Goal: Task Accomplishment & Management: Use online tool/utility

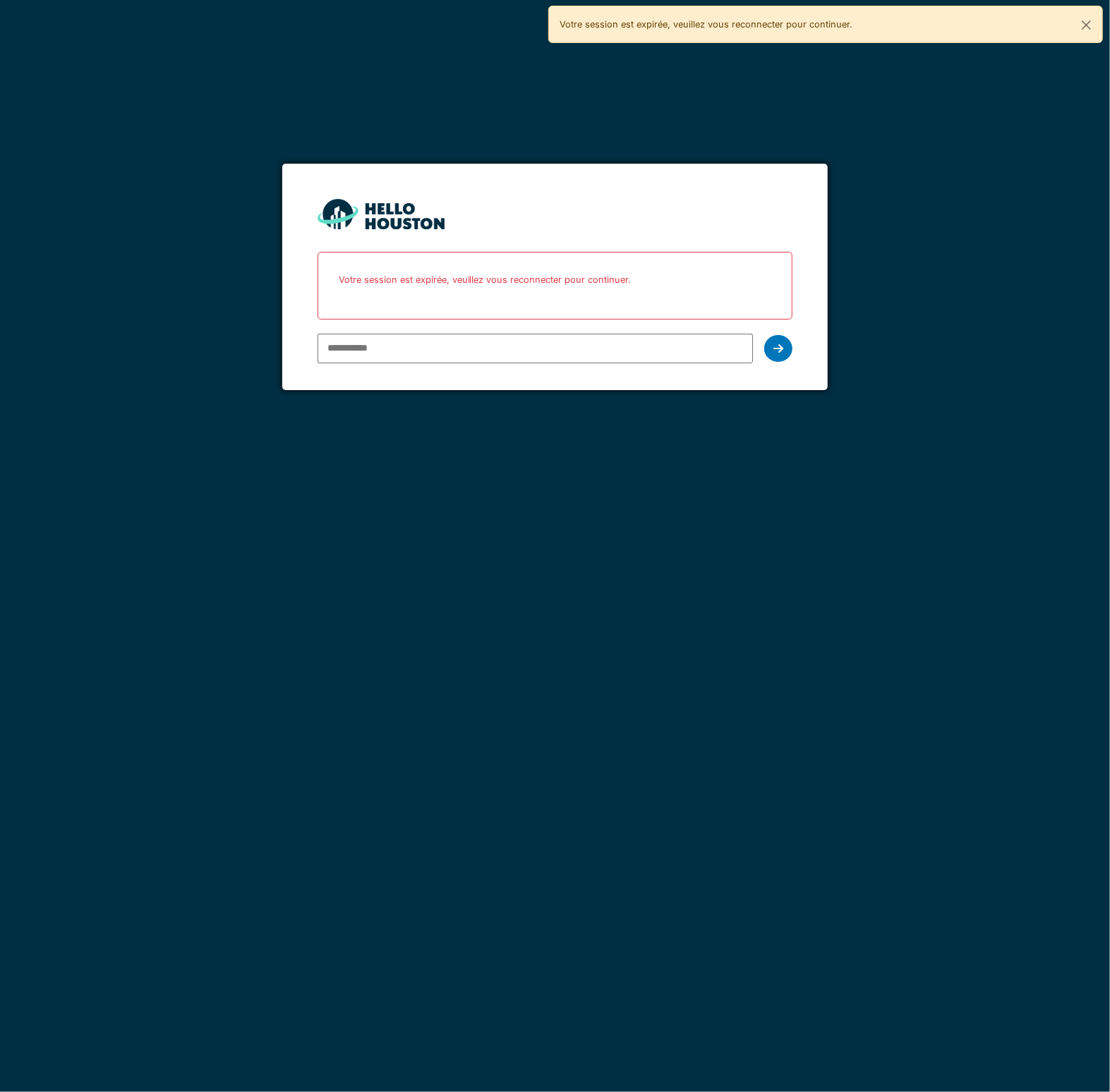
click at [372, 342] on input "email" at bounding box center [535, 349] width 436 height 29
paste input "**********"
type input "**********"
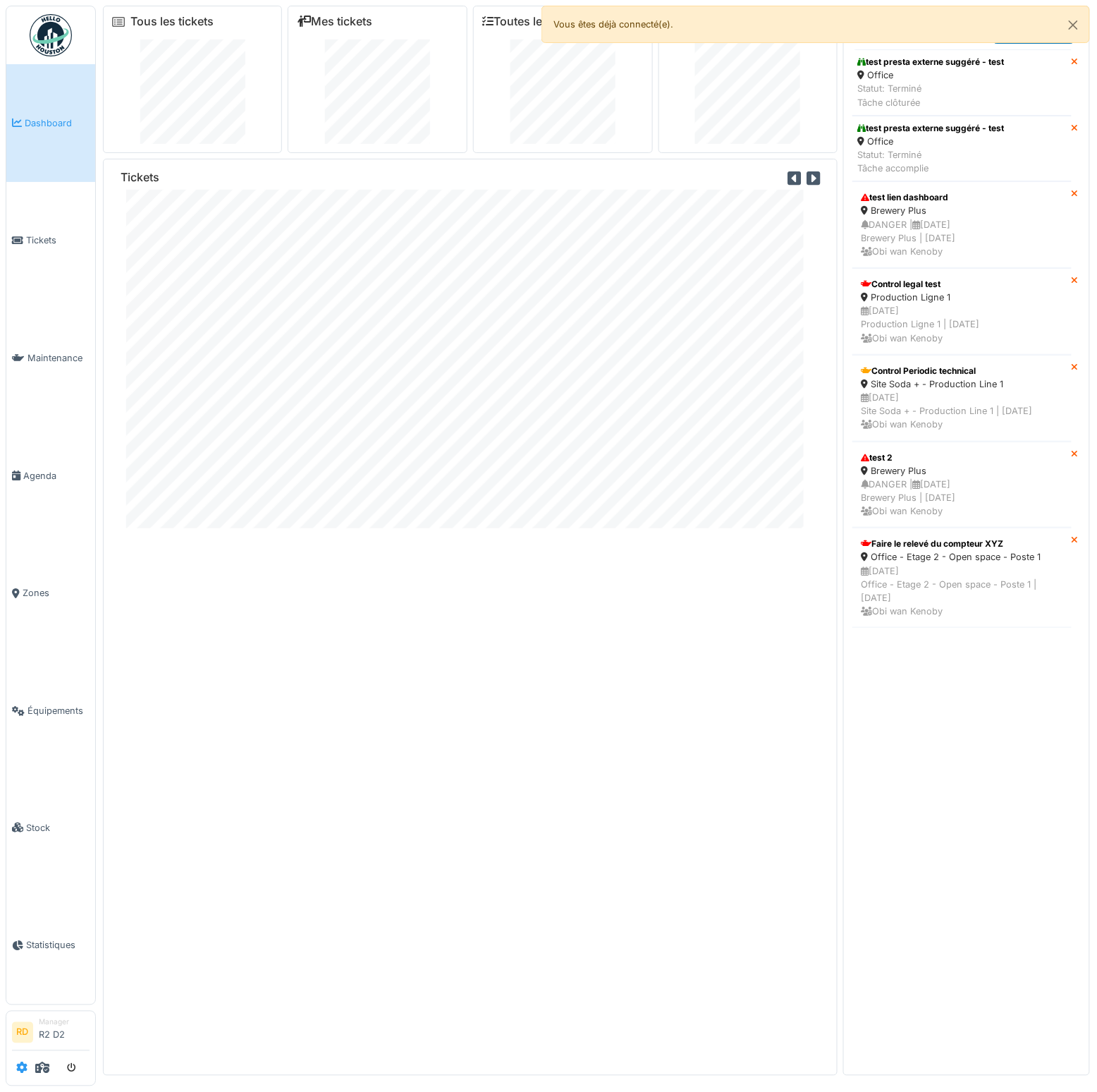
click at [23, 1070] on icon at bounding box center [21, 1067] width 11 height 11
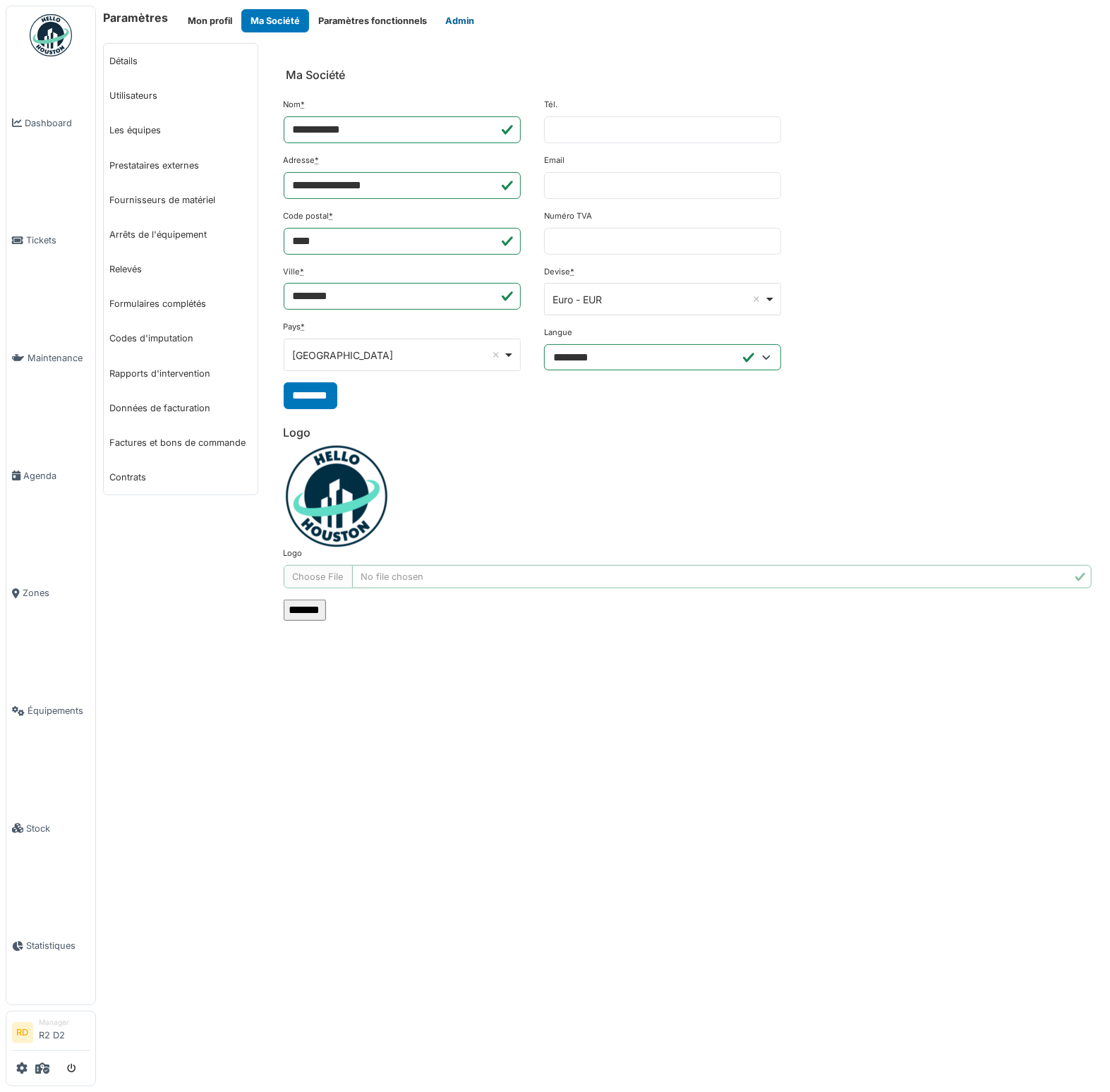
click at [462, 21] on button "Admin" at bounding box center [459, 21] width 48 height 23
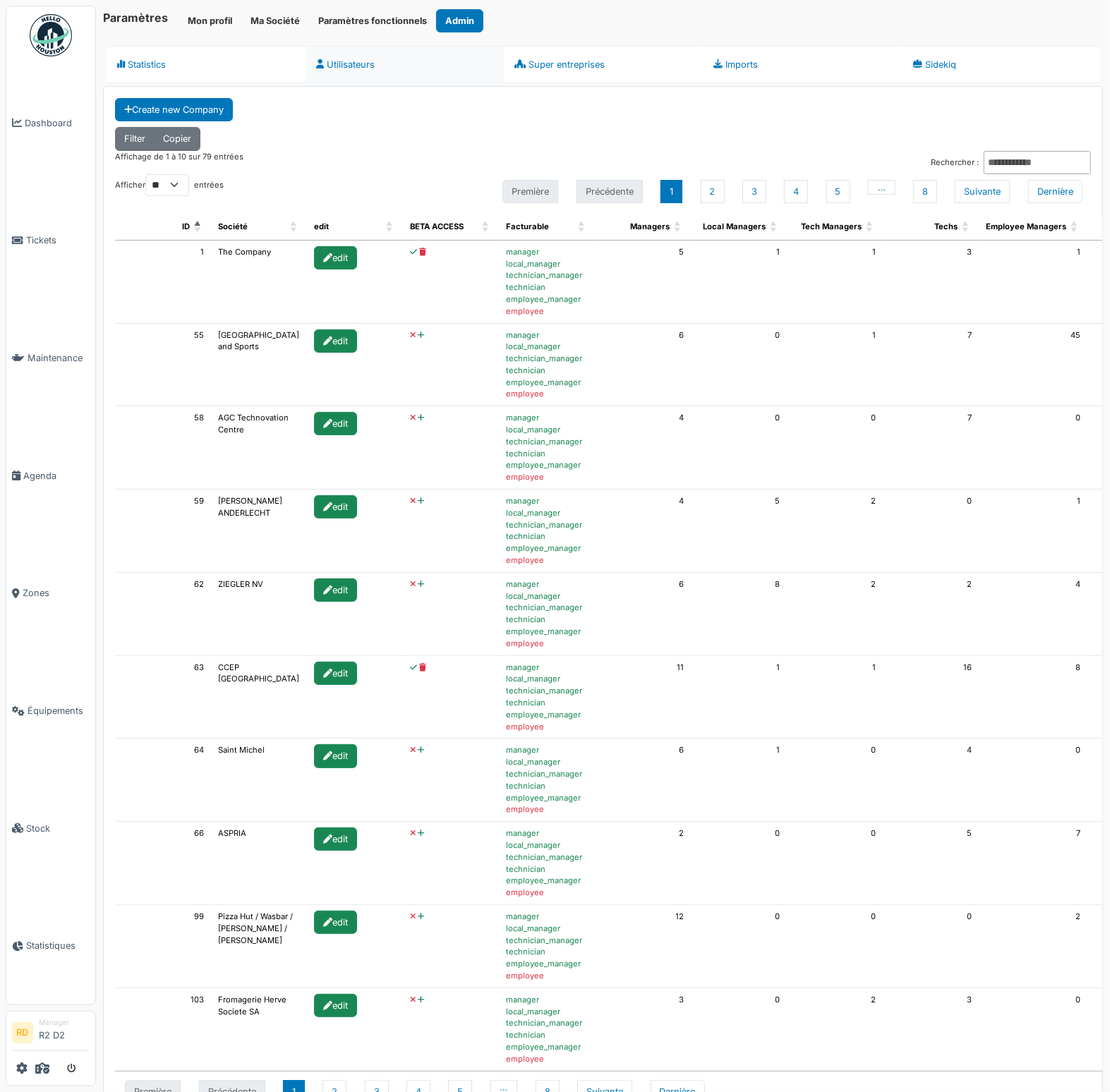
click at [330, 70] on link "Utilisateurs" at bounding box center [404, 64] width 199 height 37
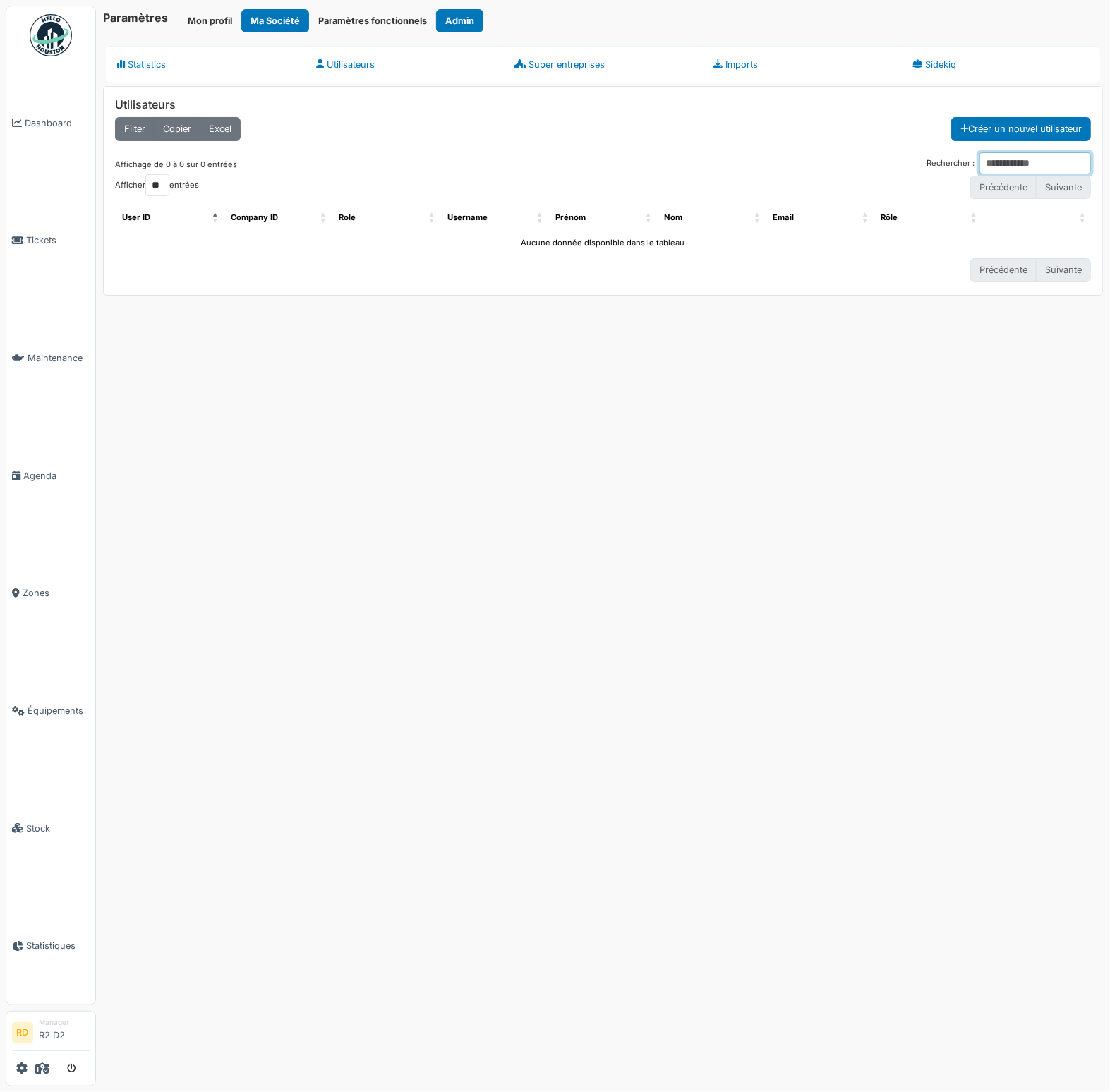
click at [980, 156] on input "Rechercher :" at bounding box center [1035, 163] width 111 height 22
click at [1019, 158] on input "********" at bounding box center [1035, 163] width 111 height 22
type input "********"
click at [606, 174] on div "Afficher ** ** ** *** entrées Précédente Suivante" at bounding box center [603, 187] width 976 height 26
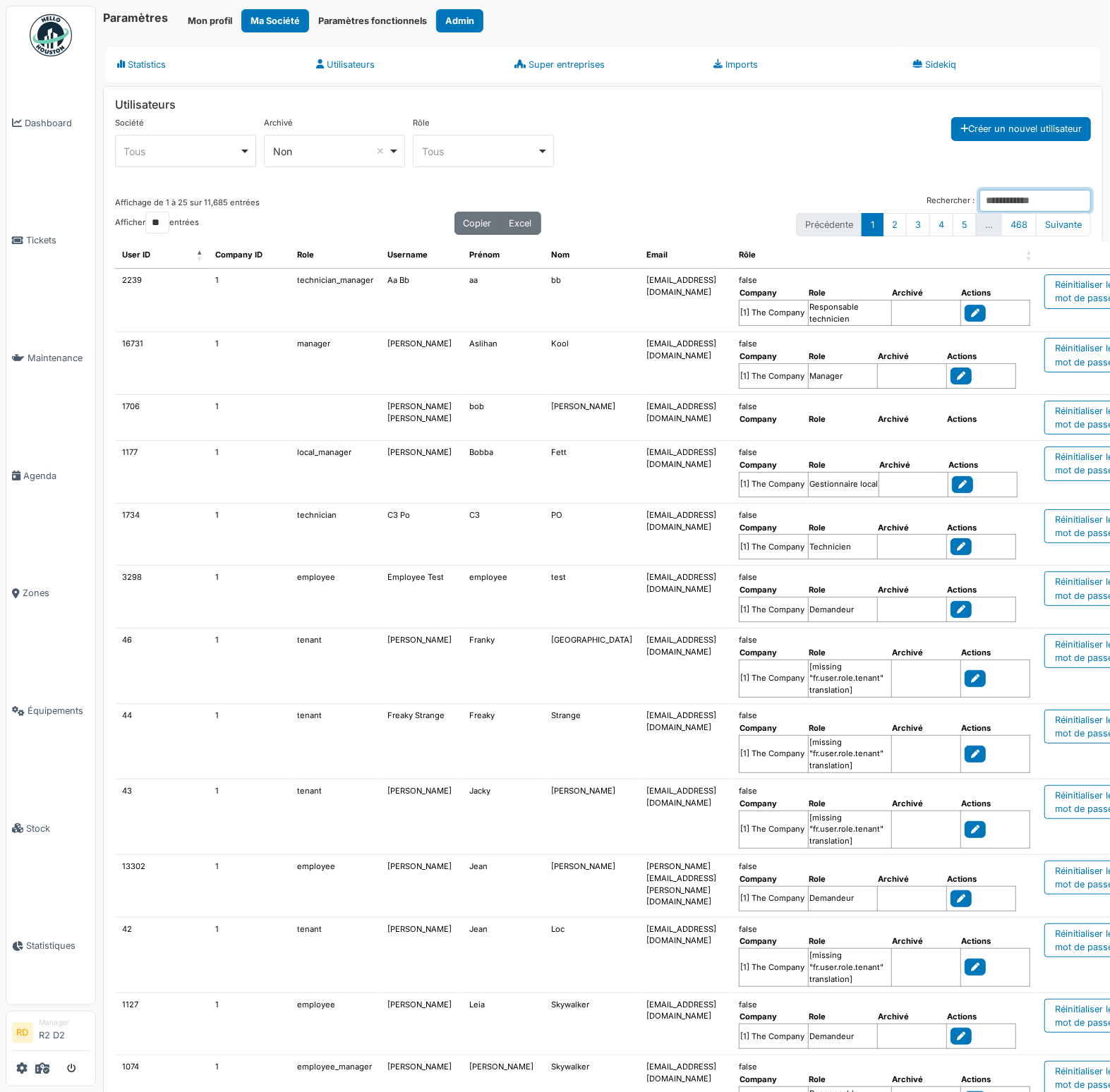
click at [989, 196] on input "Rechercher :" at bounding box center [1035, 201] width 111 height 22
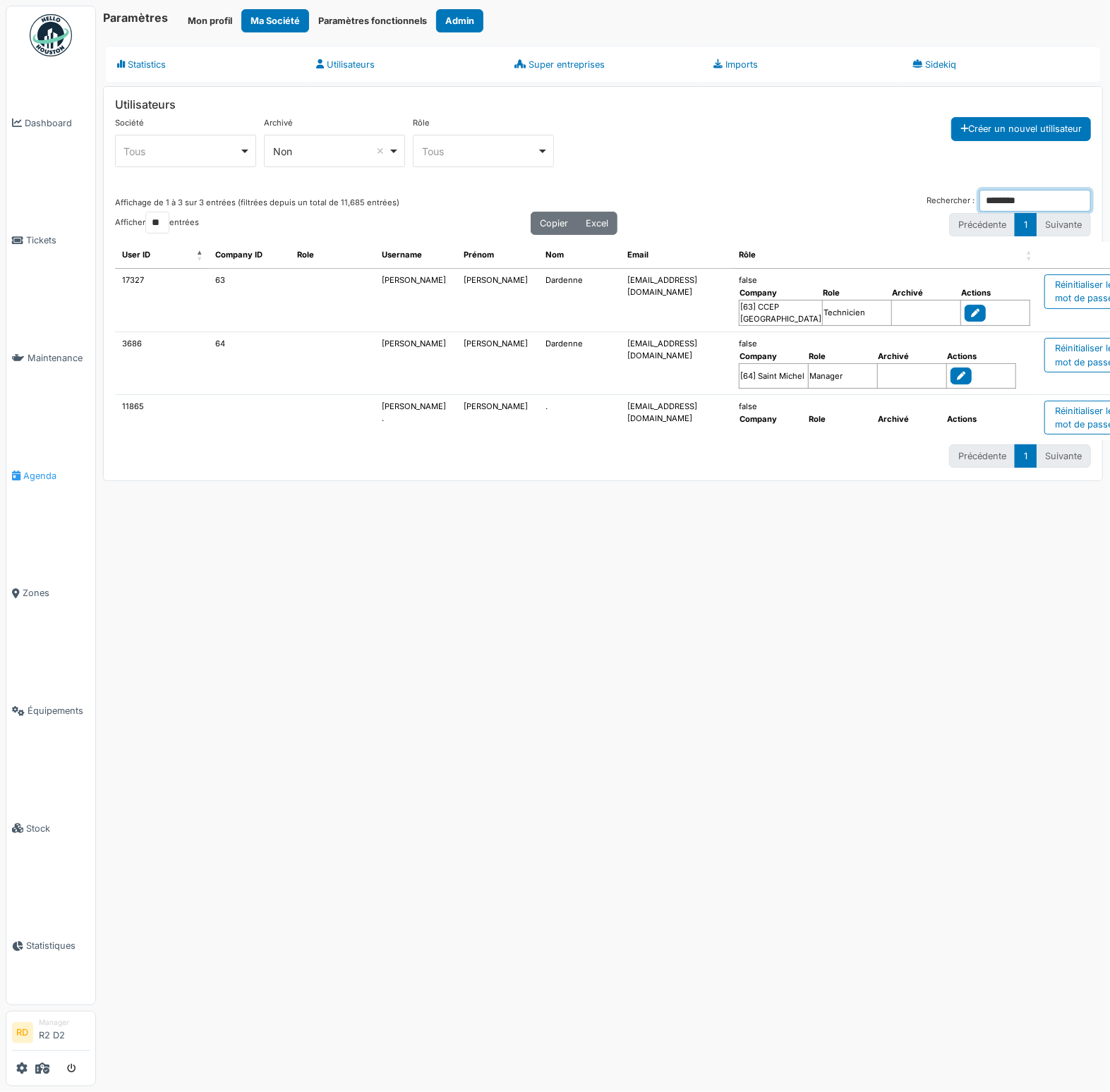
type input "********"
click at [26, 480] on span "Agenda" at bounding box center [56, 475] width 67 height 13
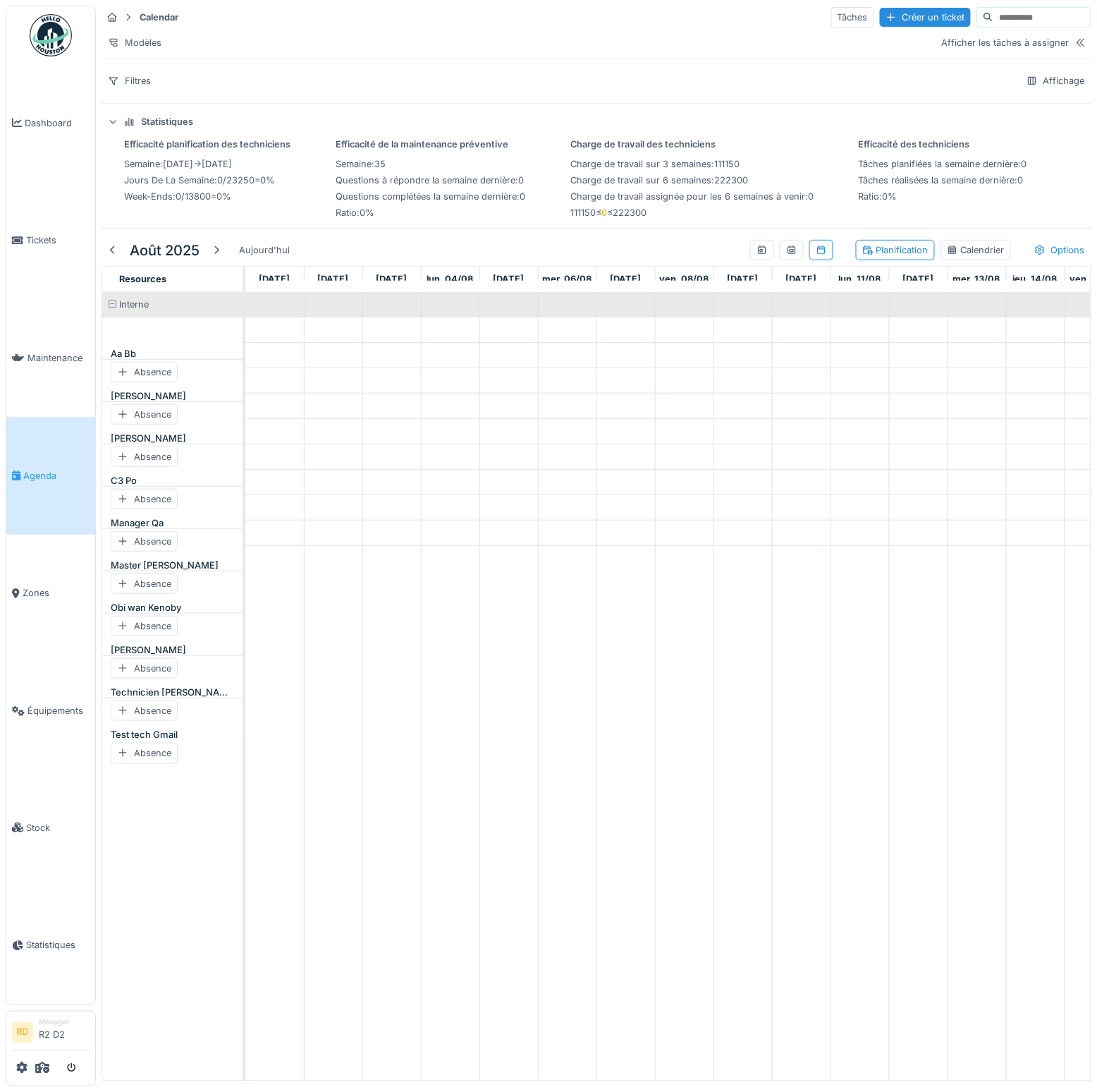
click at [108, 127] on icon at bounding box center [113, 122] width 10 height 11
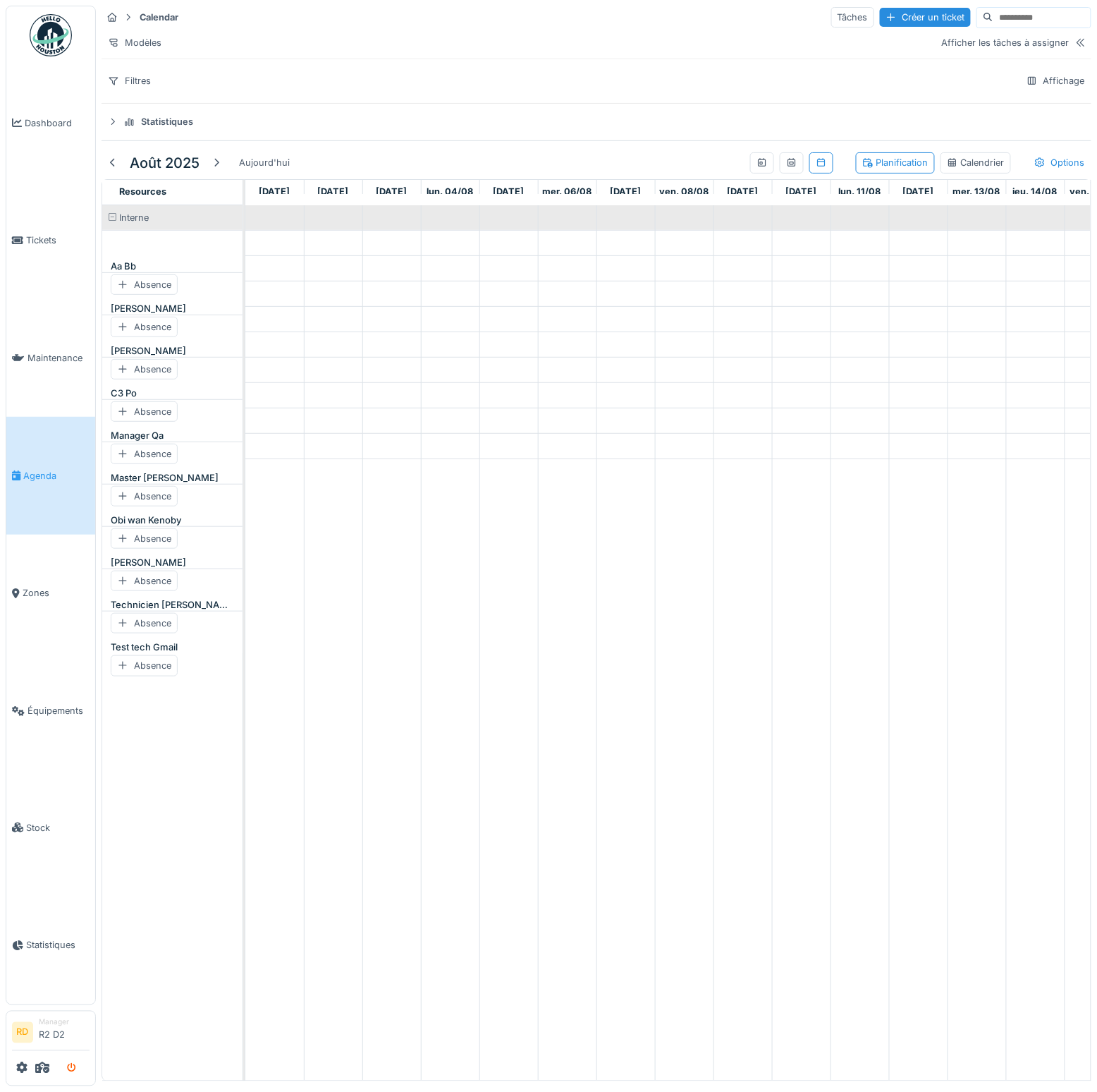
click at [75, 1067] on icon "submit" at bounding box center [71, 1069] width 10 height 10
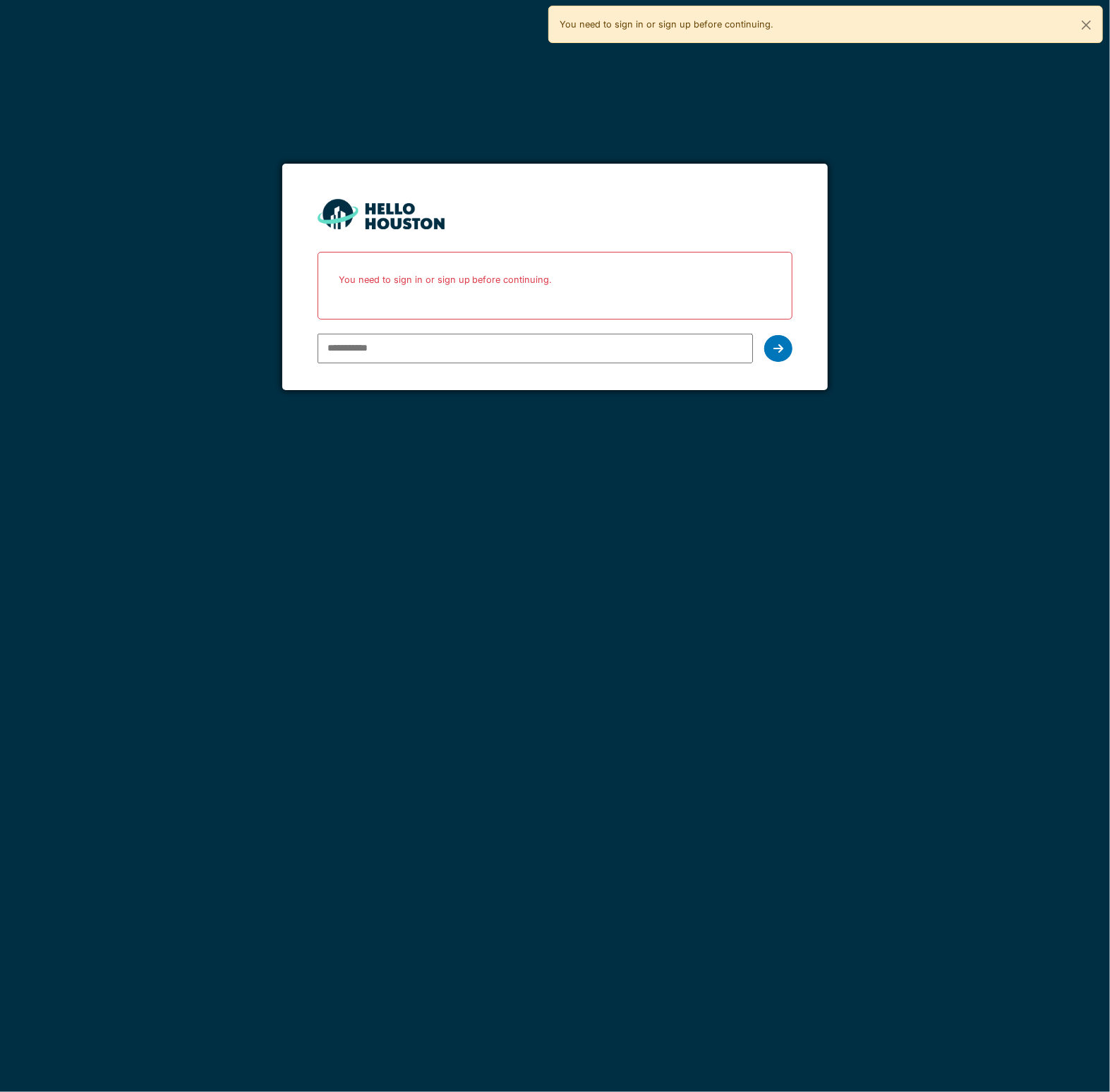
type input "**********"
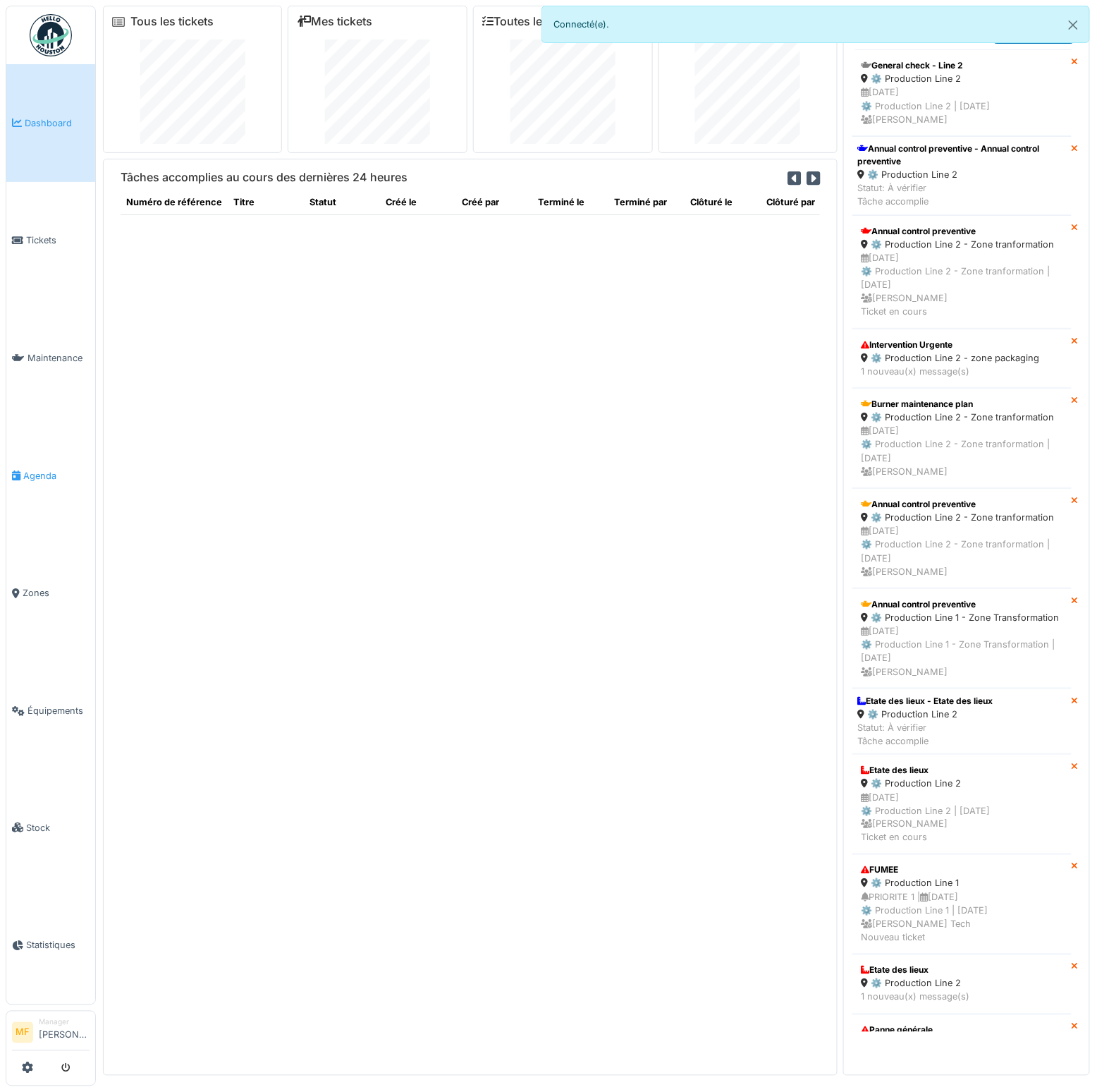
click at [51, 461] on link "Agenda" at bounding box center [51, 475] width 89 height 118
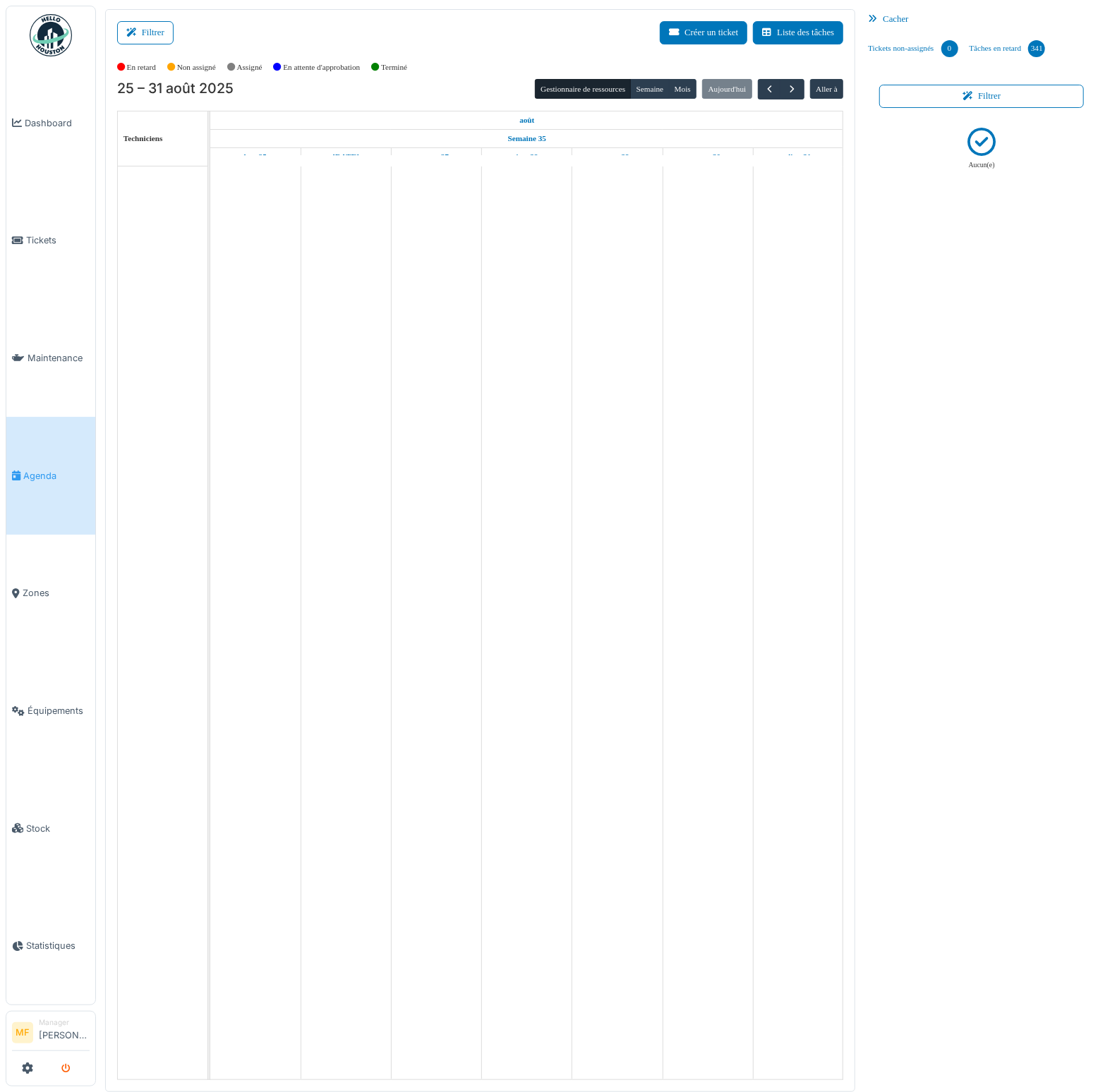
click at [67, 1064] on icon "submit" at bounding box center [66, 1069] width 10 height 10
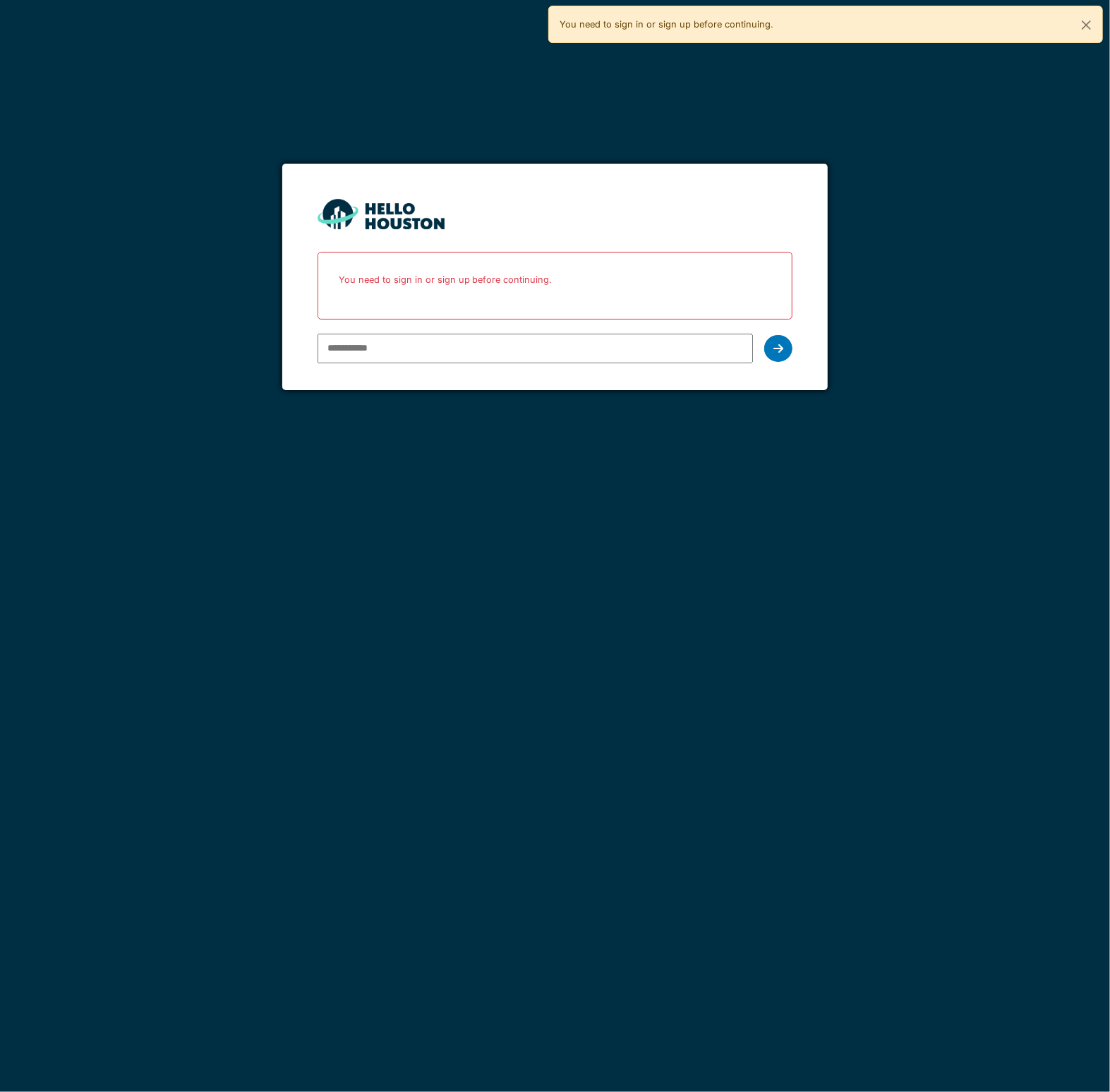
click at [356, 344] on input "email" at bounding box center [535, 349] width 436 height 29
type input "**********"
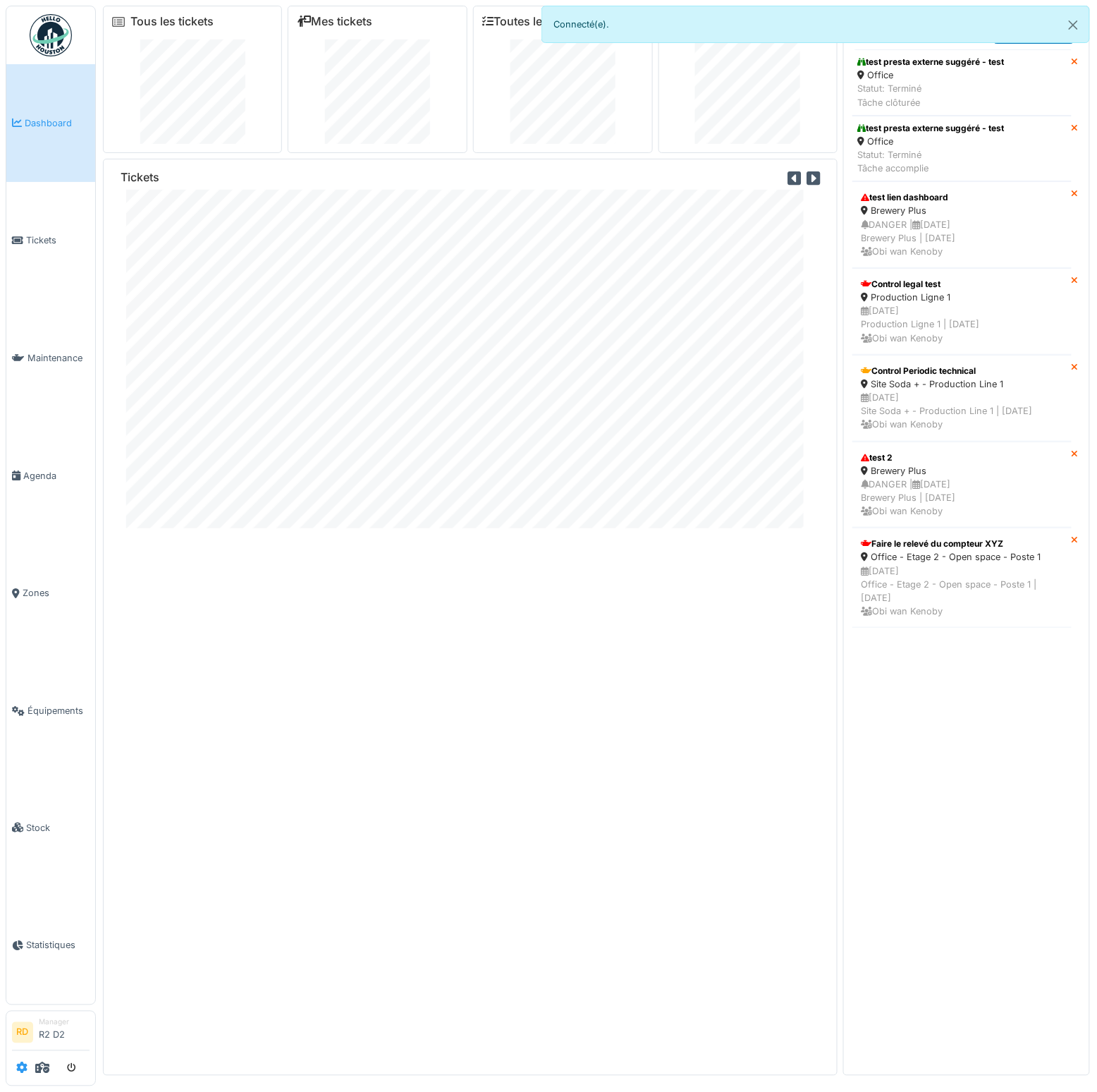
click at [25, 1069] on icon at bounding box center [21, 1067] width 11 height 11
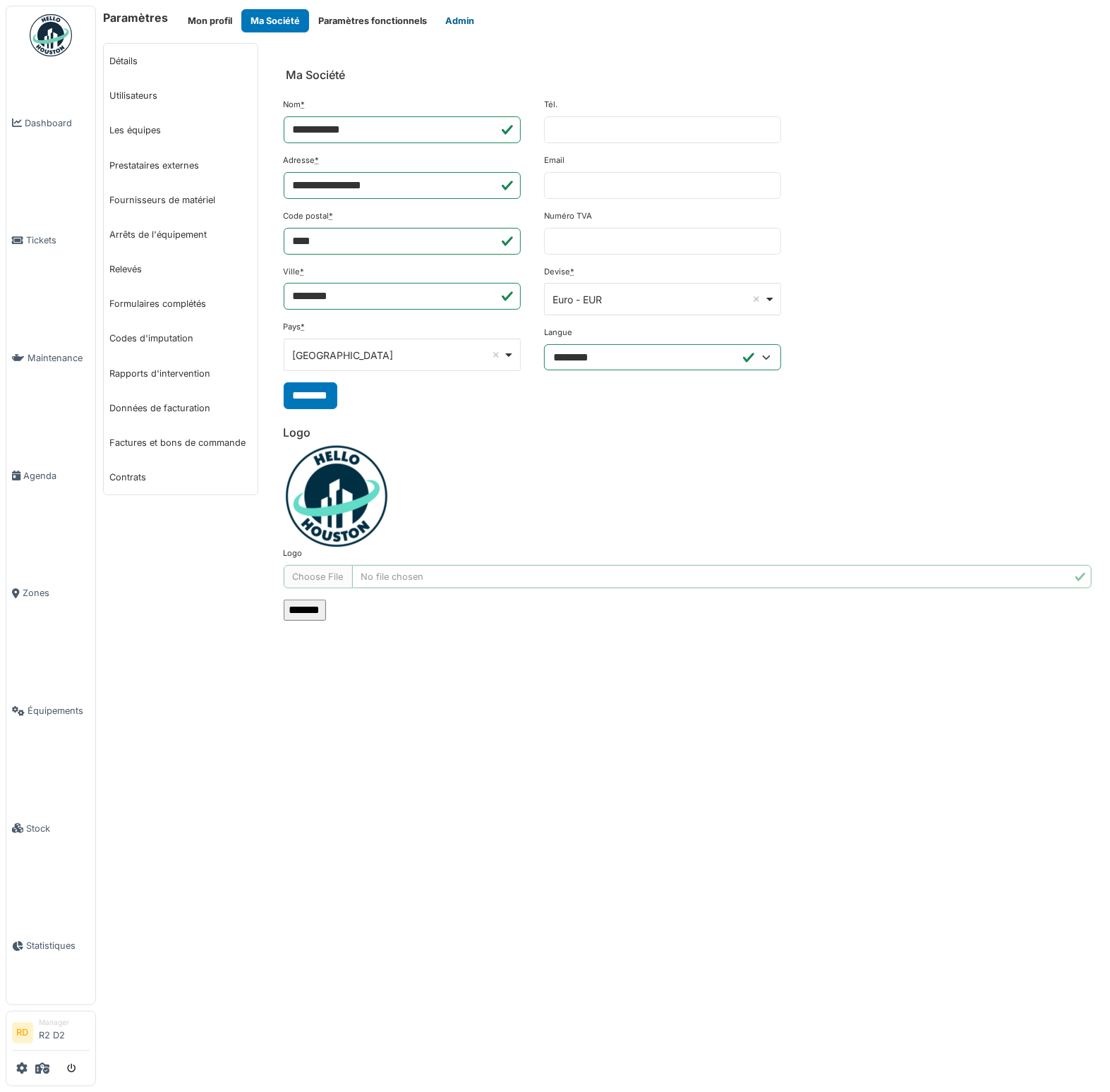
click at [448, 19] on button "Admin" at bounding box center [459, 21] width 48 height 23
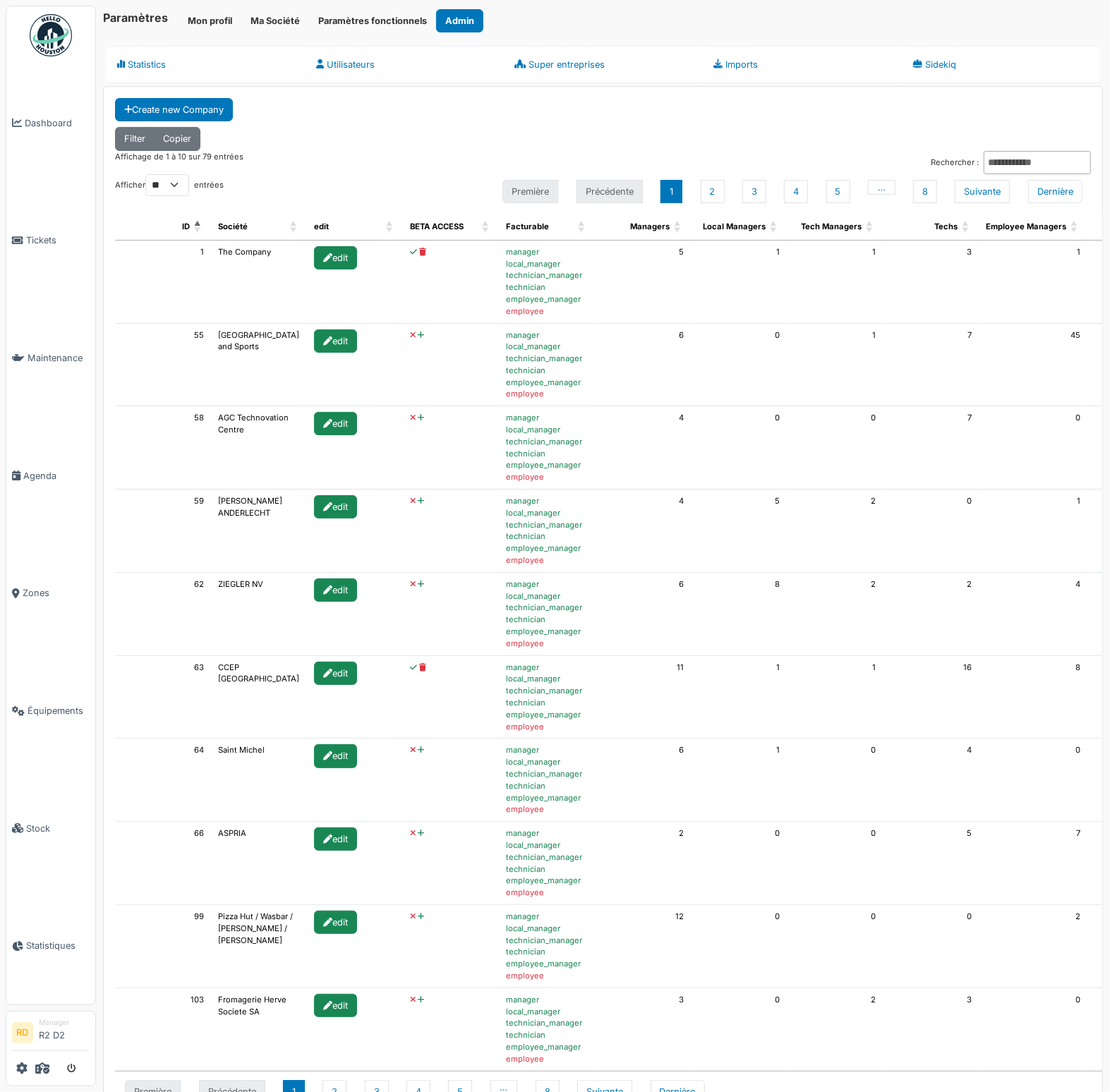
click at [410, 248] on icon at bounding box center [414, 252] width 7 height 8
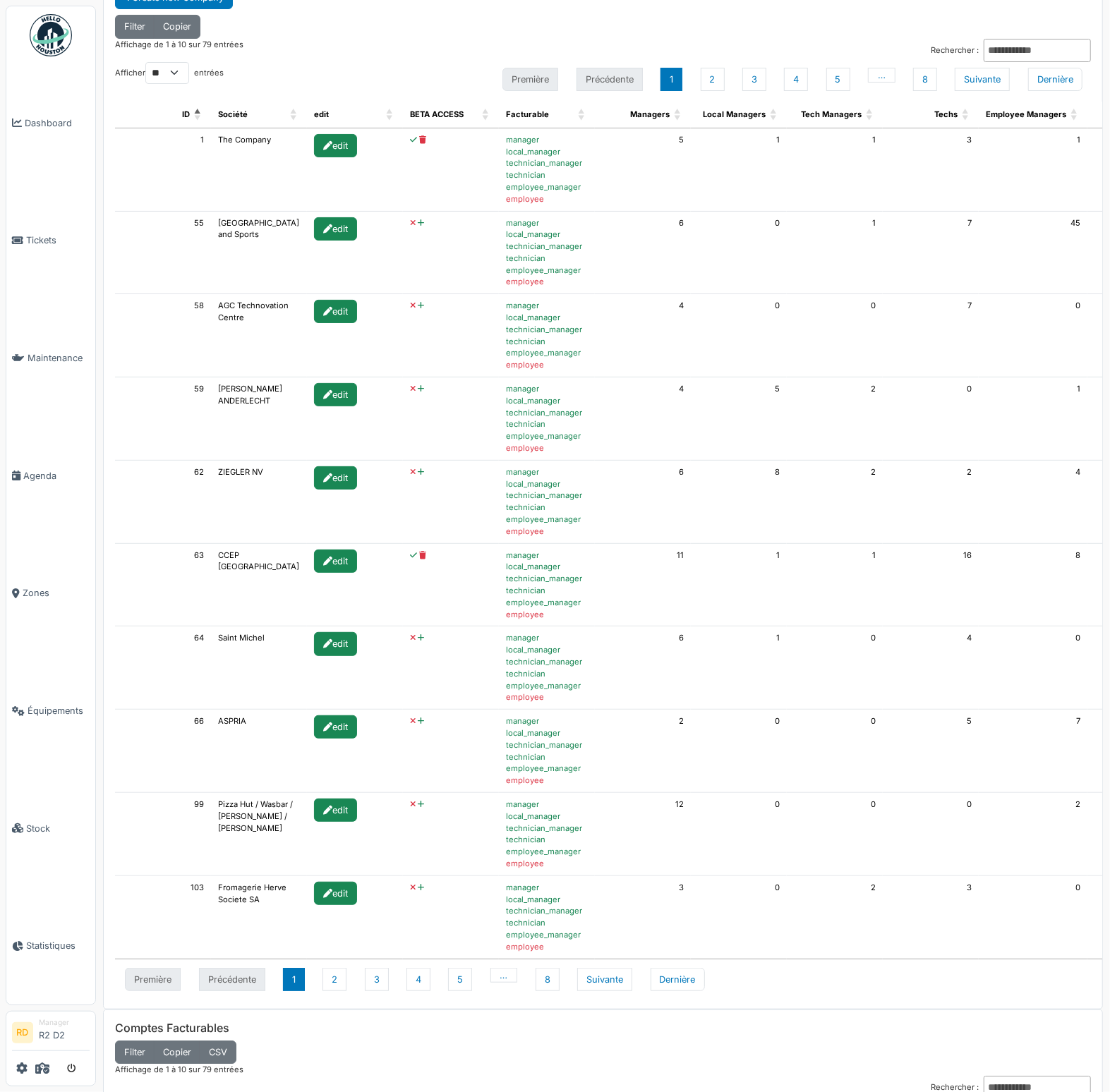
scroll to position [13, 0]
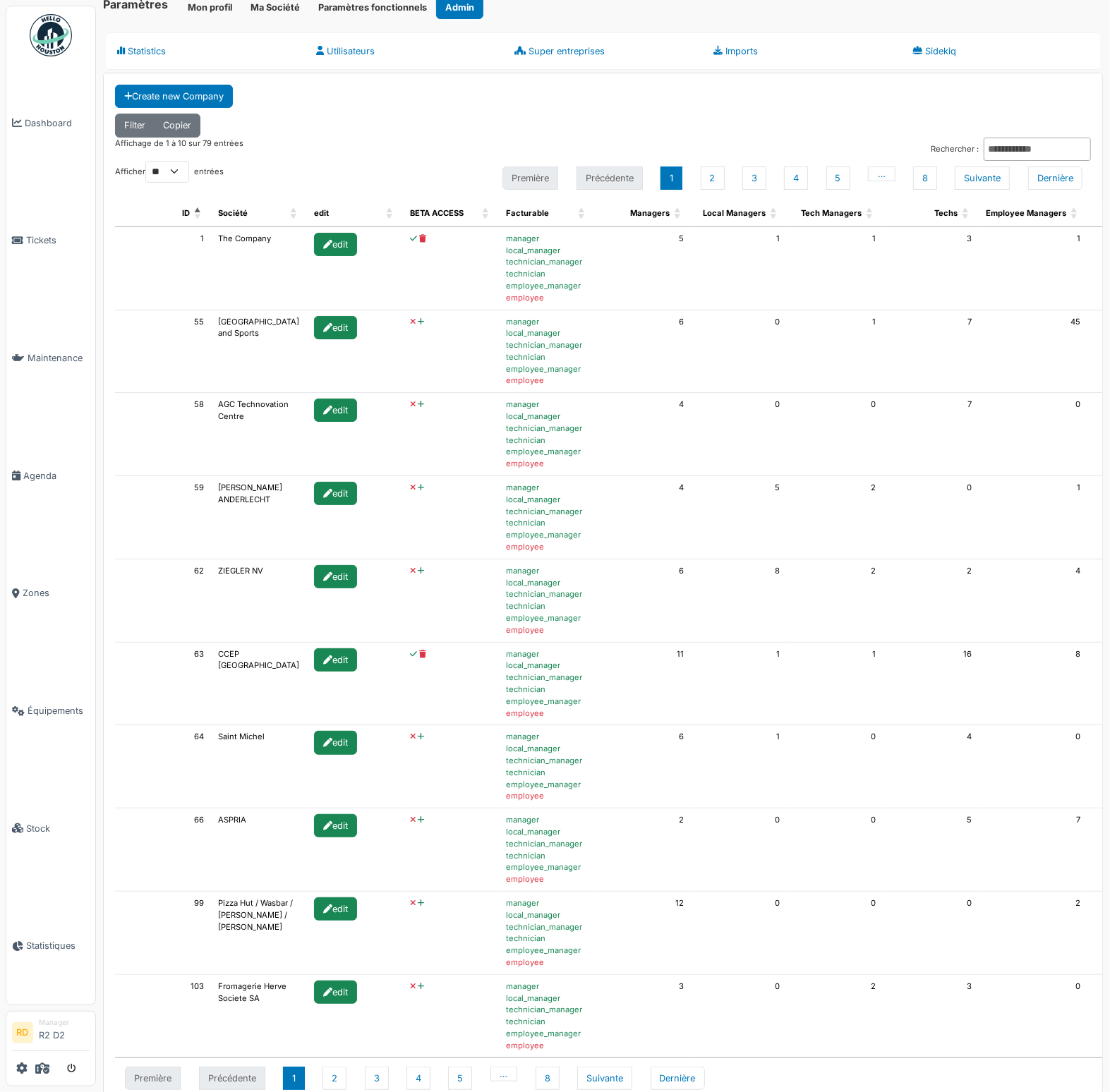
click at [988, 131] on div "Filter Copier" at bounding box center [603, 125] width 976 height 23
click at [991, 139] on input "Rechercher :" at bounding box center [1037, 149] width 107 height 23
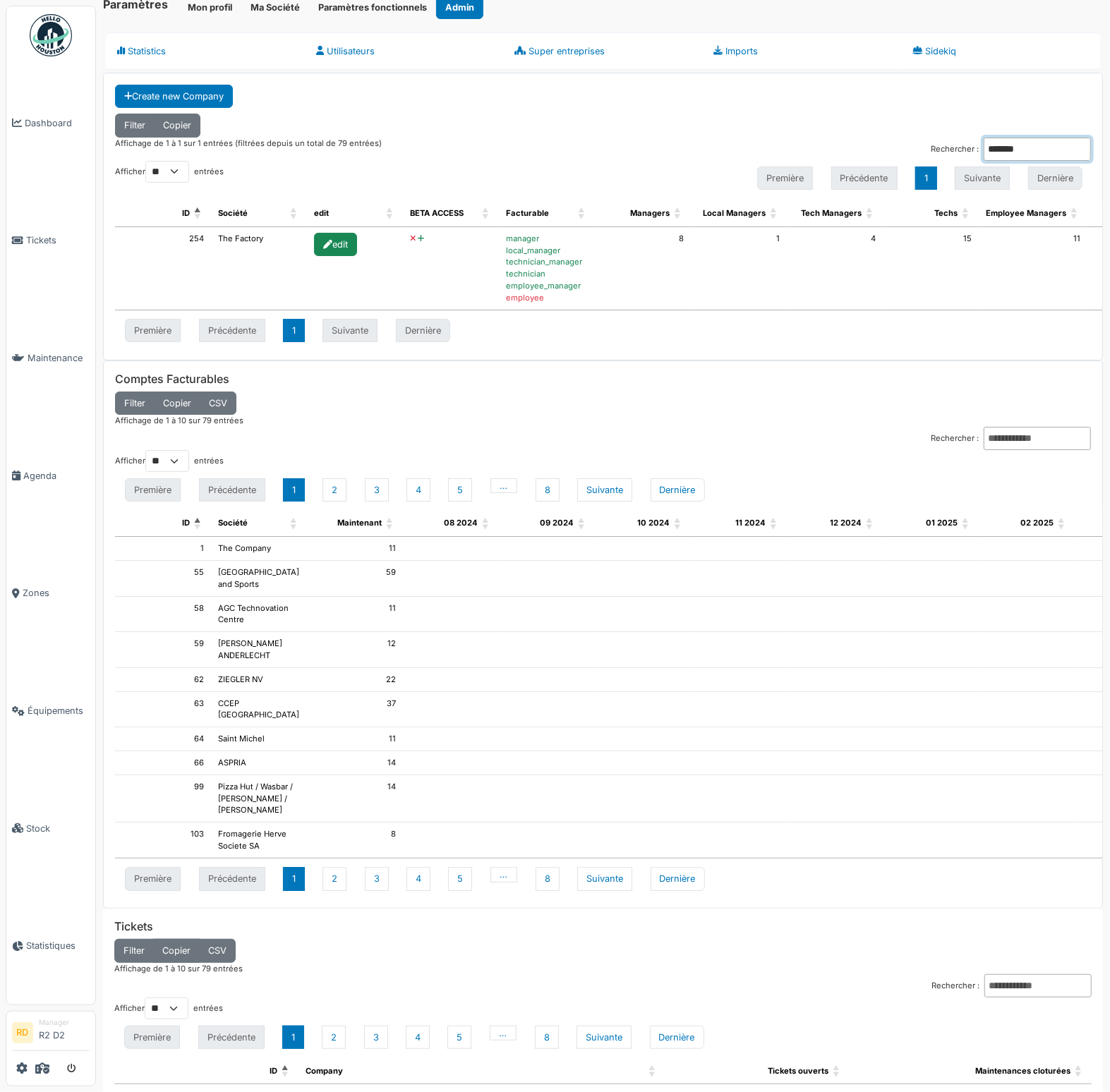
type input "*******"
click at [418, 235] on icon at bounding box center [421, 239] width 7 height 8
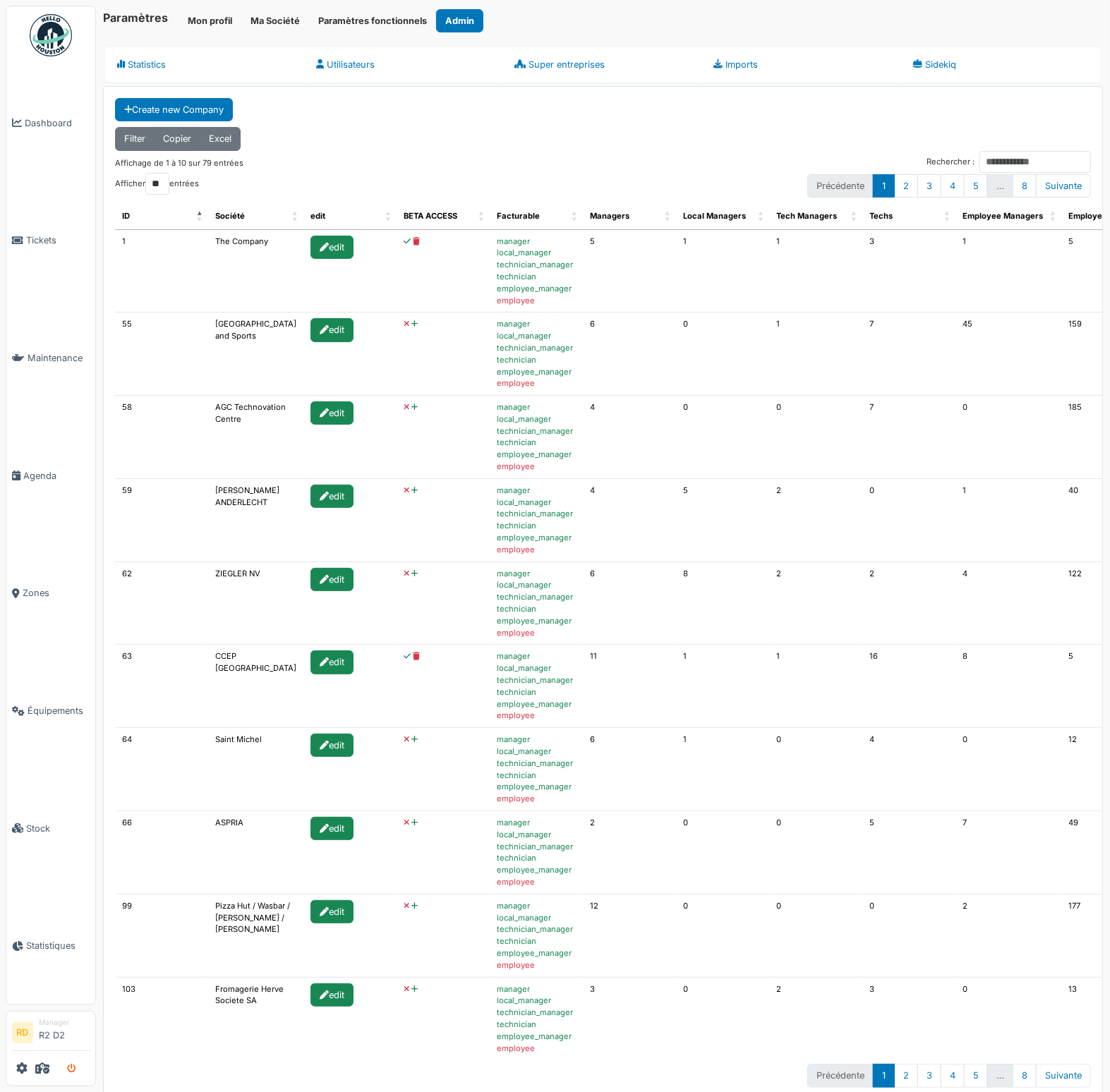
click at [77, 1066] on button "submit" at bounding box center [72, 1069] width 28 height 23
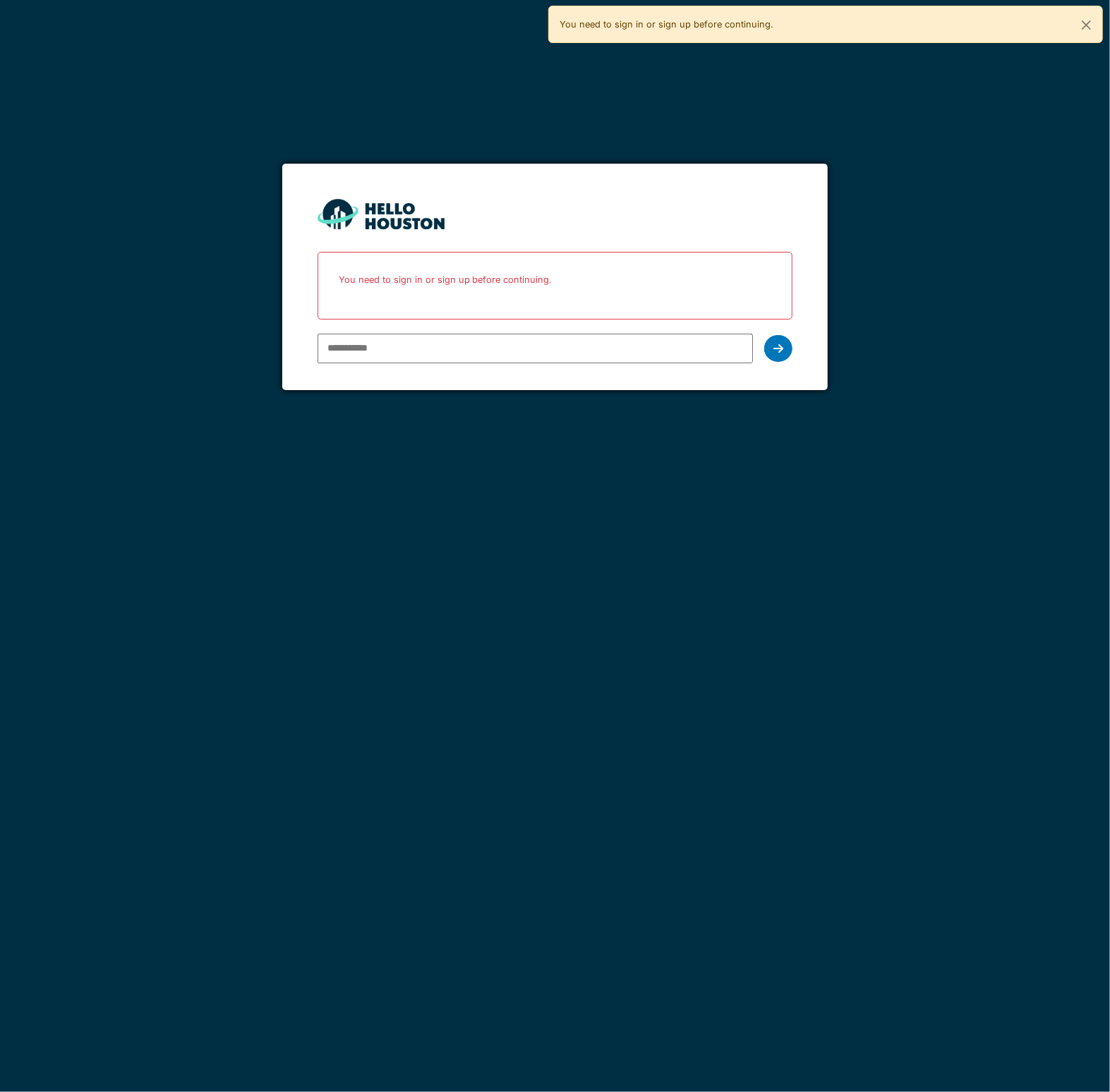
type input "**********"
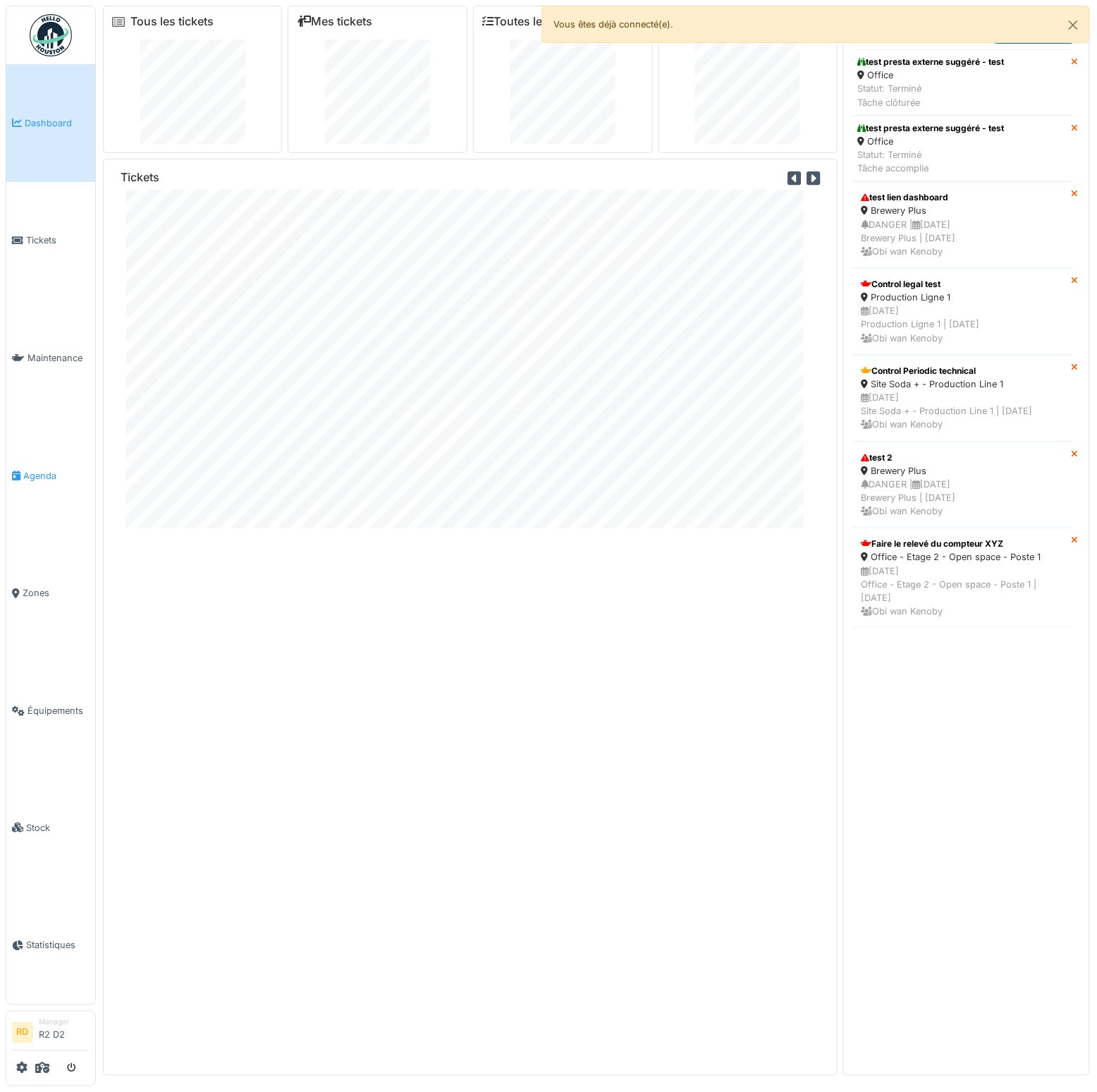
click at [59, 483] on link "Agenda" at bounding box center [51, 475] width 89 height 118
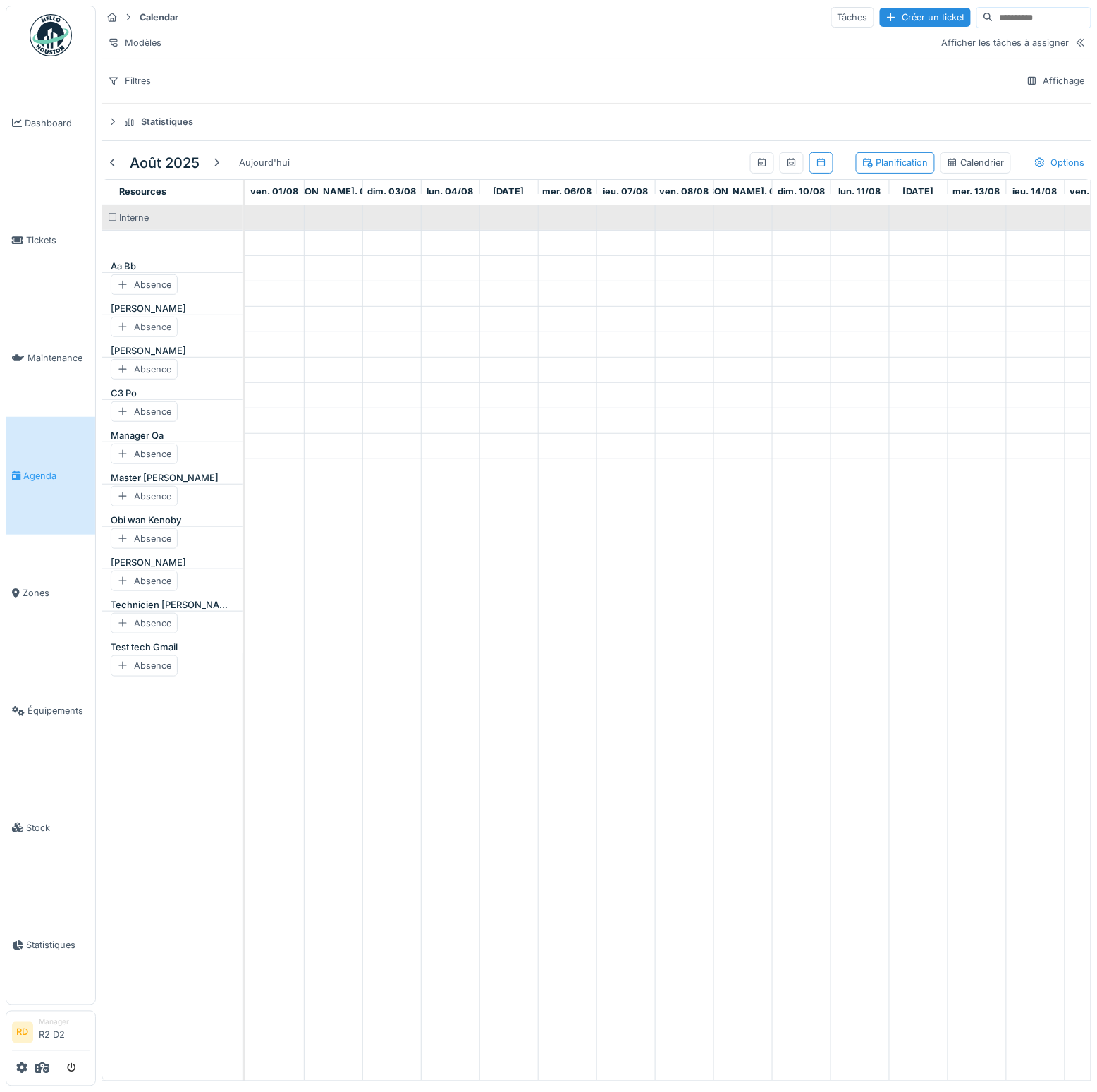
click at [153, 337] on div "Absence" at bounding box center [144, 327] width 67 height 21
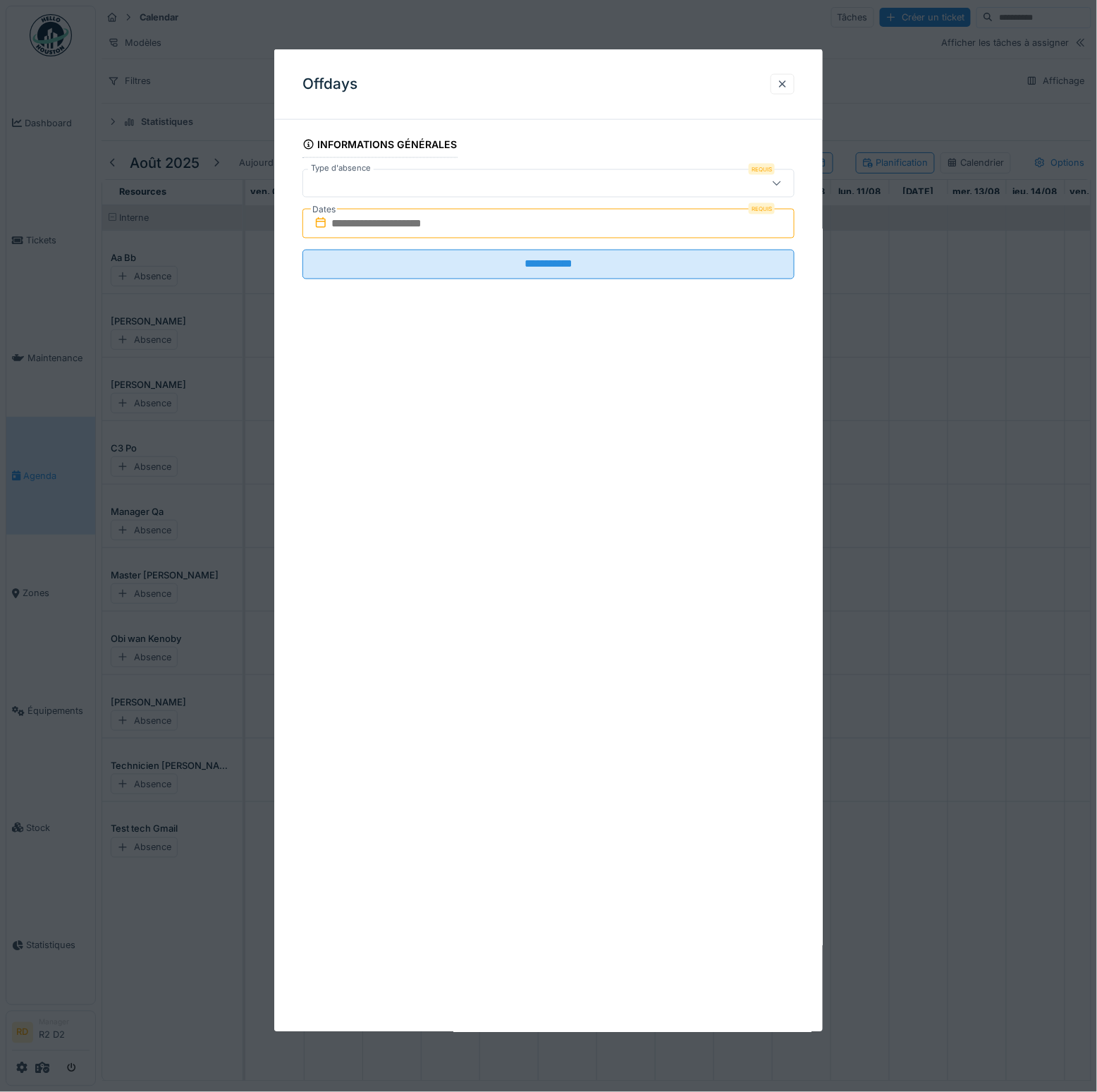
click at [477, 177] on div at bounding box center [519, 183] width 420 height 15
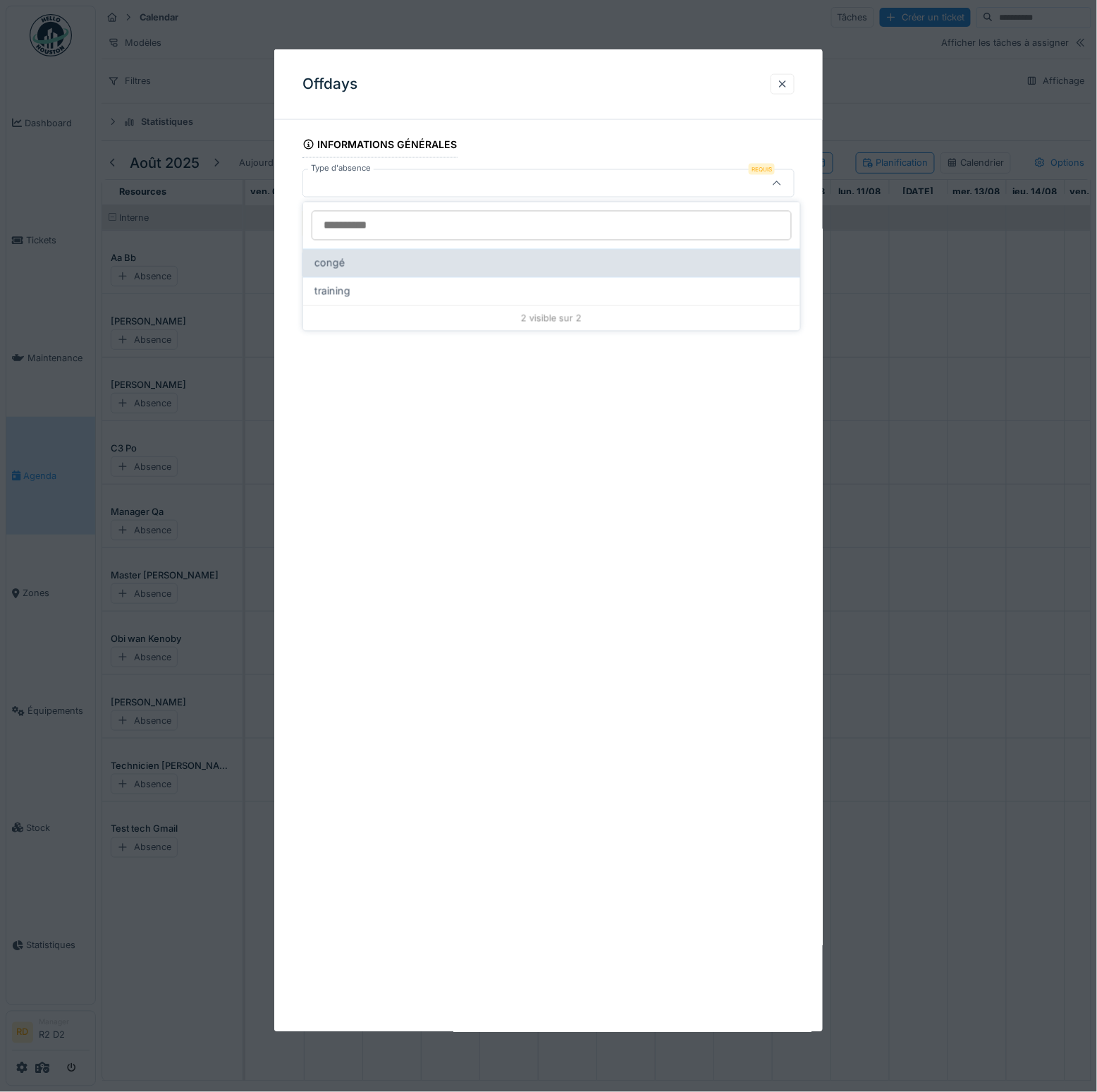
click at [422, 272] on div "congé" at bounding box center [551, 263] width 497 height 29
type input "*"
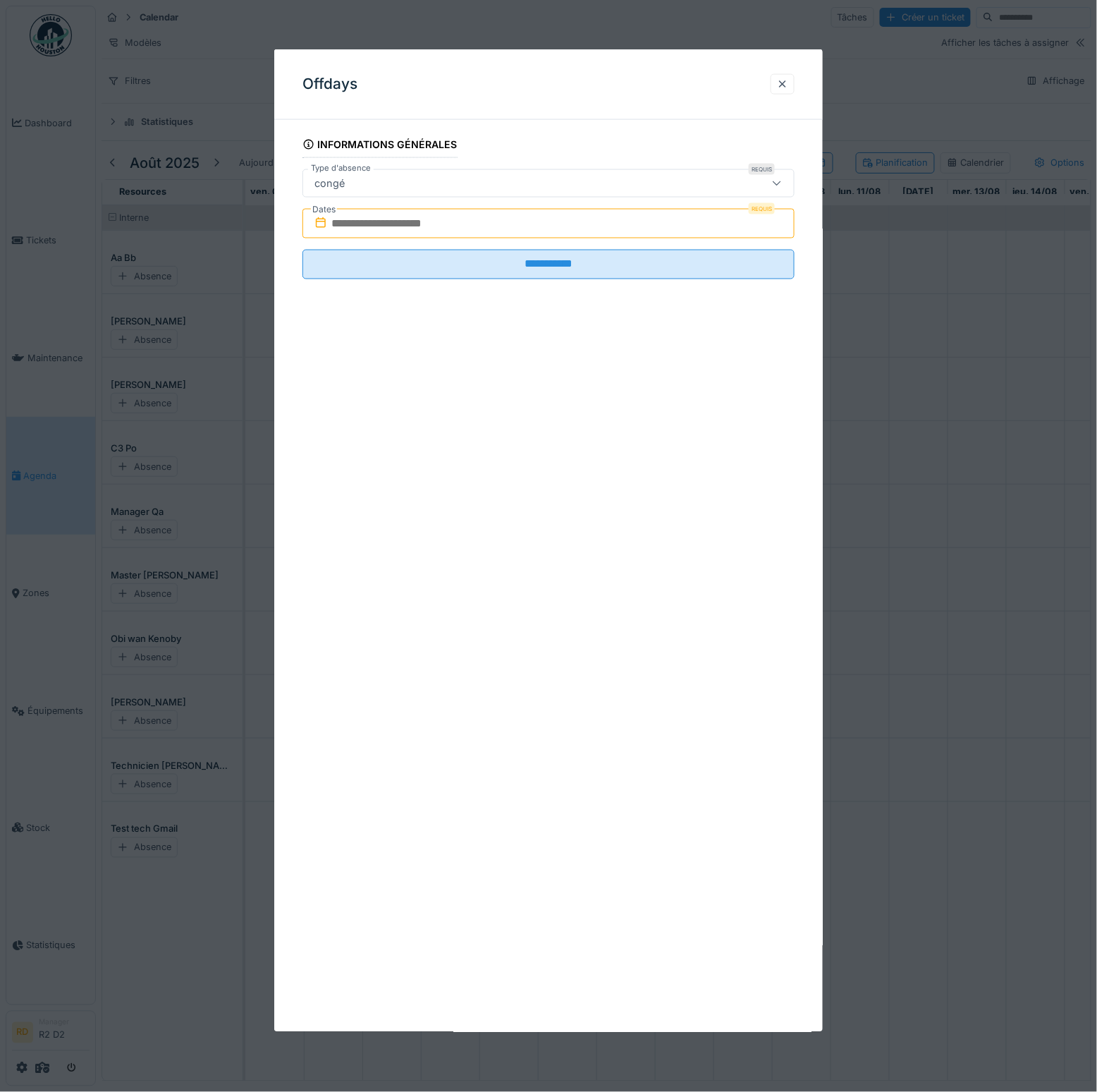
click at [445, 215] on input "text" at bounding box center [548, 223] width 492 height 29
click at [570, 406] on div "29" at bounding box center [575, 407] width 19 height 19
click at [611, 405] on div "31" at bounding box center [621, 407] width 19 height 19
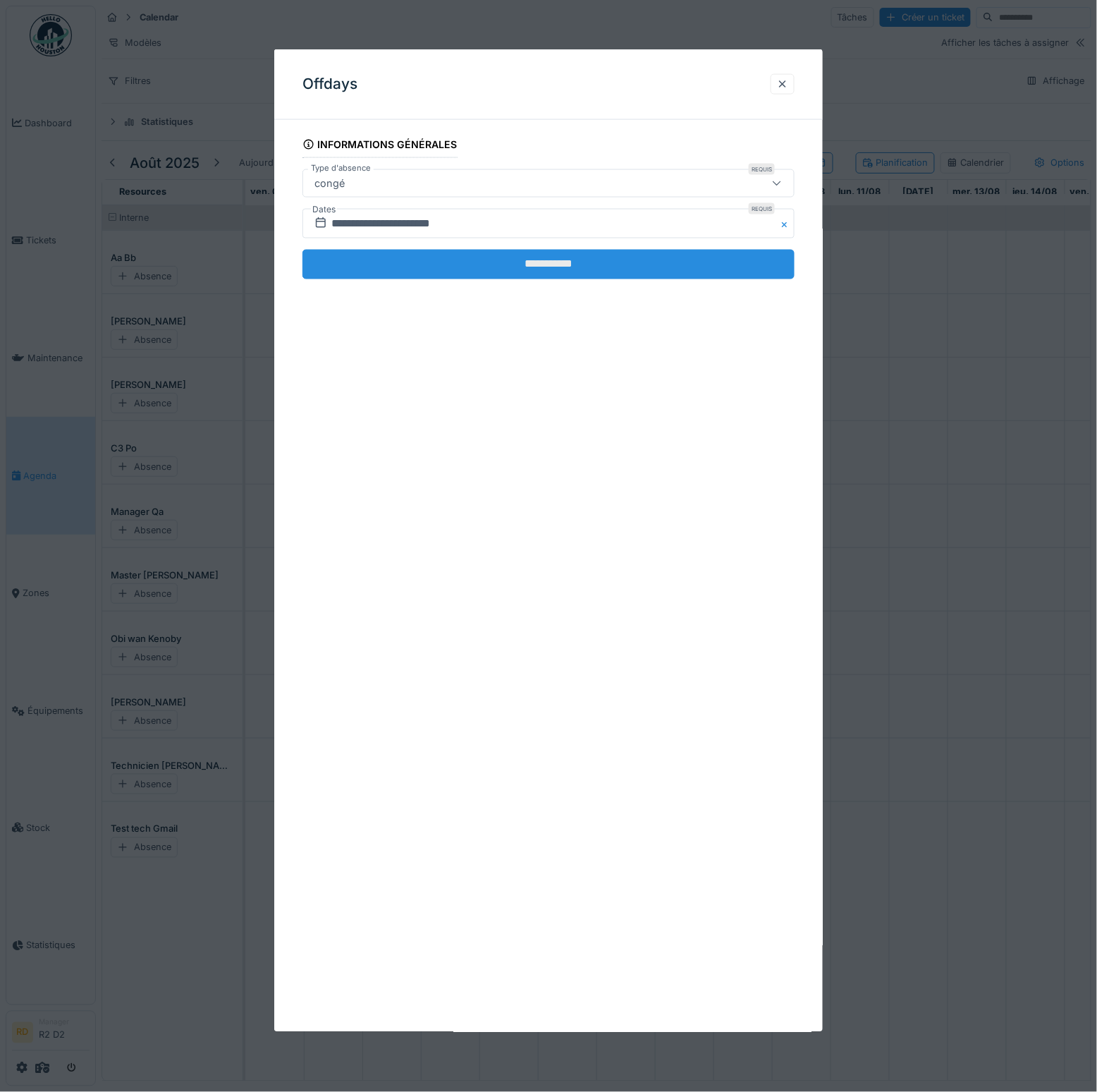
click at [567, 265] on input "**********" at bounding box center [548, 264] width 492 height 29
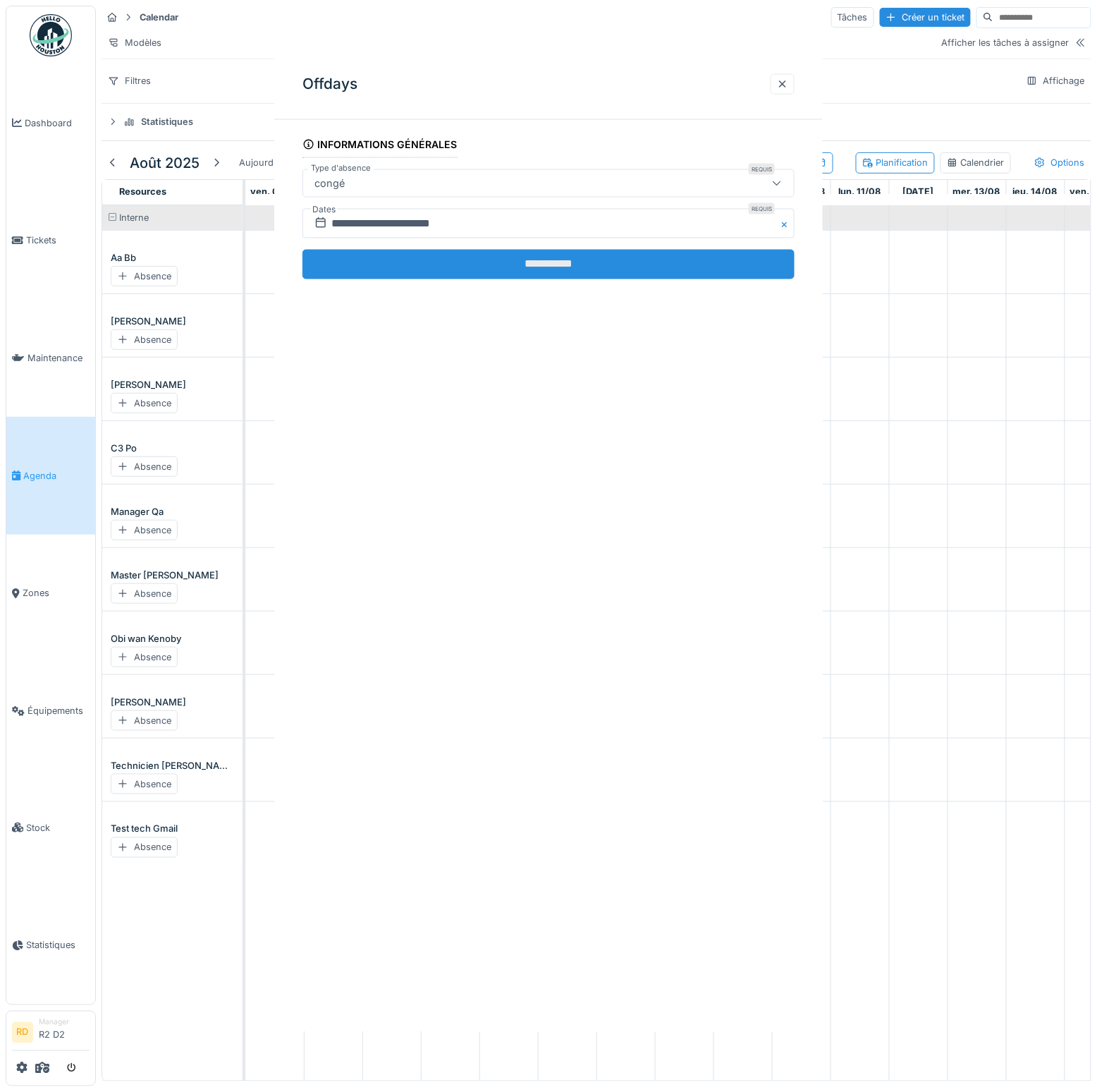
click at [554, 262] on div "**********" at bounding box center [548, 541] width 548 height 983
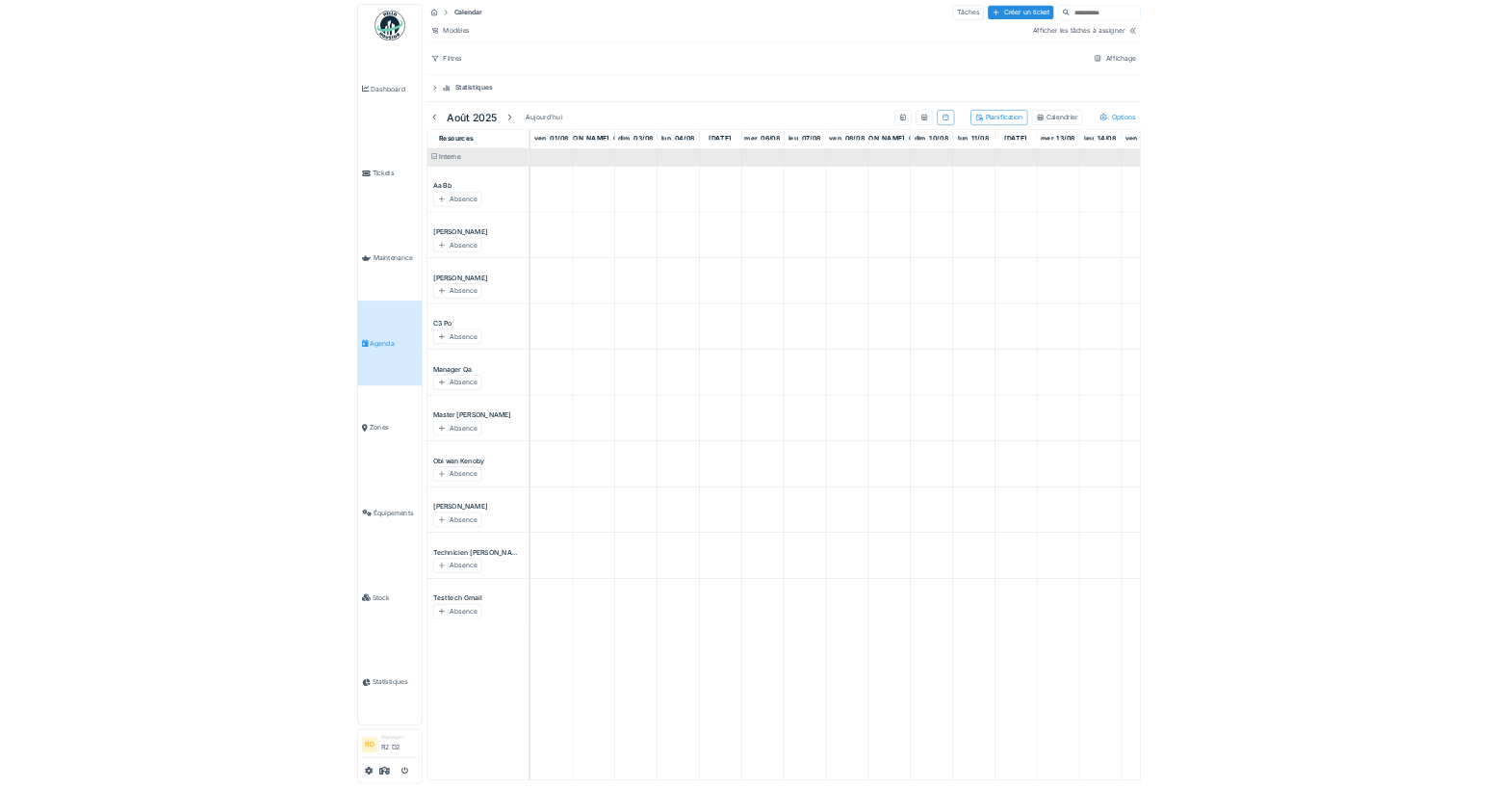
scroll to position [1, 0]
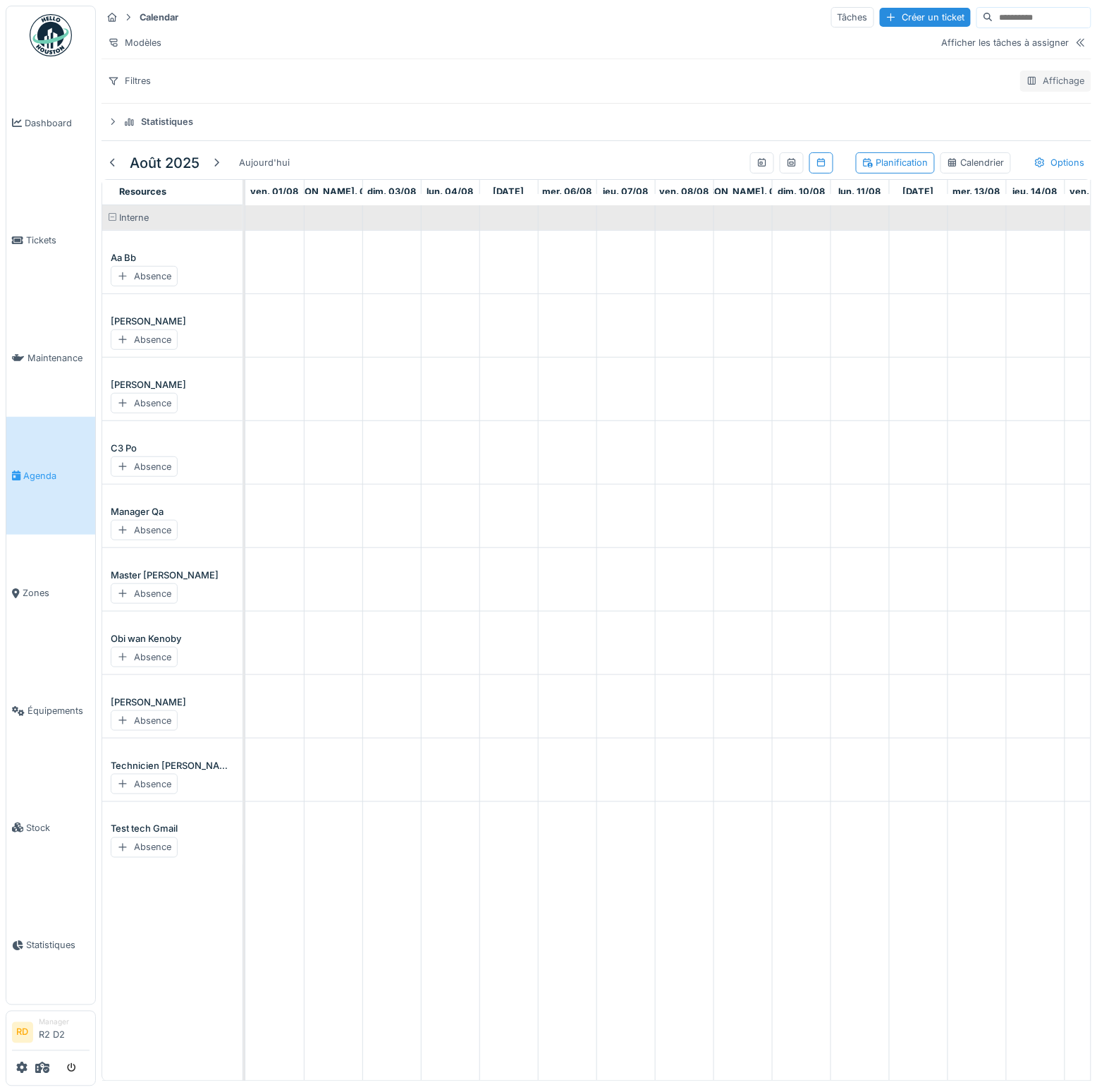
click at [1029, 86] on div "Affichage" at bounding box center [1056, 81] width 71 height 21
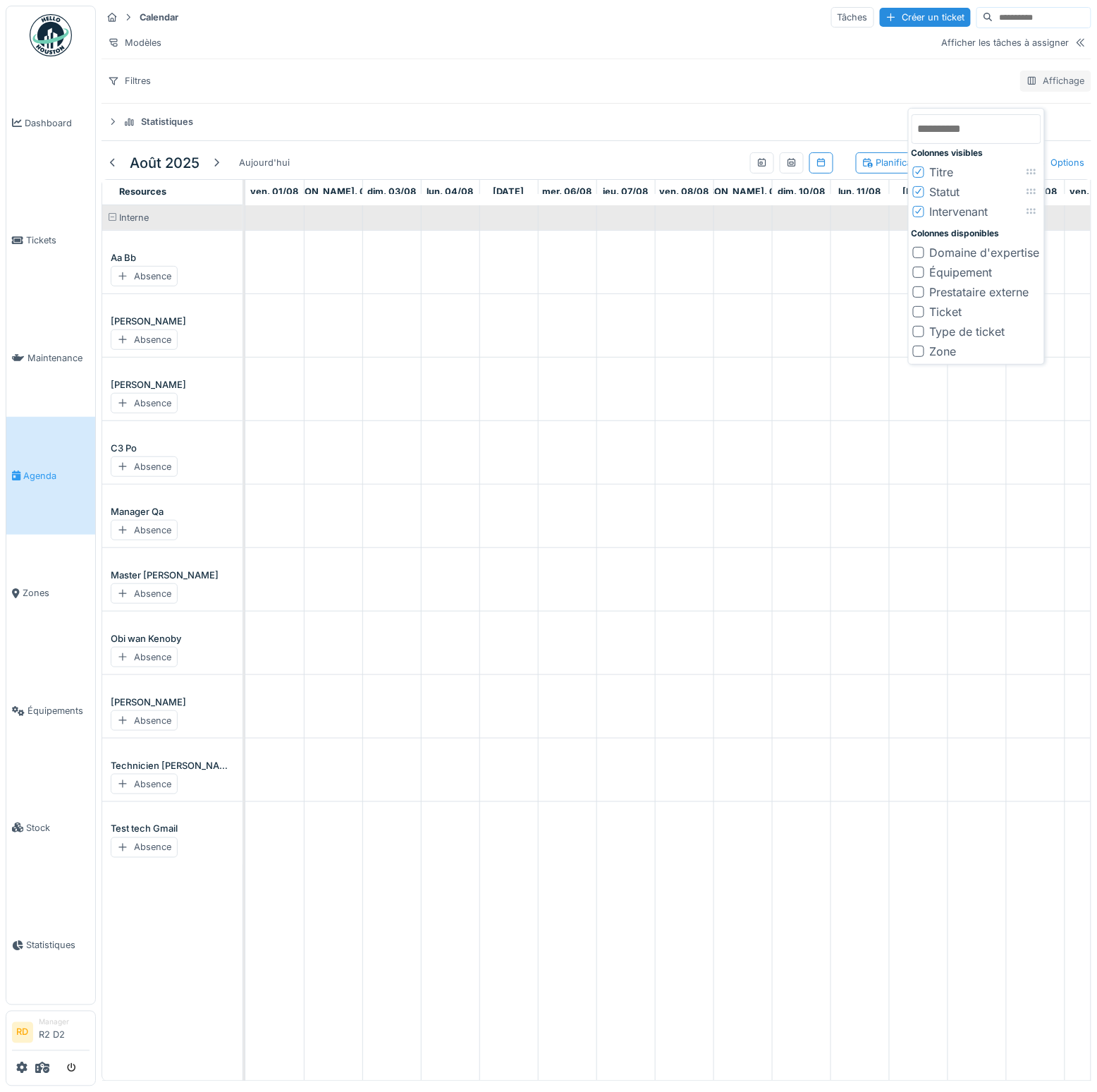
click at [1029, 86] on div "Affichage" at bounding box center [1056, 81] width 71 height 21
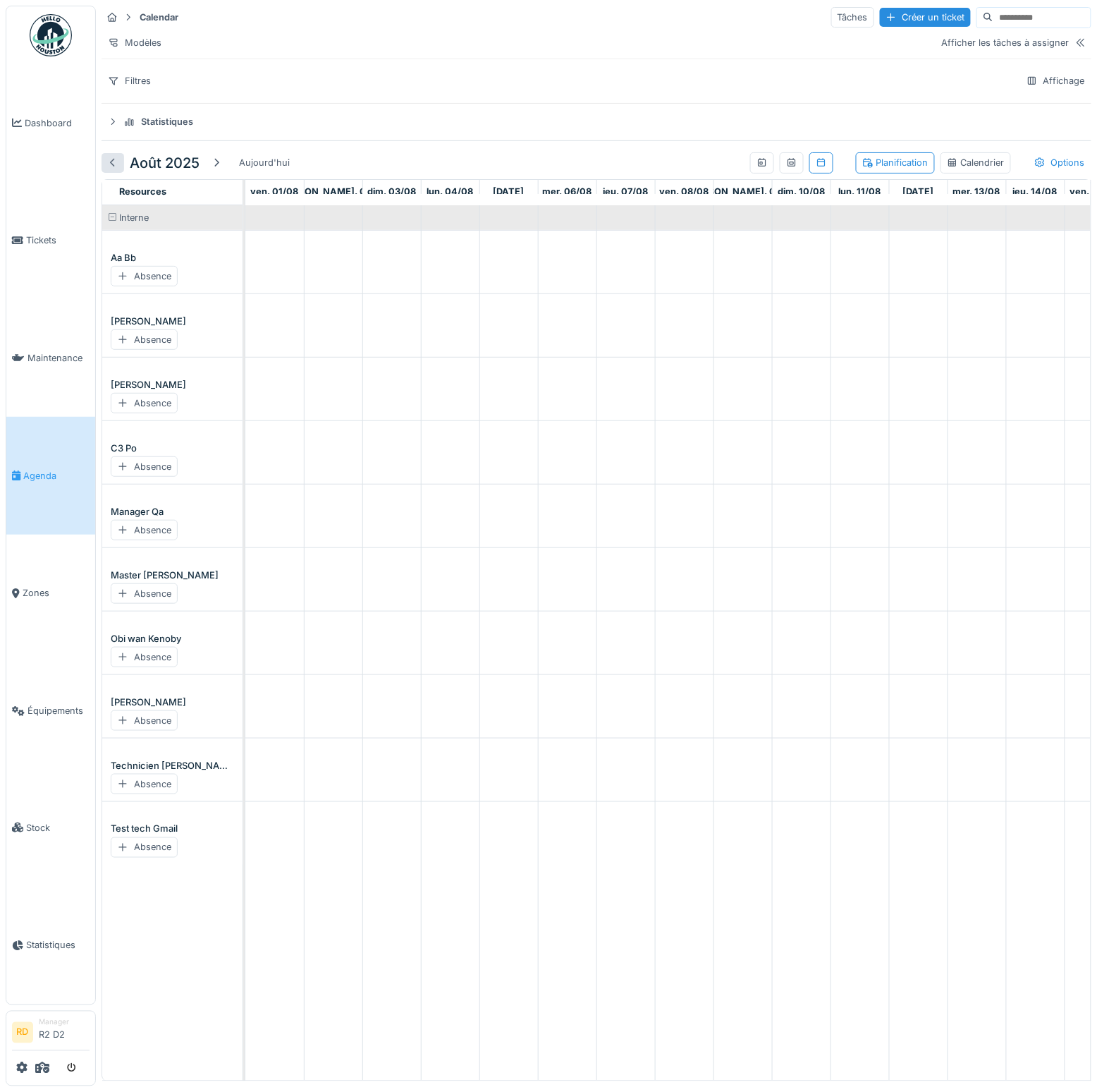
click at [115, 169] on div at bounding box center [112, 163] width 11 height 13
click at [225, 169] on div at bounding box center [225, 163] width 11 height 13
click at [225, 172] on div at bounding box center [216, 163] width 23 height 19
click at [1035, 167] on icon at bounding box center [1040, 163] width 11 height 10
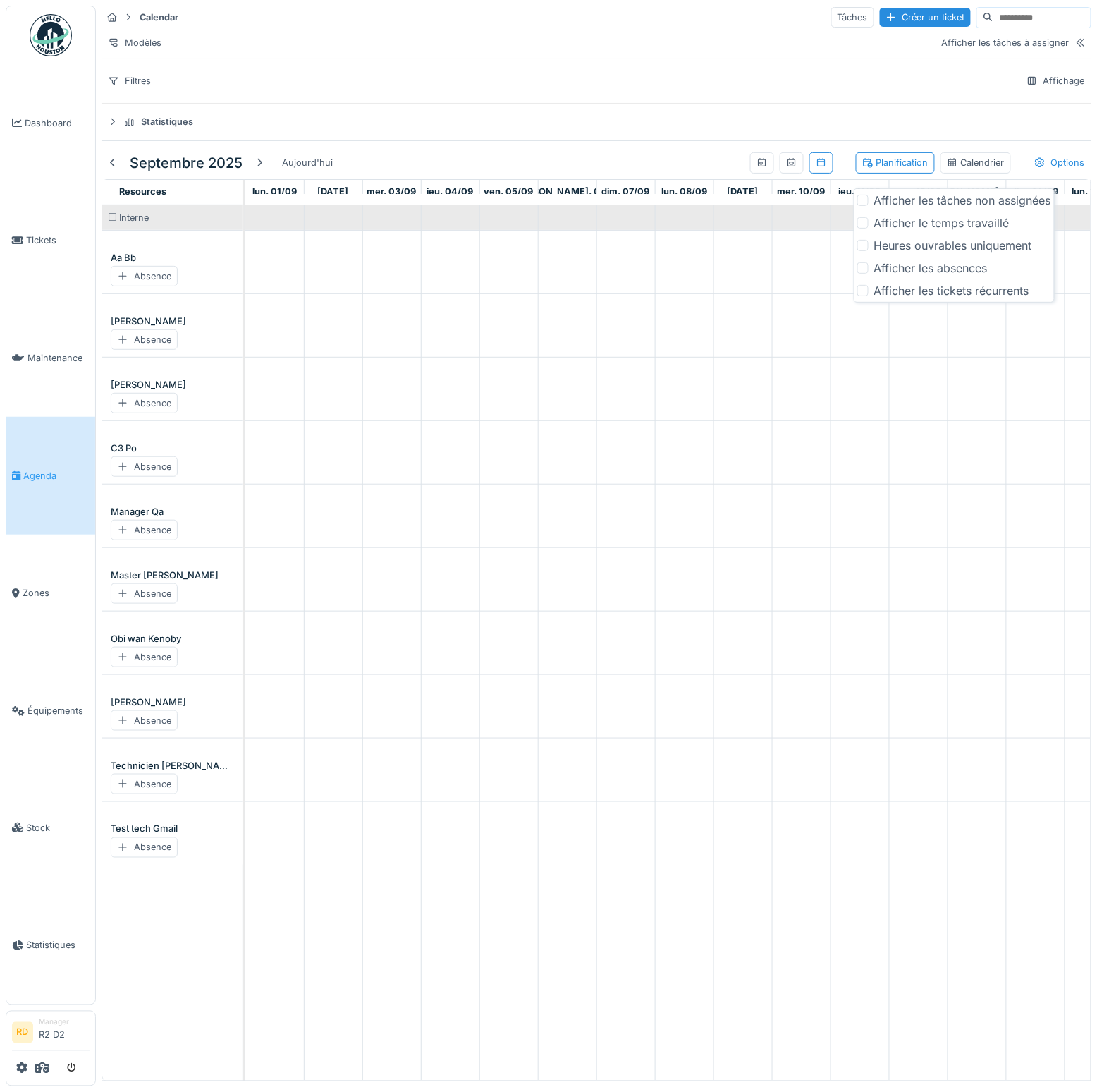
click at [973, 242] on div "Heures ouvrables uniquement" at bounding box center [953, 245] width 158 height 17
click at [971, 221] on div "Afficher le temps travaillé" at bounding box center [942, 223] width 135 height 17
click at [70, 239] on span "Tickets" at bounding box center [58, 240] width 64 height 13
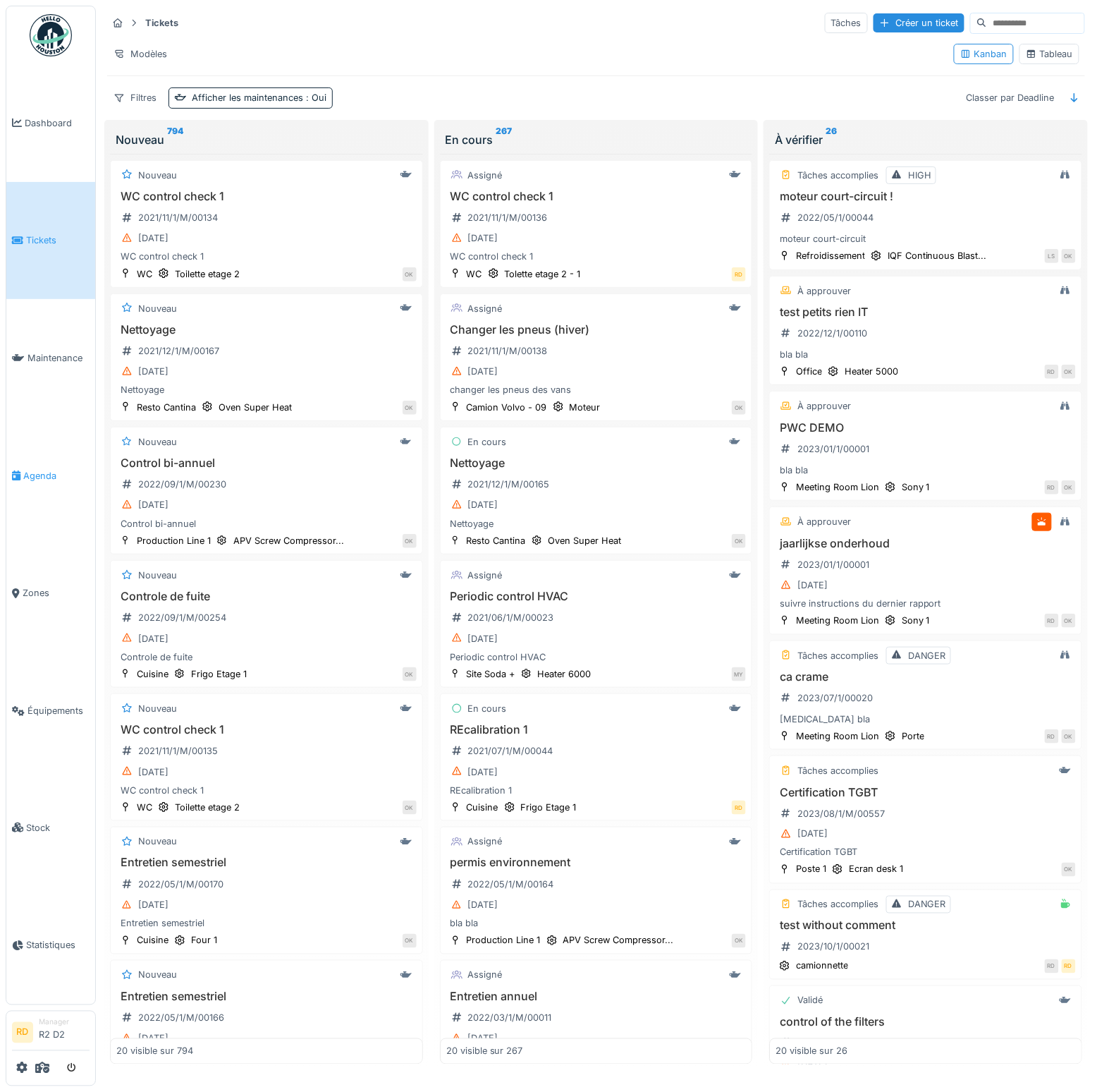
click at [60, 468] on link "Agenda" at bounding box center [51, 475] width 89 height 118
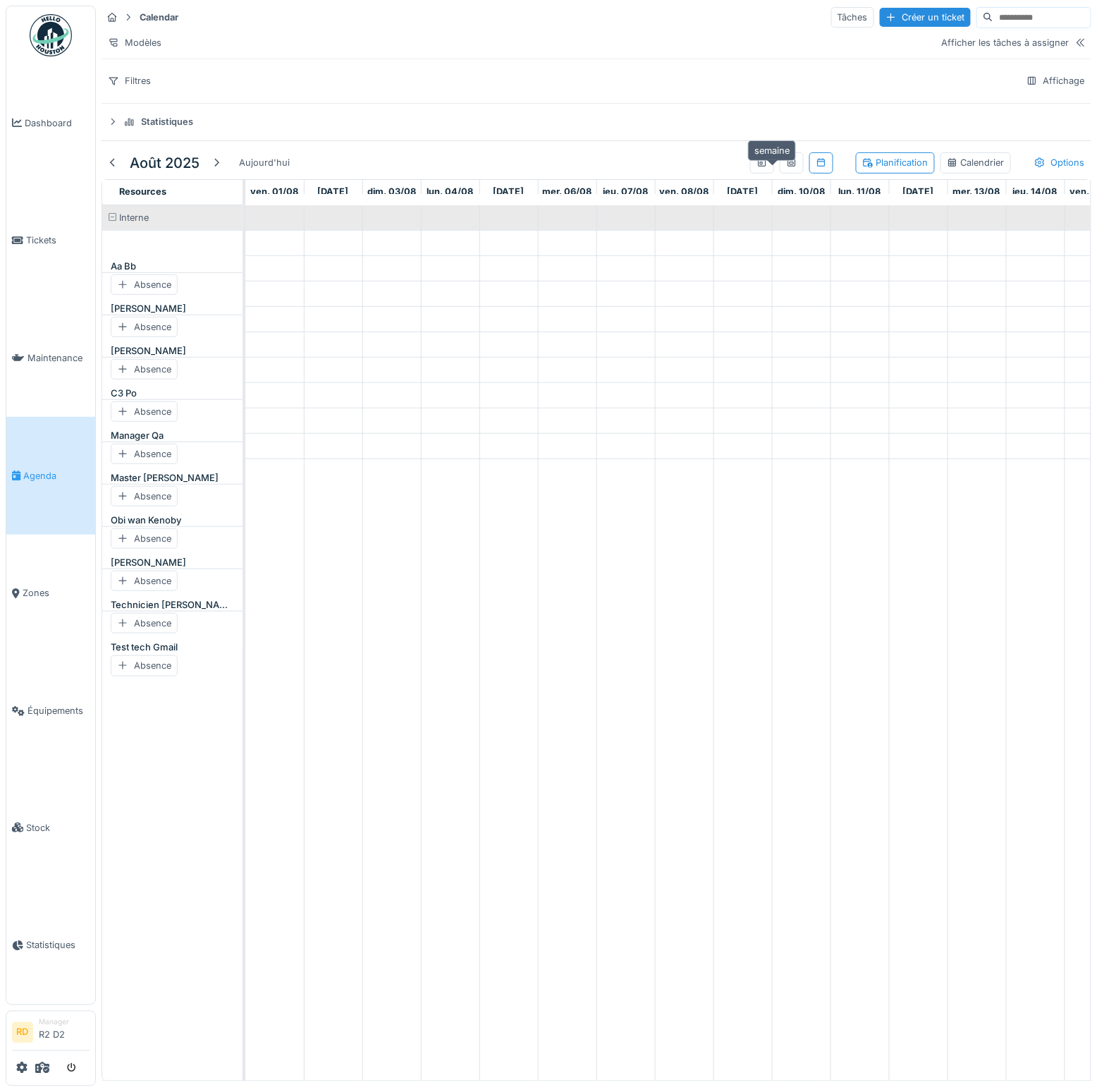
click at [788, 166] on icon at bounding box center [792, 163] width 8 height 9
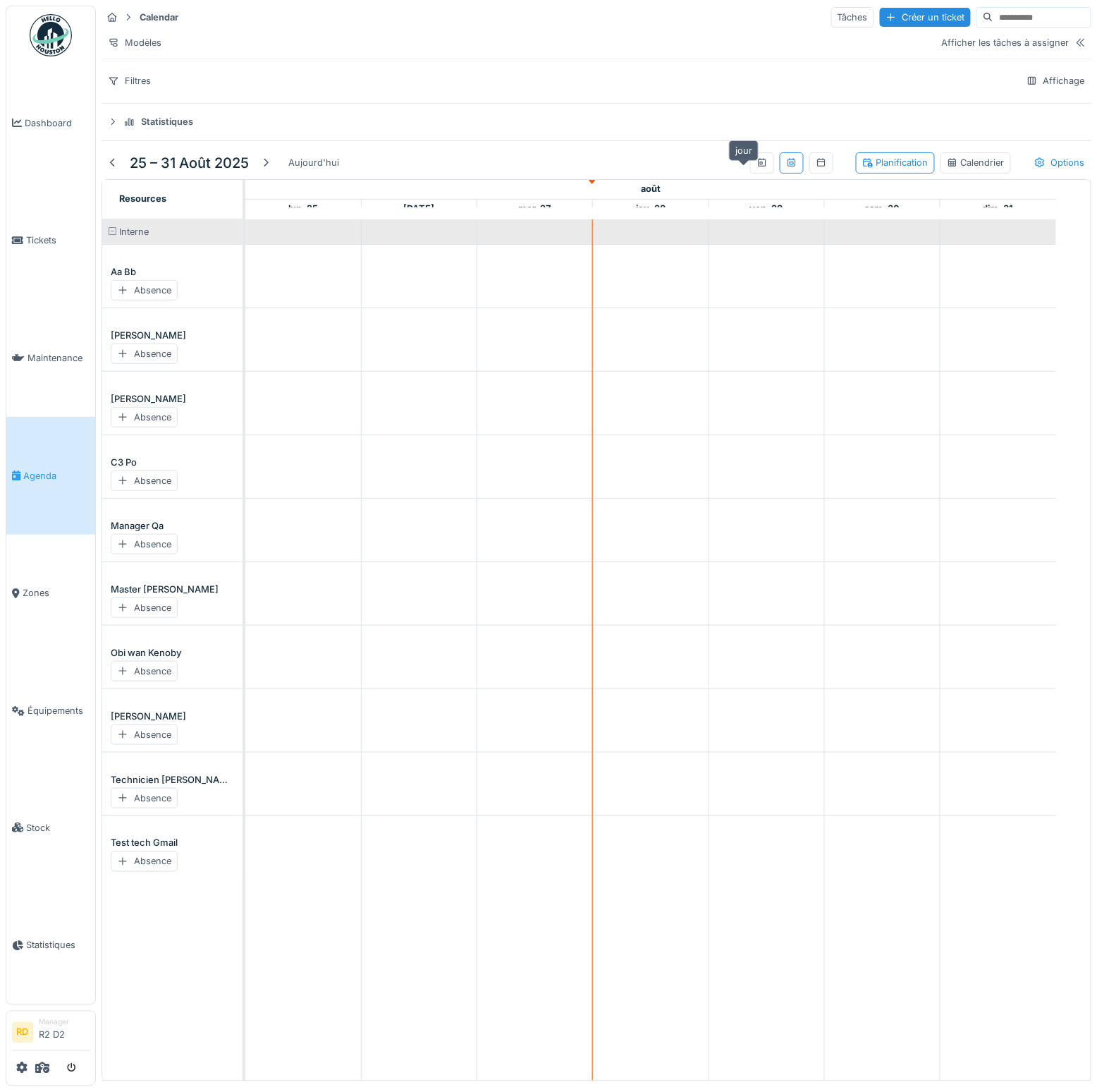
click at [756, 167] on icon at bounding box center [762, 163] width 11 height 10
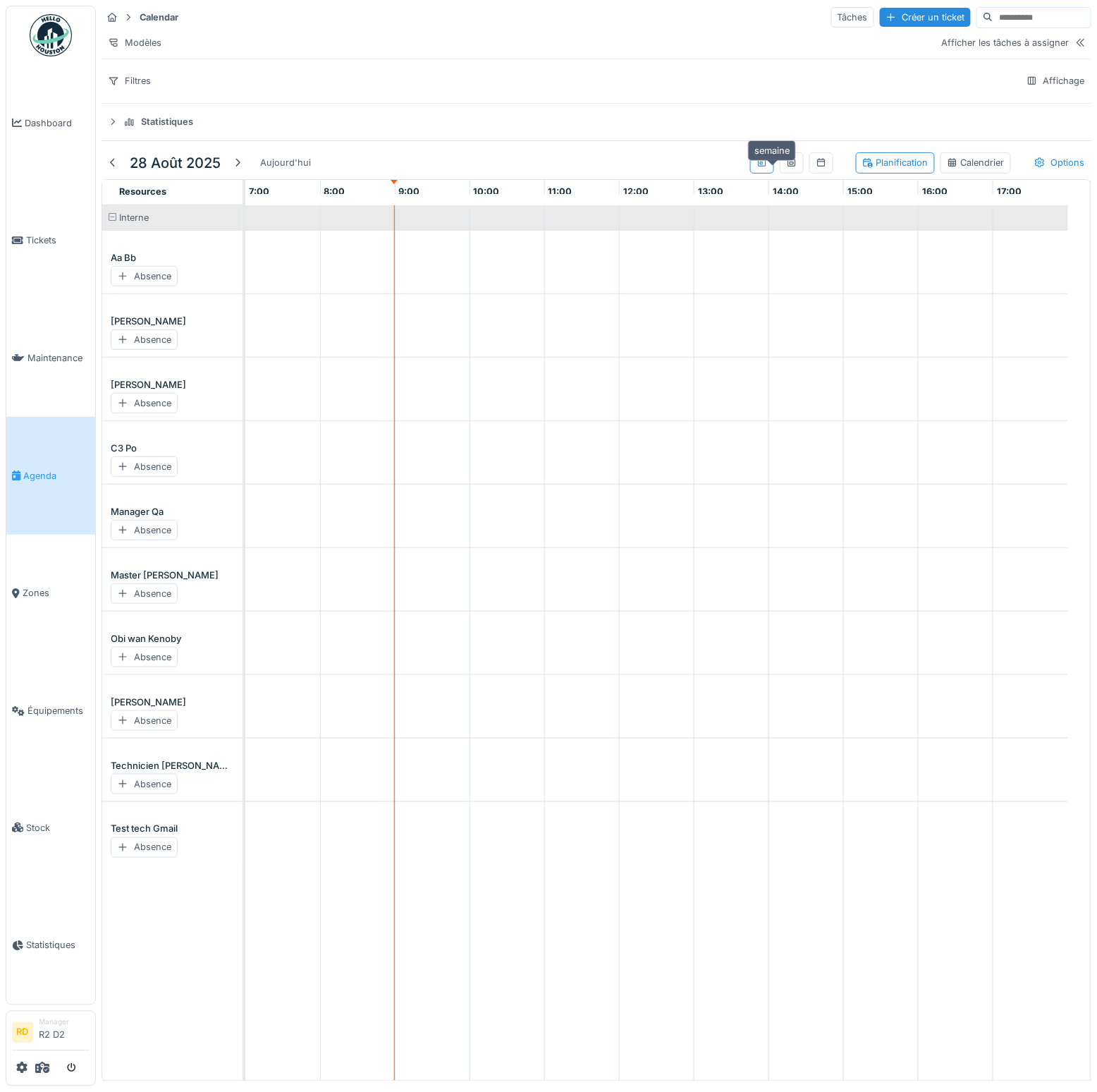
click at [787, 167] on icon at bounding box center [792, 163] width 11 height 10
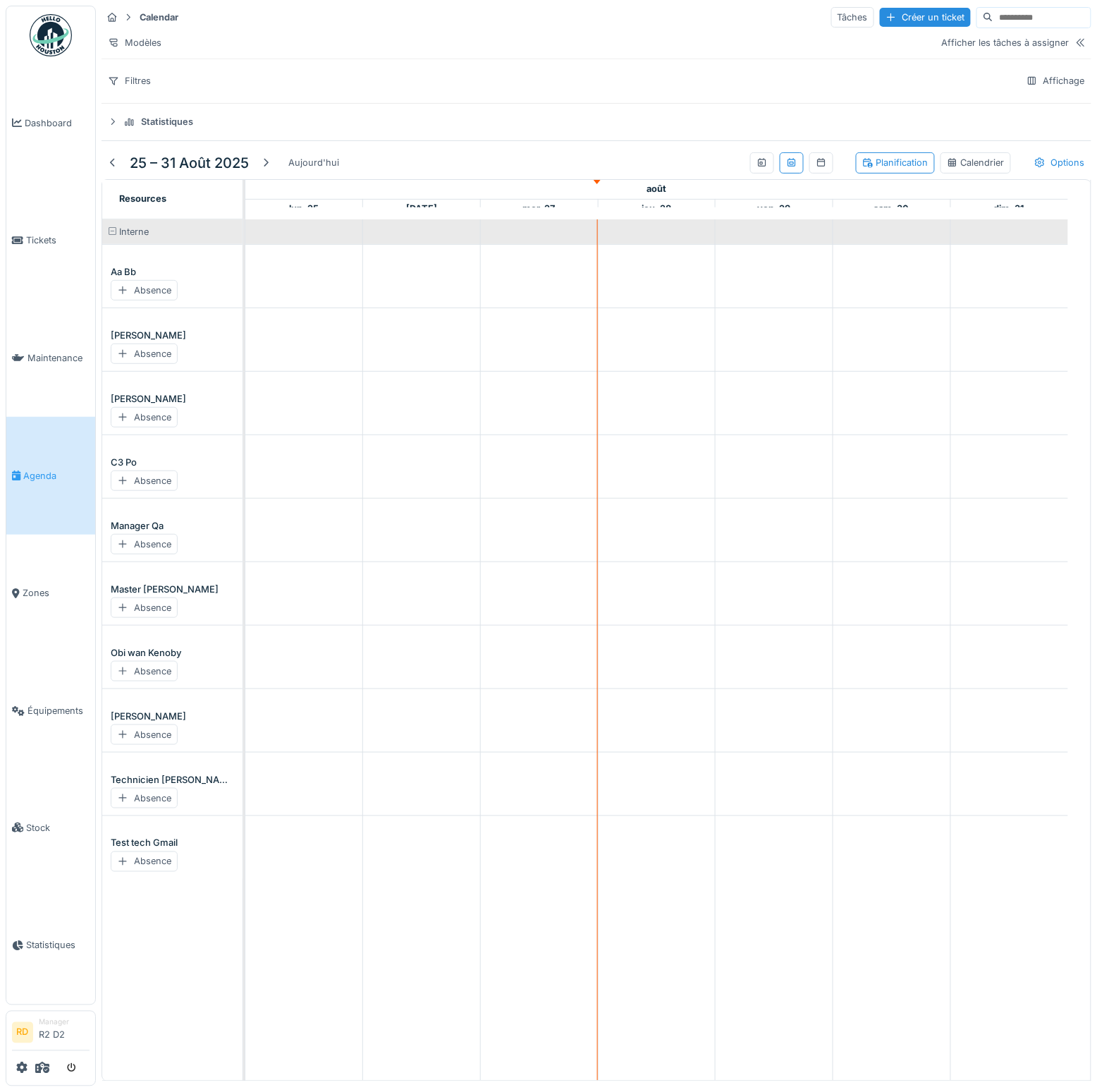
click at [941, 163] on div "Calendrier" at bounding box center [976, 163] width 70 height 21
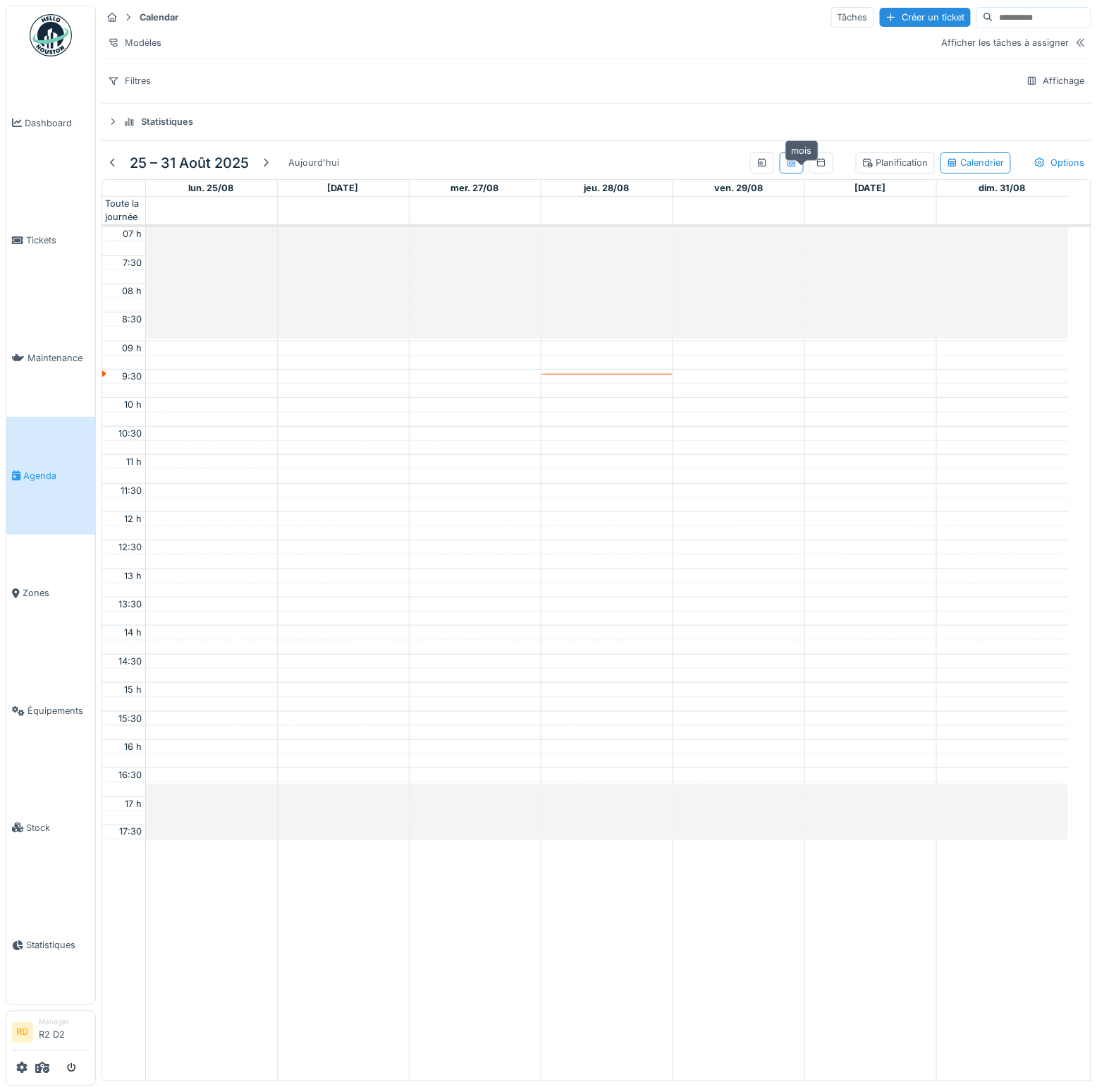
click at [816, 167] on icon at bounding box center [821, 163] width 11 height 10
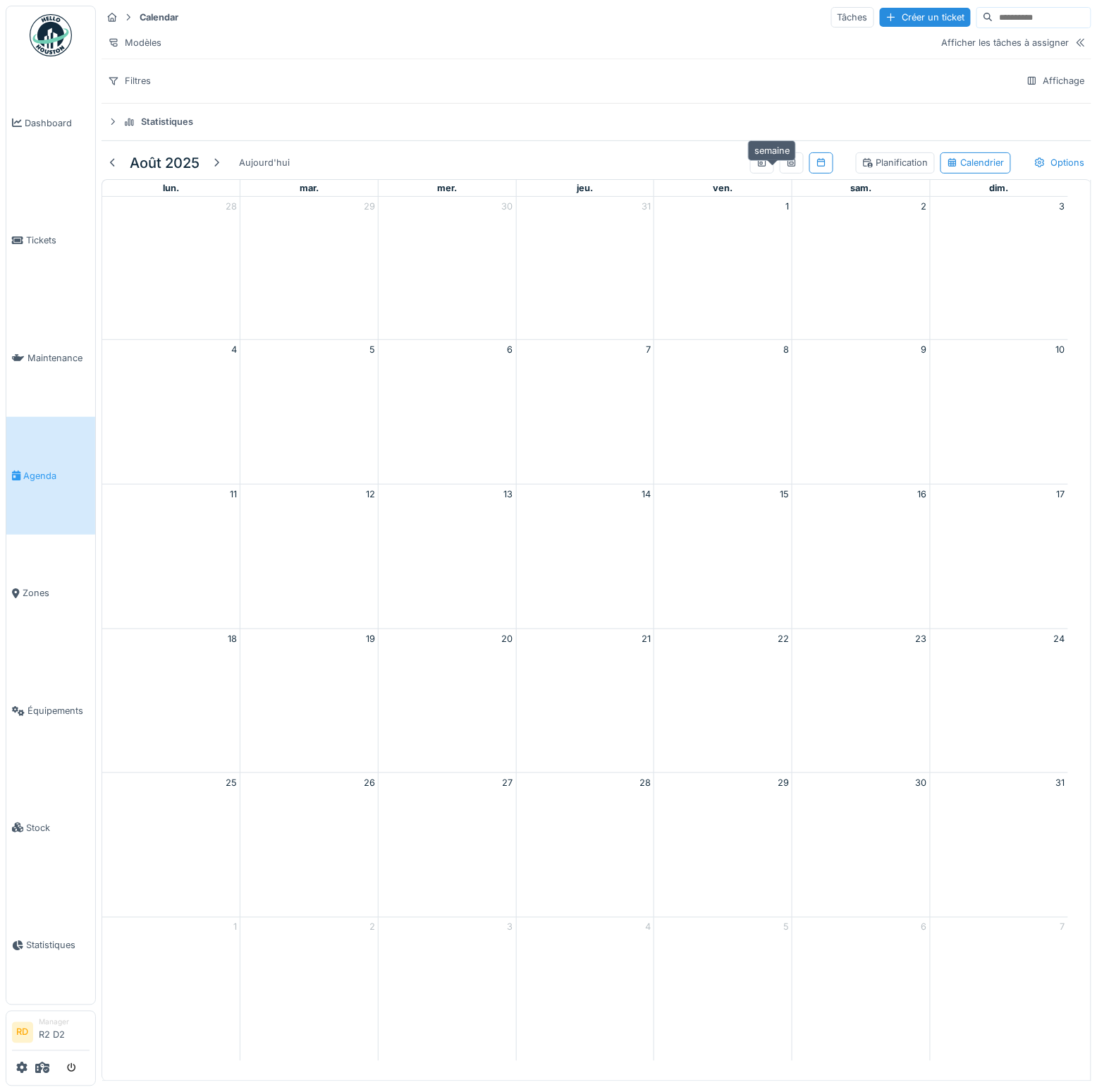
click at [787, 169] on div at bounding box center [792, 163] width 11 height 13
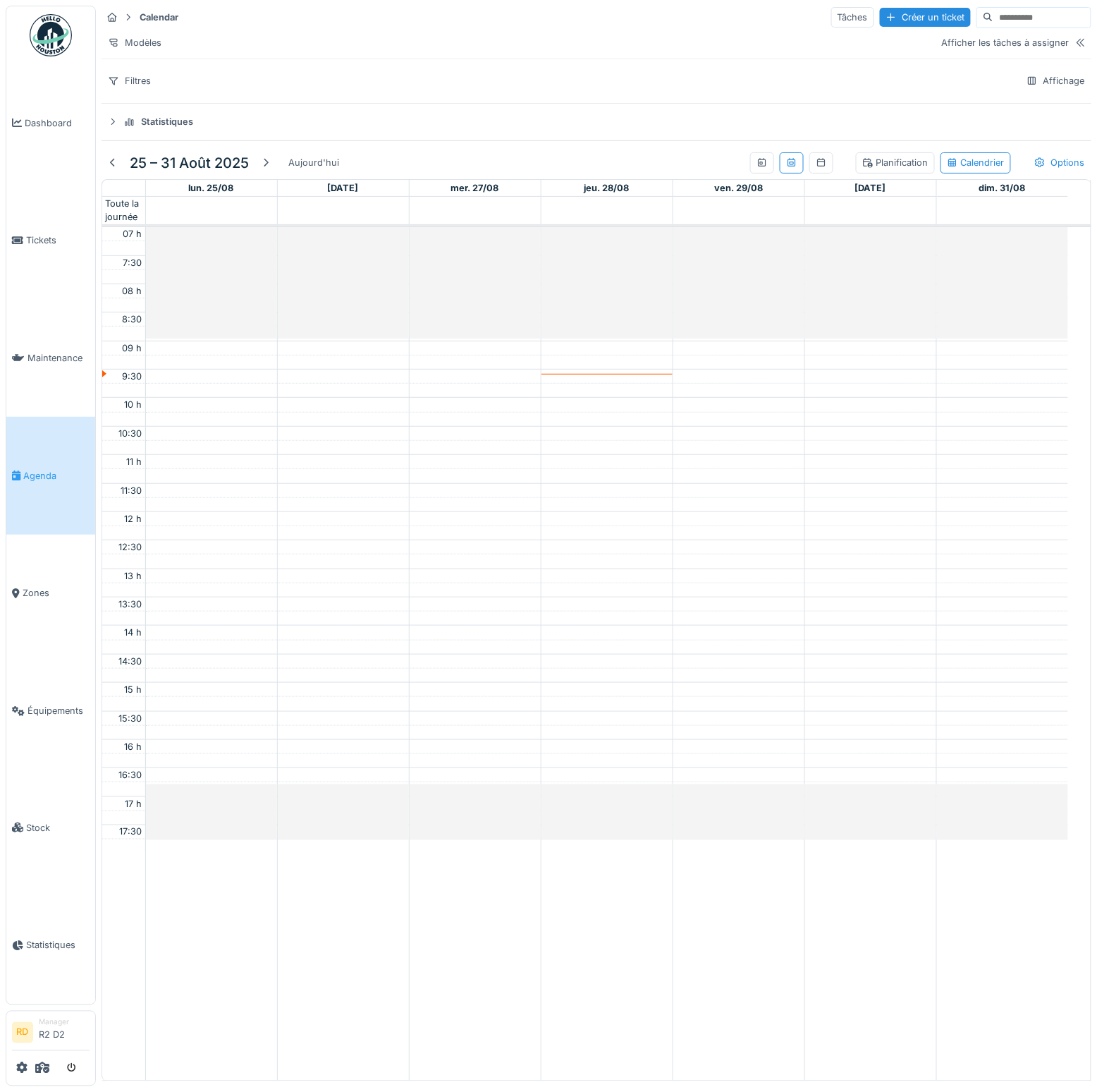
click at [866, 168] on div "Planification" at bounding box center [896, 163] width 67 height 13
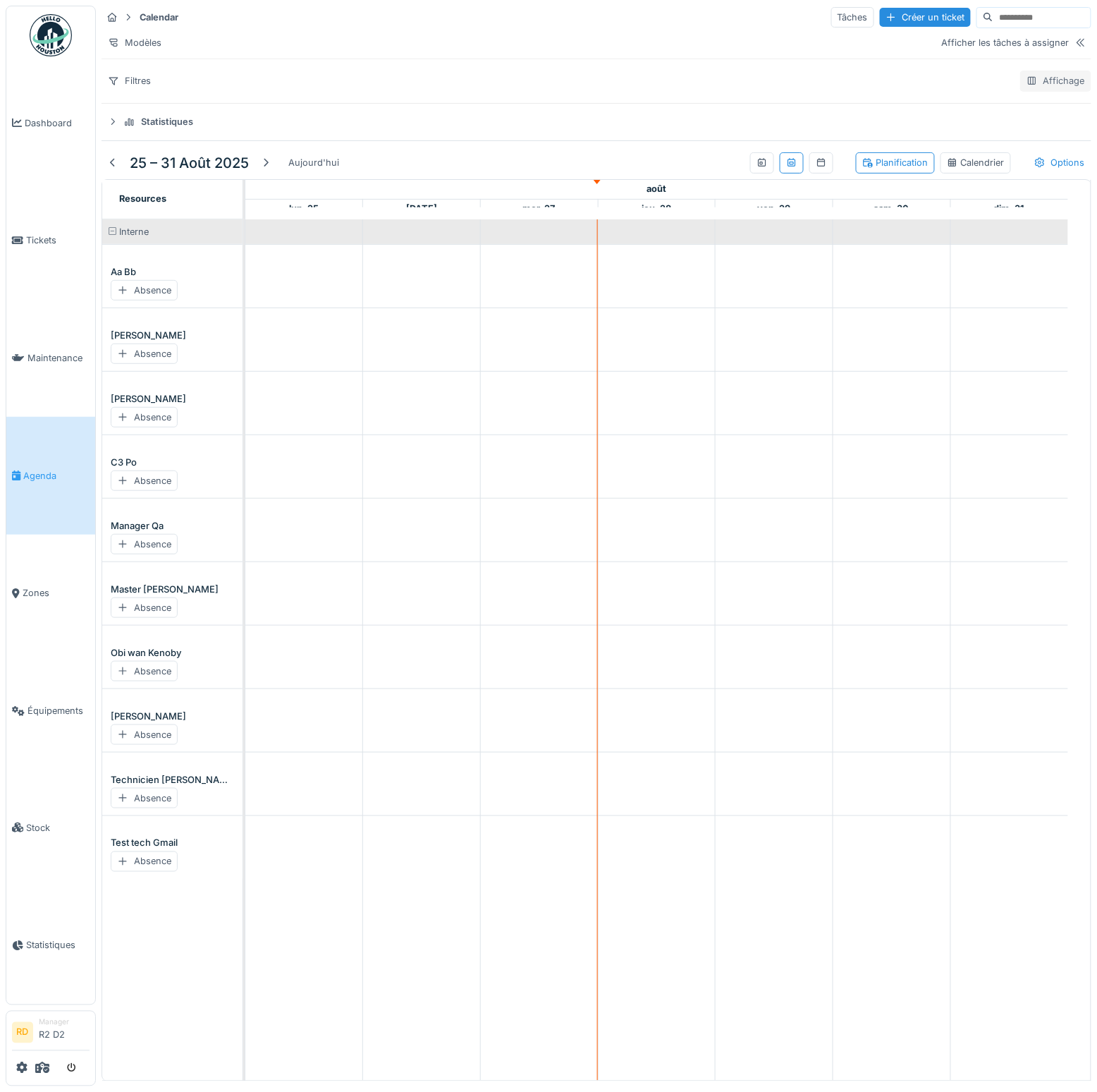
click at [1028, 85] on icon at bounding box center [1032, 81] width 8 height 8
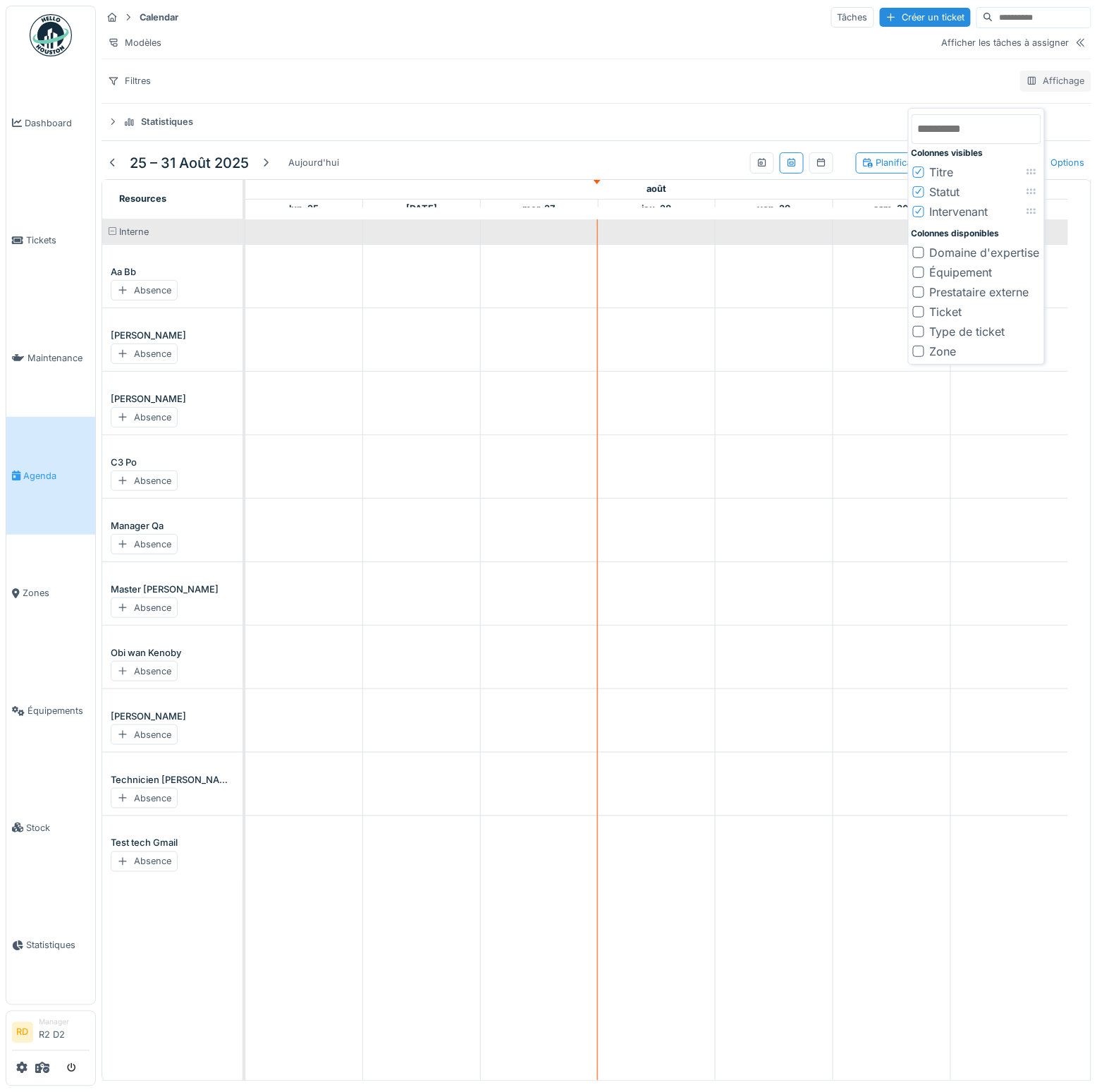
click at [1028, 85] on icon at bounding box center [1032, 81] width 8 height 8
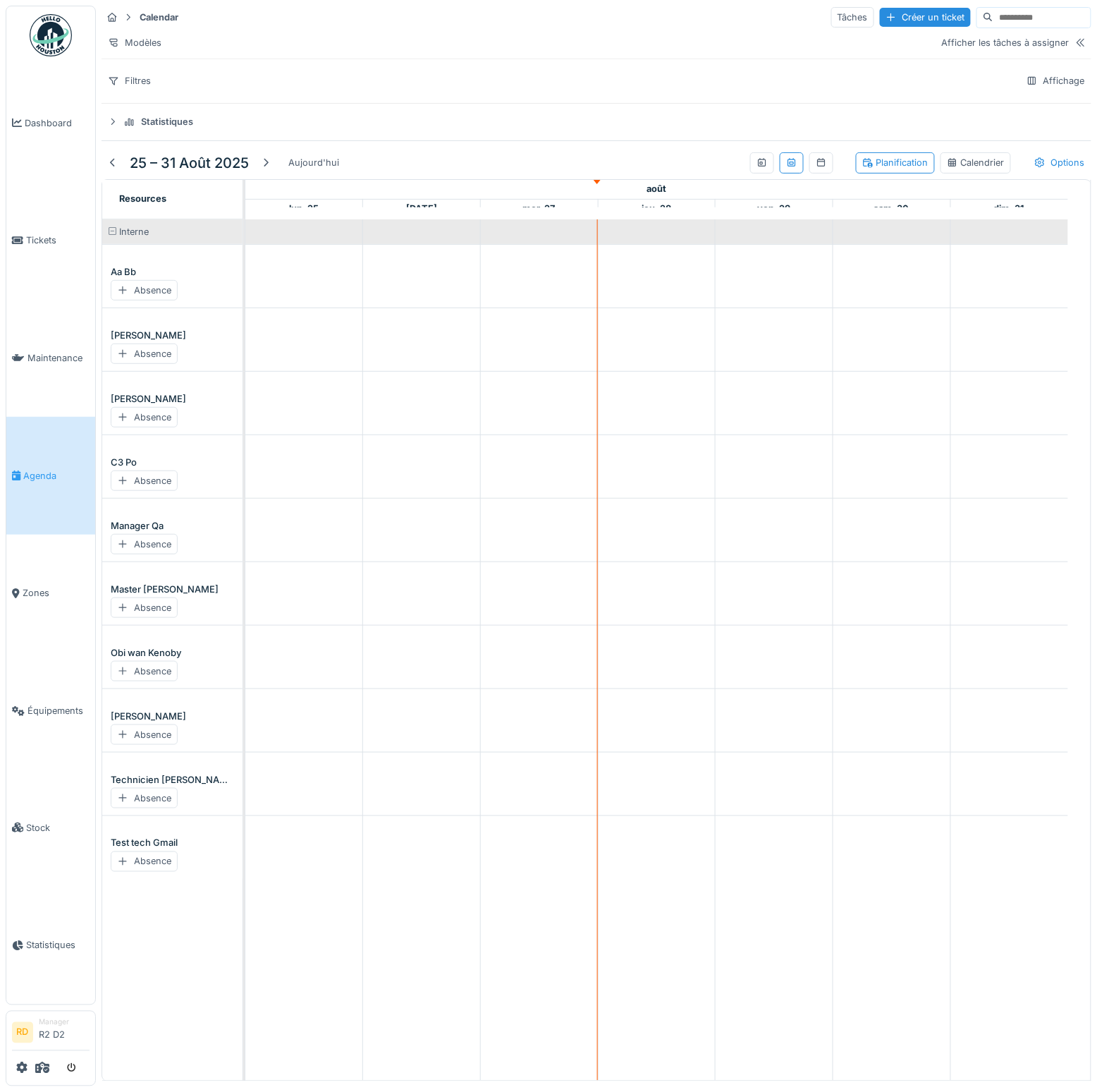
click at [503, 372] on td at bounding box center [539, 650] width 118 height 861
click at [518, 346] on td at bounding box center [539, 650] width 118 height 861
click at [1014, 49] on div "Afficher les tâches à assigner" at bounding box center [1006, 42] width 127 height 13
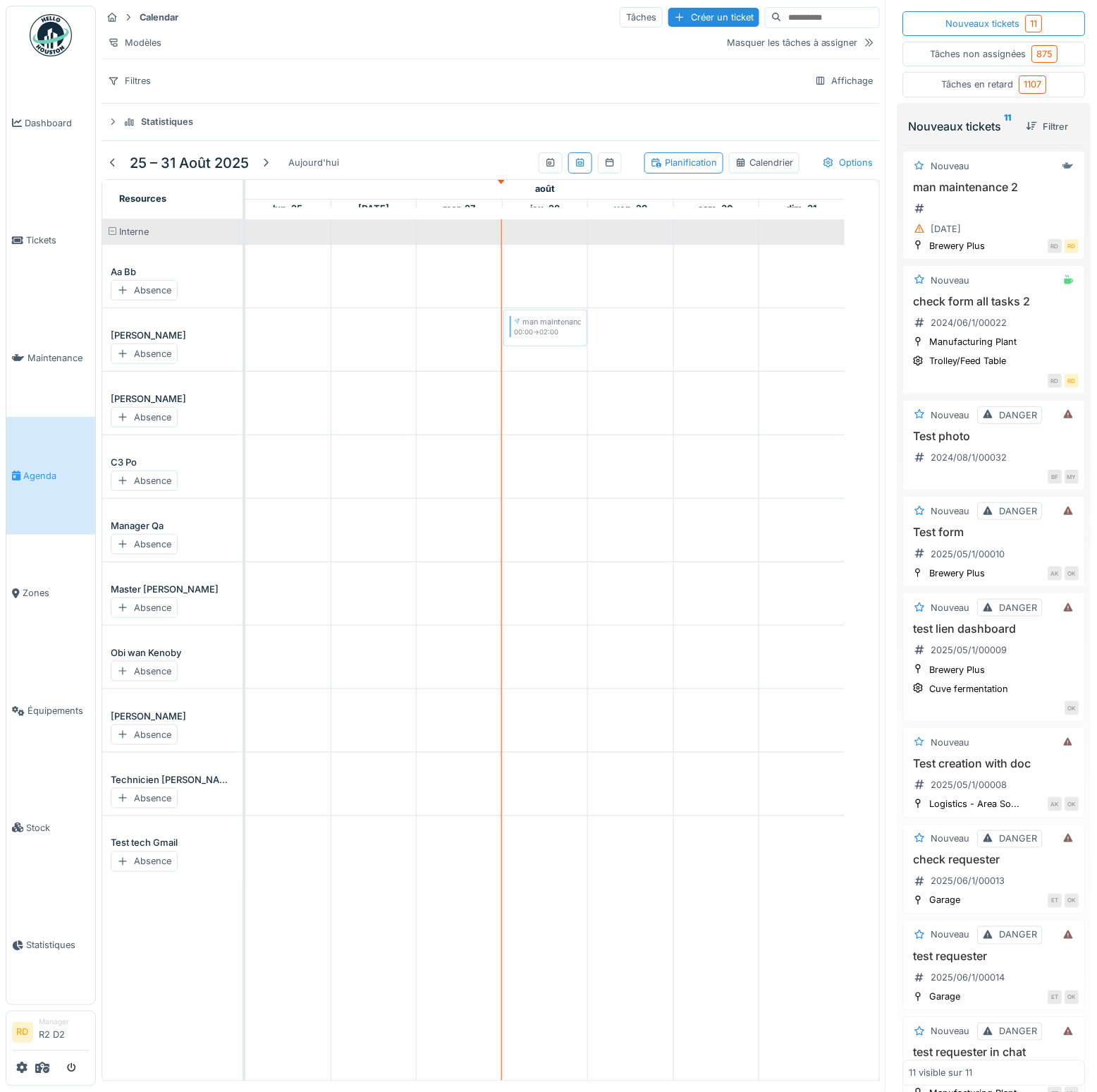
drag, startPoint x: 978, startPoint y: 196, endPoint x: 544, endPoint y: 347, distance: 459.5
click at [544, 347] on div "Calendar Tâches Créer un ticket Modèles Masquer les tâches à assigner Filtres A…" at bounding box center [597, 546] width 1002 height 1092
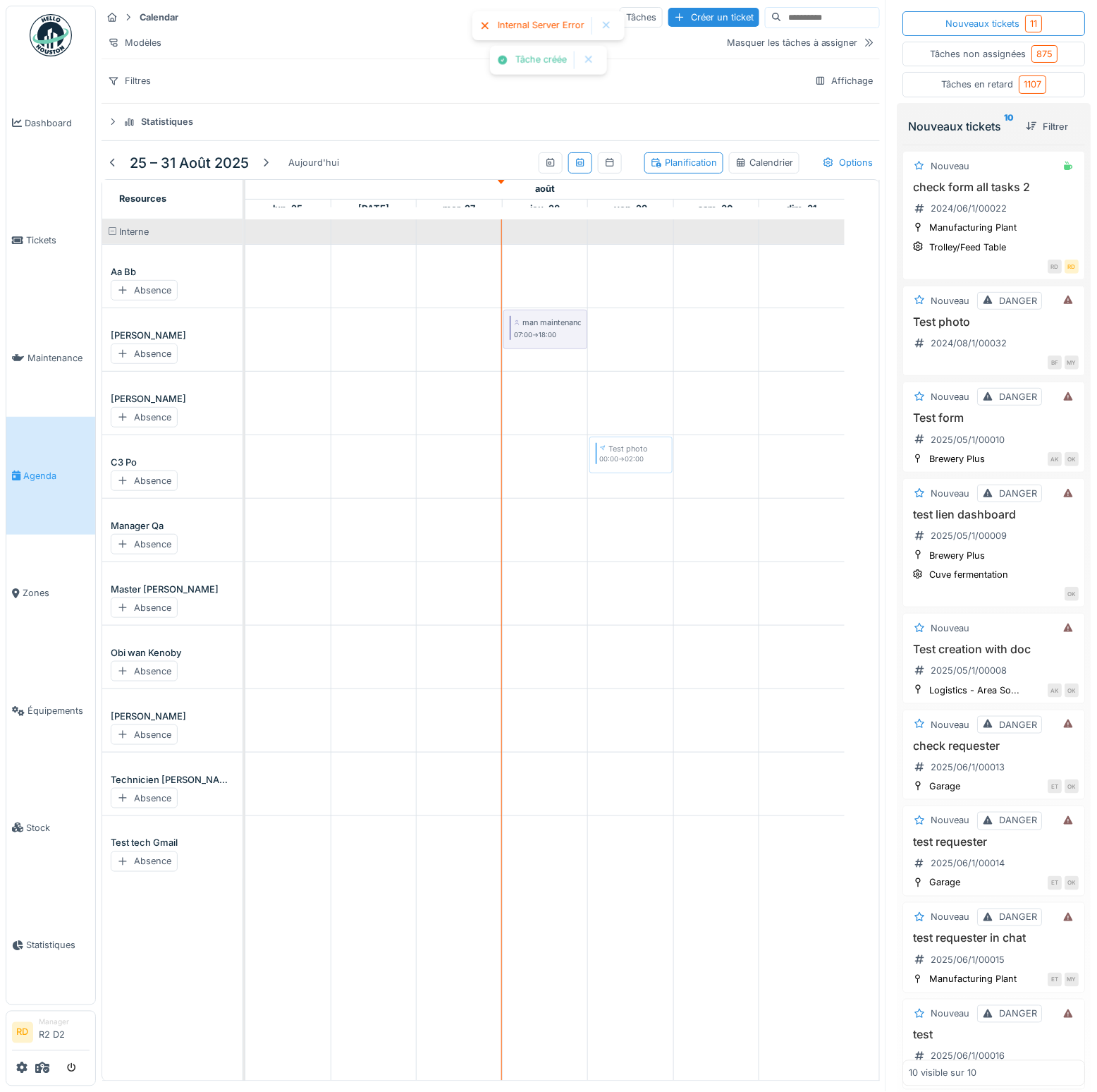
drag, startPoint x: 934, startPoint y: 341, endPoint x: 594, endPoint y: 500, distance: 375.3
click at [594, 500] on div "Calendar Tâches Créer un ticket Modèles Masquer les tâches à assigner Filtres A…" at bounding box center [597, 546] width 1002 height 1092
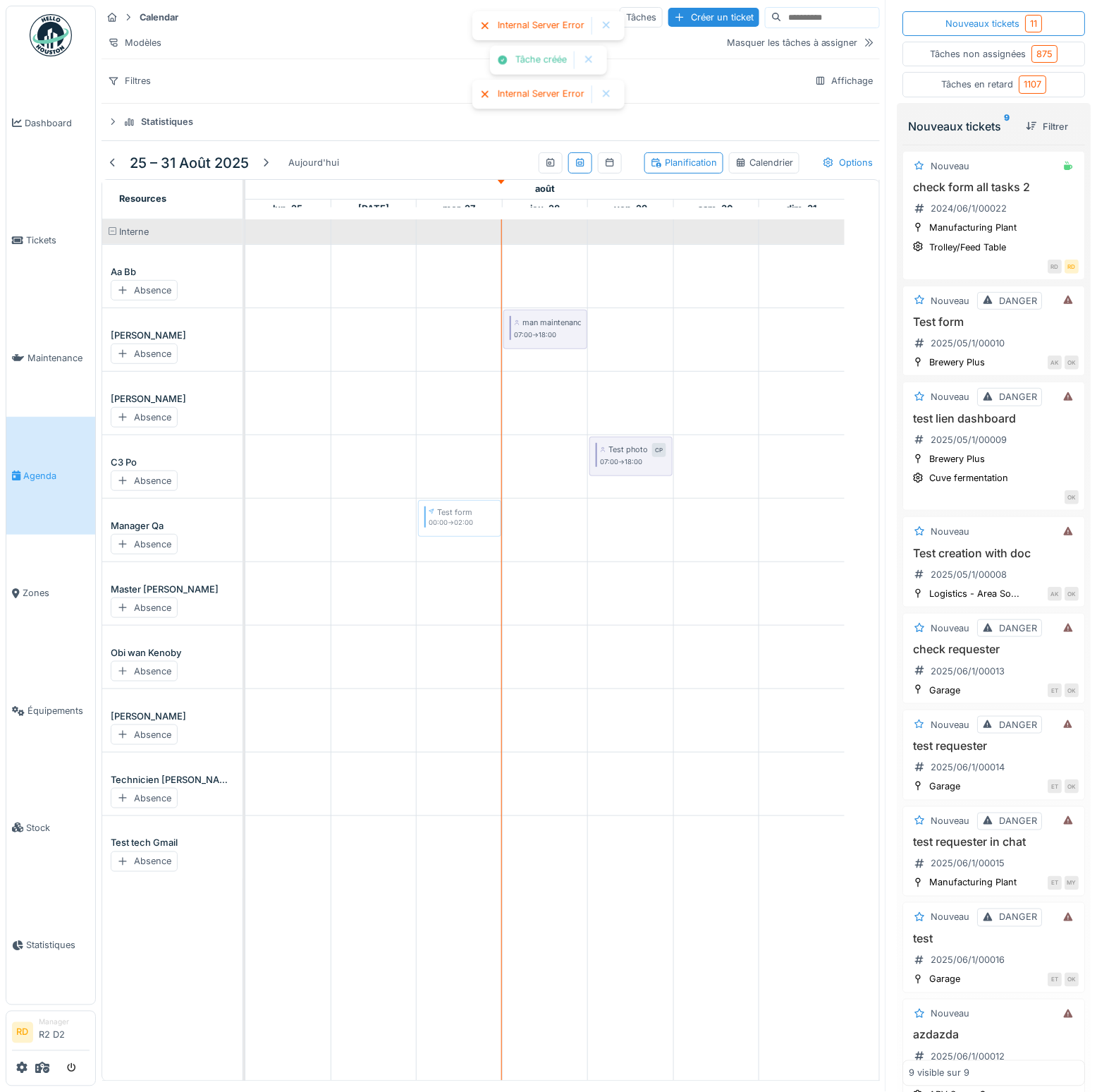
drag, startPoint x: 919, startPoint y: 360, endPoint x: 442, endPoint y: 549, distance: 513.1
click at [442, 549] on div "Calendar Tâches Créer un ticket Modèles Masquer les tâches à assigner Filtres A…" at bounding box center [597, 546] width 1002 height 1092
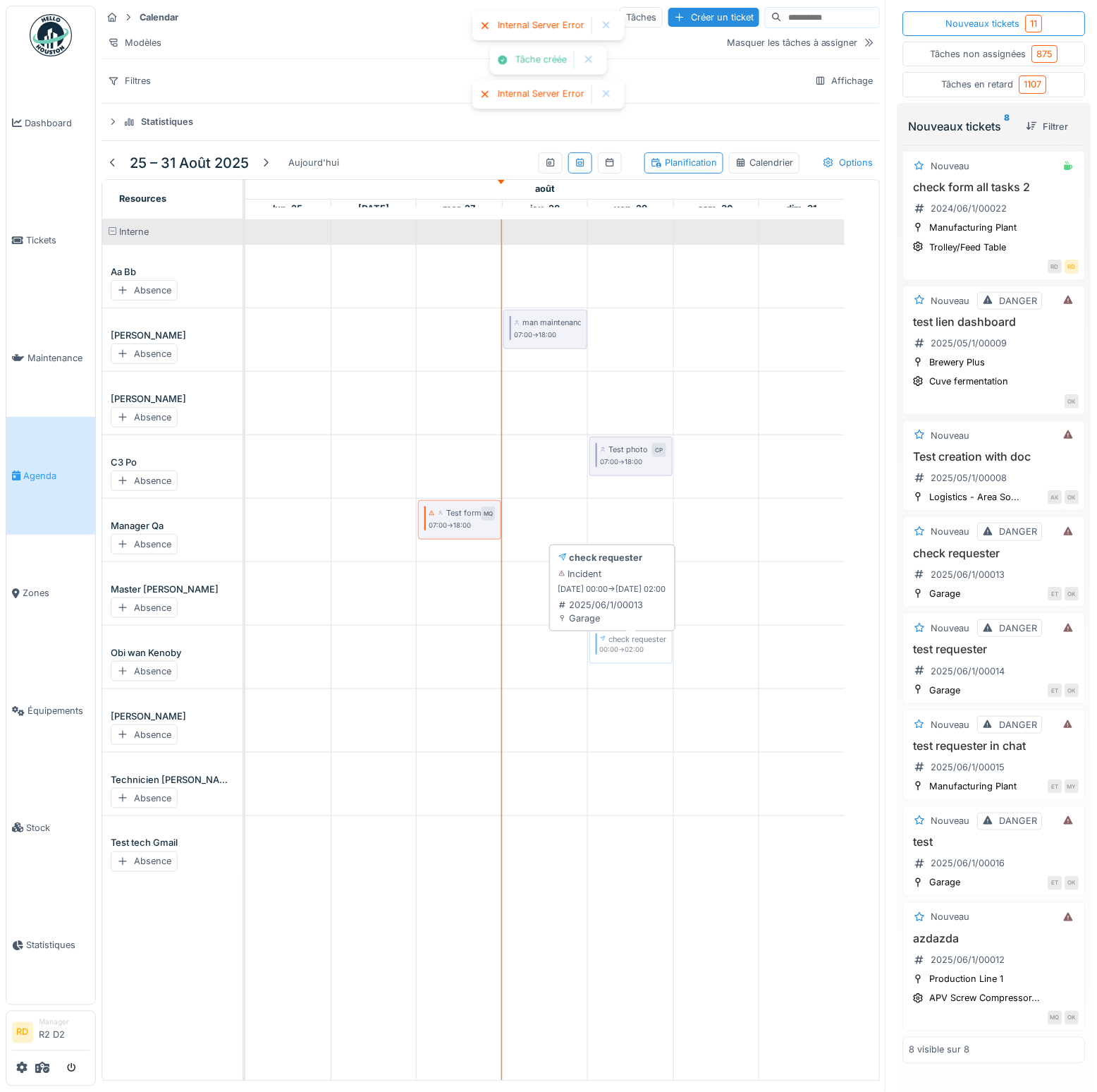
drag, startPoint x: 912, startPoint y: 555, endPoint x: 602, endPoint y: 672, distance: 331.3
click at [603, 659] on div "Calendar Tâches Créer un ticket Modèles Masquer les tâches à assigner Filtres A…" at bounding box center [597, 546] width 1002 height 1092
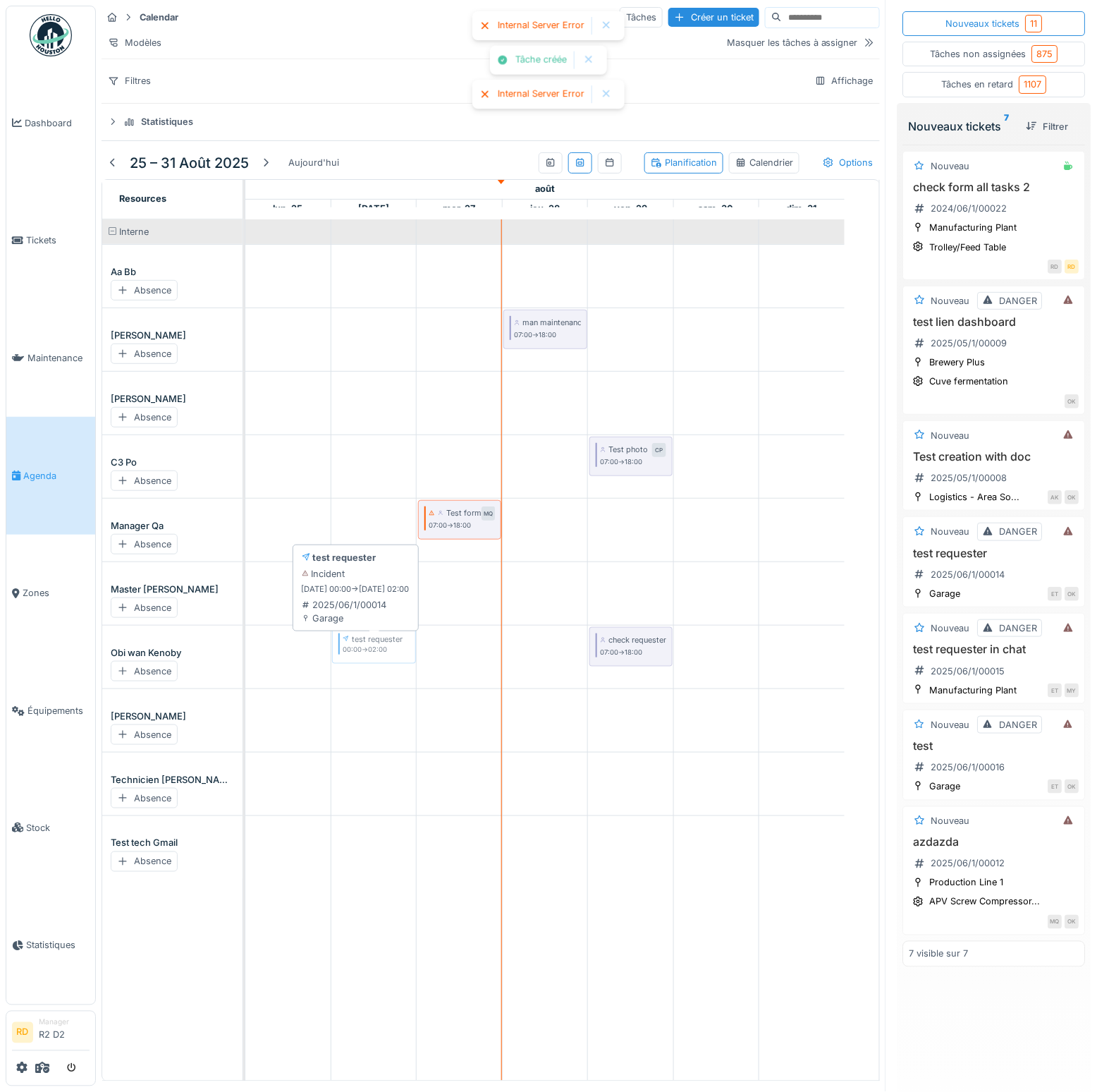
drag, startPoint x: 942, startPoint y: 559, endPoint x: 347, endPoint y: 638, distance: 600.2
click at [347, 638] on div "Calendar Tâches Créer un ticket Modèles Masquer les tâches à assigner Filtres A…" at bounding box center [597, 546] width 1002 height 1092
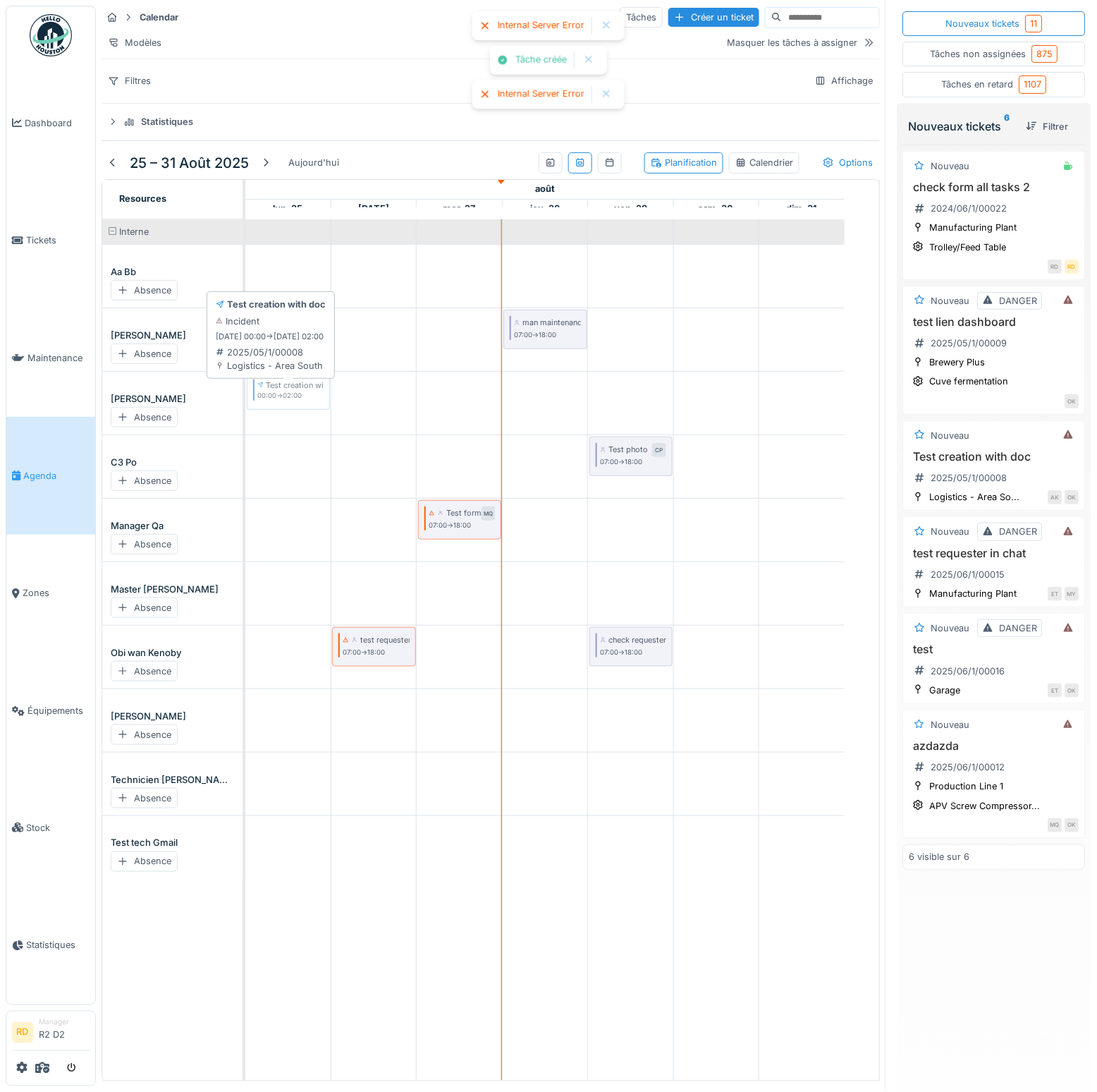
drag, startPoint x: 913, startPoint y: 455, endPoint x: 281, endPoint y: 401, distance: 634.3
click at [281, 401] on div "Calendar Tâches Créer un ticket Modèles Masquer les tâches à assigner Filtres A…" at bounding box center [597, 546] width 1002 height 1092
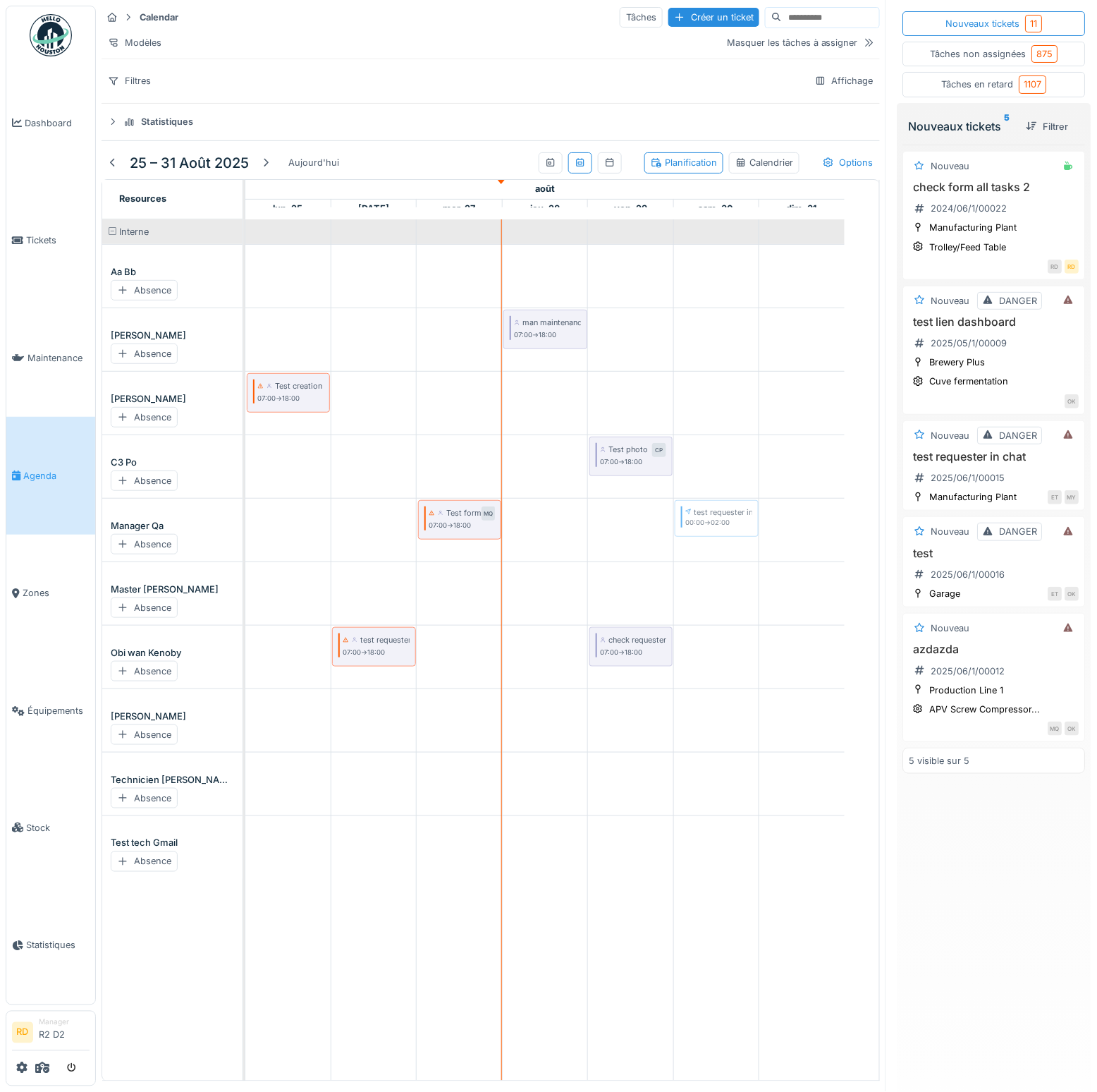
drag, startPoint x: 946, startPoint y: 444, endPoint x: 711, endPoint y: 548, distance: 257.0
click at [711, 548] on div "Calendar Tâches Créer un ticket Modèles Masquer les tâches à assigner Filtres A…" at bounding box center [597, 546] width 1002 height 1092
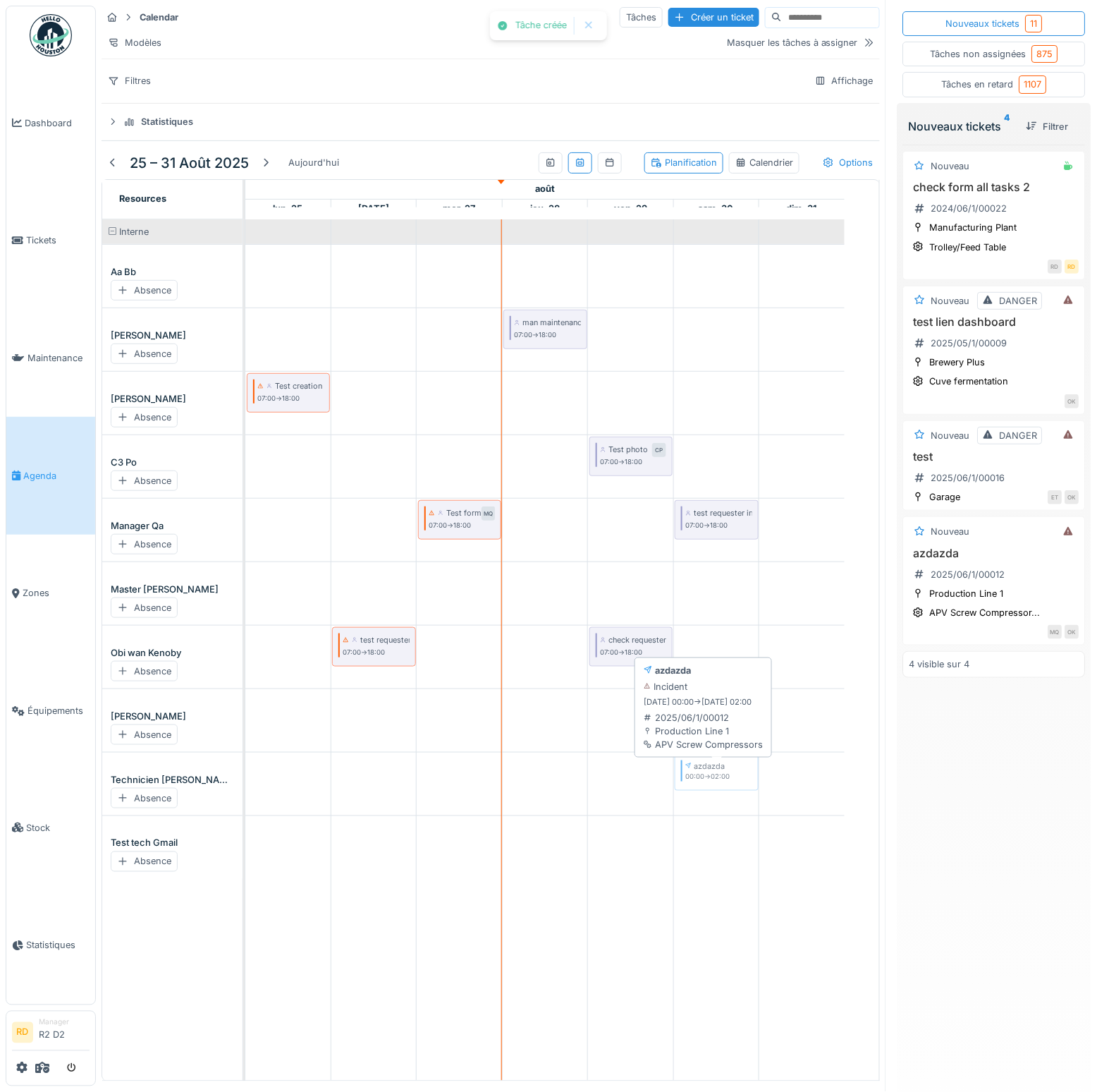
drag, startPoint x: 959, startPoint y: 602, endPoint x: 685, endPoint y: 762, distance: 317.3
click at [682, 762] on div "Calendar Tâches Créer un ticket Modèles Masquer les tâches à assigner Filtres A…" at bounding box center [597, 546] width 1002 height 1092
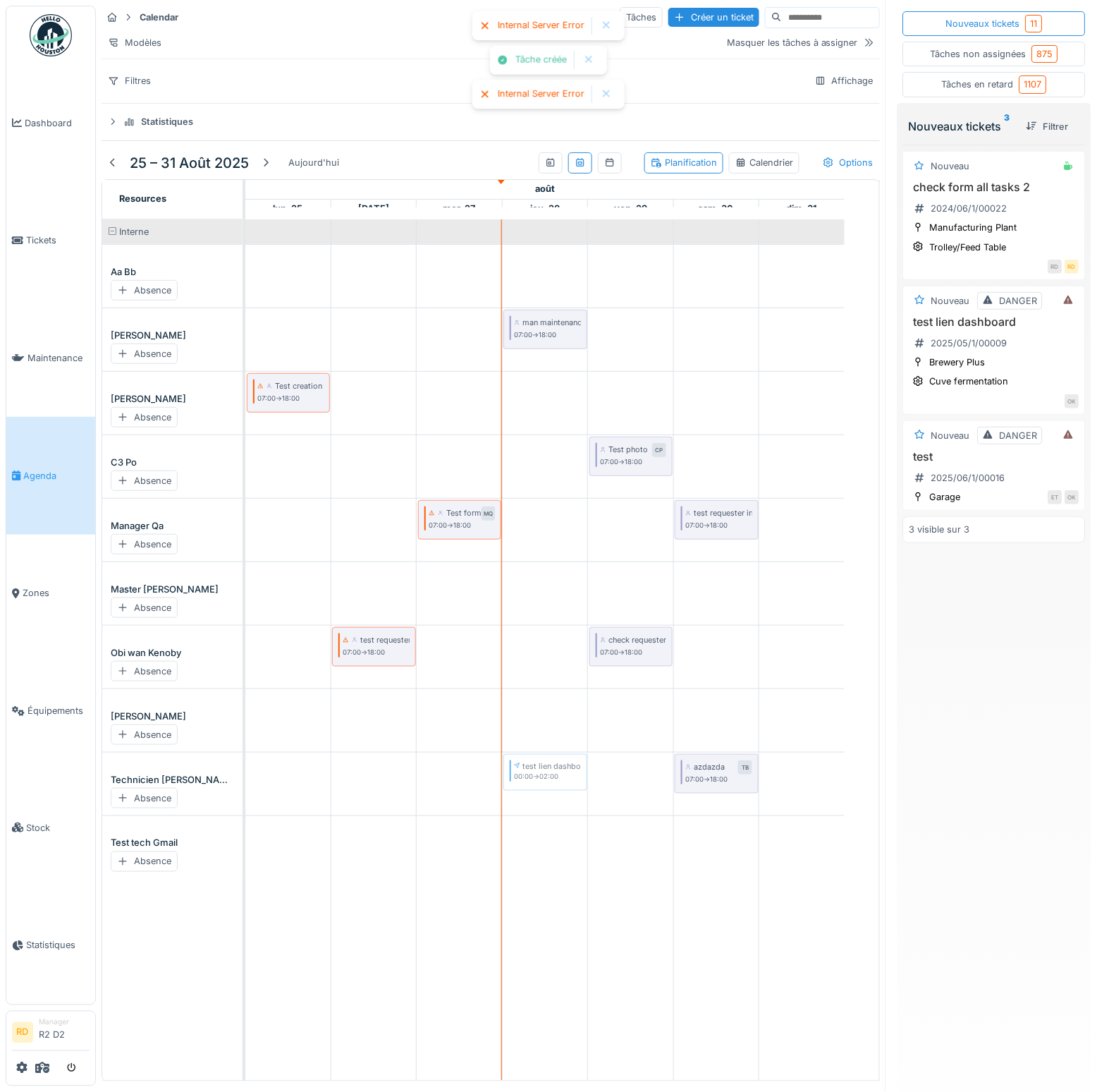
drag, startPoint x: 899, startPoint y: 447, endPoint x: 513, endPoint y: 758, distance: 495.7
click at [512, 759] on div "Calendar Tâches Créer un ticket Modèles Masquer les tâches à assigner Filtres A…" at bounding box center [597, 546] width 1002 height 1092
drag, startPoint x: 910, startPoint y: 357, endPoint x: 390, endPoint y: 750, distance: 651.8
click at [390, 750] on div "Calendar Tâches Créer un ticket Modèles Masquer les tâches à assigner Filtres A…" at bounding box center [597, 546] width 1002 height 1092
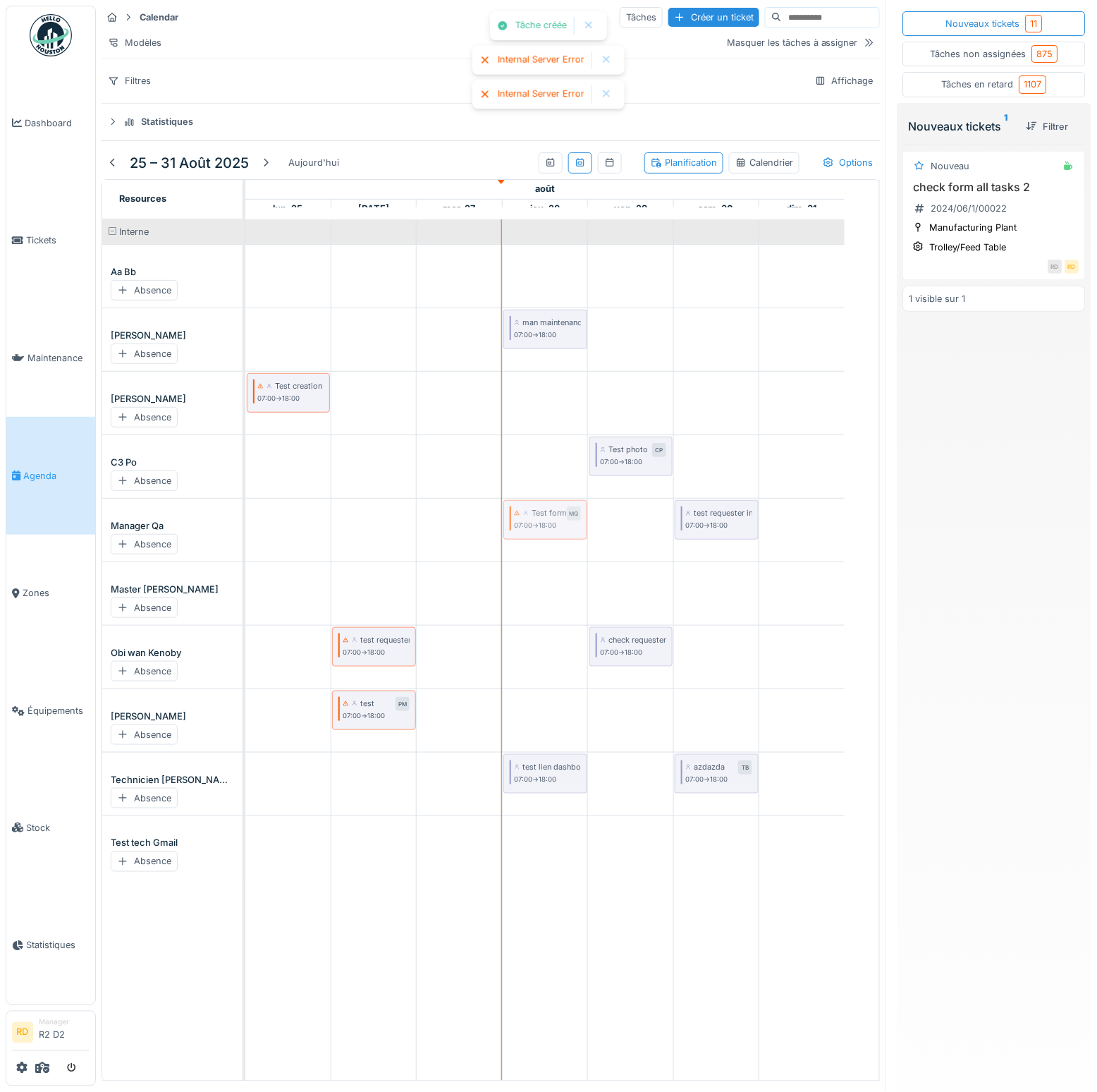
drag, startPoint x: 469, startPoint y: 528, endPoint x: 549, endPoint y: 561, distance: 86.5
click at [549, 561] on div "man maintenance 2 AK 07:00 -> 18:00 Test creation with doc BF 07:00 -> 18:00 Te…" at bounding box center [562, 650] width 634 height 861
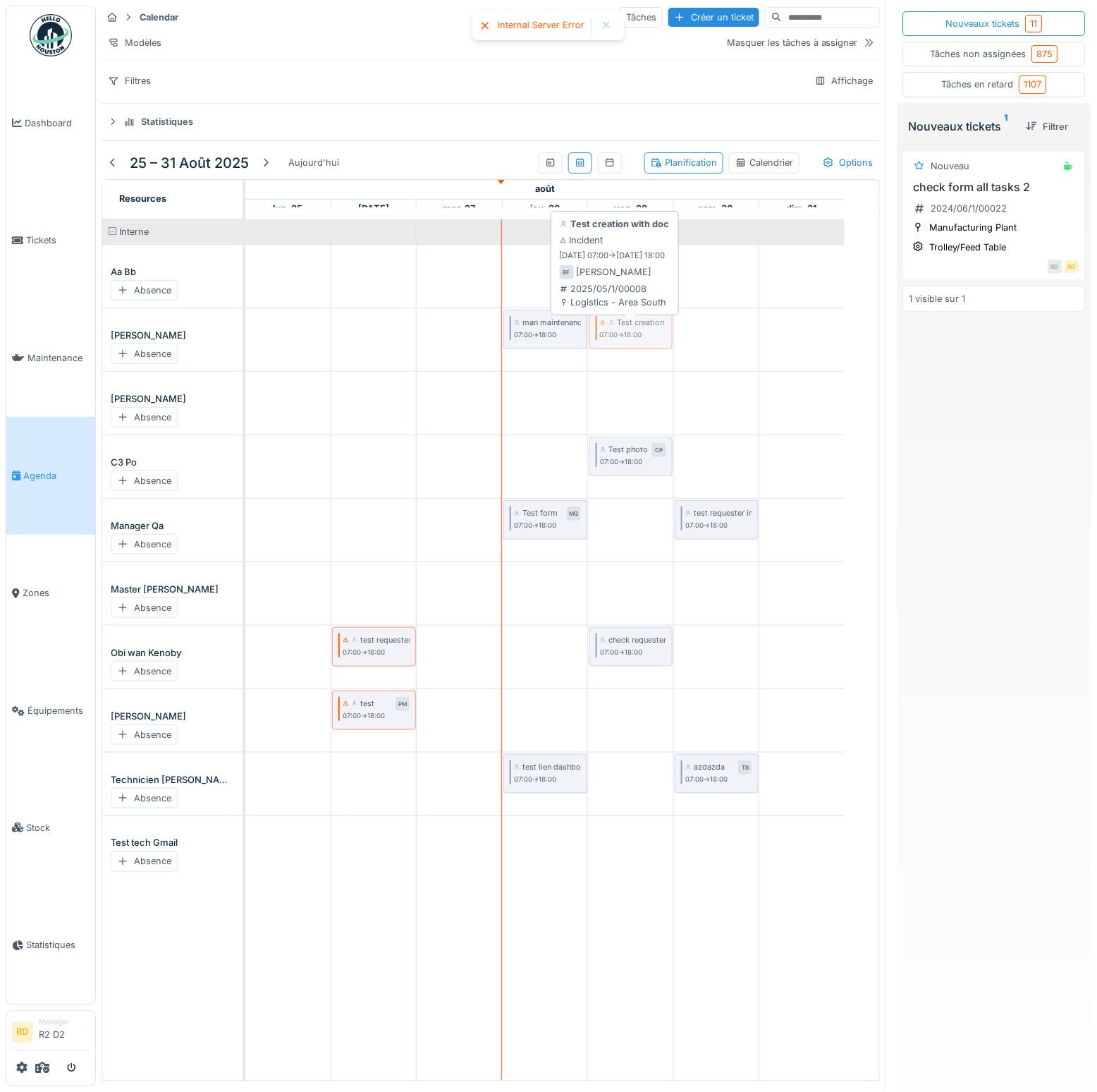
drag, startPoint x: 308, startPoint y: 406, endPoint x: 631, endPoint y: 346, distance: 328.5
click at [631, 346] on tbody "man maintenance 2 AK 07:00 -> 18:00 Test creation with doc BF 07:00 -> 18:00 Te…" at bounding box center [545, 549] width 600 height 659
click at [146, 422] on div "Absence" at bounding box center [144, 417] width 67 height 21
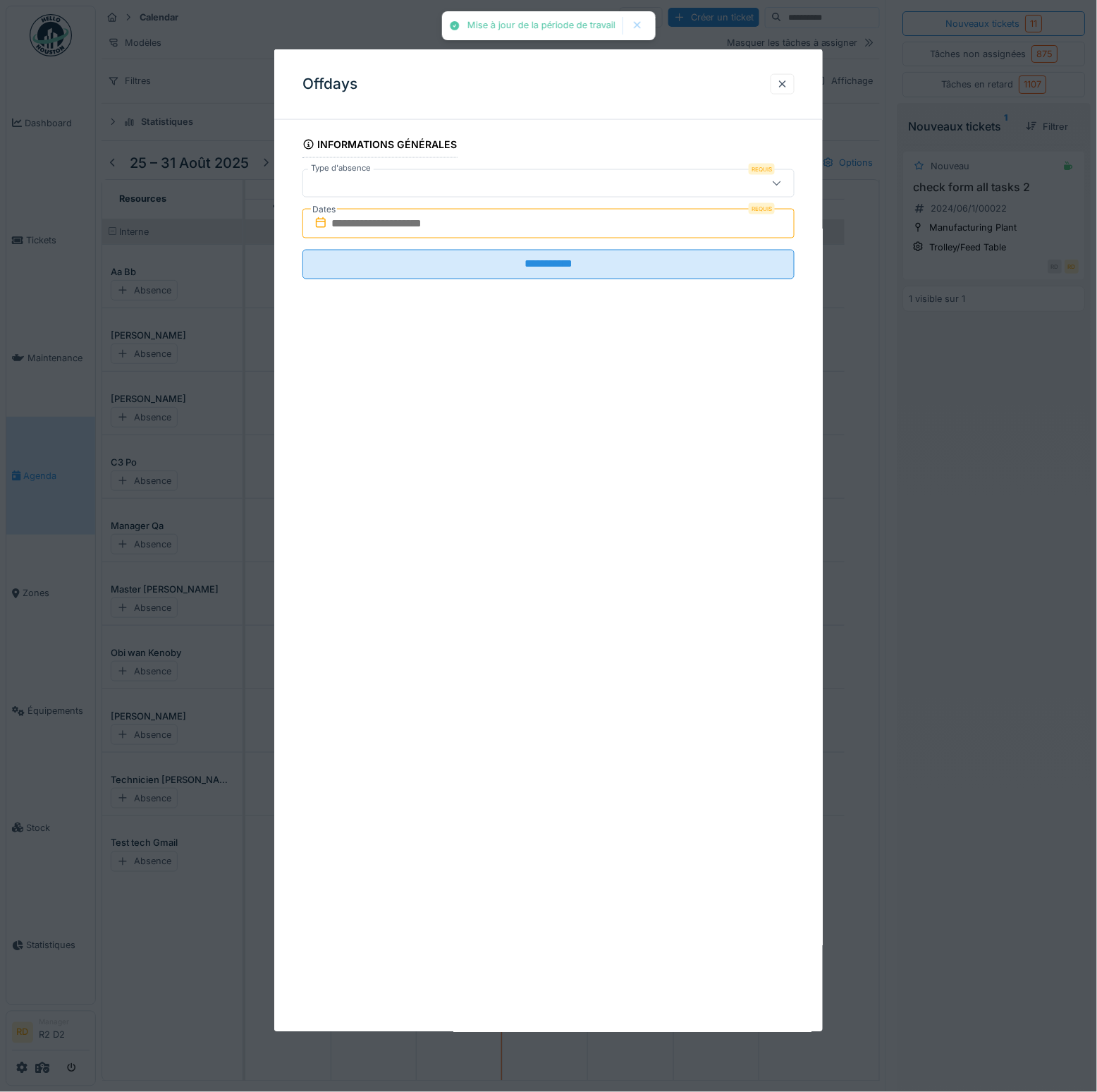
click at [378, 224] on input "text" at bounding box center [548, 223] width 492 height 29
click at [393, 187] on div at bounding box center [519, 183] width 420 height 15
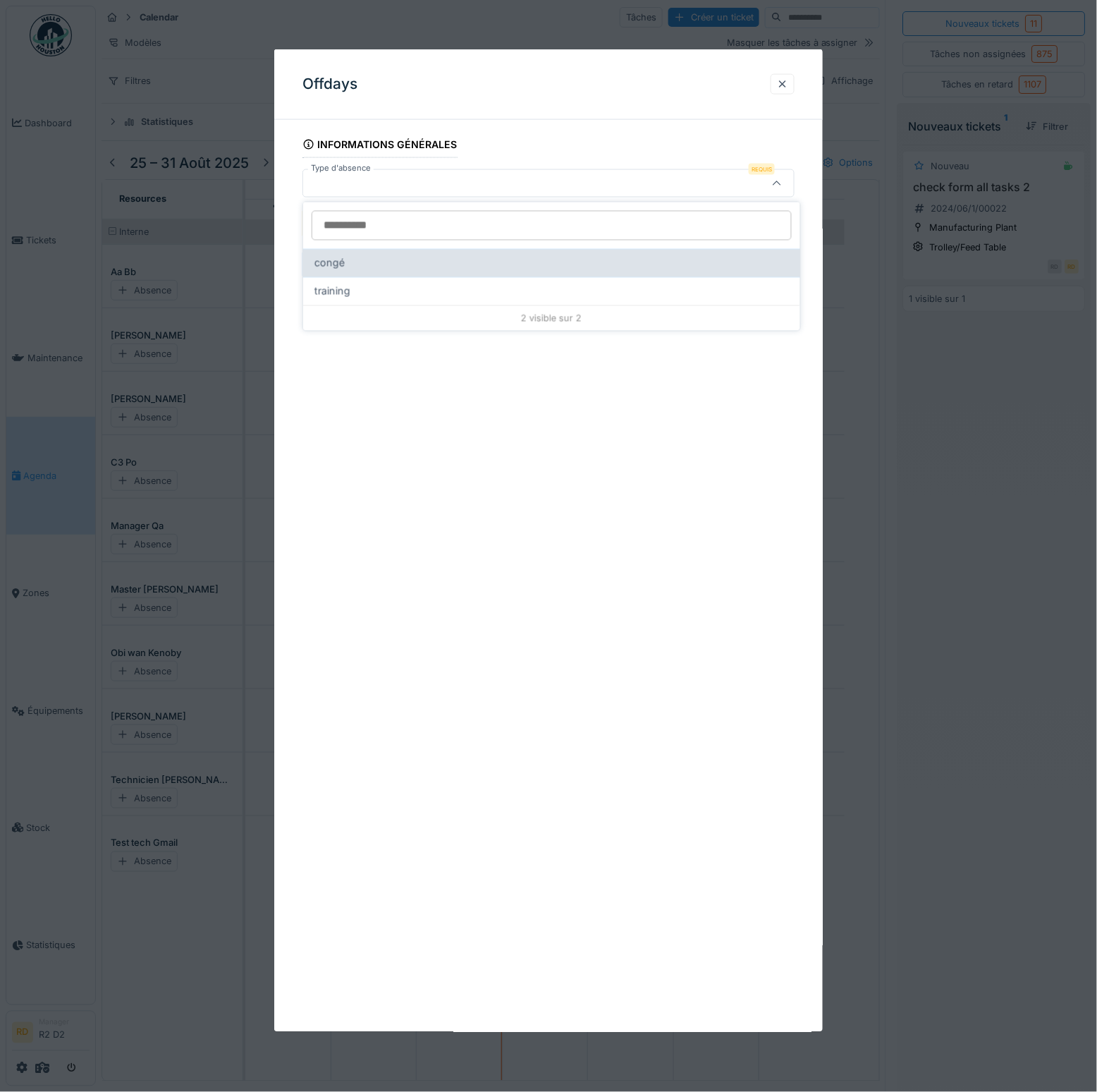
click at [376, 268] on div "congé" at bounding box center [552, 263] width 475 height 15
type input "*"
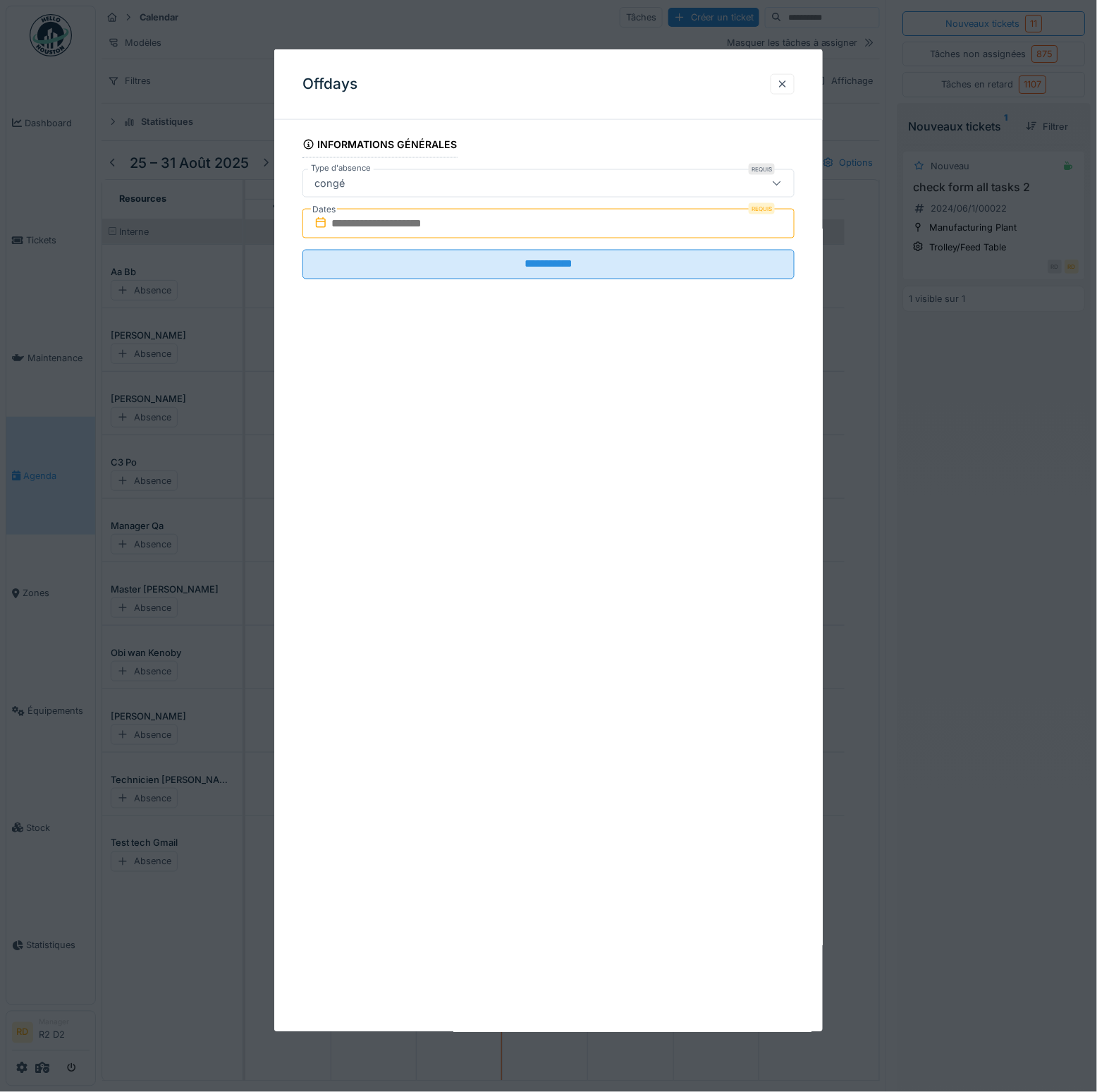
click at [382, 229] on input "text" at bounding box center [548, 223] width 492 height 29
click at [601, 406] on div "30" at bounding box center [598, 407] width 19 height 19
click at [562, 409] on div "25 26 27 28 29 30 31" at bounding box center [551, 407] width 160 height 24
click at [553, 409] on div "28" at bounding box center [552, 407] width 19 height 21
click at [591, 407] on div "30" at bounding box center [598, 407] width 19 height 19
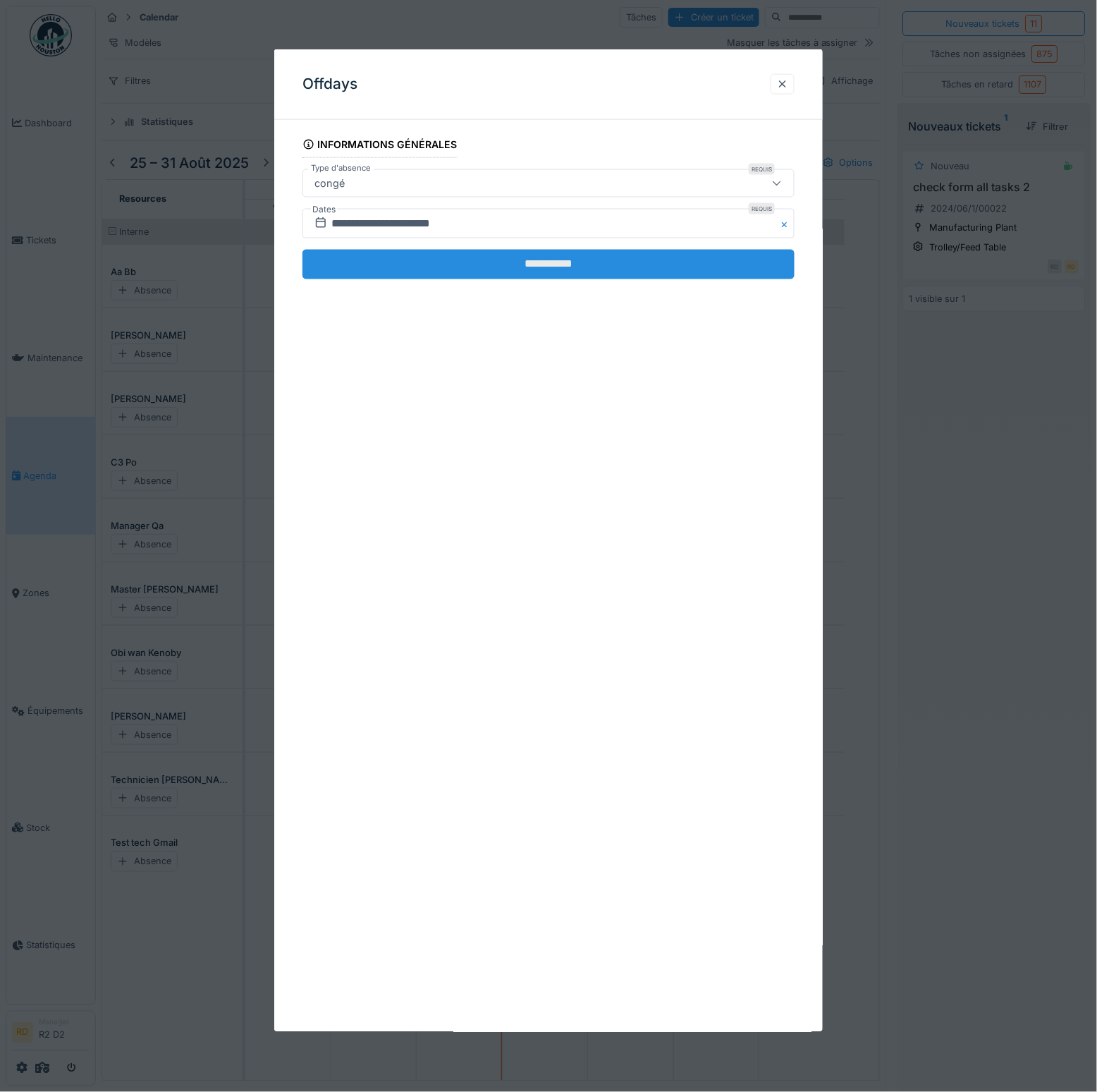
click at [554, 257] on input "**********" at bounding box center [548, 264] width 492 height 29
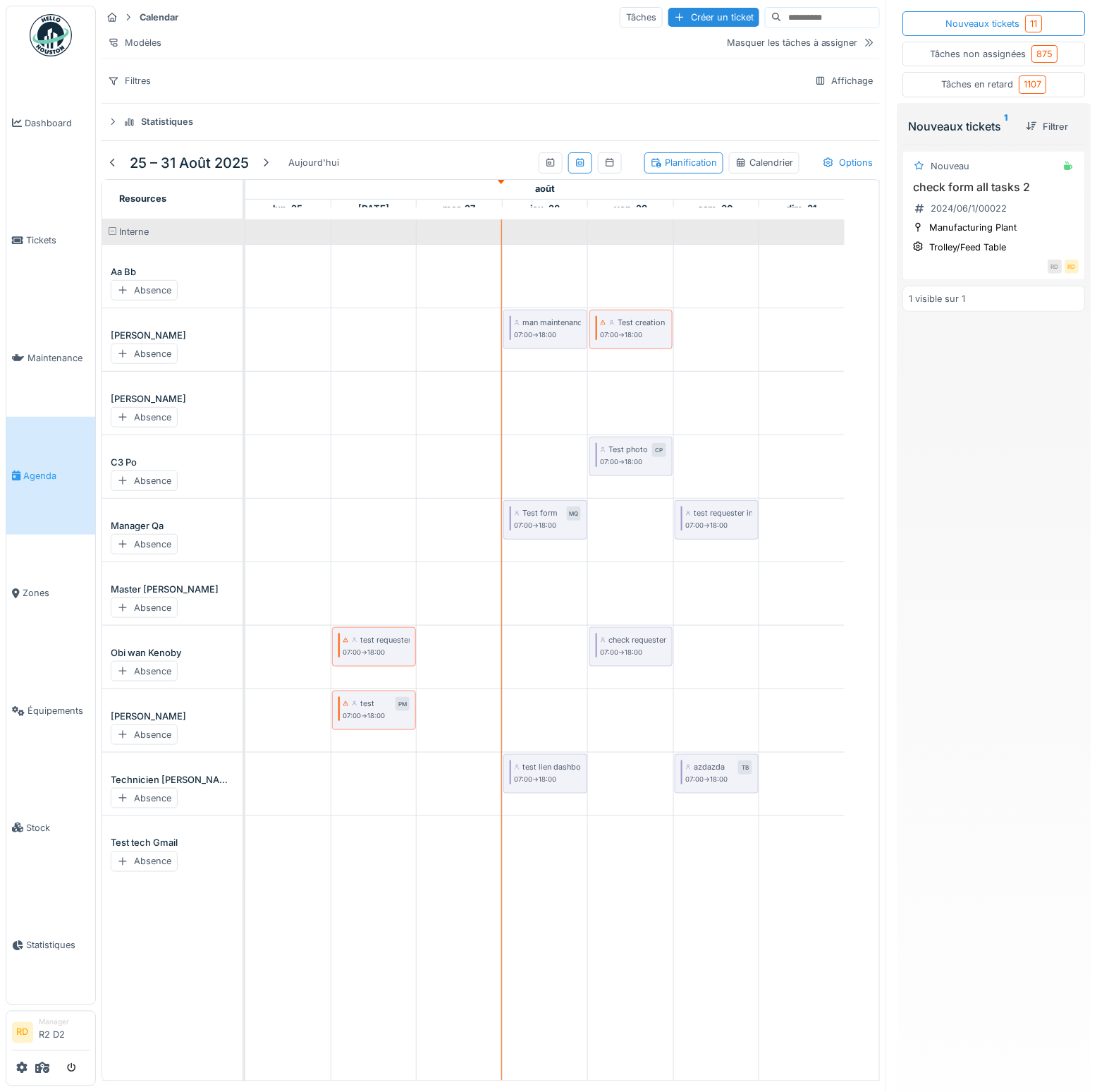
click at [536, 413] on td at bounding box center [545, 650] width 86 height 861
click at [138, 423] on div "Absence" at bounding box center [144, 417] width 67 height 21
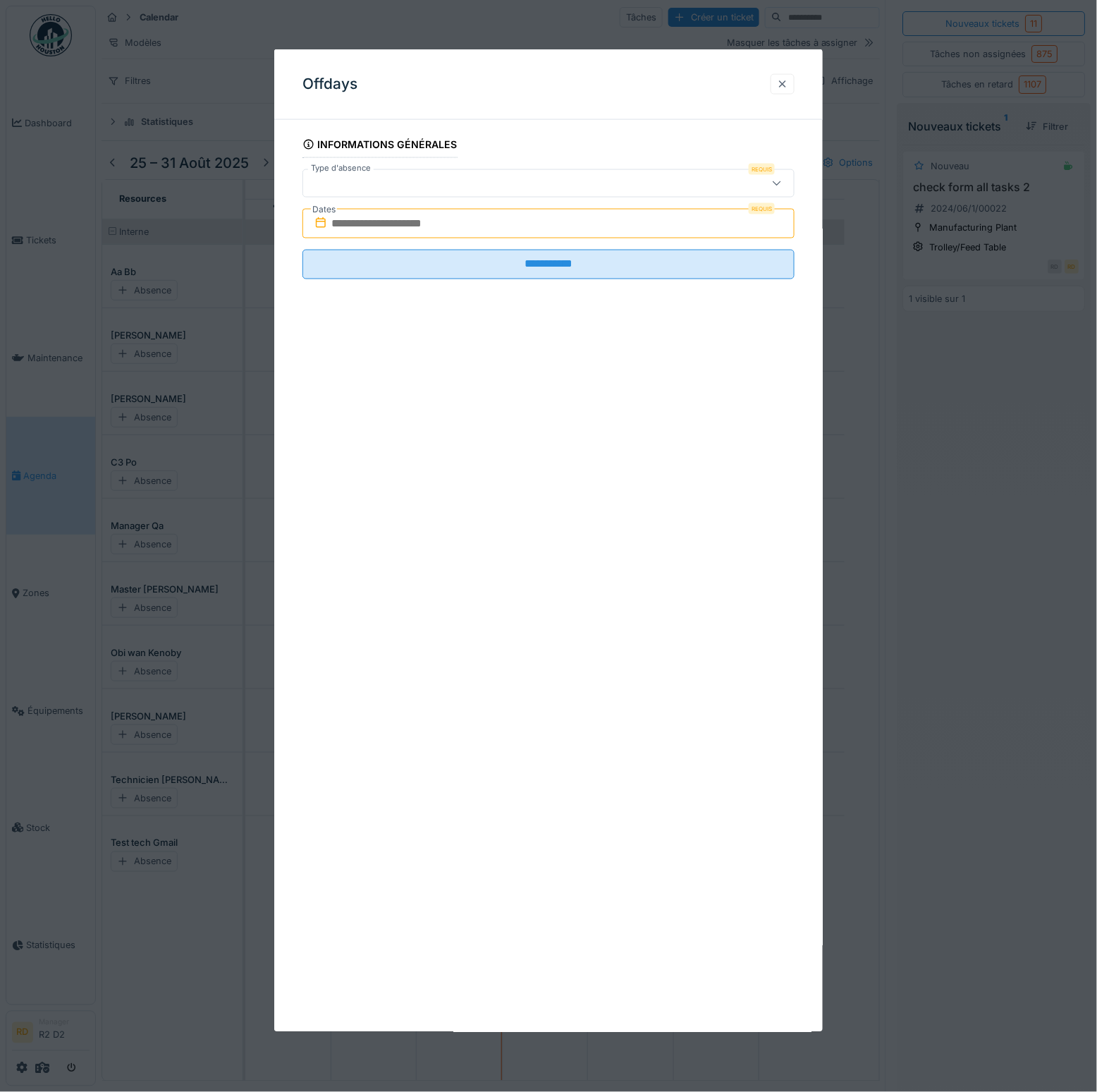
click at [789, 83] on div at bounding box center [782, 84] width 11 height 13
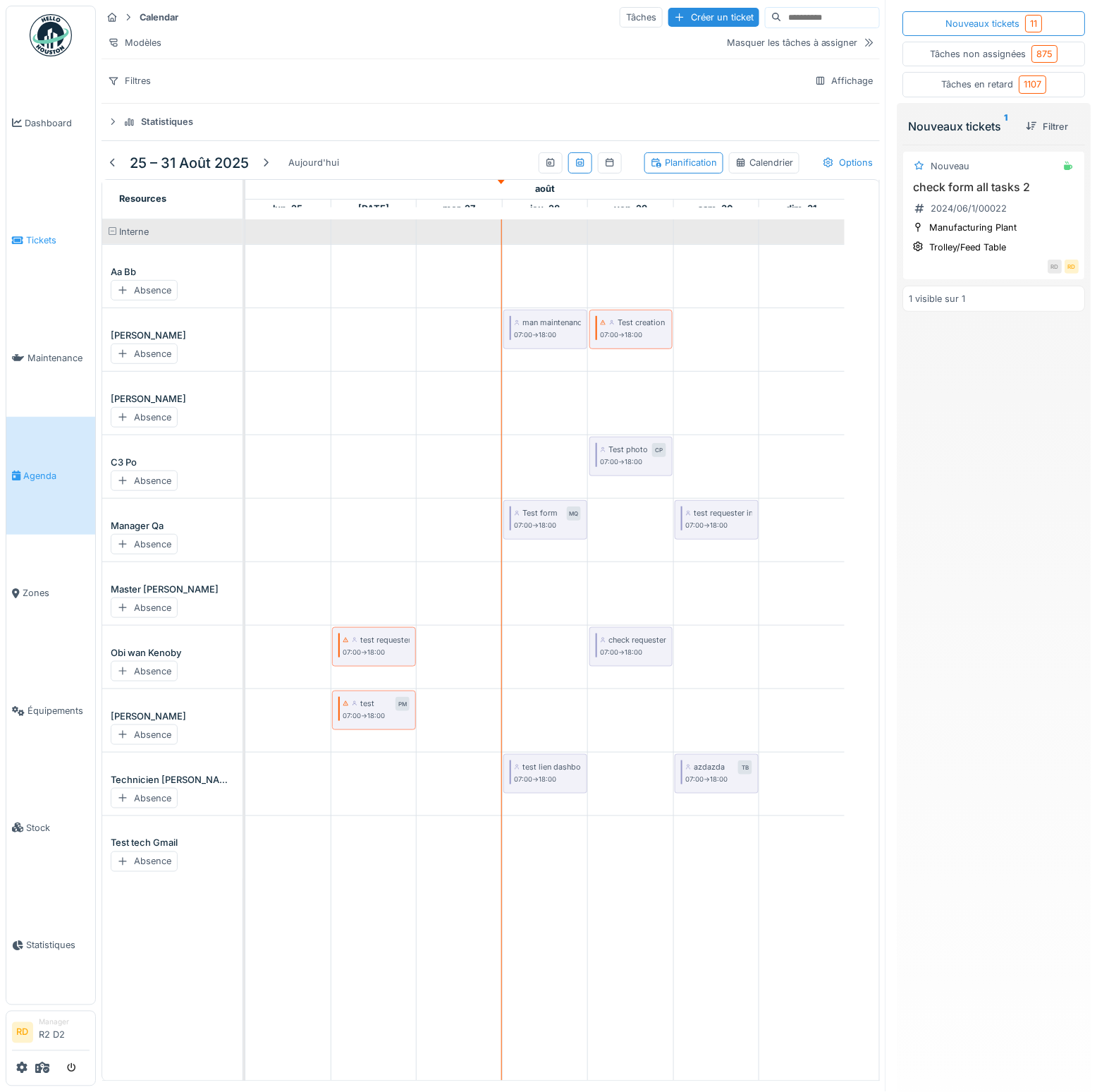
click at [48, 247] on link "Tickets" at bounding box center [51, 240] width 89 height 118
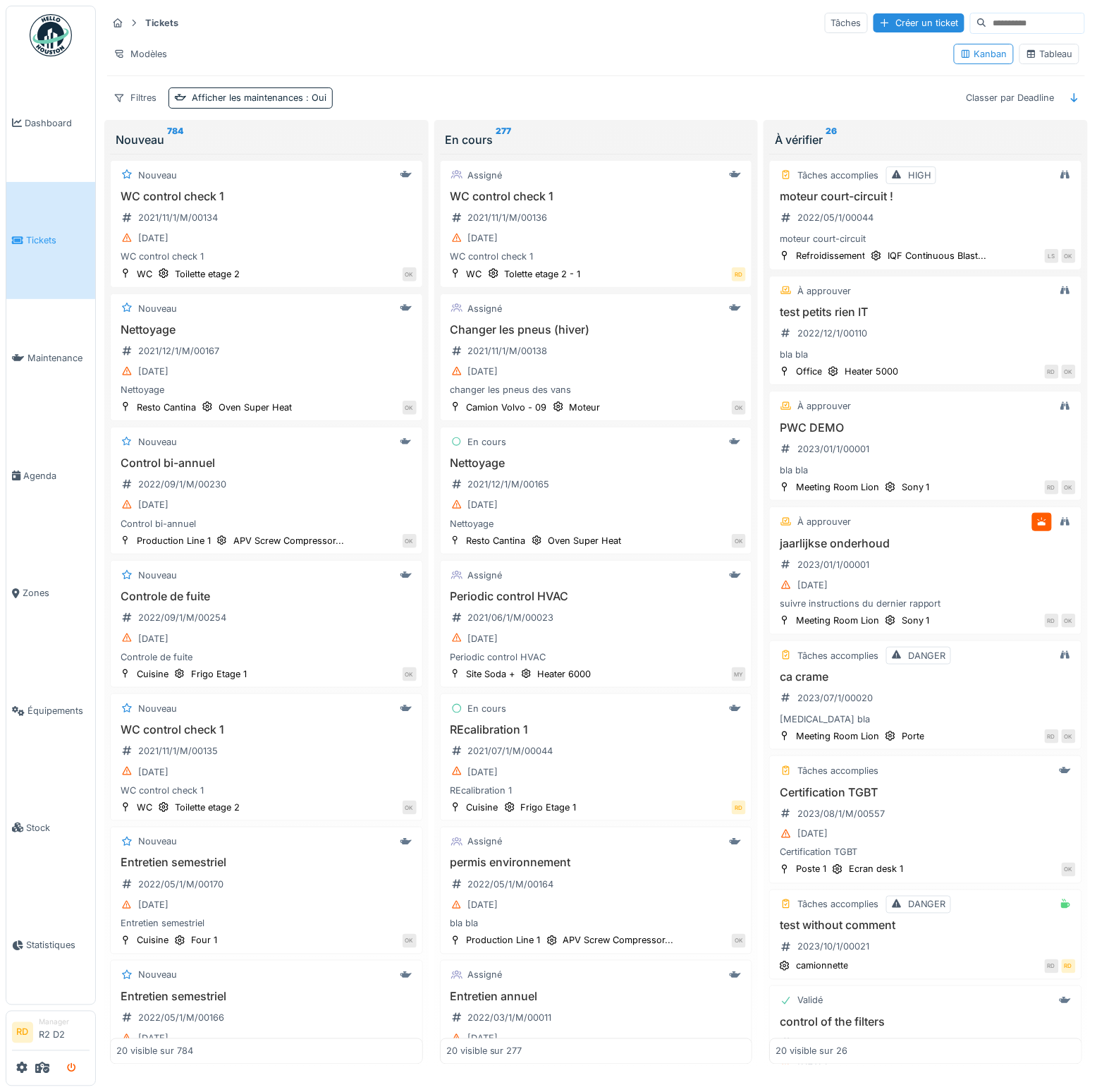
click at [70, 1073] on button "submit" at bounding box center [72, 1069] width 28 height 23
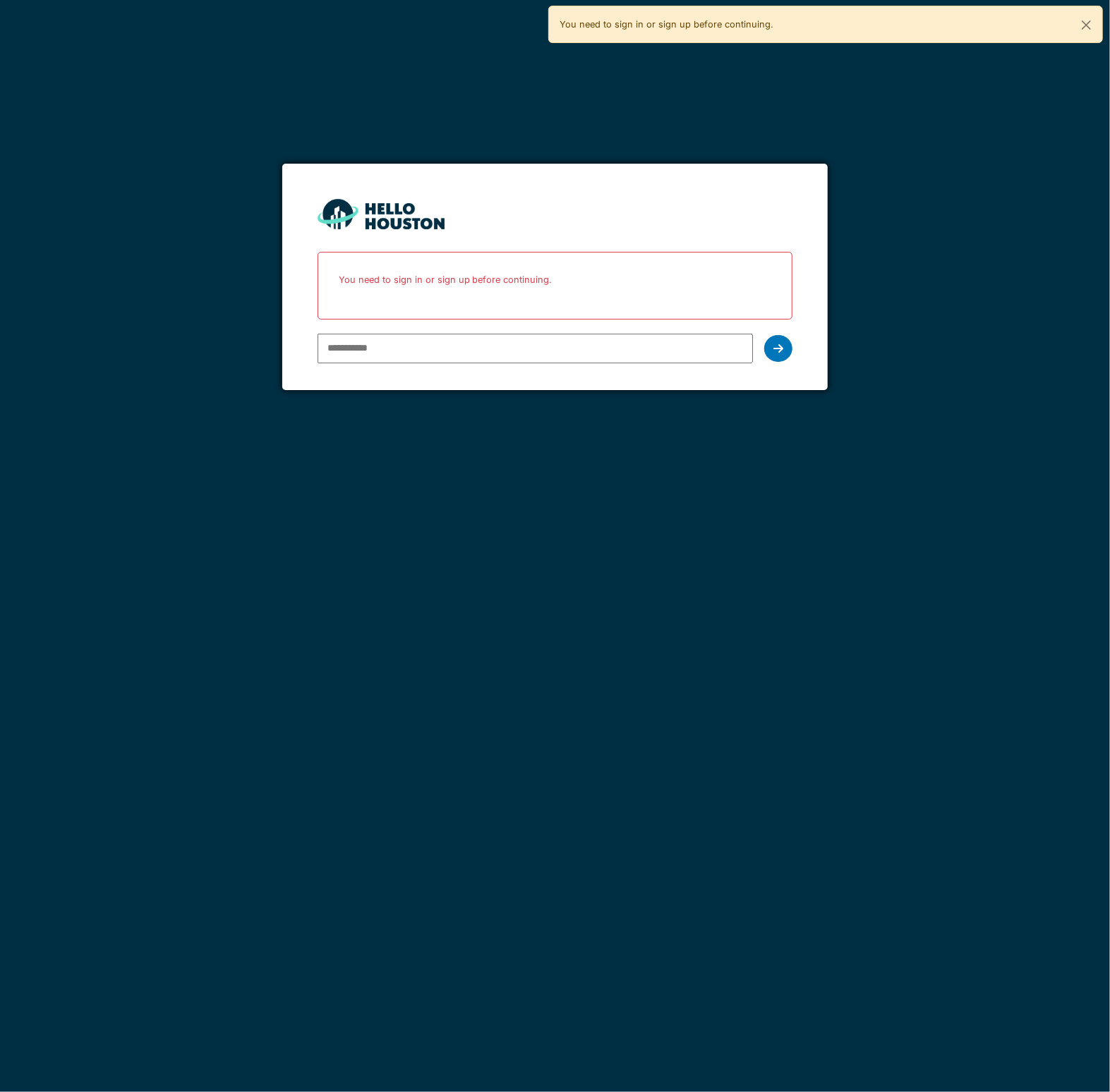
type input "**********"
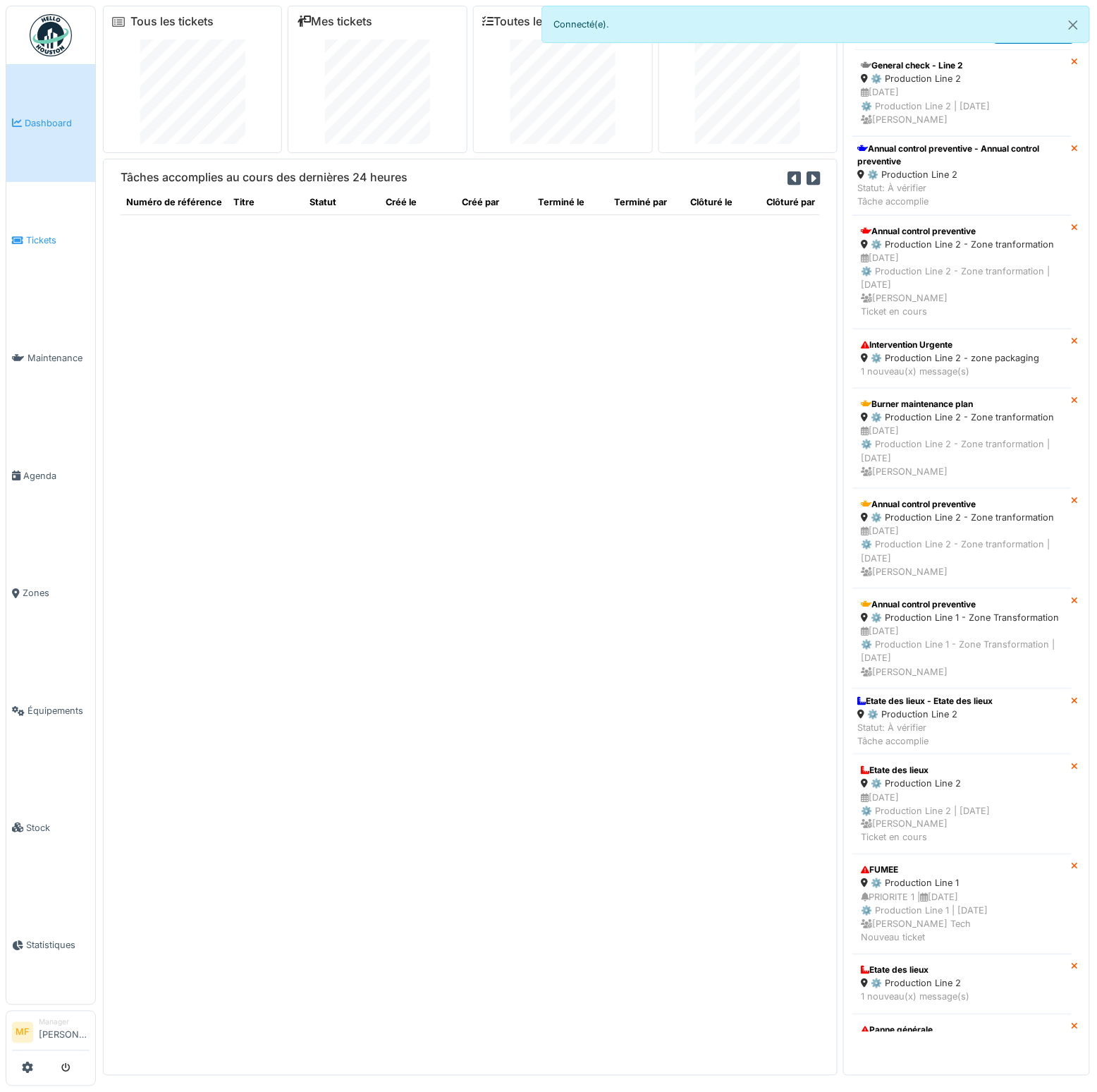
click at [52, 243] on span "Tickets" at bounding box center [58, 240] width 64 height 13
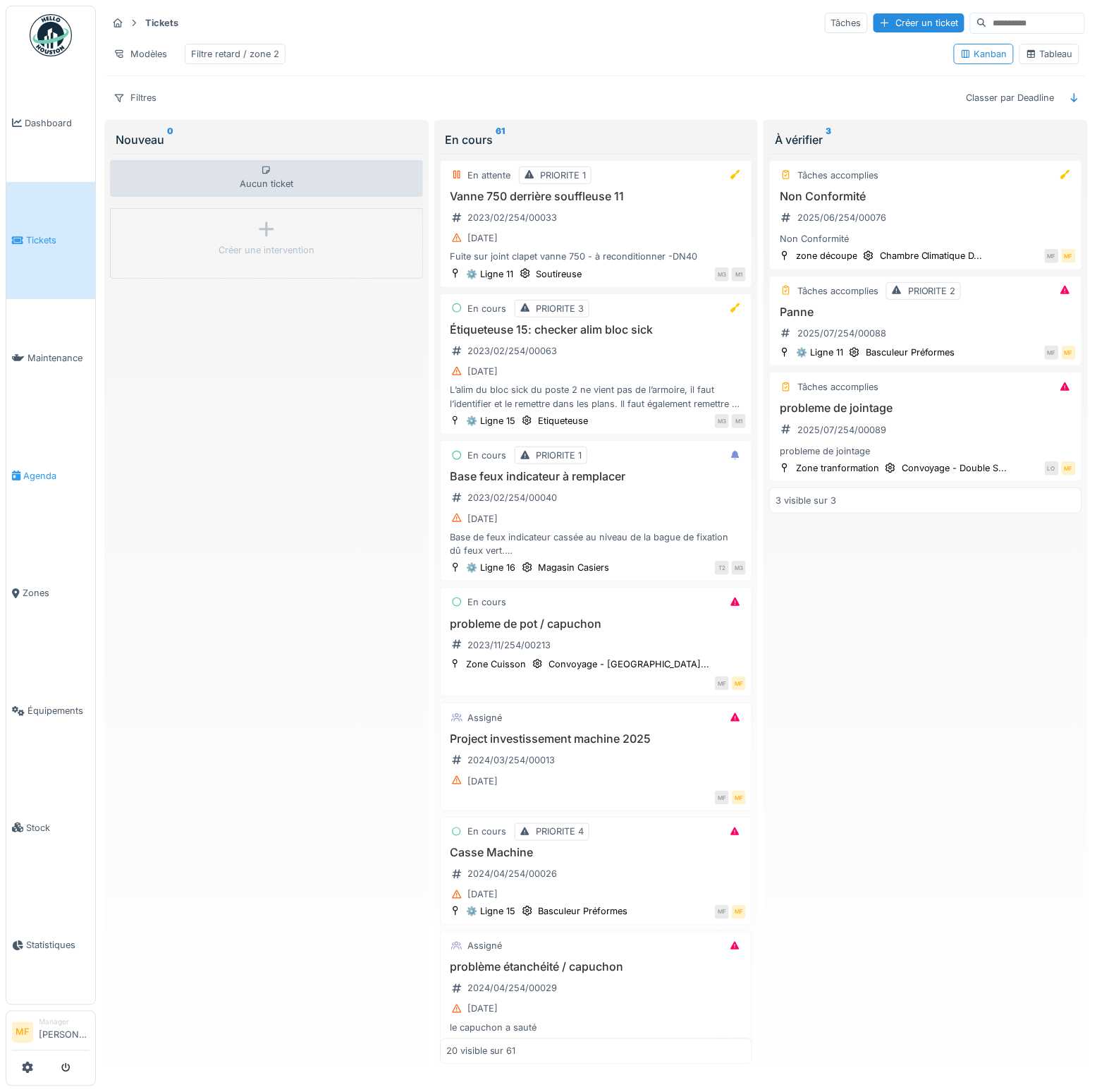
click at [46, 454] on link "Agenda" at bounding box center [51, 475] width 89 height 118
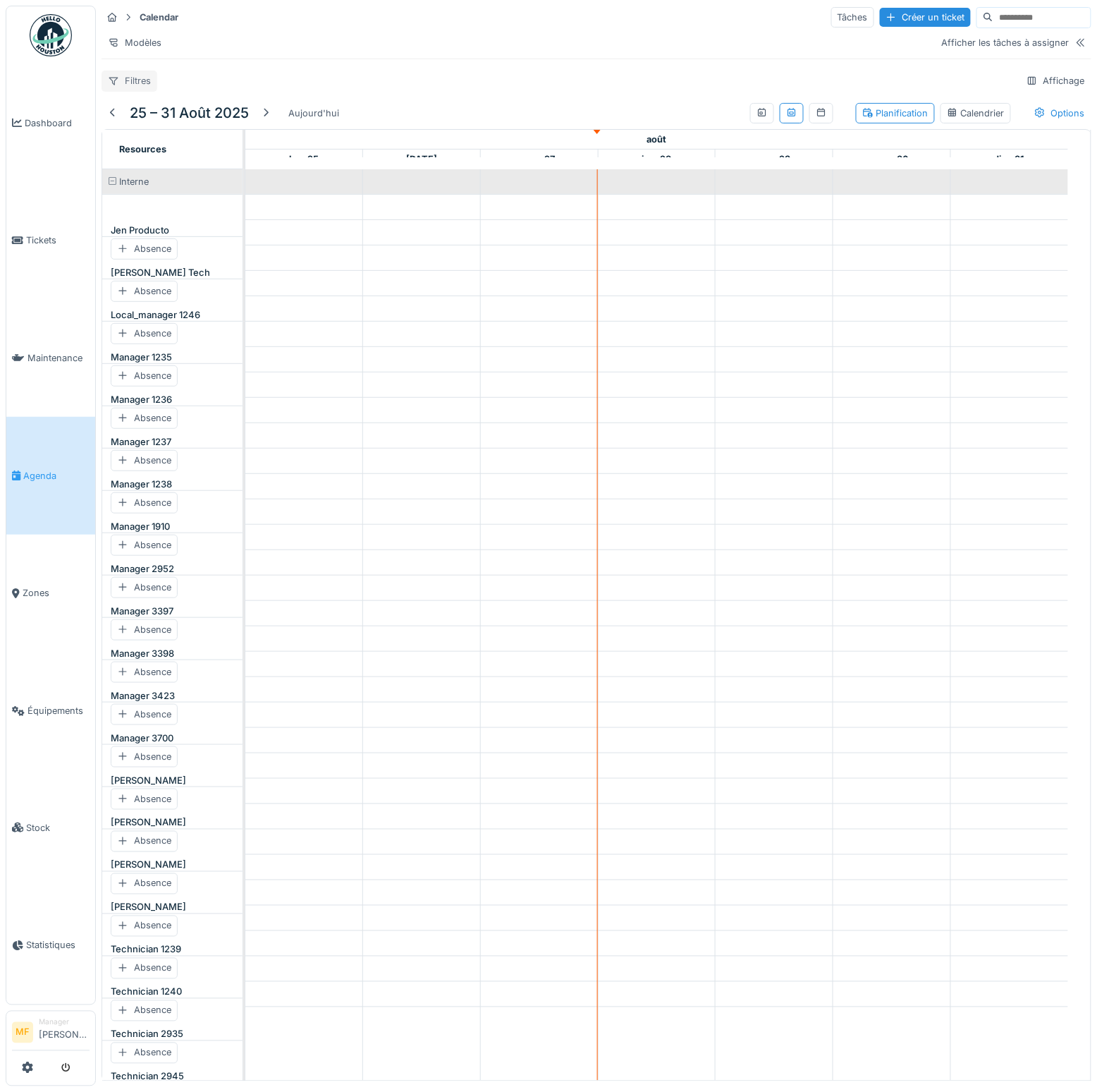
click at [122, 87] on div "Filtres" at bounding box center [130, 81] width 56 height 21
click at [171, 226] on div "Intervenant" at bounding box center [167, 226] width 125 height 21
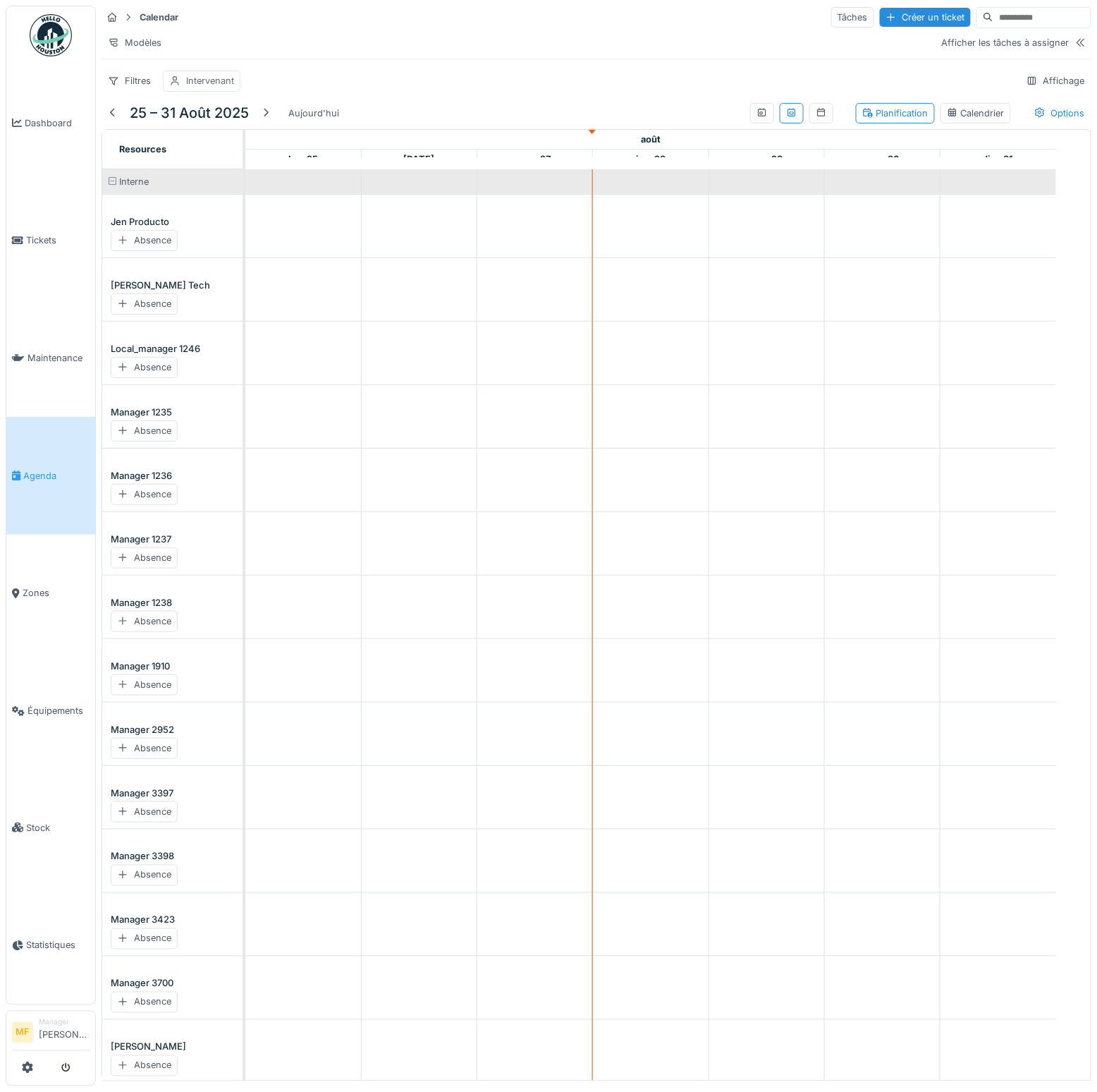
click at [215, 85] on div "Intervenant" at bounding box center [209, 81] width 48 height 13
click at [263, 162] on div "les techniciens" at bounding box center [254, 162] width 64 height 13
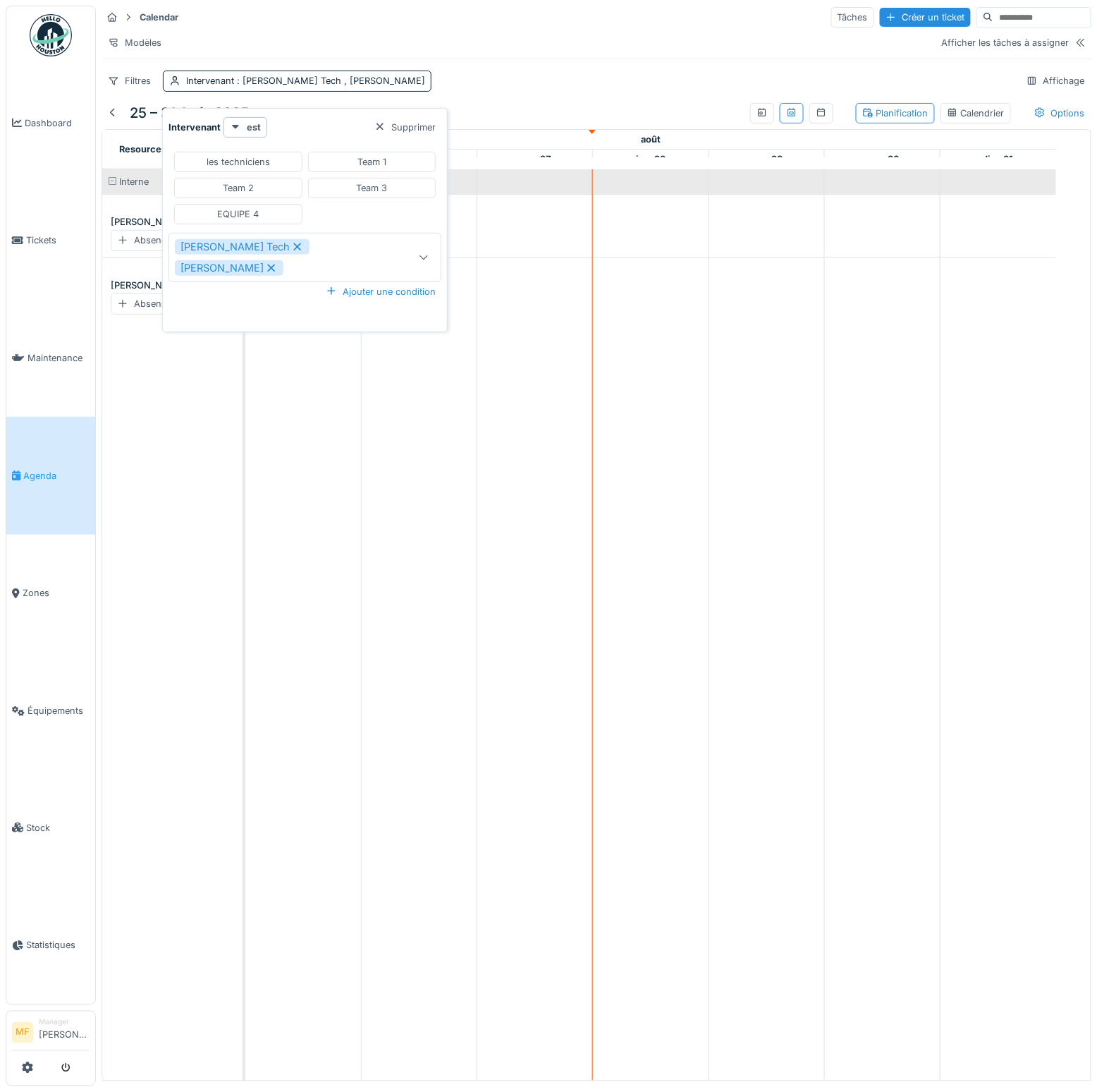
click at [259, 220] on div "EQUIPE 4" at bounding box center [238, 214] width 42 height 13
click at [343, 195] on div "Team 3" at bounding box center [358, 188] width 31 height 13
type input "**********"
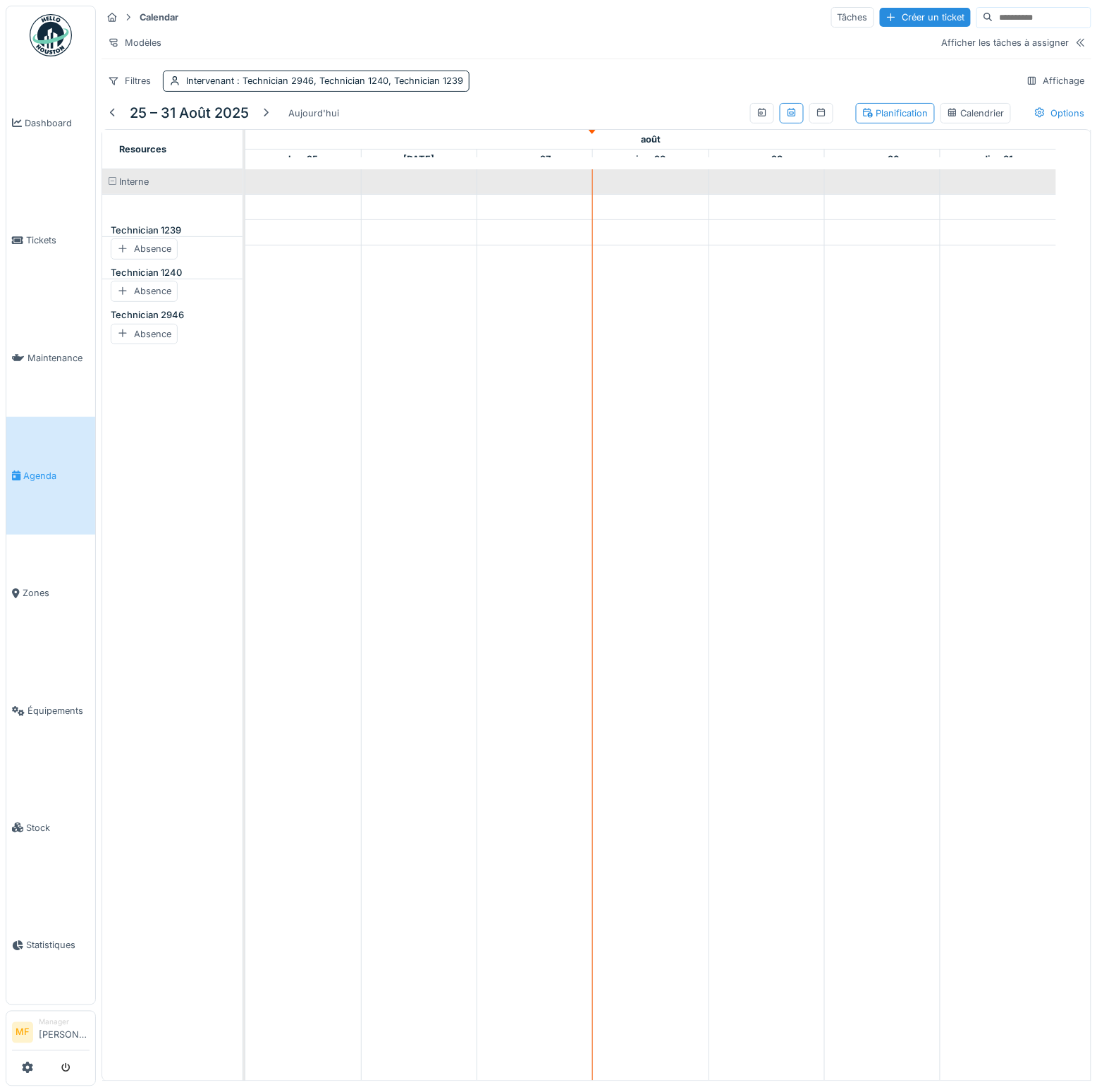
click at [475, 18] on div "Calendar Tâches Créer un ticket" at bounding box center [597, 18] width 990 height 23
click at [306, 86] on span ": Technician 2946, Technician 1240, Technician 1239" at bounding box center [349, 81] width 229 height 10
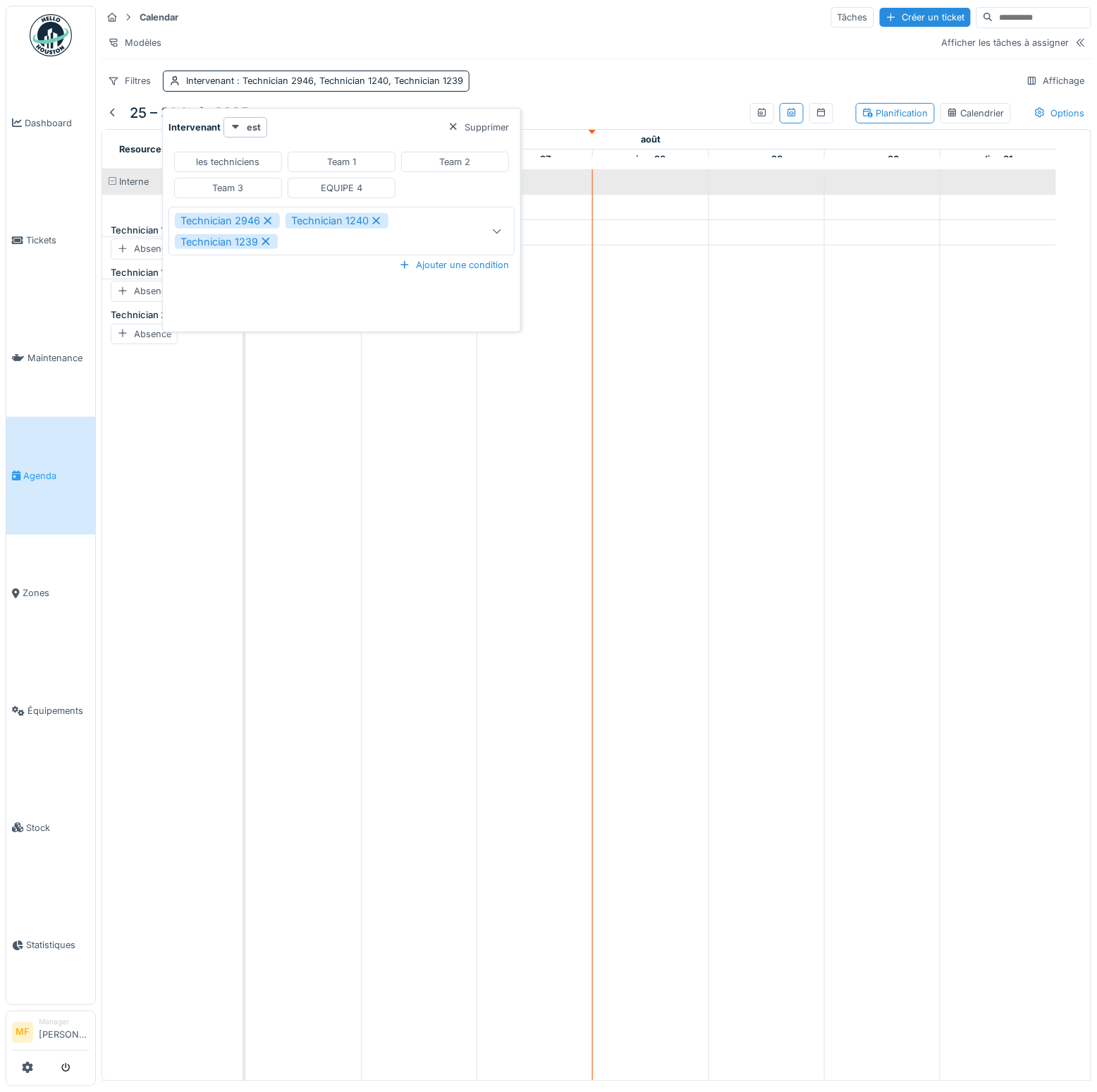
click at [237, 160] on div "les techniciens" at bounding box center [228, 162] width 64 height 13
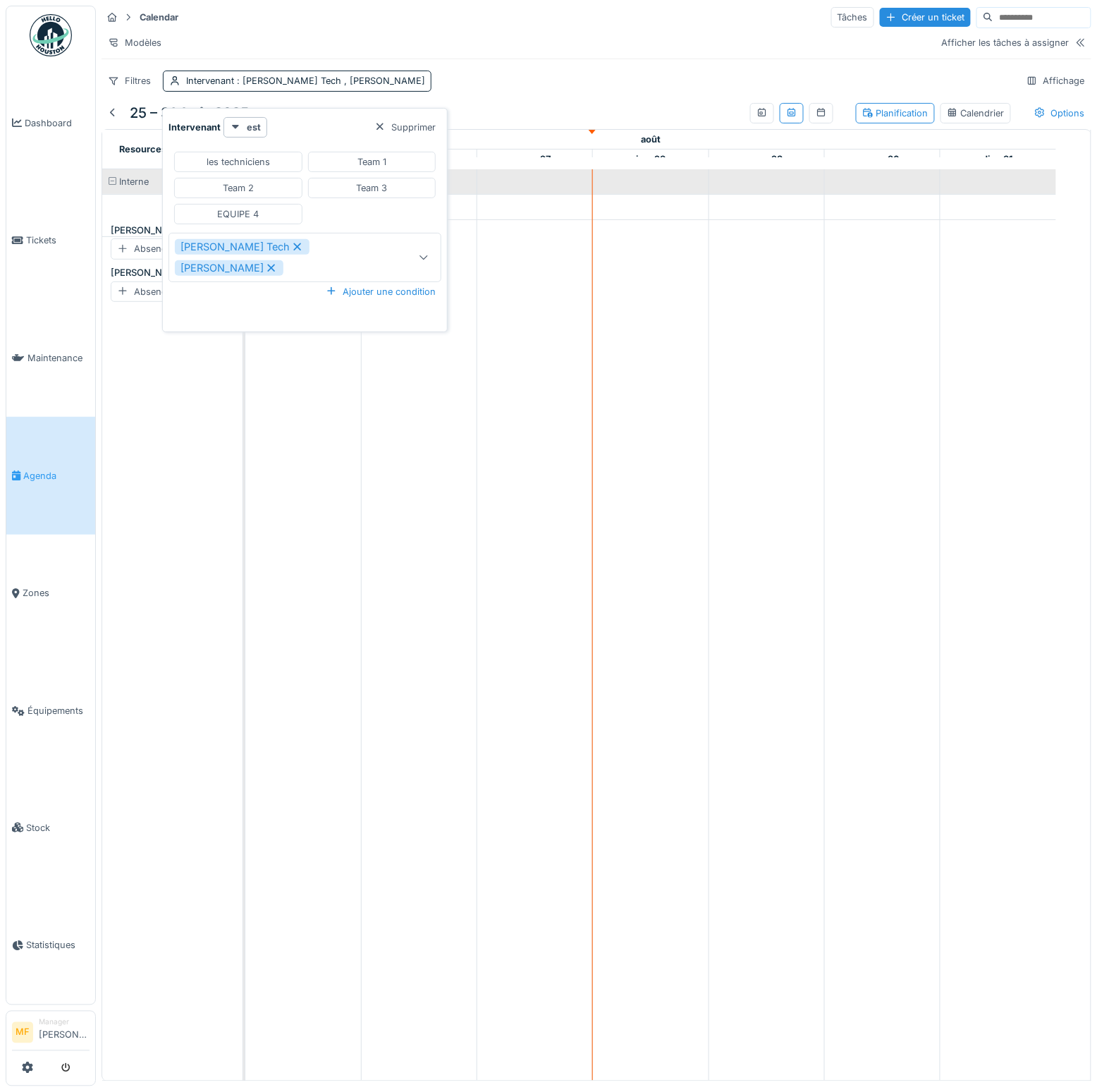
click at [315, 275] on div "[PERSON_NAME] Tech [PERSON_NAME]" at bounding box center [286, 256] width 223 height 36
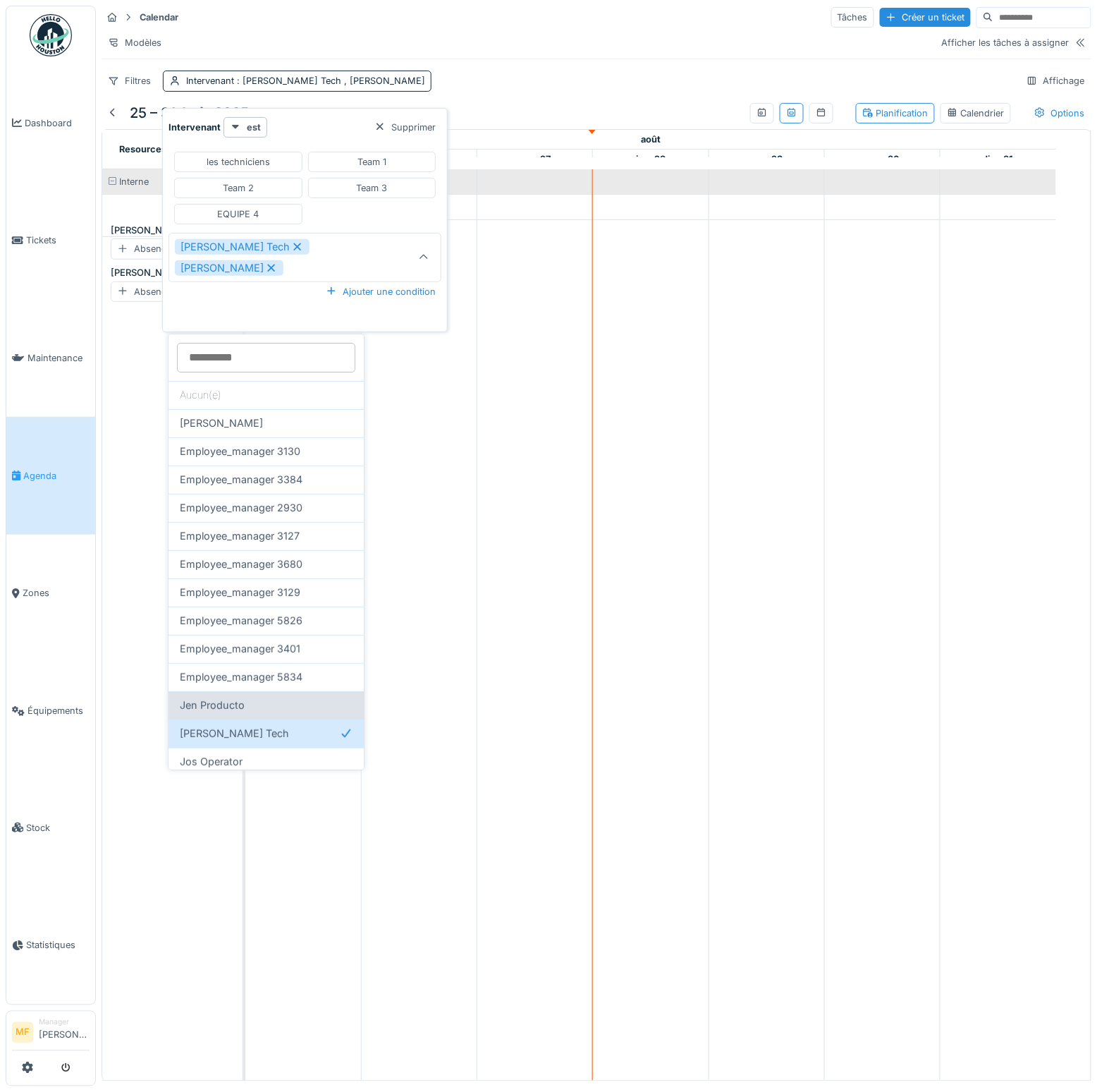
click at [239, 710] on span "Jen Producto" at bounding box center [212, 705] width 65 height 15
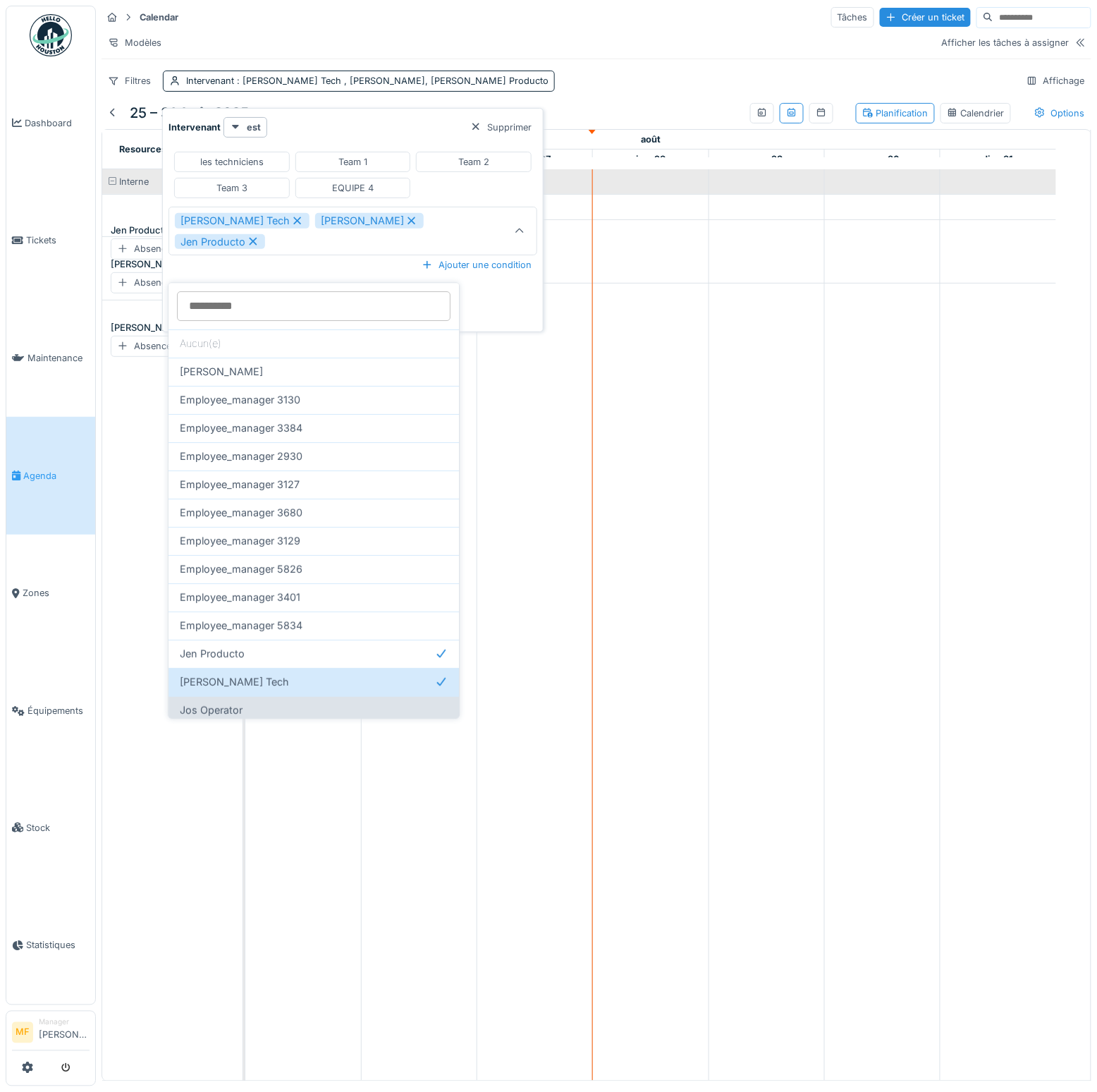
click at [216, 715] on span "Jos Operator" at bounding box center [212, 710] width 63 height 15
type input "**********"
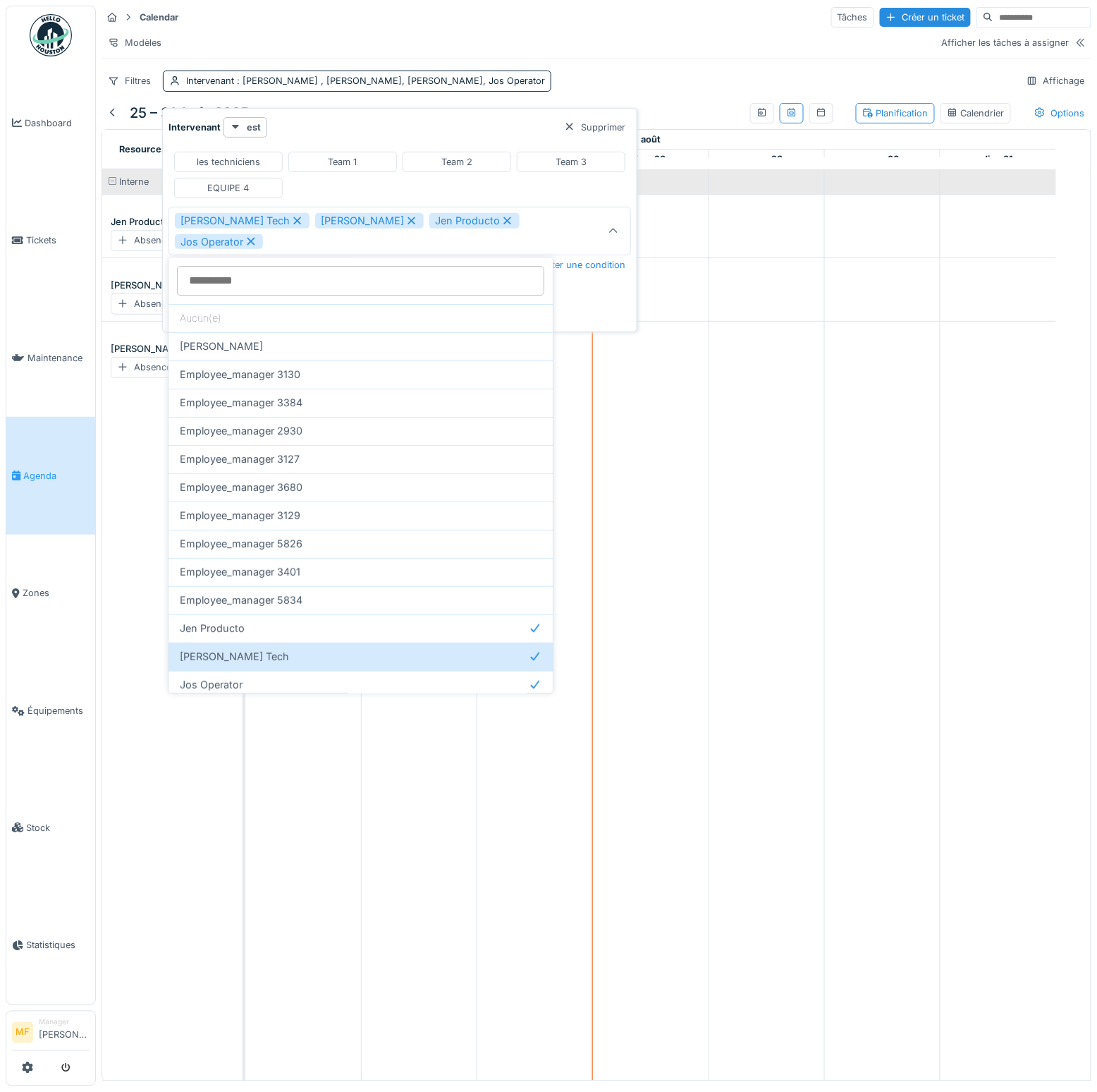
click at [141, 600] on div "Interne Jen Producto Absence [PERSON_NAME] Tech Absence [PERSON_NAME] Absence" at bounding box center [178, 625] width 152 height 911
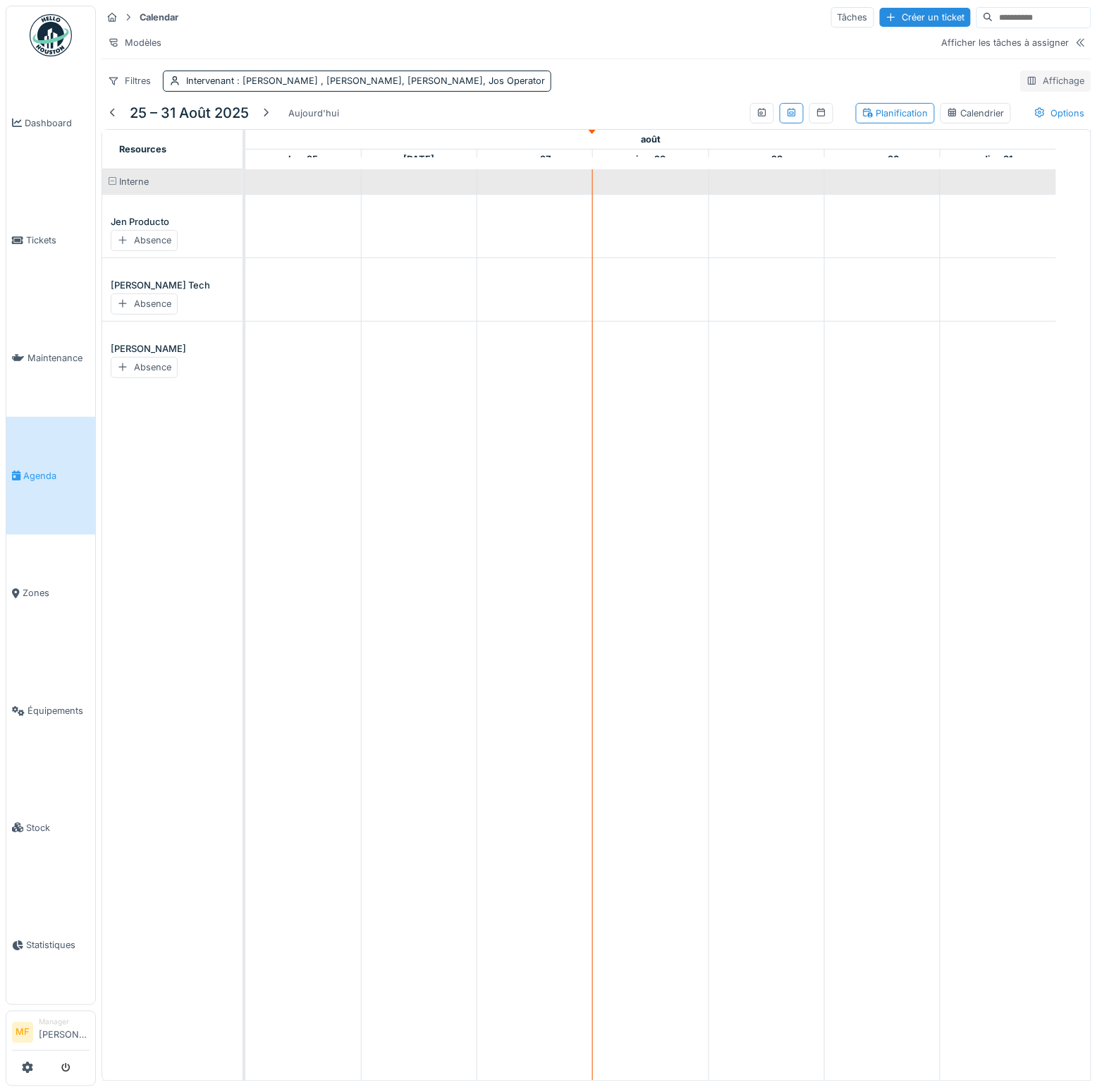
click at [1029, 89] on div "Affichage" at bounding box center [1056, 81] width 71 height 21
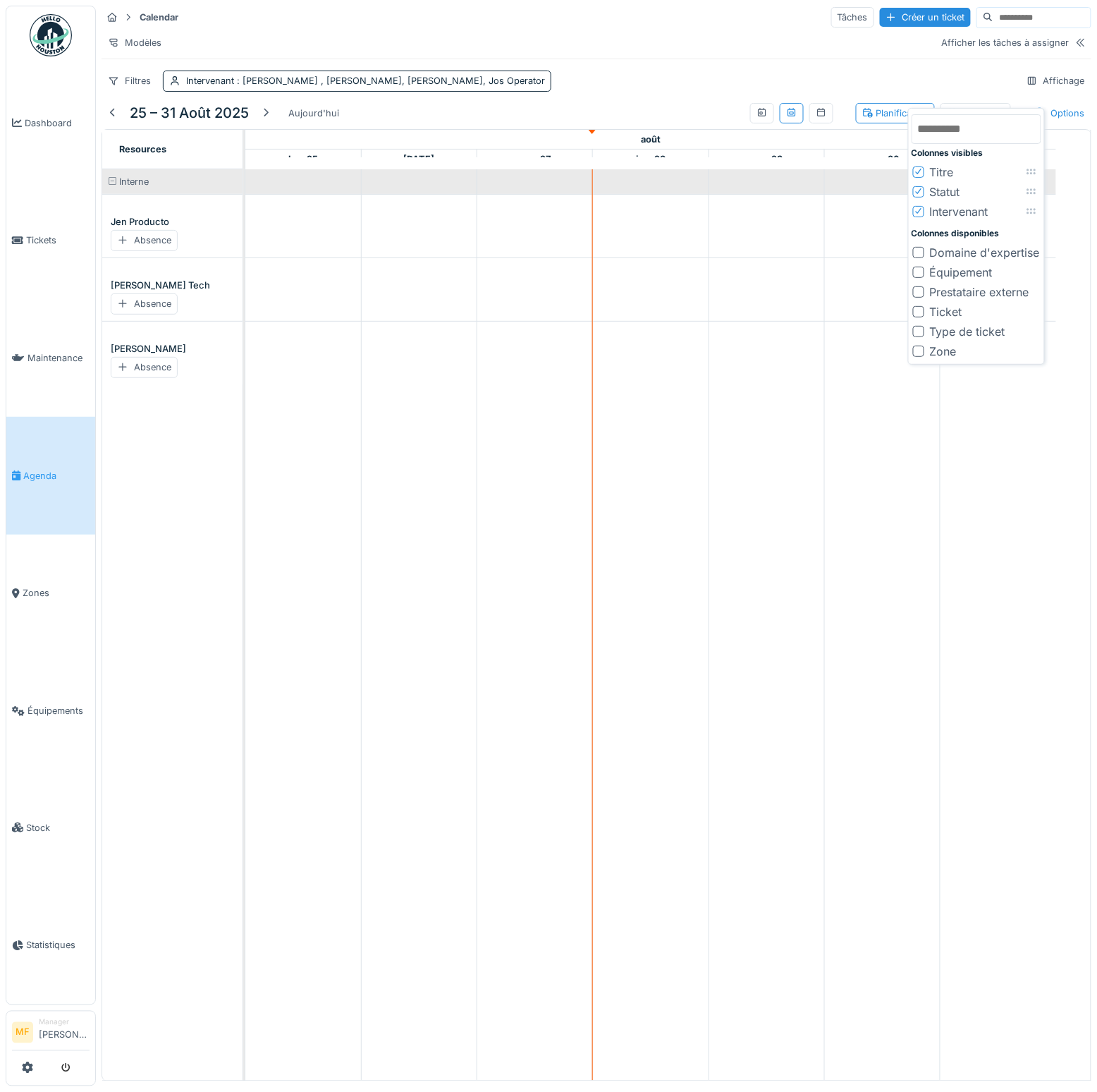
click at [596, 67] on div "Calendar Tâches Créer un ticket Modèles Afficher les tâches à assigner Filtres …" at bounding box center [597, 48] width 1002 height 97
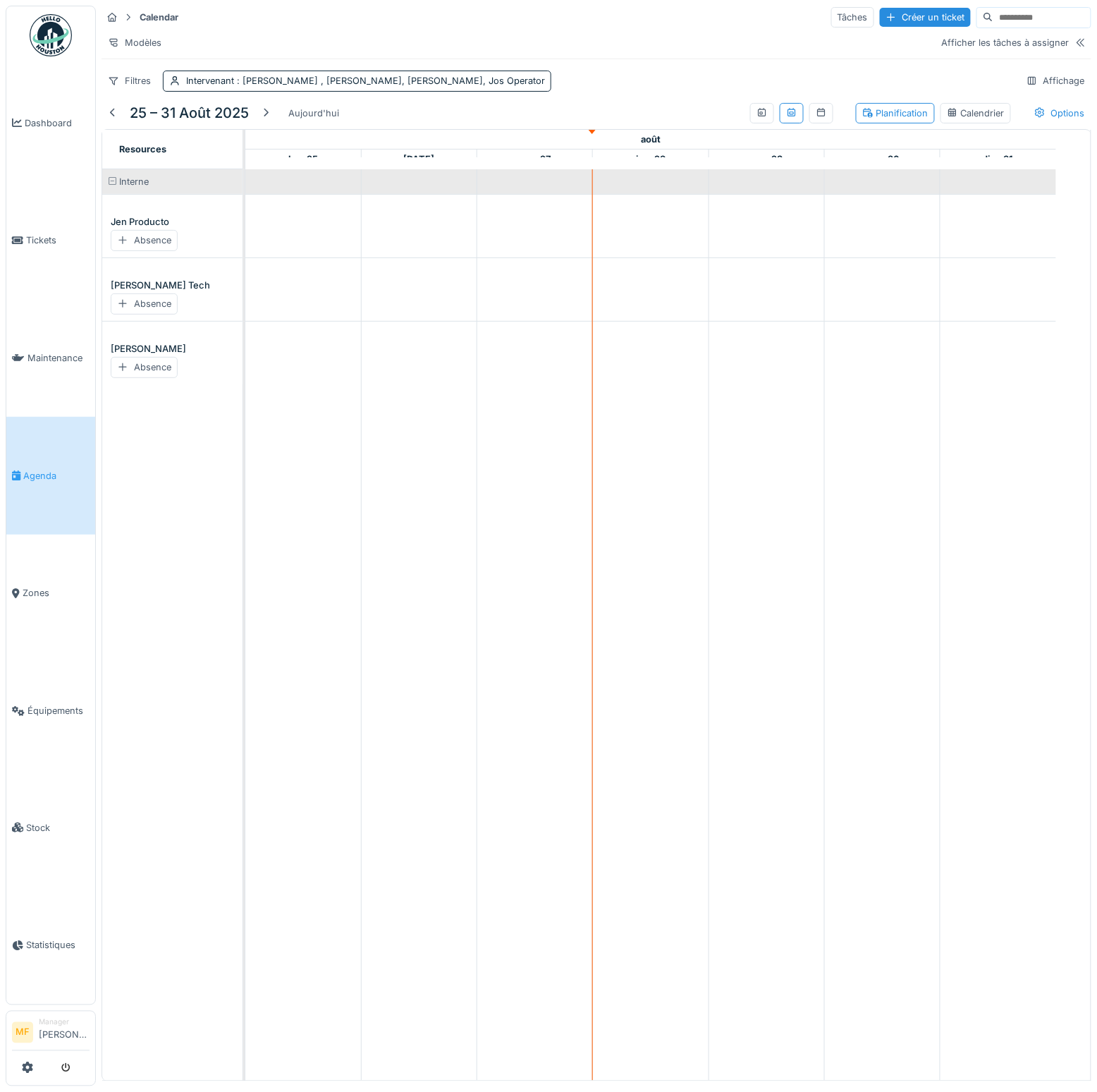
click at [1052, 53] on div "Modèles Afficher les tâches à assigner" at bounding box center [597, 42] width 990 height 21
click at [1076, 48] on icon at bounding box center [1081, 42] width 11 height 10
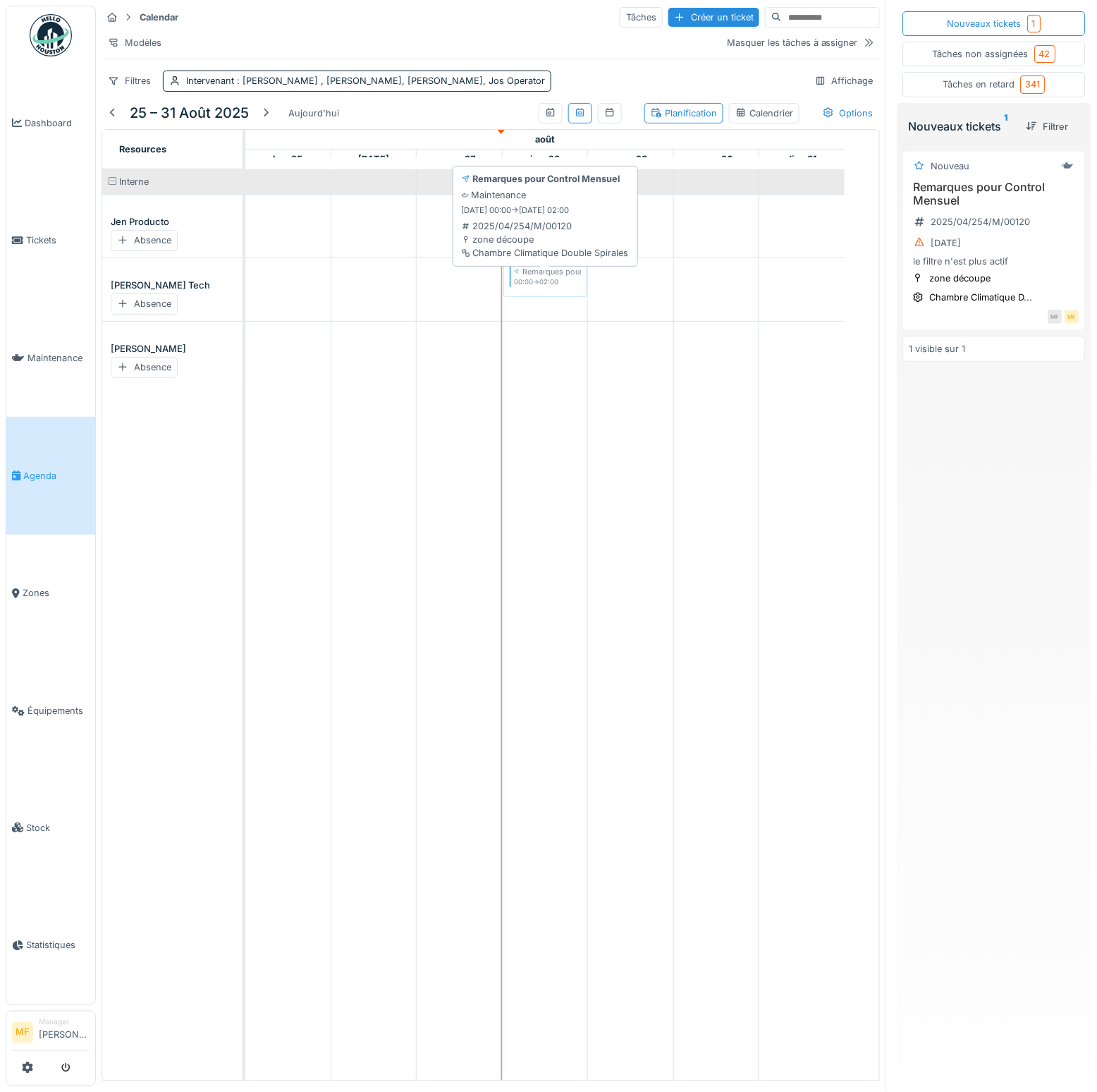
drag, startPoint x: 947, startPoint y: 253, endPoint x: 569, endPoint y: 286, distance: 379.4
click at [569, 286] on div "Calendar Tâches Créer un ticket Modèles Masquer les tâches à assigner Filtres I…" at bounding box center [597, 546] width 1002 height 1092
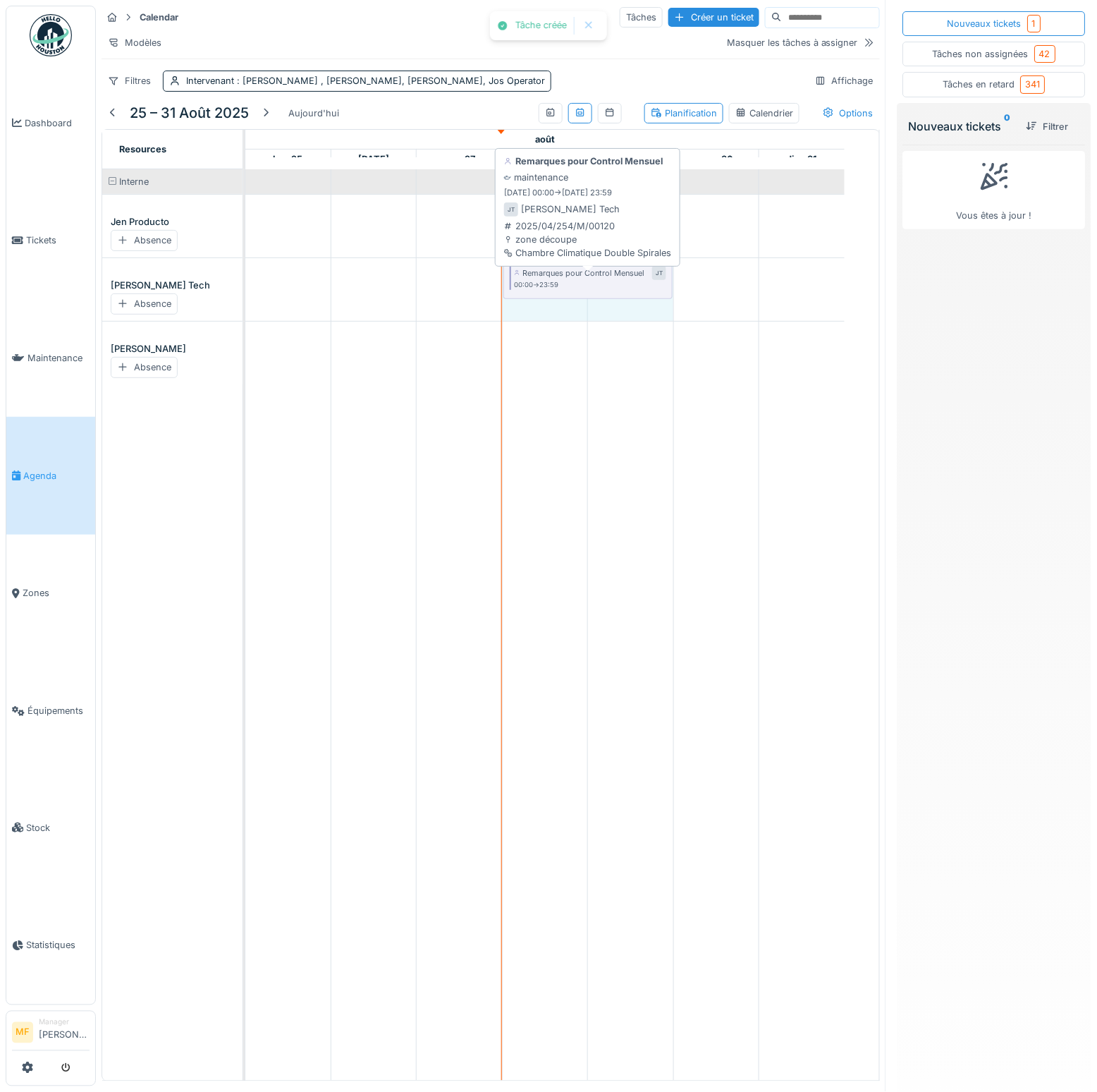
drag, startPoint x: 586, startPoint y: 287, endPoint x: 649, endPoint y: 288, distance: 63.0
click at [245, 288] on div "Remarques pour Control Mensuel JT 00:00 -> 23:59 Remarques pour Control Mensuel…" at bounding box center [245, 282] width 0 height 49
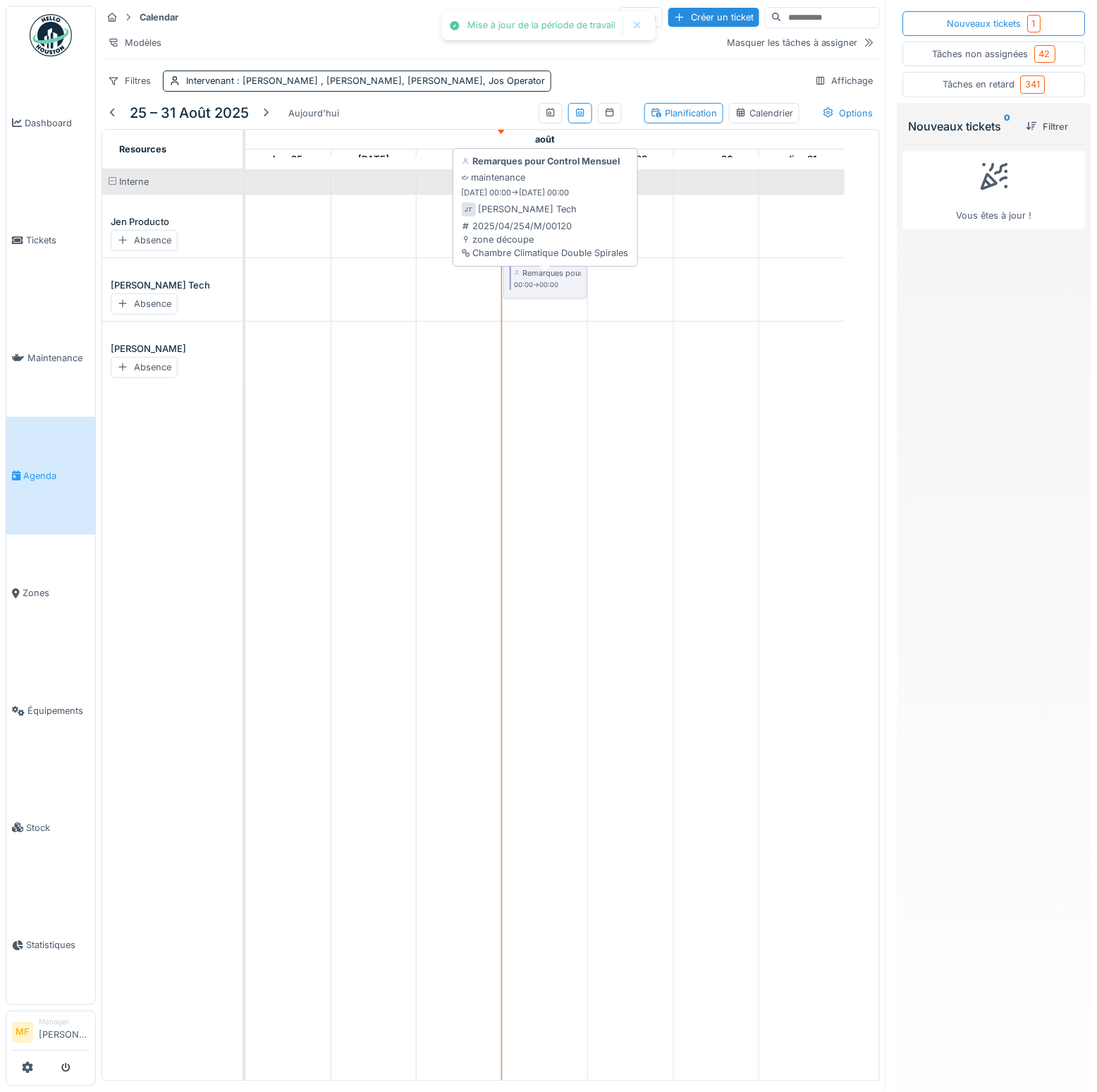
click at [551, 290] on small "00:00 -> 00:00" at bounding box center [536, 284] width 45 height 10
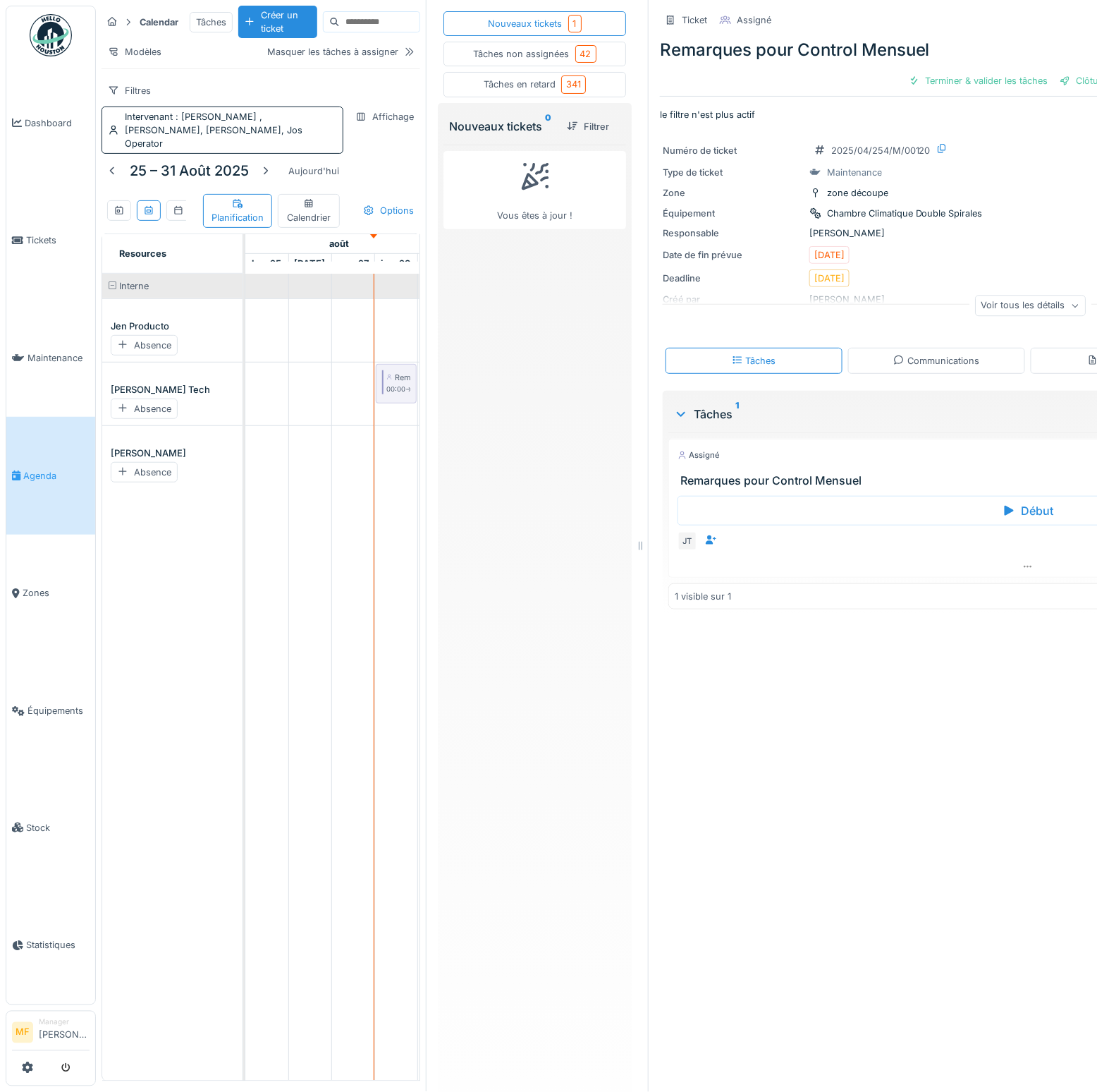
drag, startPoint x: 650, startPoint y: 543, endPoint x: 442, endPoint y: 555, distance: 208.3
click at [442, 555] on div "Calendar Tâches Créer un ticket Modèles Masquer les tâches à assigner Filtres I…" at bounding box center [597, 546] width 1002 height 1092
click at [29, 480] on link "Agenda" at bounding box center [51, 475] width 89 height 118
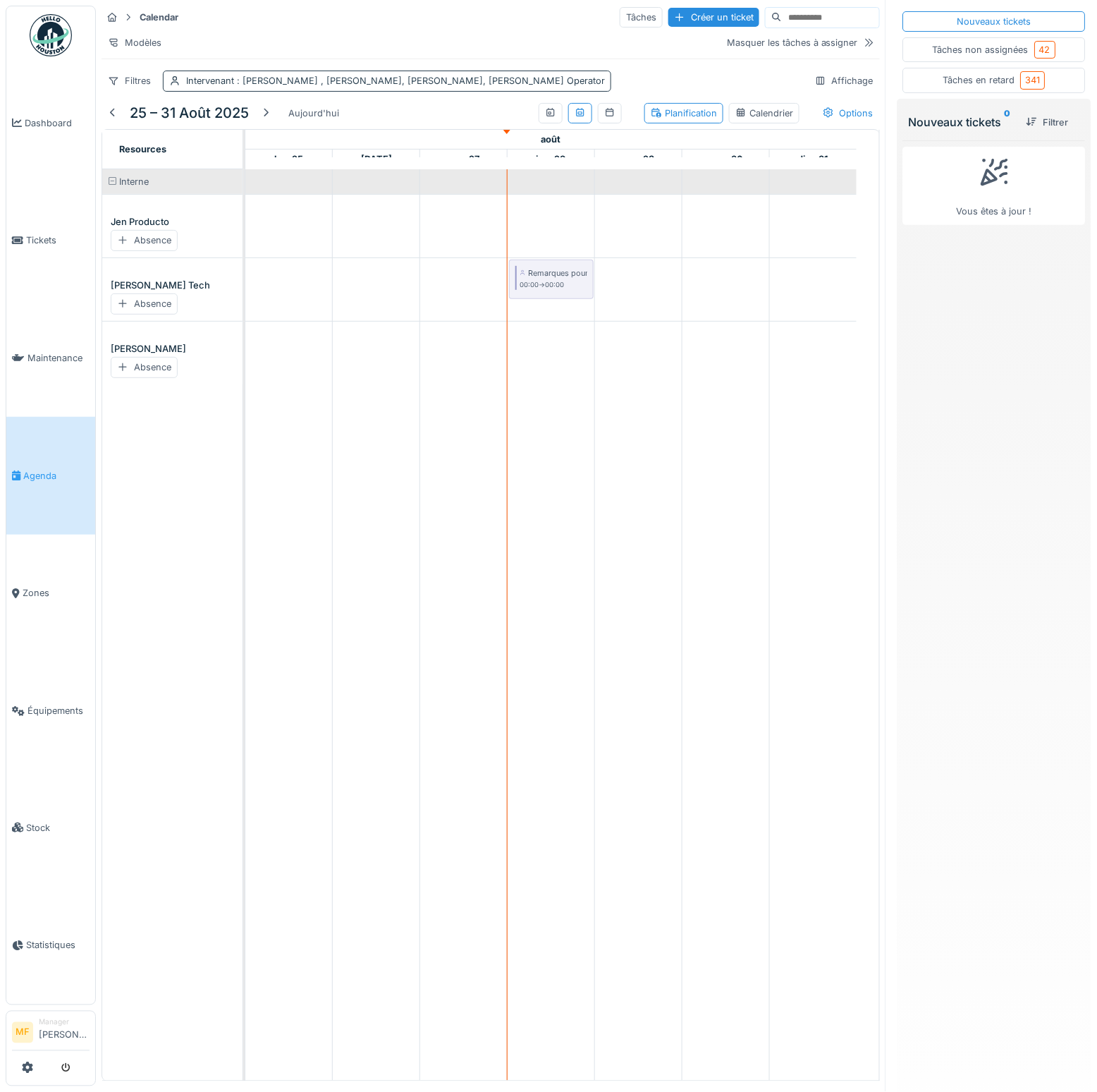
click at [226, 87] on div "Intervenant : John Tech , Mike Mecanic, Jen Producto, Jos Operator" at bounding box center [395, 81] width 419 height 13
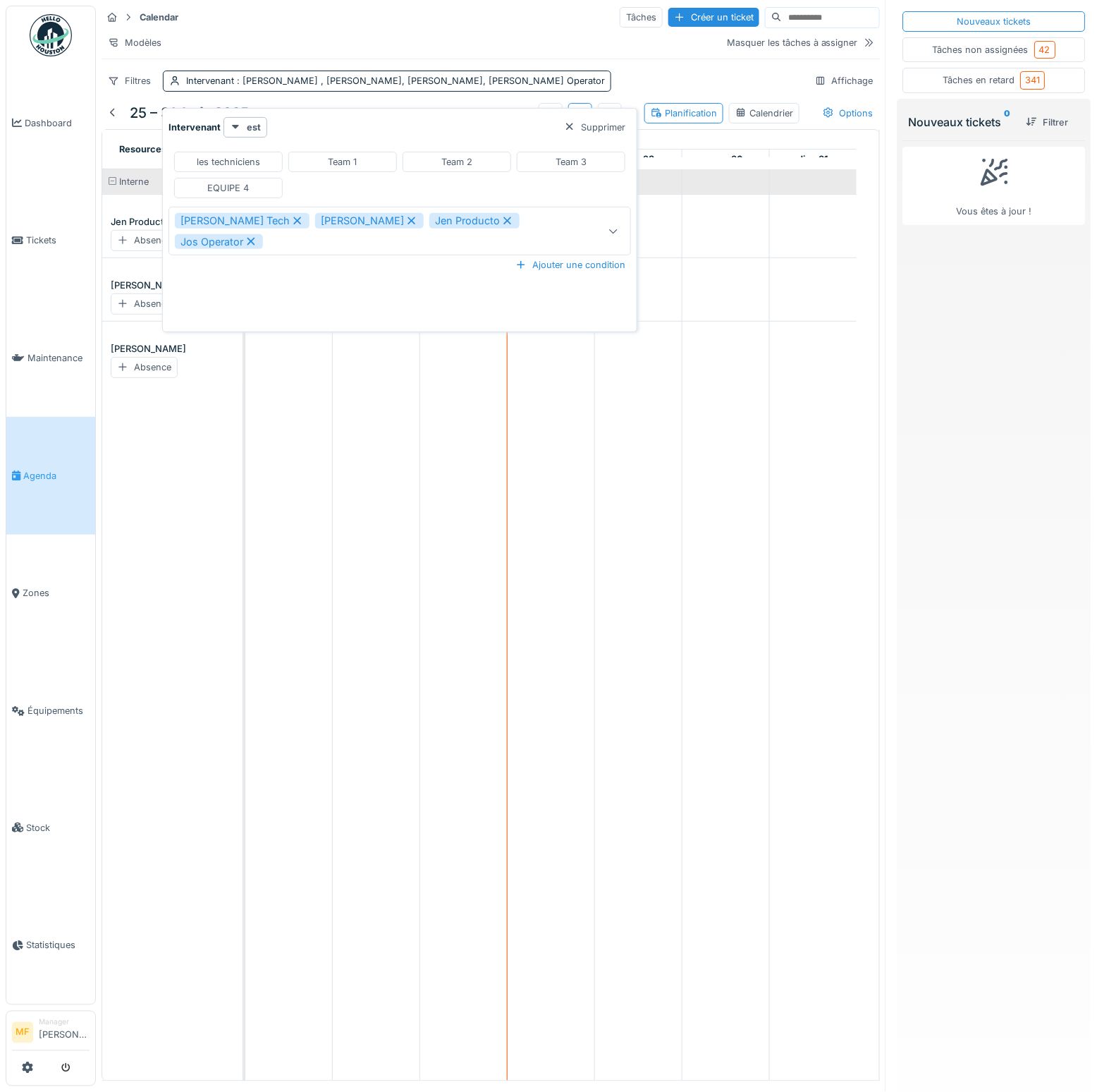
click at [254, 162] on div "les techniciens" at bounding box center [228, 162] width 64 height 13
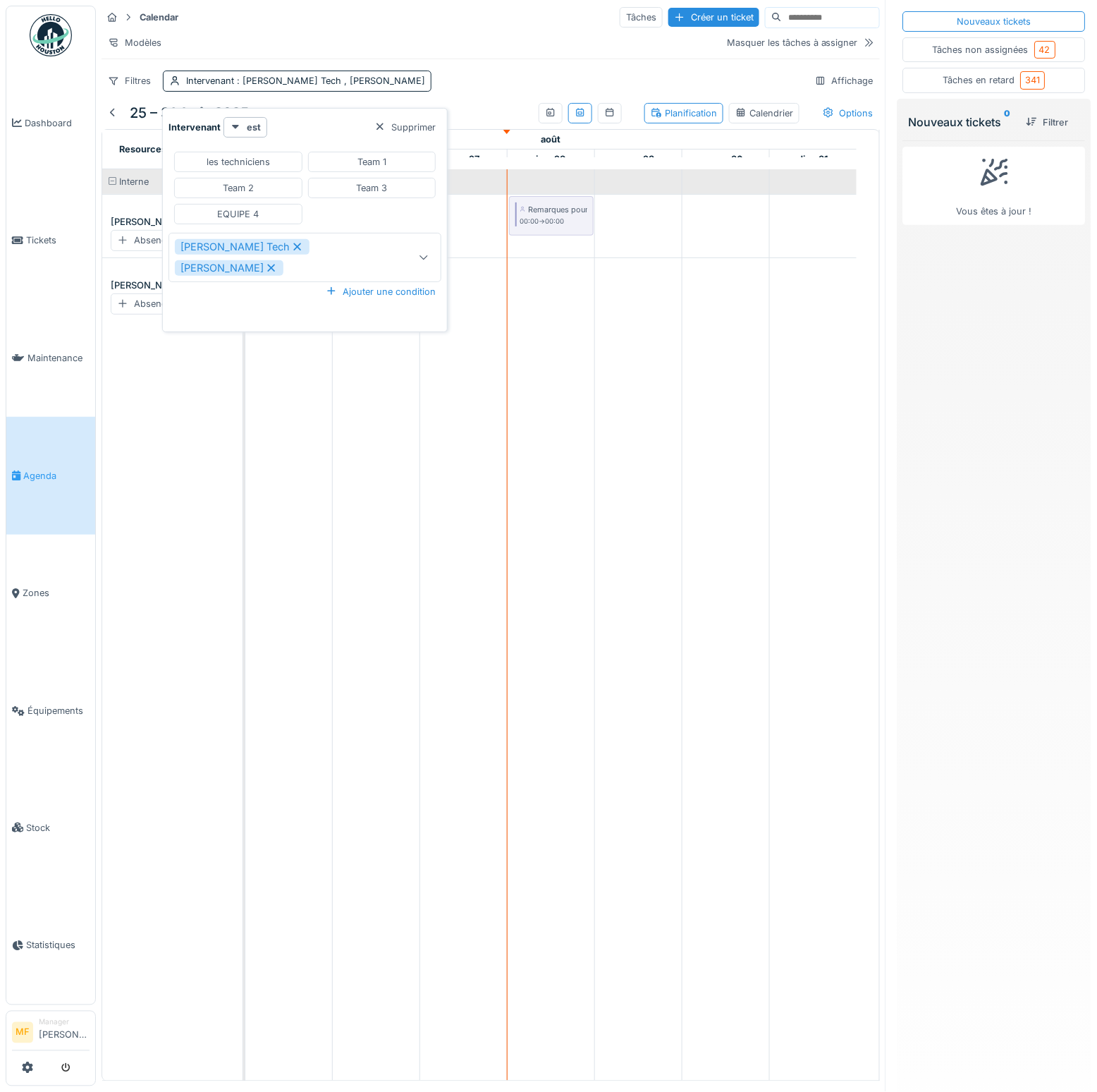
click at [418, 264] on div at bounding box center [423, 257] width 11 height 13
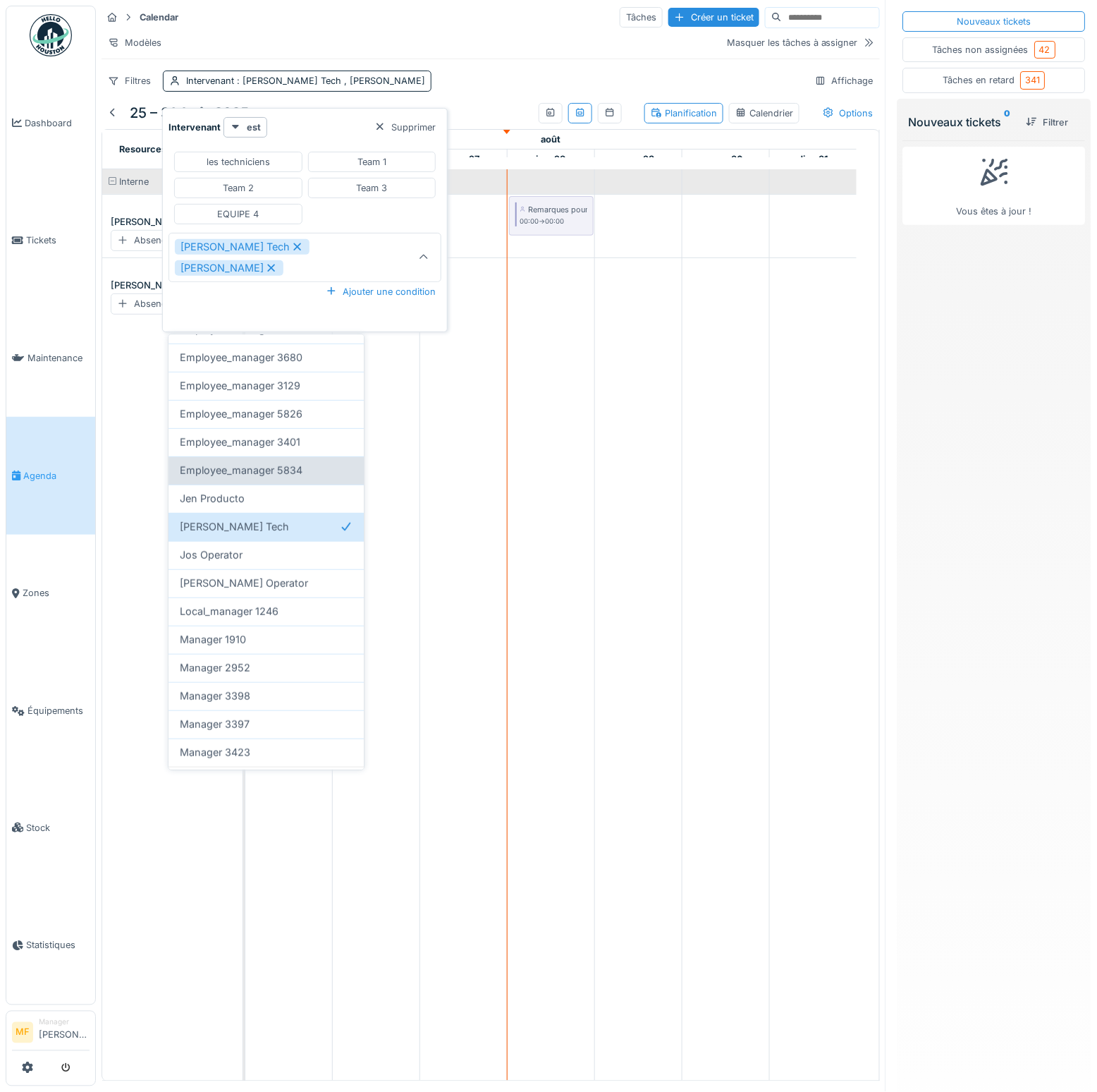
scroll to position [250, 0]
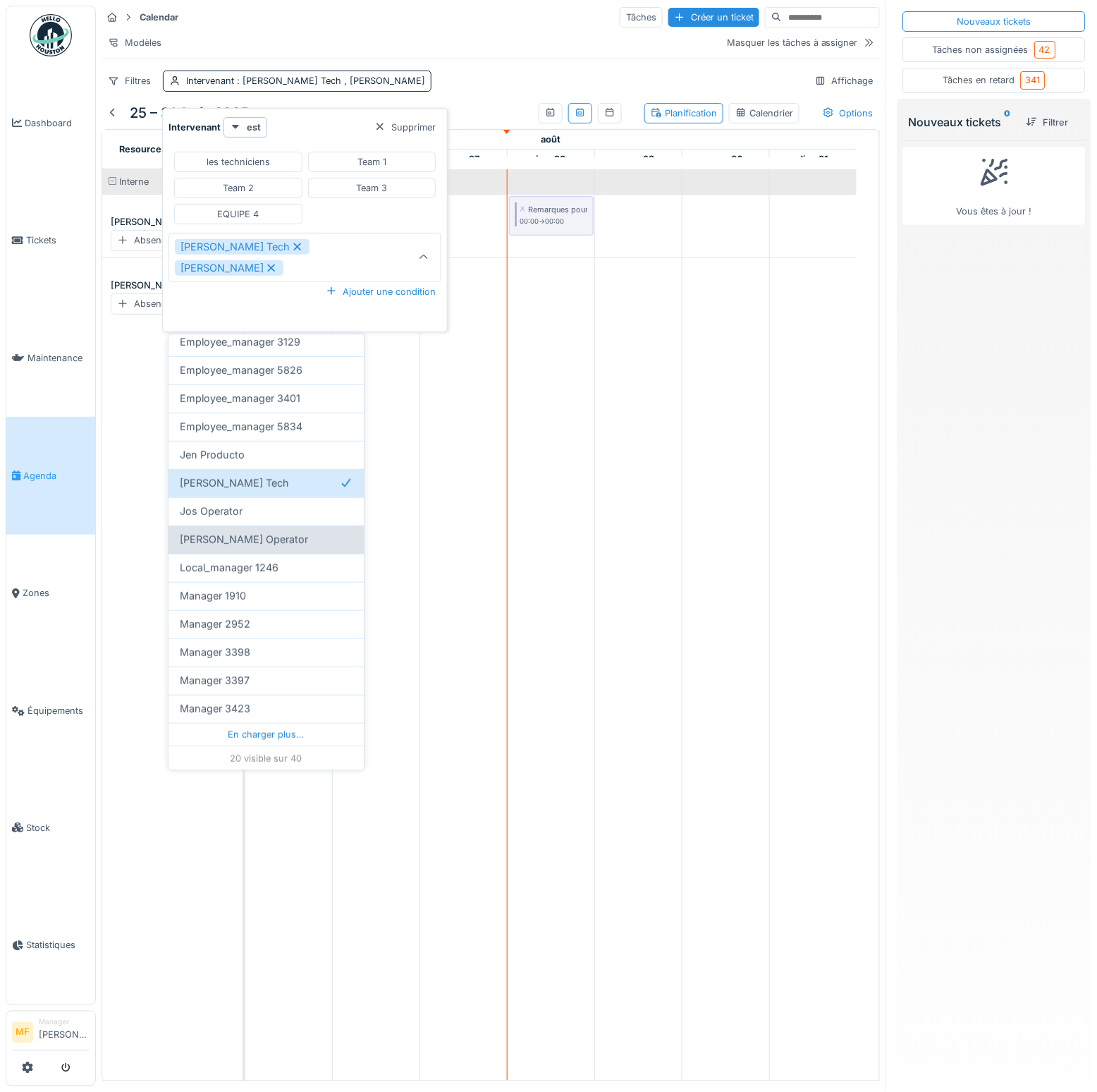
click at [248, 546] on div "[PERSON_NAME] Operator" at bounding box center [266, 539] width 196 height 29
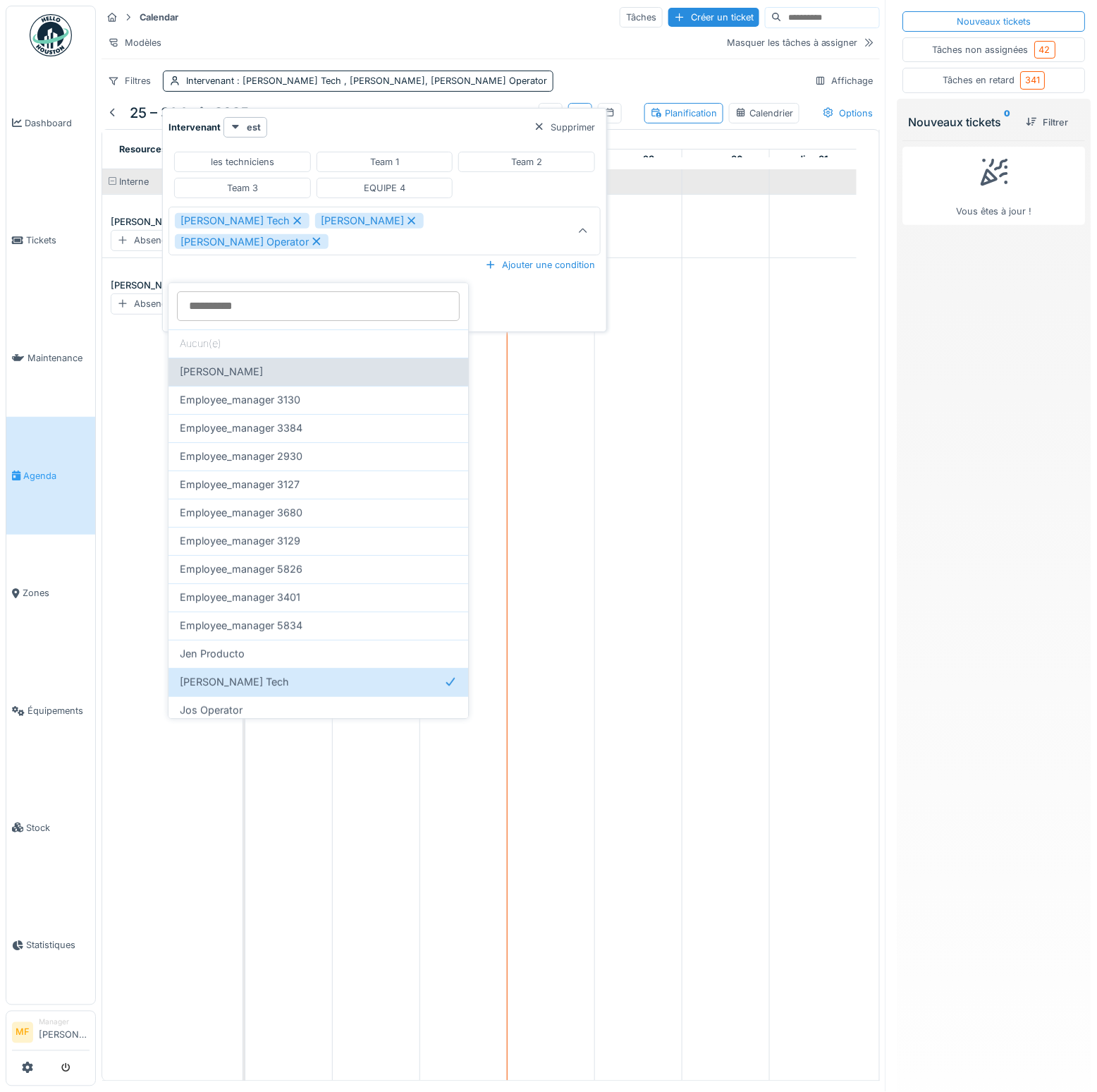
click at [271, 365] on div "Emily Dupont" at bounding box center [319, 372] width 277 height 15
type input "**********"
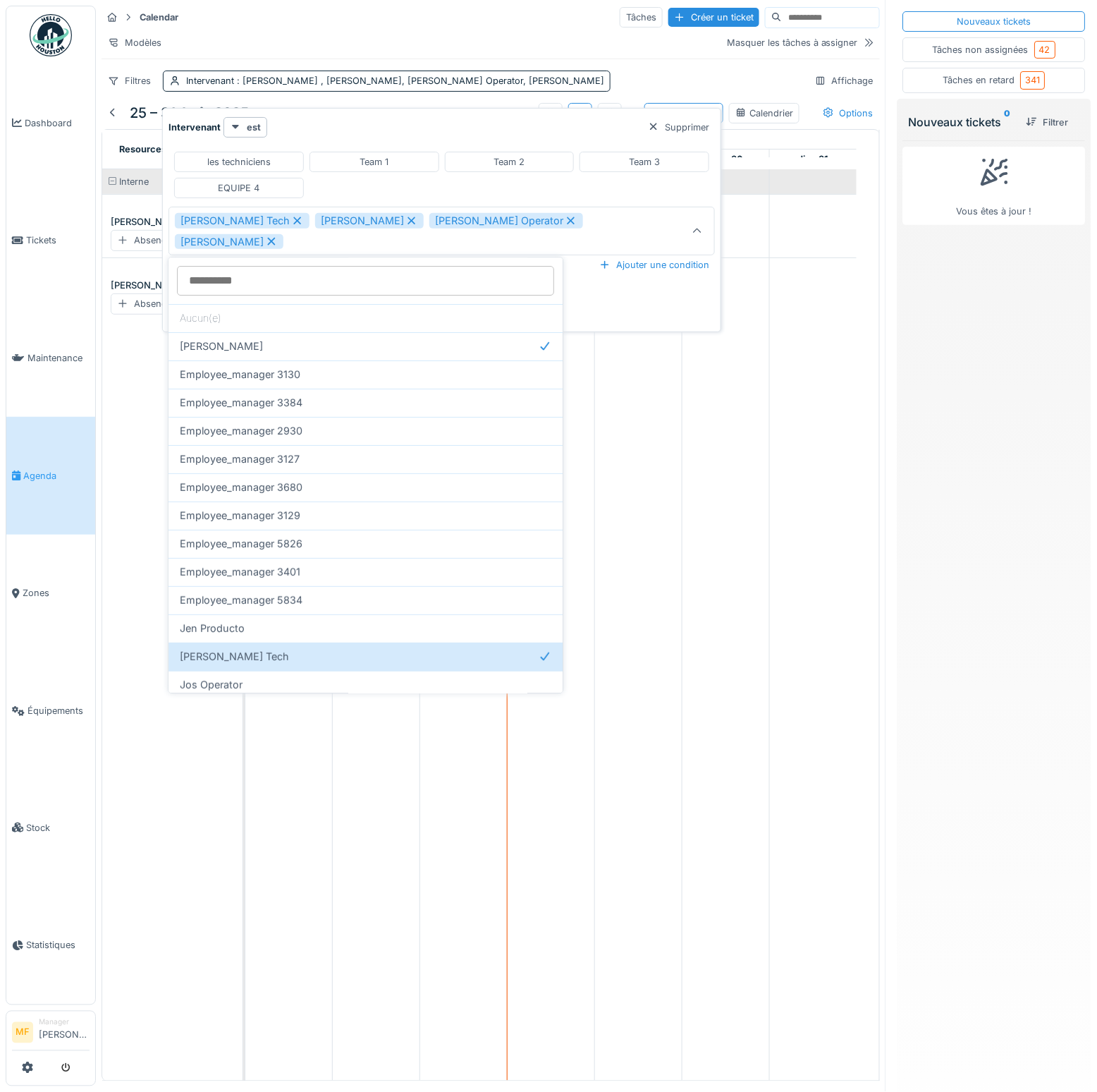
click at [152, 413] on div "Interne John Tech Absence Mike Mecanic Absence" at bounding box center [178, 625] width 152 height 911
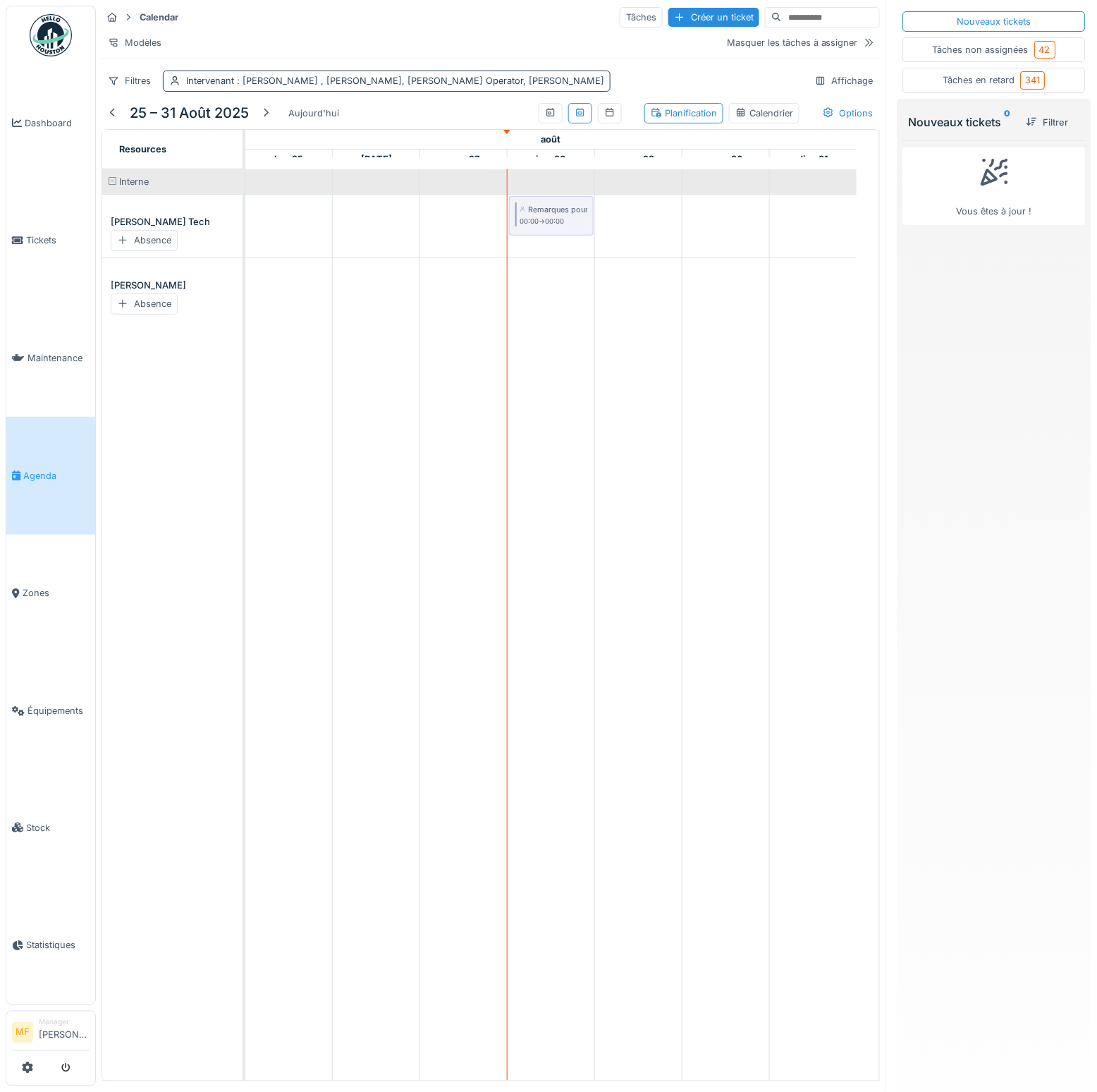
click at [364, 86] on span ": John Tech , Mike Mecanic, Leslie Operator, Emily Dupont" at bounding box center [420, 81] width 371 height 10
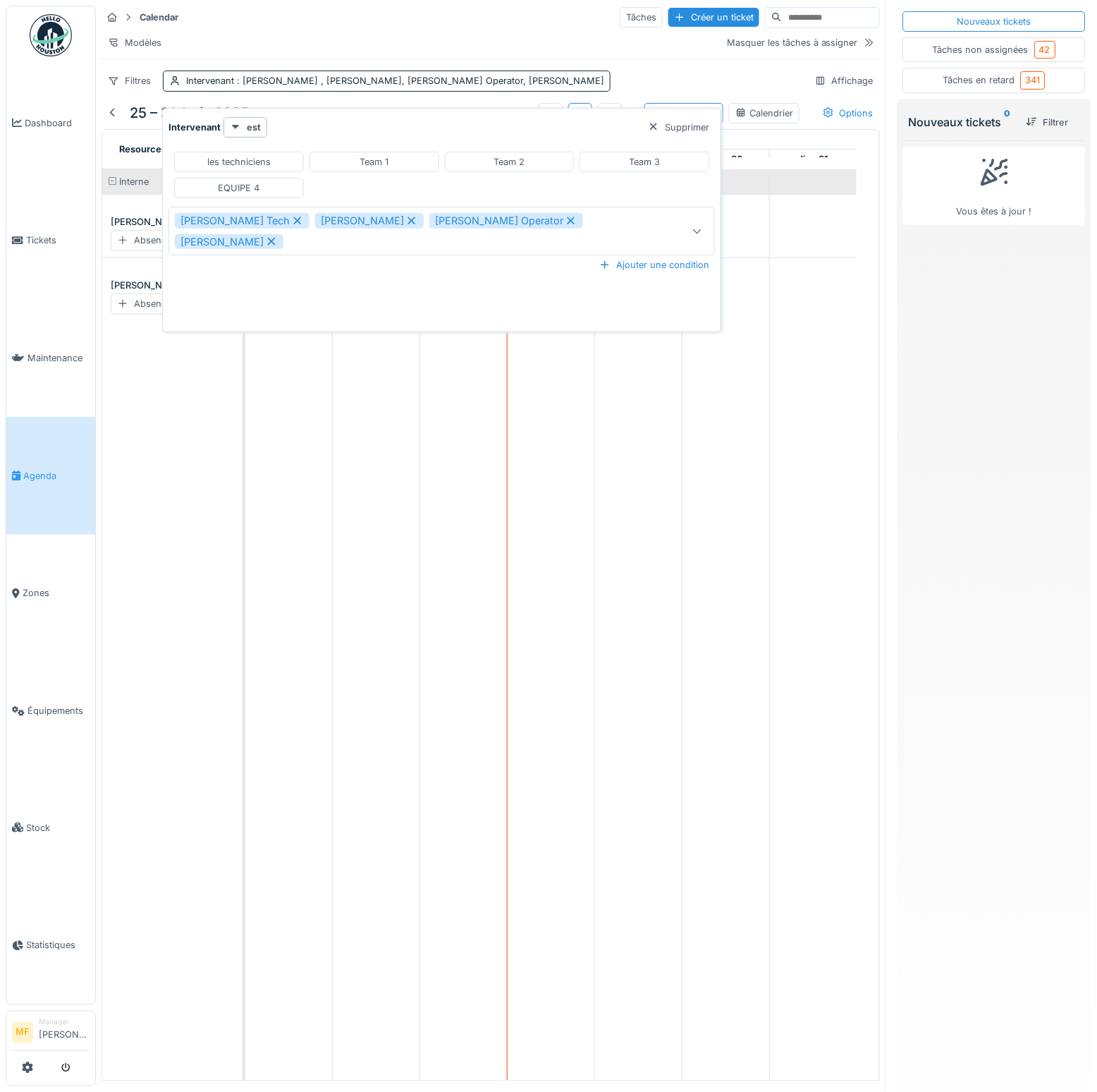
click at [376, 157] on div "Team 1" at bounding box center [373, 162] width 29 height 13
type input "**********"
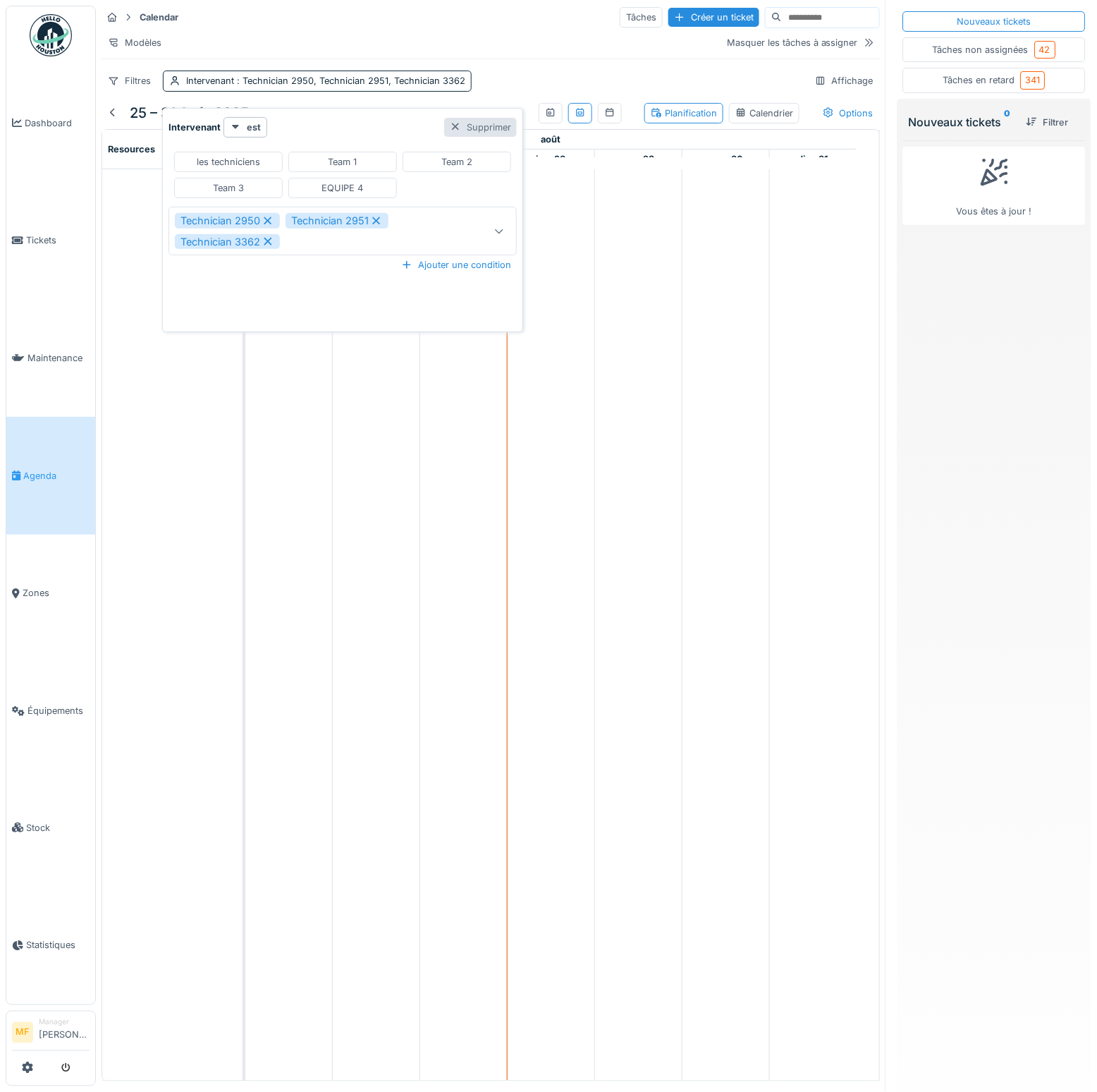
click at [455, 124] on div at bounding box center [455, 127] width 11 height 13
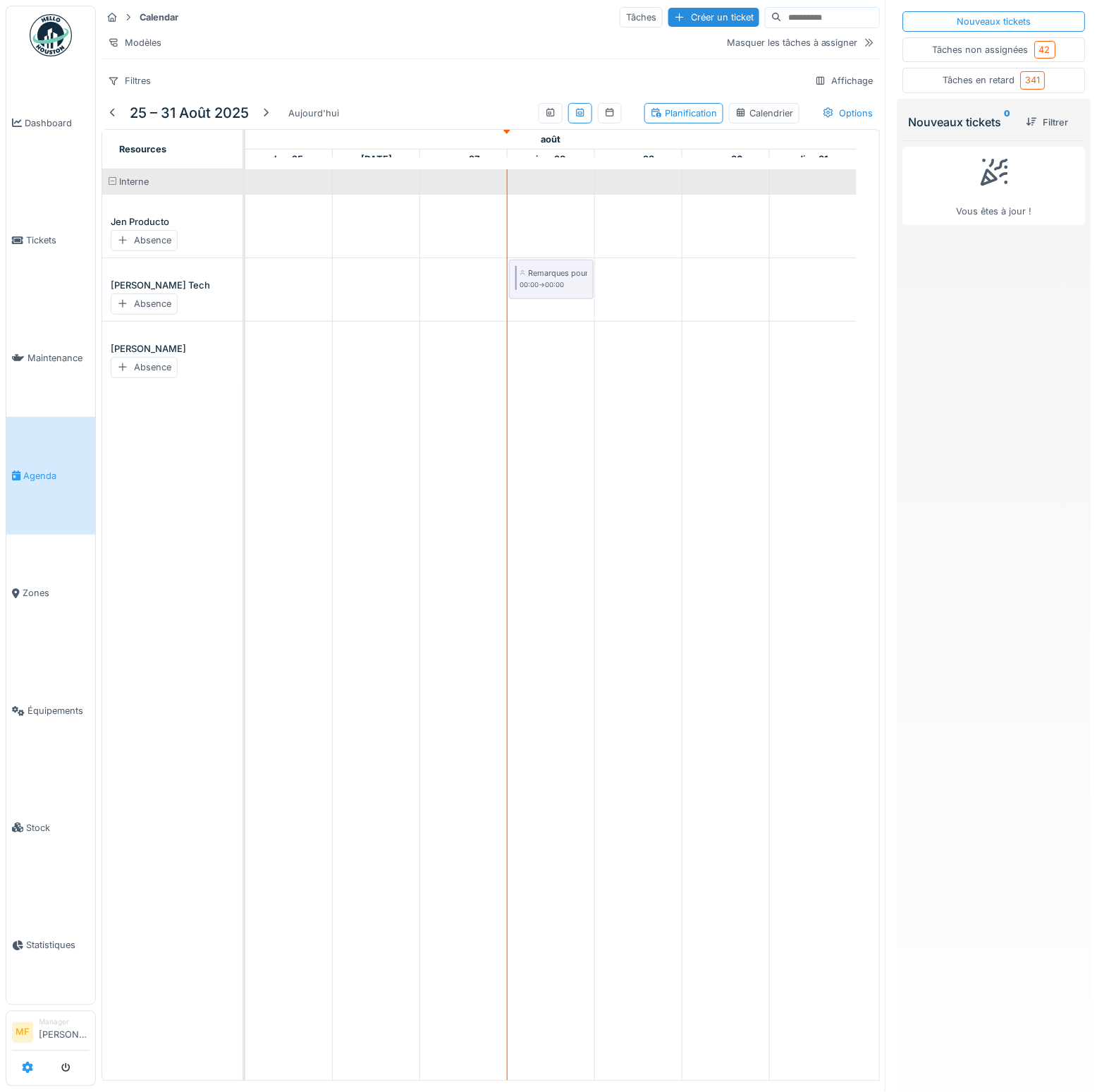
click at [30, 1072] on icon at bounding box center [27, 1067] width 11 height 11
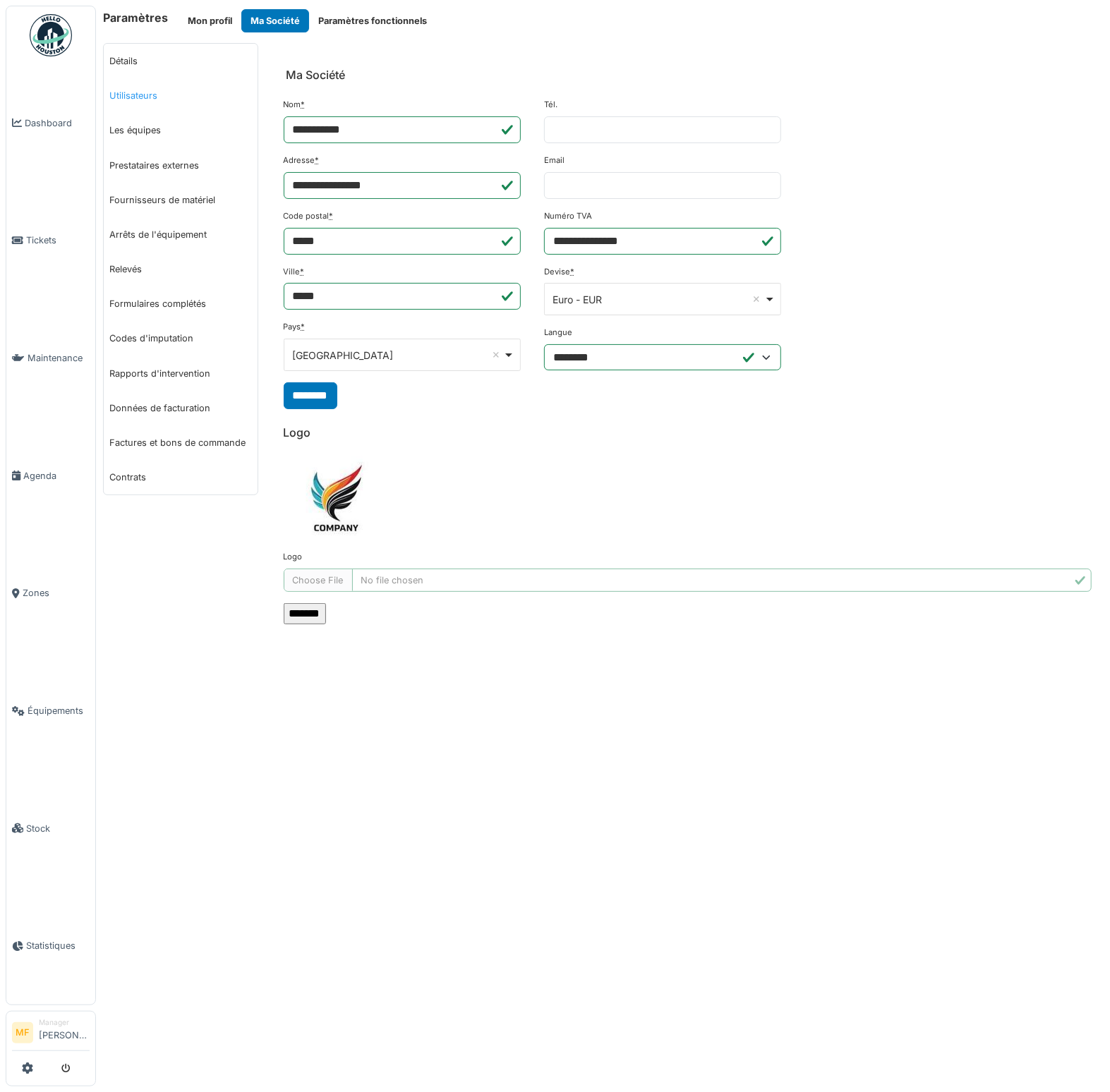
click at [132, 100] on link "Utilisateurs" at bounding box center [181, 95] width 154 height 34
select select "***"
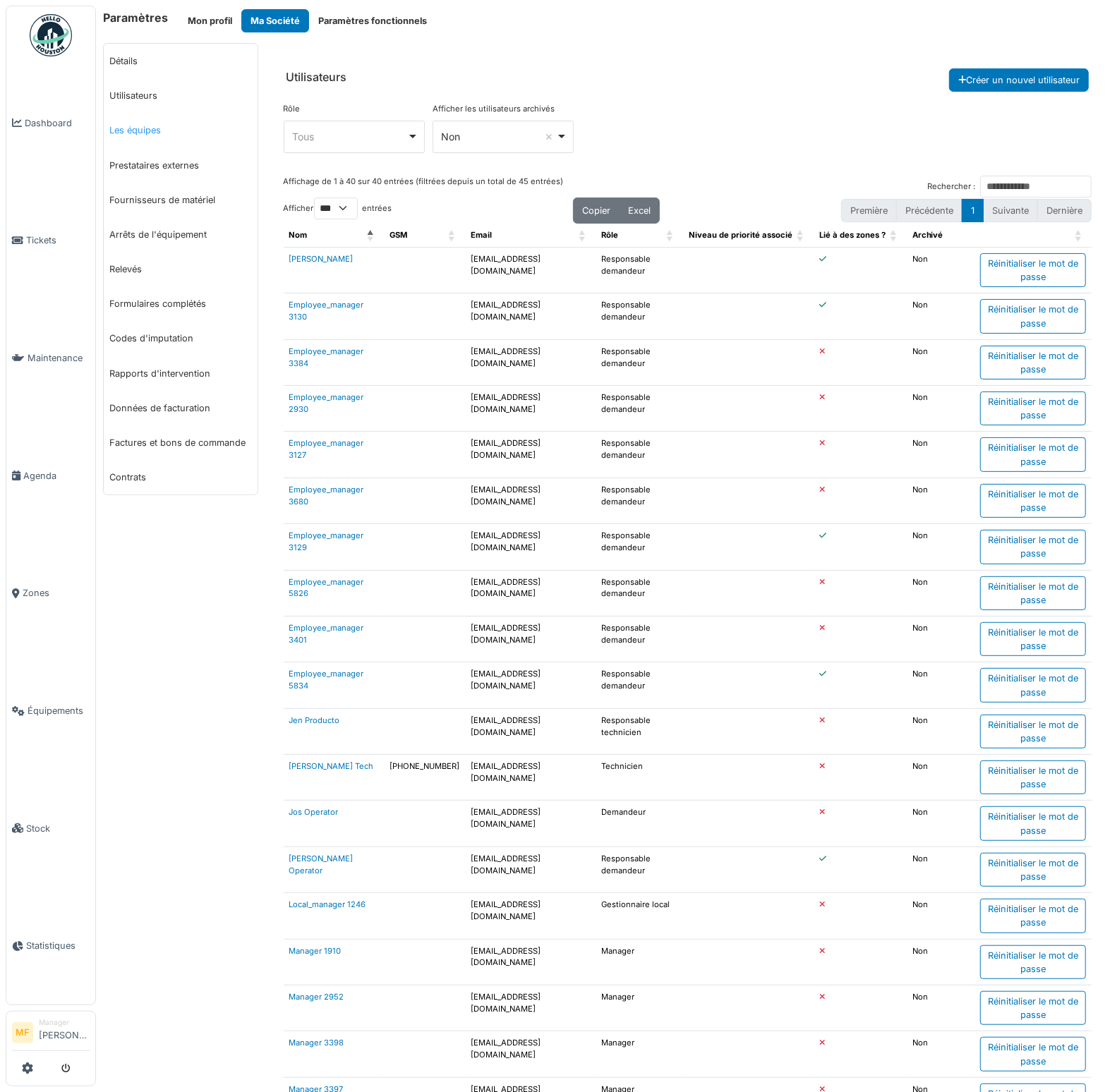
click at [161, 133] on link "Les équipes" at bounding box center [181, 130] width 154 height 34
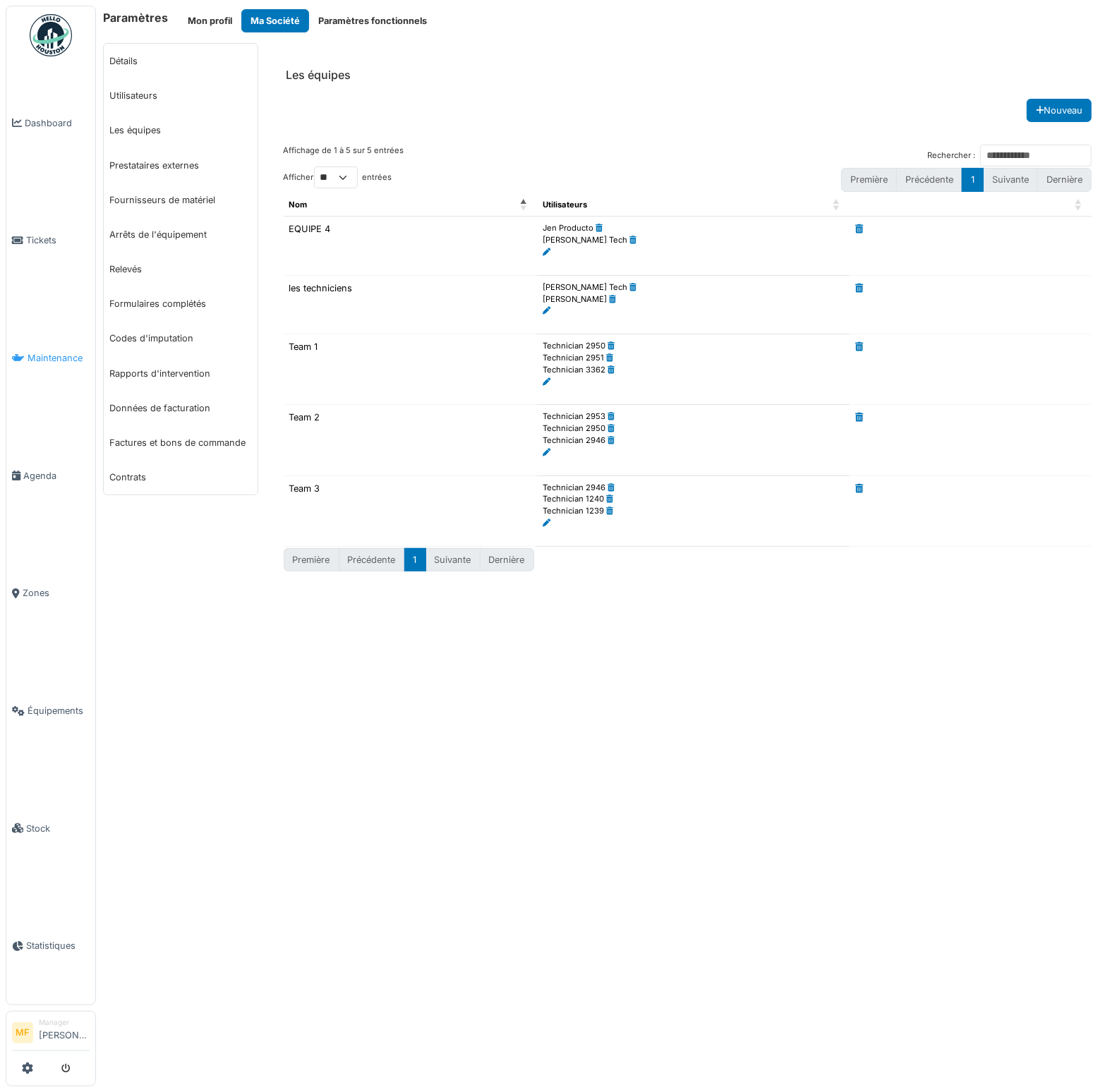
click at [45, 352] on span "Maintenance" at bounding box center [59, 358] width 62 height 13
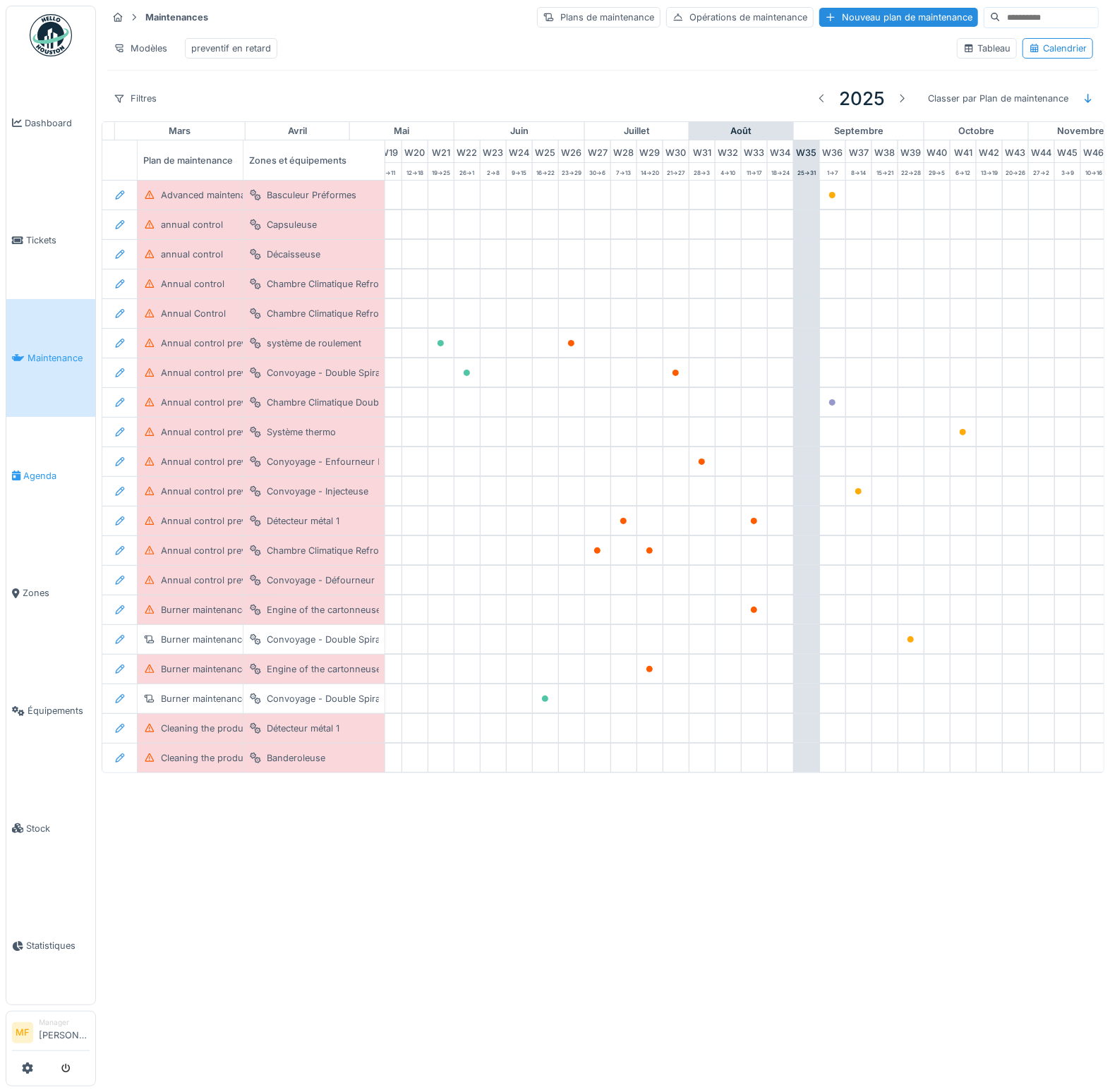
click at [32, 480] on link "Agenda" at bounding box center [51, 475] width 89 height 118
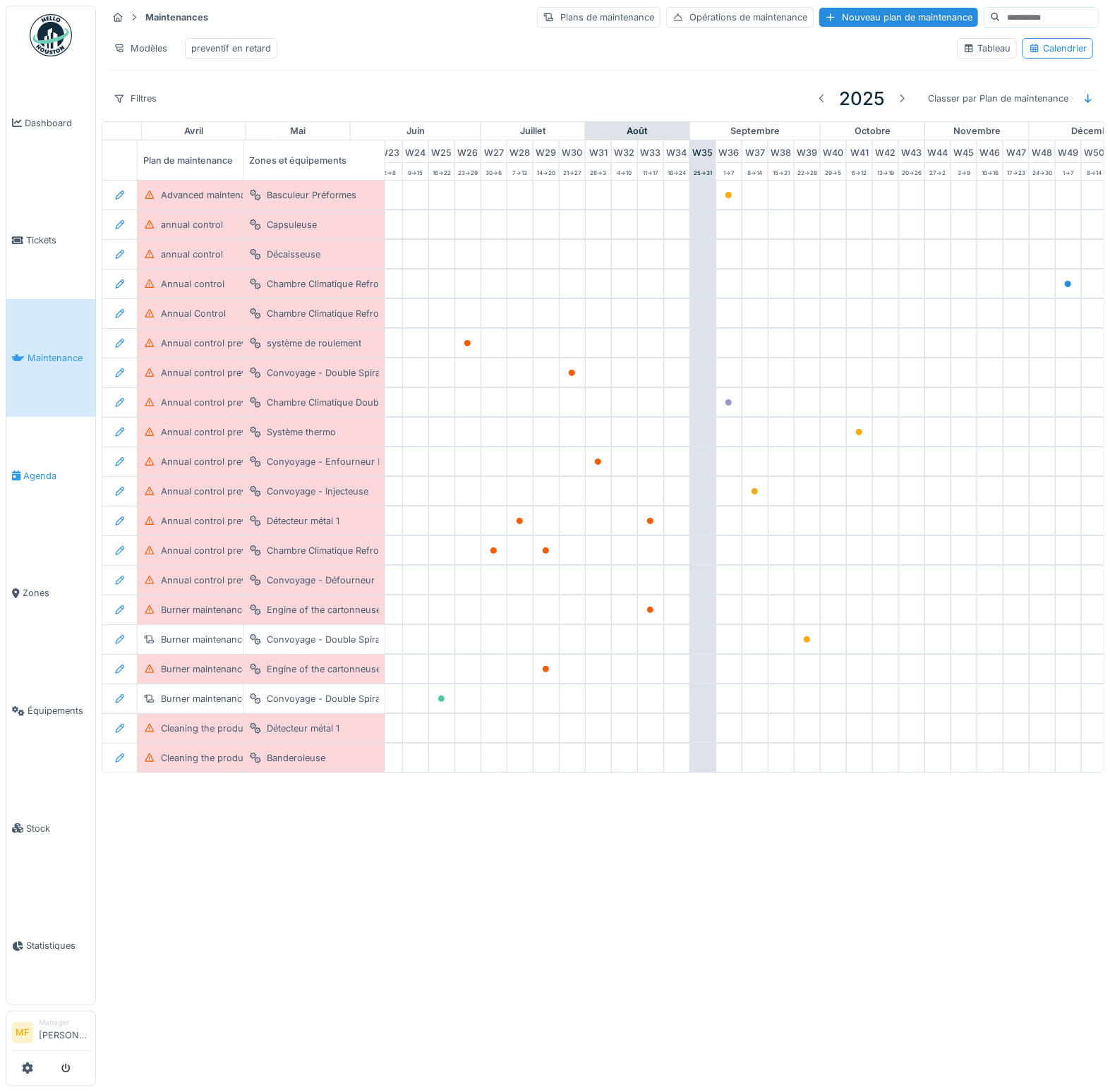
scroll to position [0, 692]
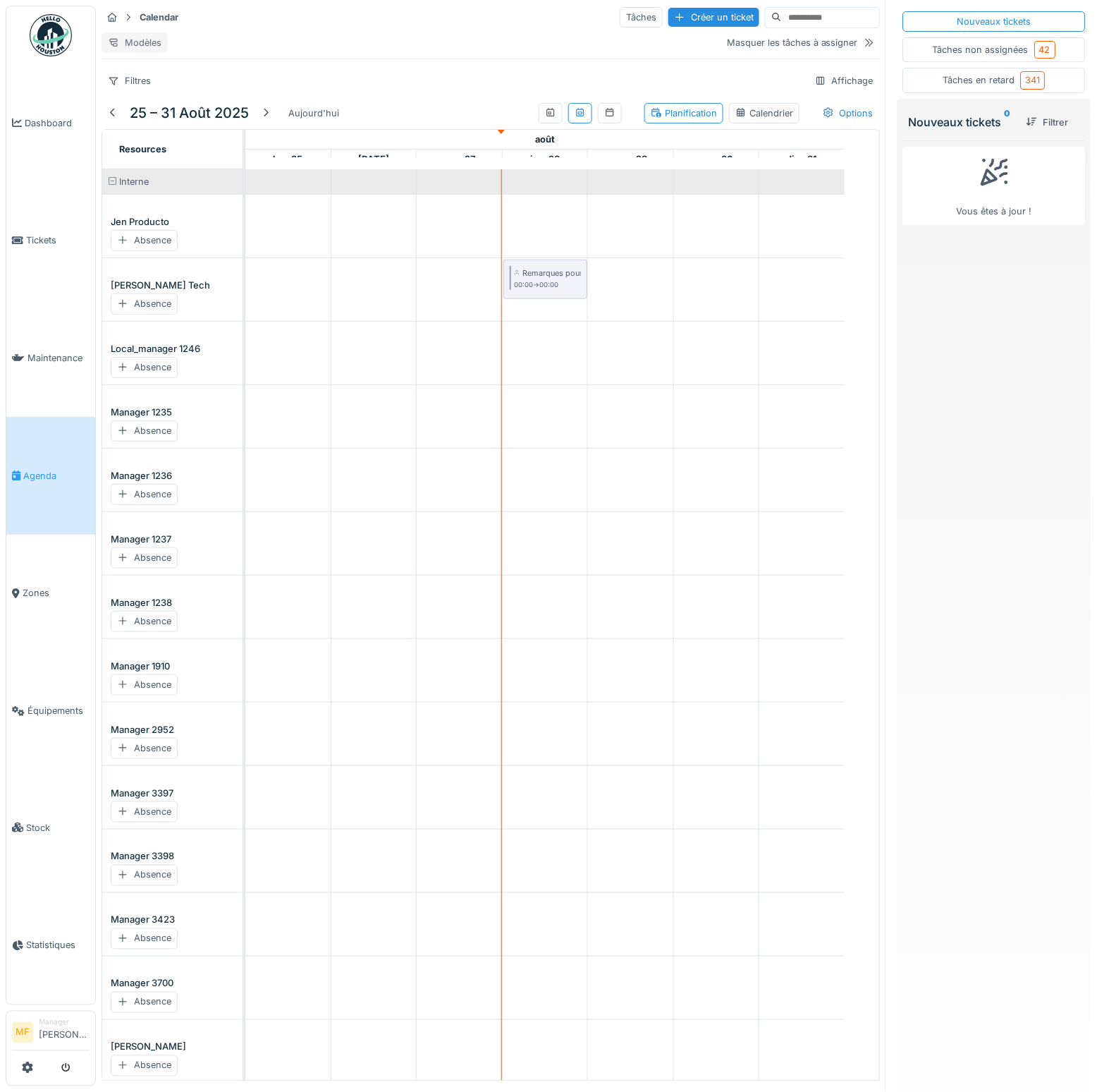
click at [143, 36] on div "Modèles" at bounding box center [135, 42] width 67 height 21
click at [137, 91] on div "Filtres" at bounding box center [130, 81] width 56 height 21
click at [159, 216] on div "Intervenant" at bounding box center [167, 226] width 125 height 21
click at [212, 87] on div "Intervenant" at bounding box center [209, 81] width 48 height 13
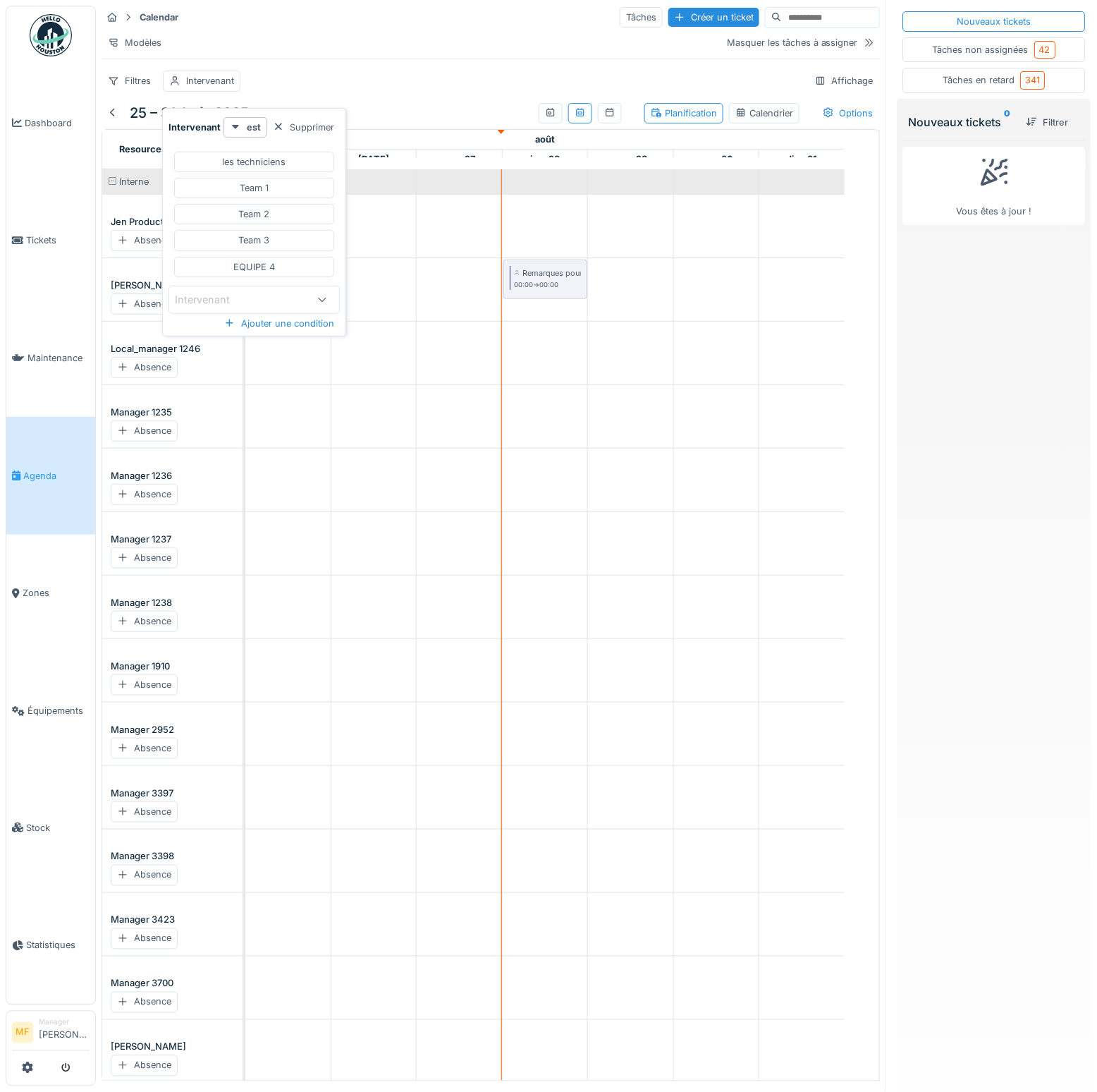
scroll to position [11, 0]
click at [262, 155] on div "les techniciens" at bounding box center [254, 162] width 64 height 13
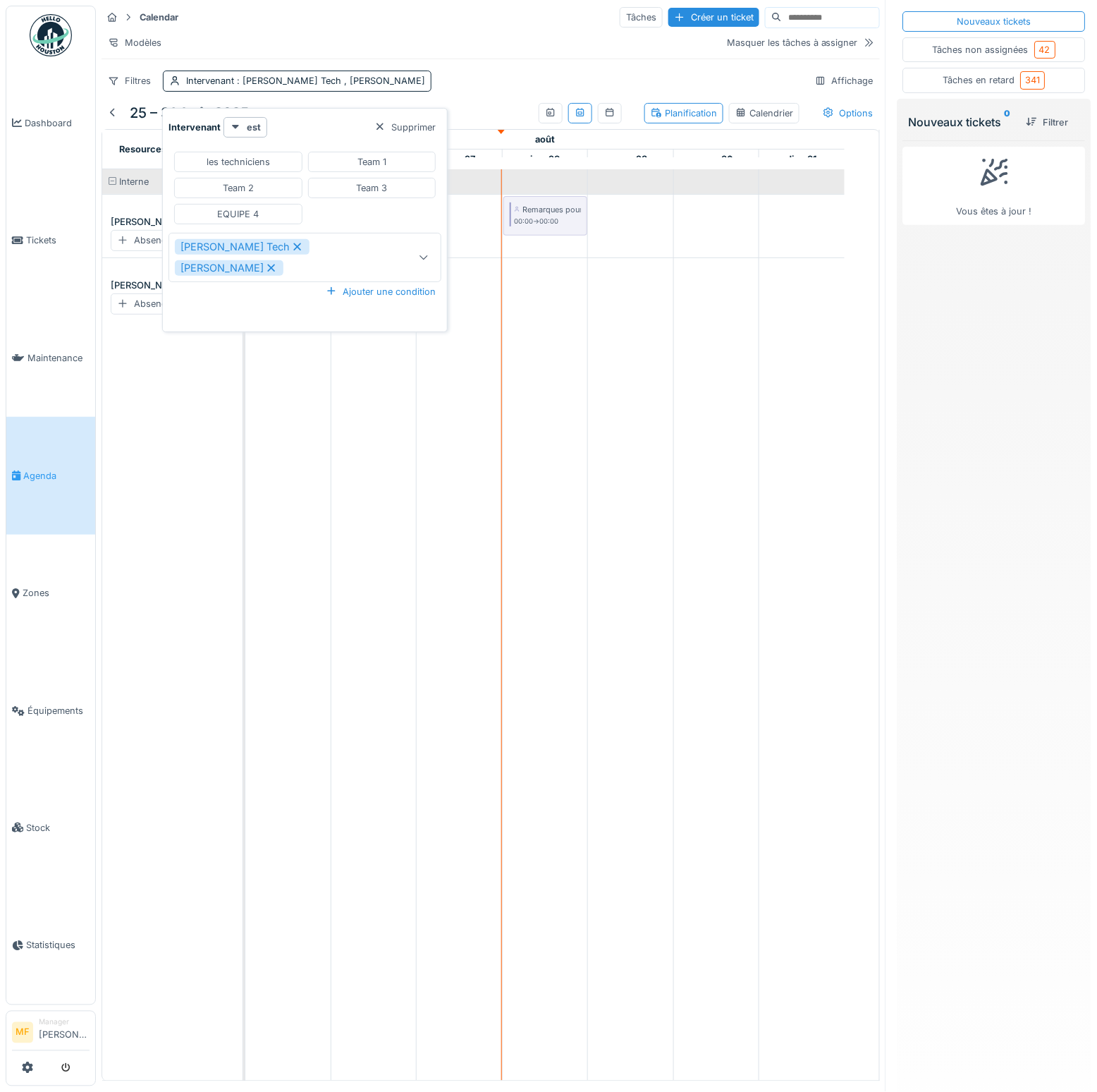
click at [357, 168] on div "Team 1" at bounding box center [371, 162] width 29 height 13
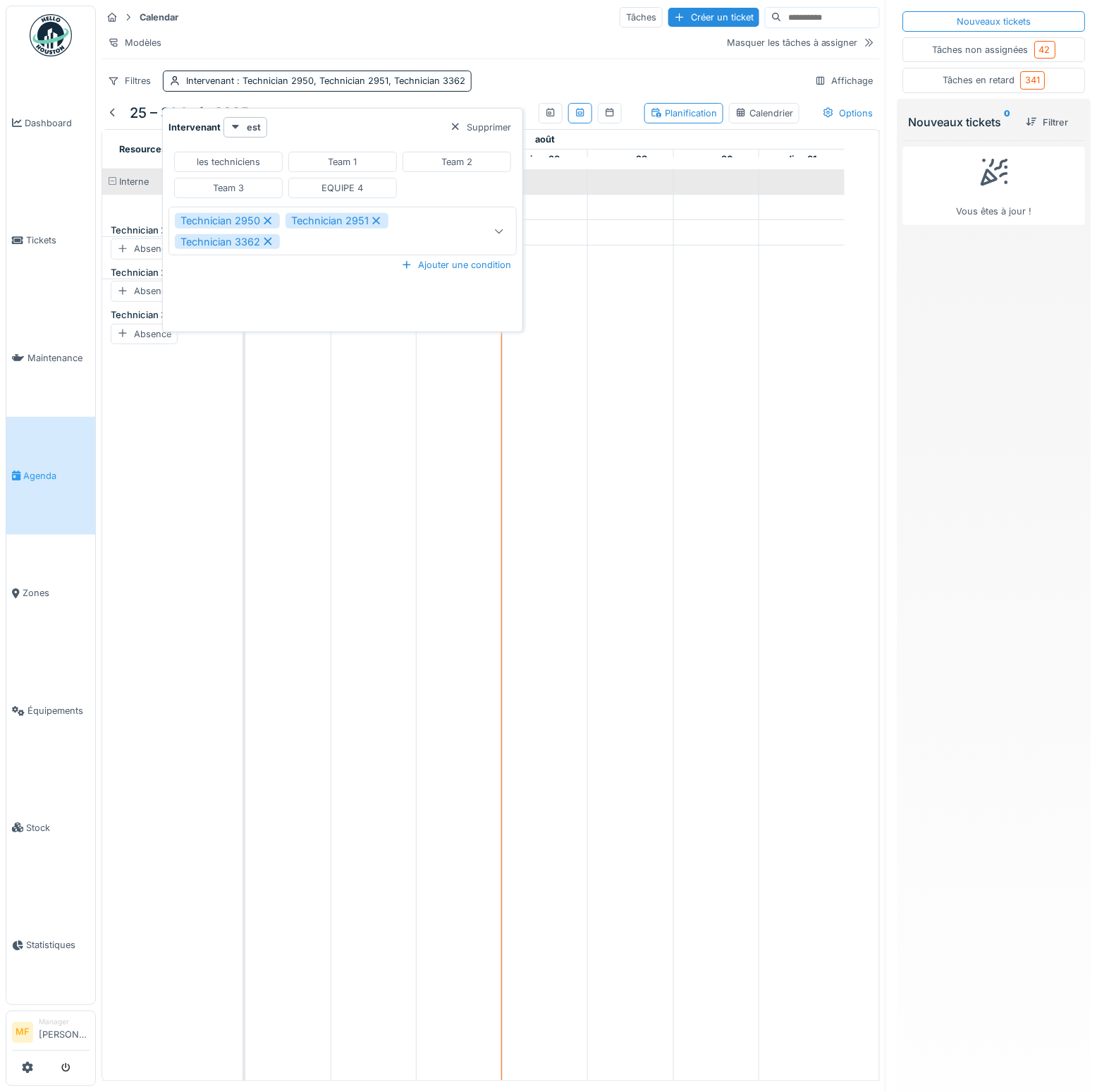
click at [448, 155] on div "Team 2" at bounding box center [457, 162] width 31 height 13
click at [226, 155] on div "les techniciens" at bounding box center [229, 162] width 64 height 13
type input "*********"
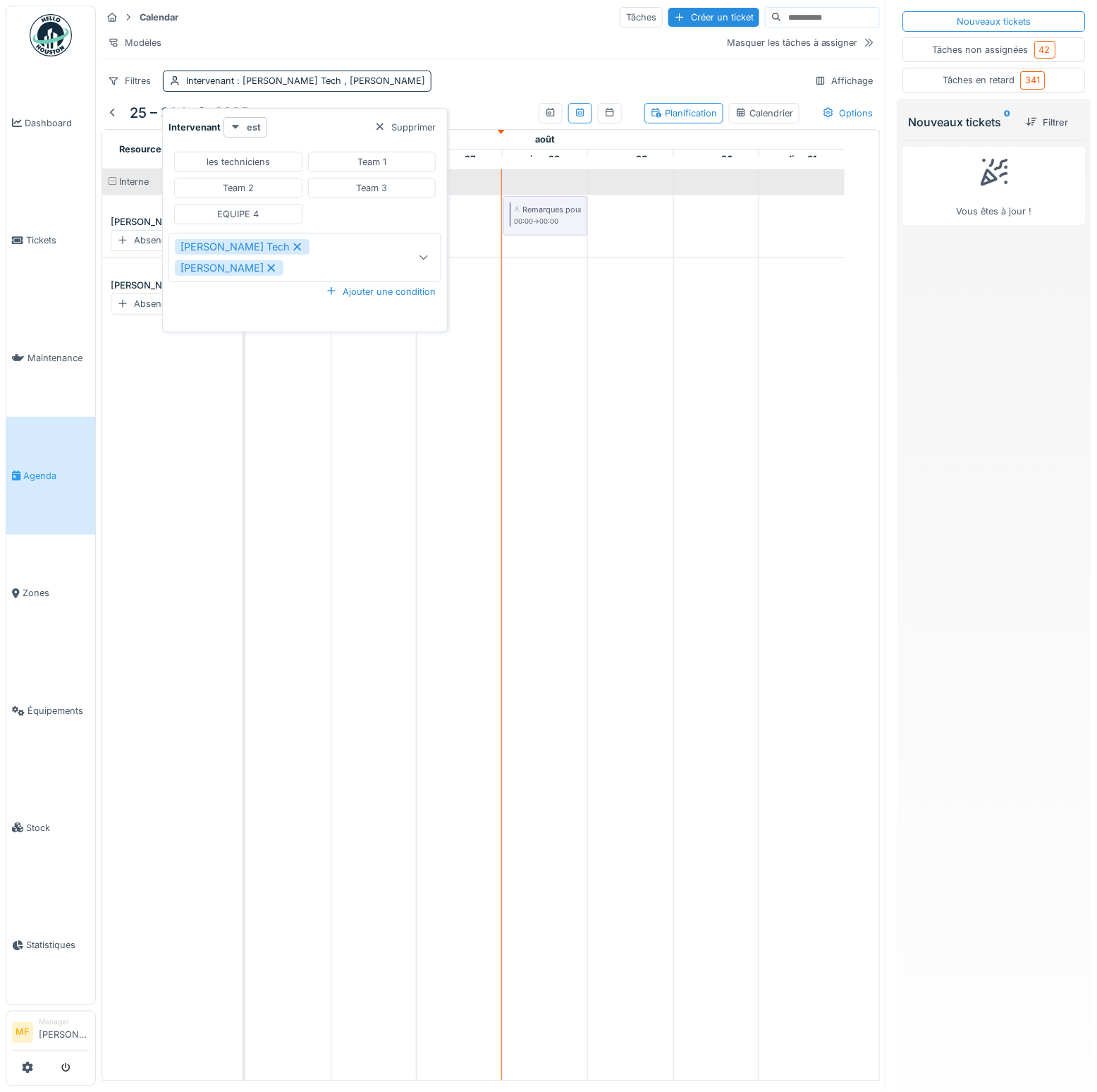
click at [256, 121] on strong "est" at bounding box center [253, 127] width 14 height 13
click at [256, 146] on div "est" at bounding box center [250, 157] width 50 height 21
click at [291, 333] on div "Intervenant est Supprimer les techniciens Team 1 Team 2 Team 3 EQUIPE 4 John Te…" at bounding box center [305, 220] width 286 height 224
click at [320, 301] on div "Ajouter une condition" at bounding box center [381, 291] width 122 height 19
click at [275, 369] on div "Team 2" at bounding box center [238, 359] width 128 height 21
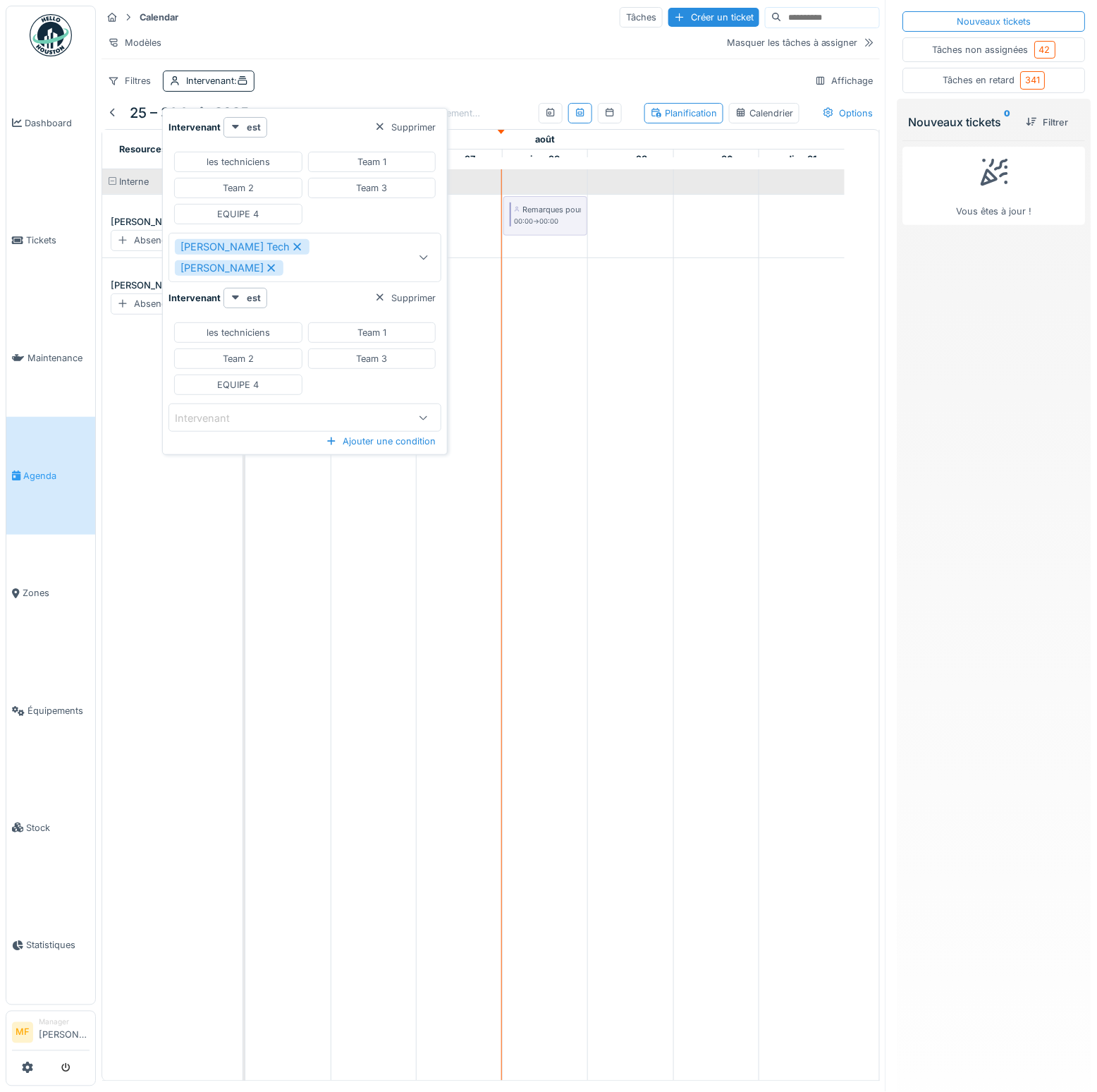
type input "**********"
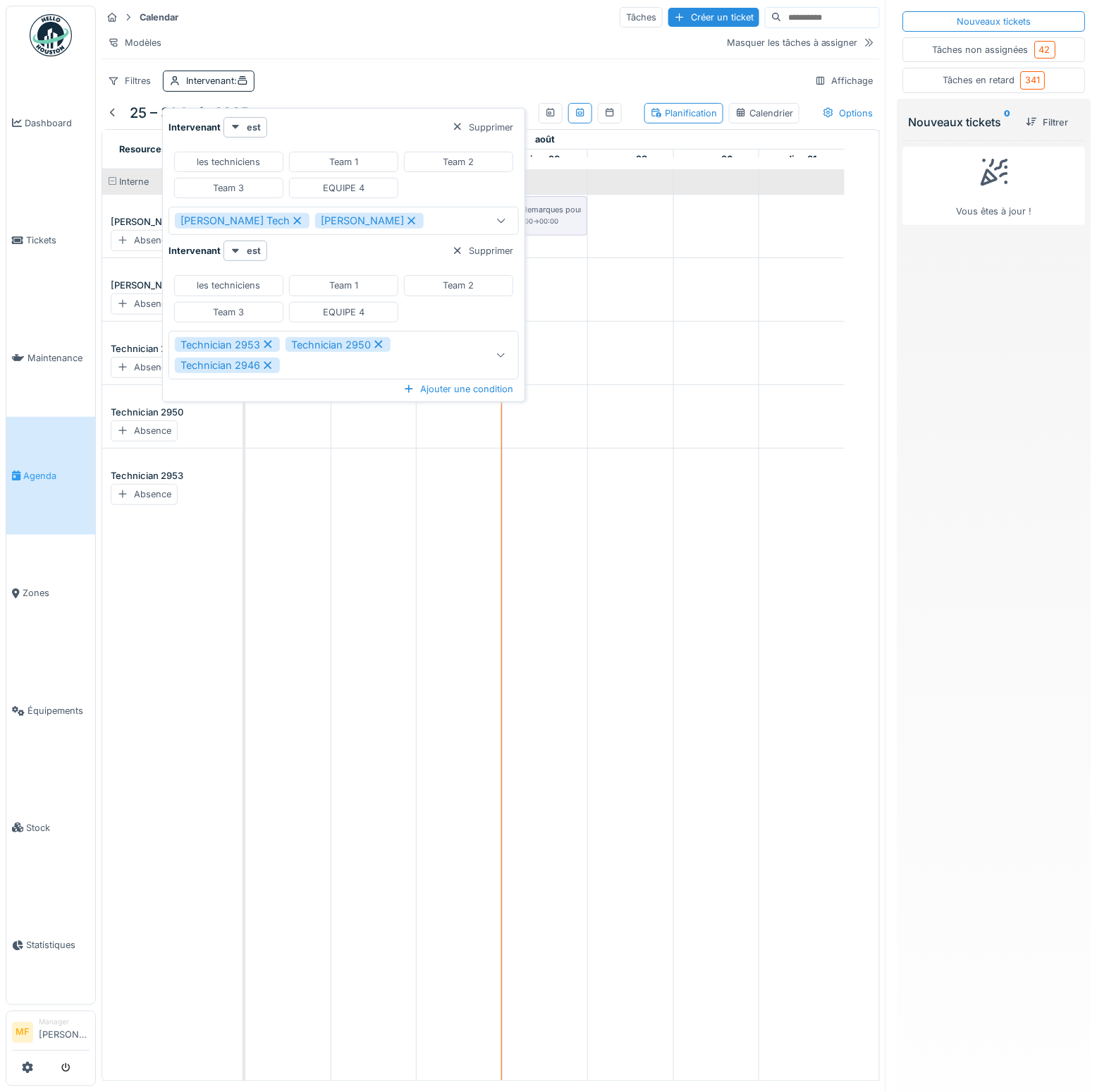
click at [216, 587] on div "Interne John Tech Absence Mike Mecanic Absence Technician 2946 Absence Technici…" at bounding box center [178, 625] width 152 height 911
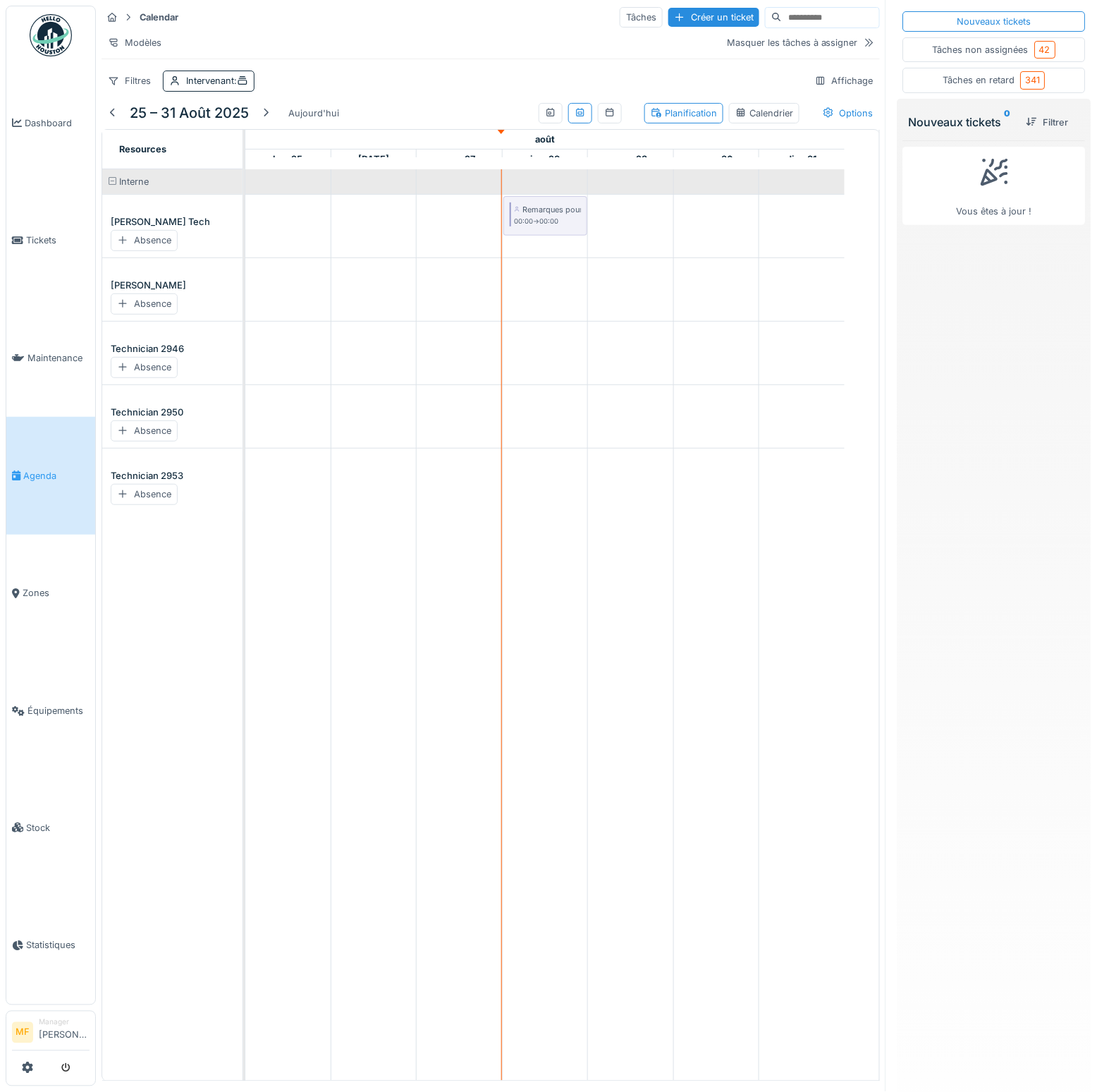
click at [997, 43] on div "Tâches non assignées 42" at bounding box center [995, 50] width 123 height 18
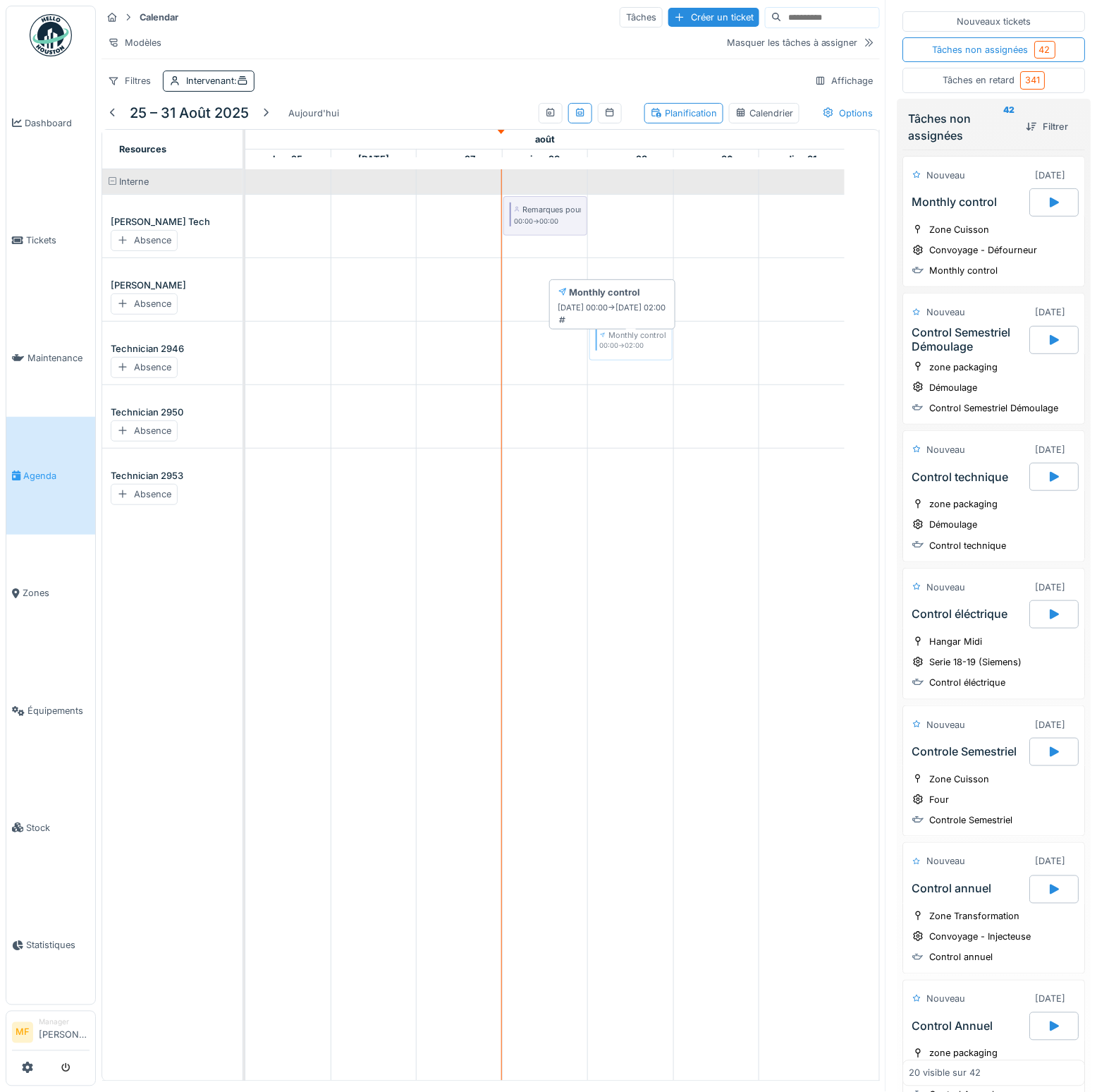
drag, startPoint x: 959, startPoint y: 220, endPoint x: 595, endPoint y: 358, distance: 389.3
click at [633, 351] on div "Calendar Tâches Créer un ticket Modèles Masquer les tâches à assigner Filtres I…" at bounding box center [597, 546] width 1002 height 1092
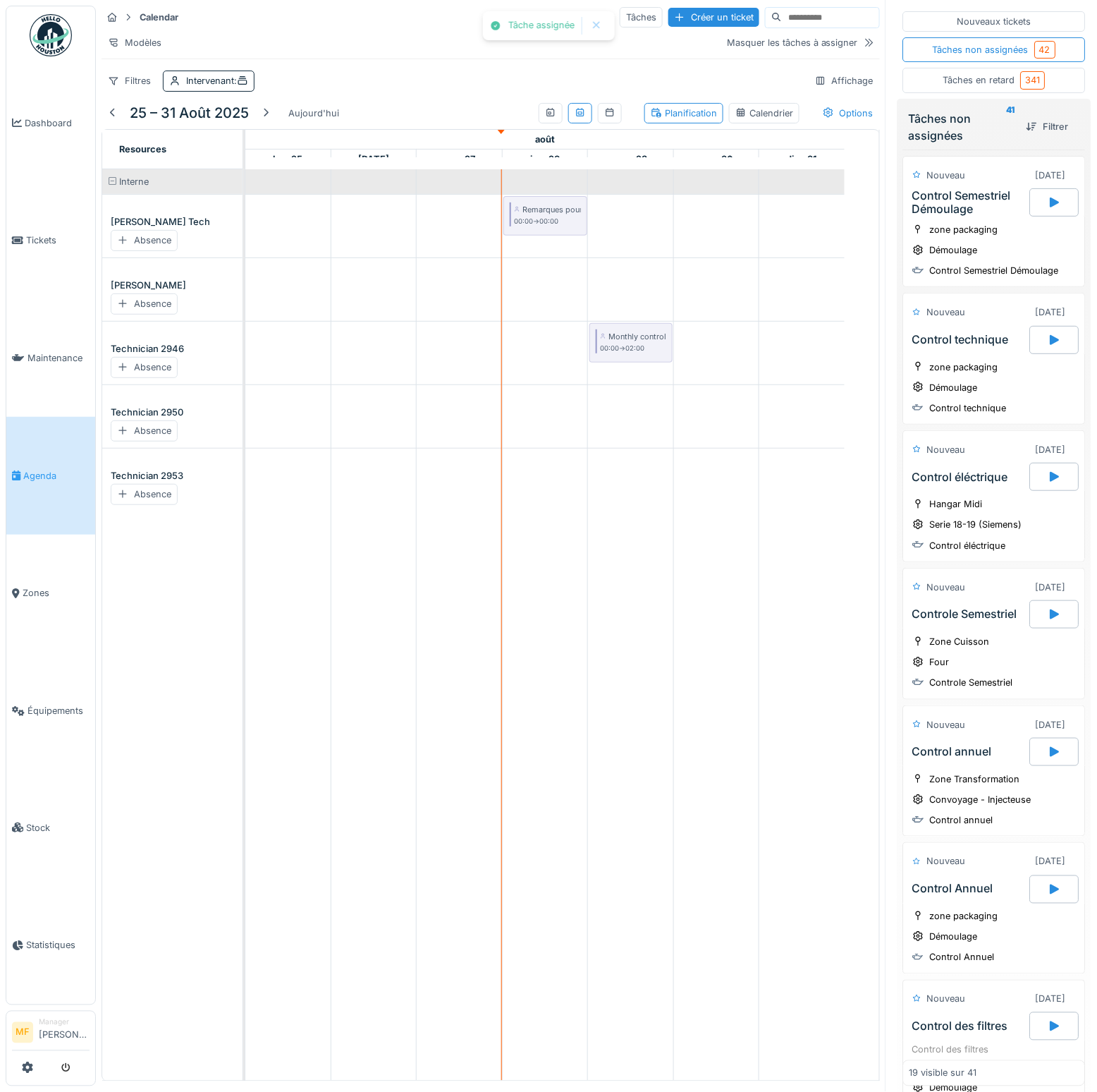
click at [1040, 336] on div at bounding box center [1055, 340] width 49 height 29
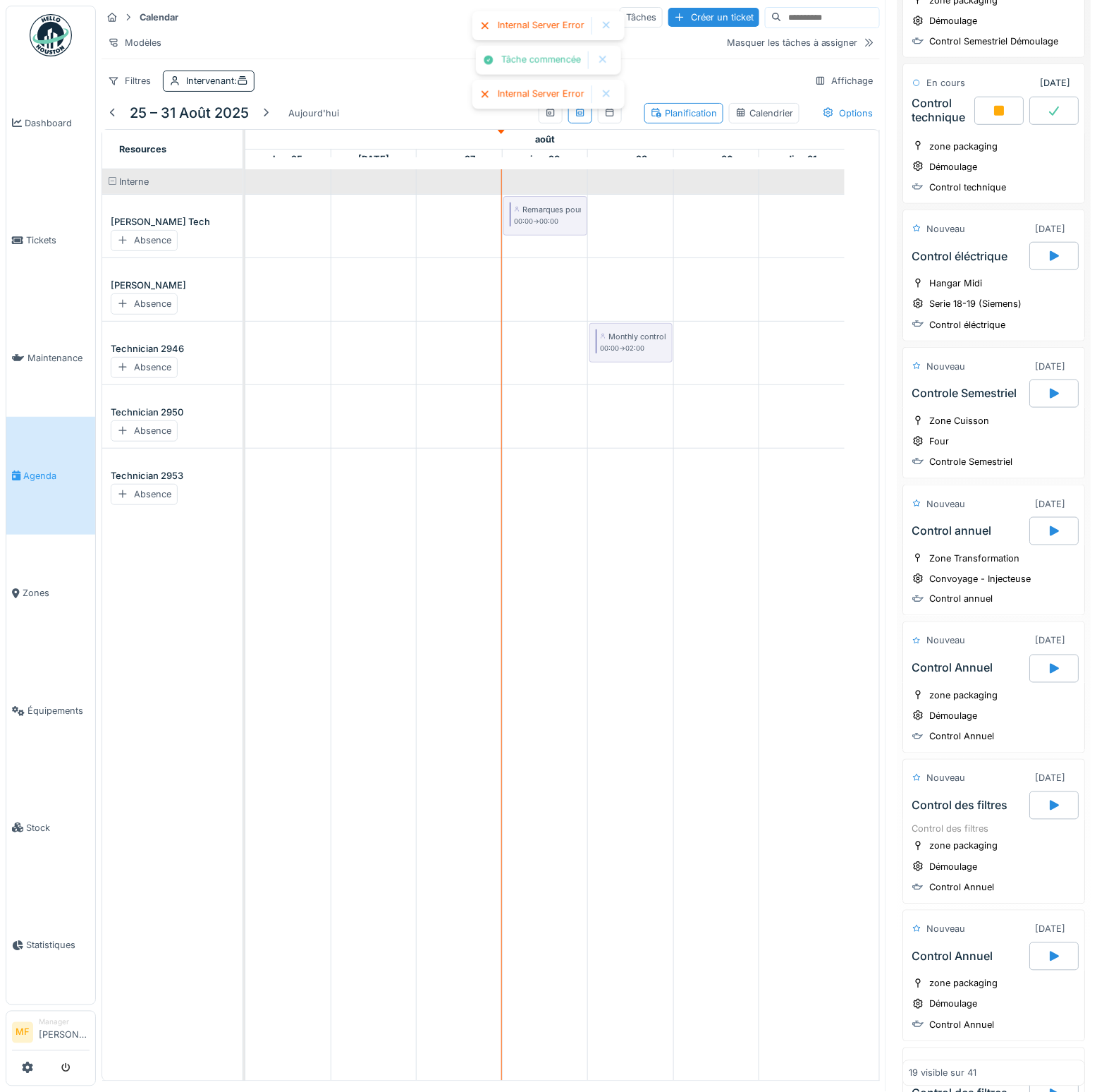
scroll to position [230, 0]
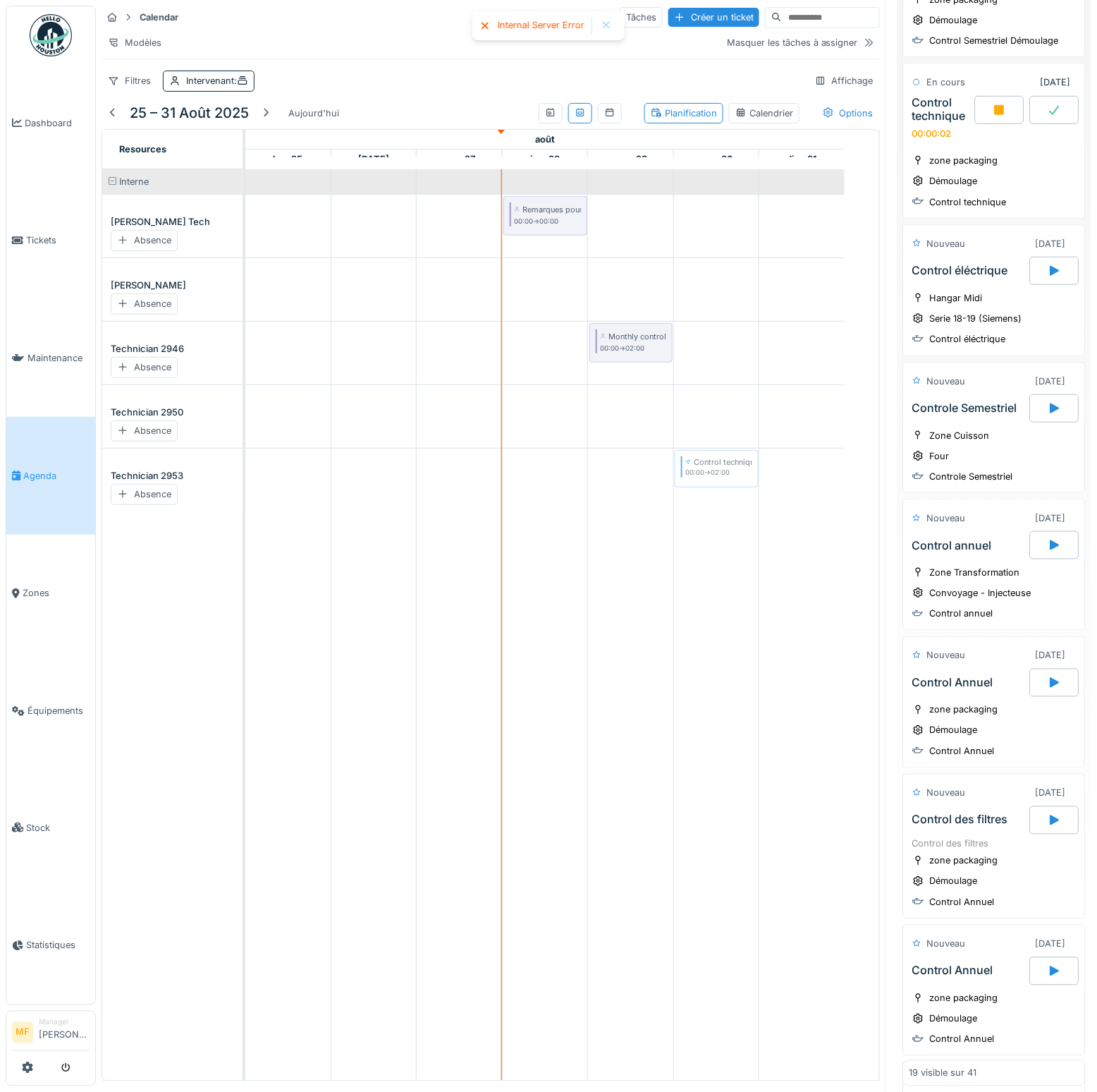
drag, startPoint x: 919, startPoint y: 162, endPoint x: 692, endPoint y: 487, distance: 396.4
click at [692, 487] on div "Calendar Tâches Créer un ticket Modèles Masquer les tâches à assigner Filtres I…" at bounding box center [597, 546] width 1002 height 1092
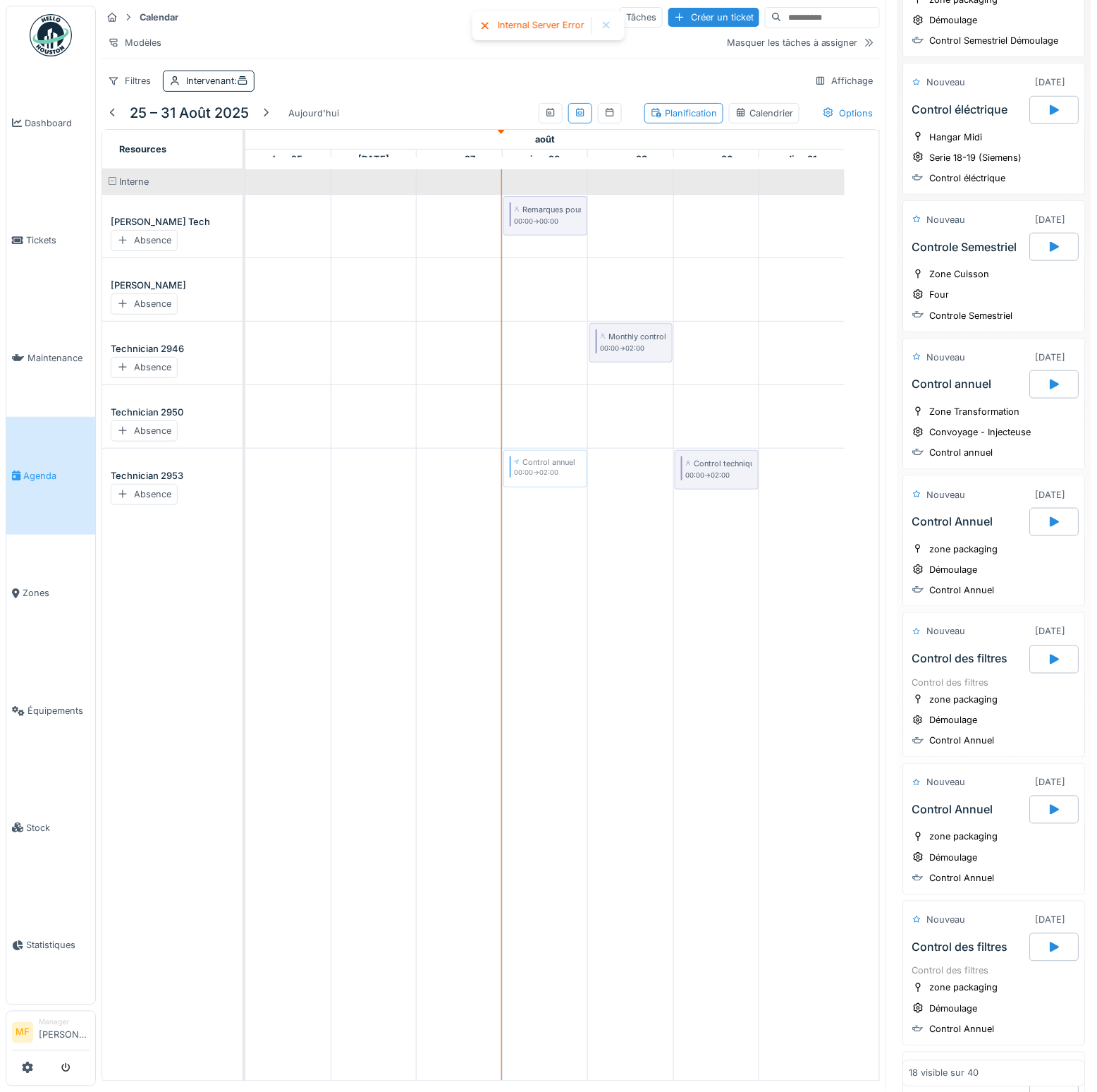
drag, startPoint x: 929, startPoint y: 376, endPoint x: 532, endPoint y: 499, distance: 415.6
click at [532, 499] on div "Calendar Tâches Créer un ticket Modèles Masquer les tâches à assigner Filtres I…" at bounding box center [597, 546] width 1002 height 1092
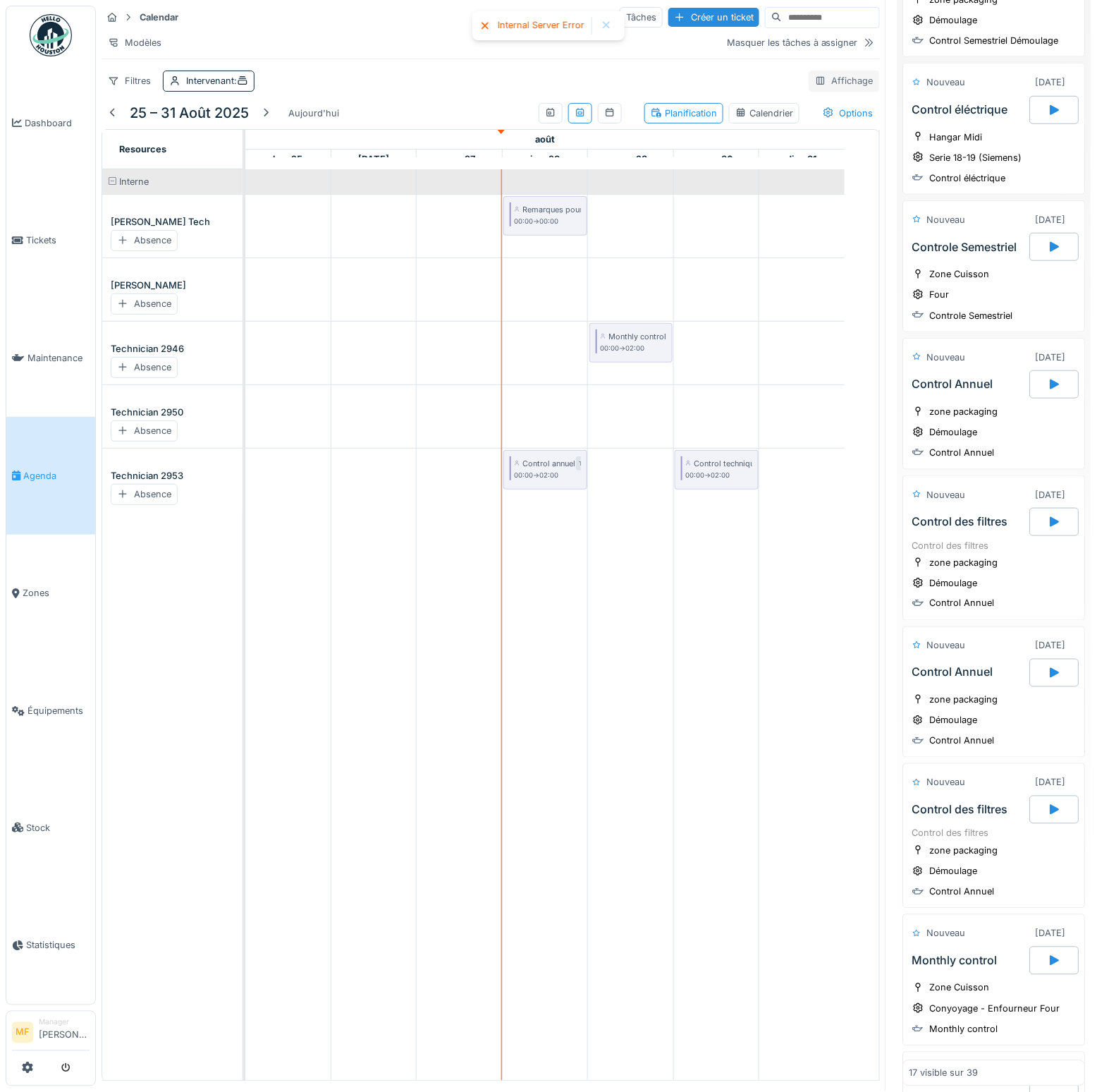
click at [819, 91] on div "Affichage" at bounding box center [844, 81] width 71 height 21
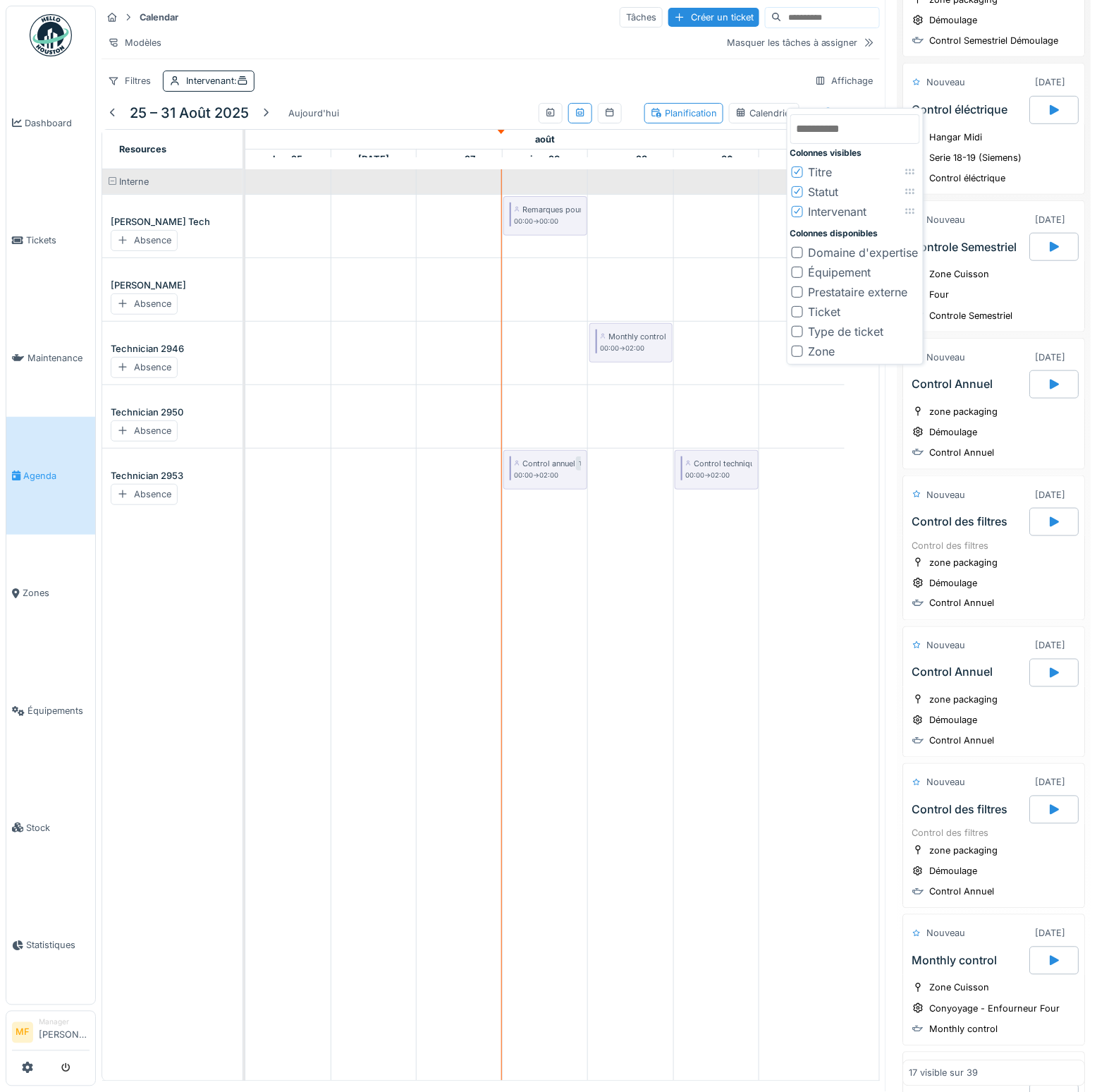
click at [799, 269] on div at bounding box center [797, 272] width 11 height 11
drag, startPoint x: 922, startPoint y: 230, endPoint x: 918, endPoint y: 196, distance: 34.2
click at [912, 196] on icon at bounding box center [907, 196] width 11 height 10
click at [800, 210] on icon at bounding box center [797, 211] width 9 height 7
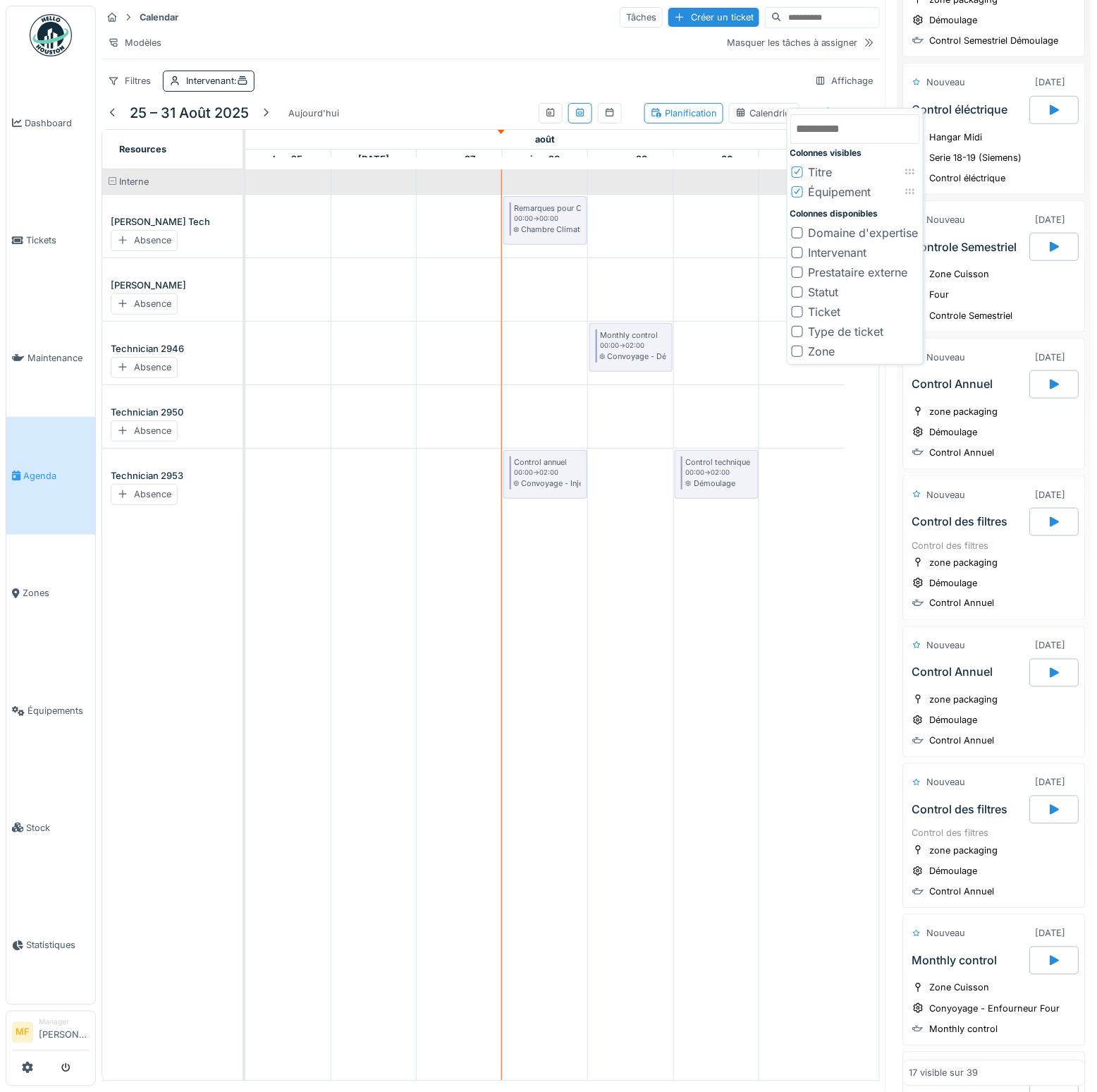
click at [797, 331] on div at bounding box center [797, 331] width 11 height 11
click at [800, 330] on div at bounding box center [797, 331] width 11 height 11
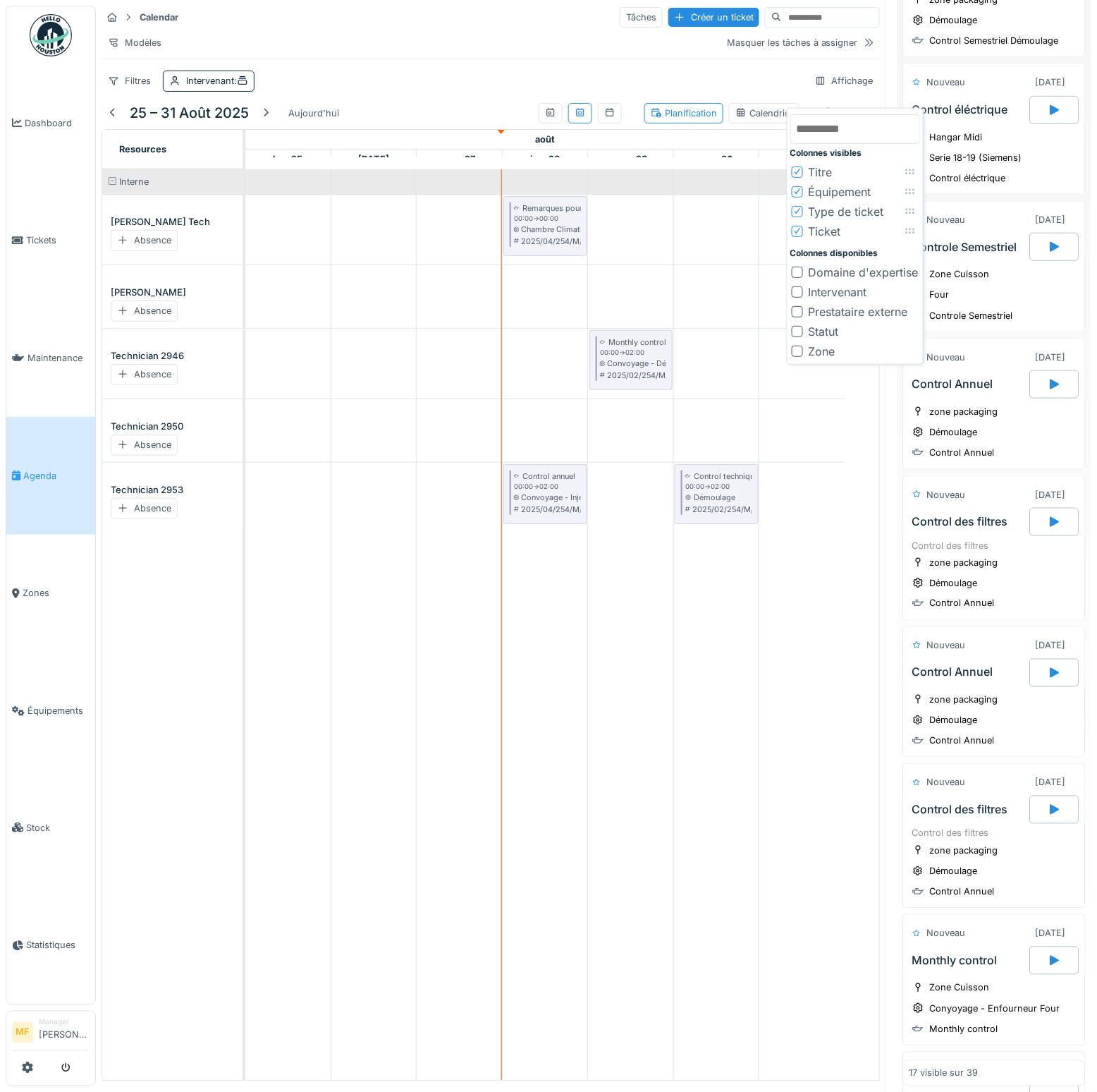
click at [797, 234] on div at bounding box center [797, 231] width 9 height 13
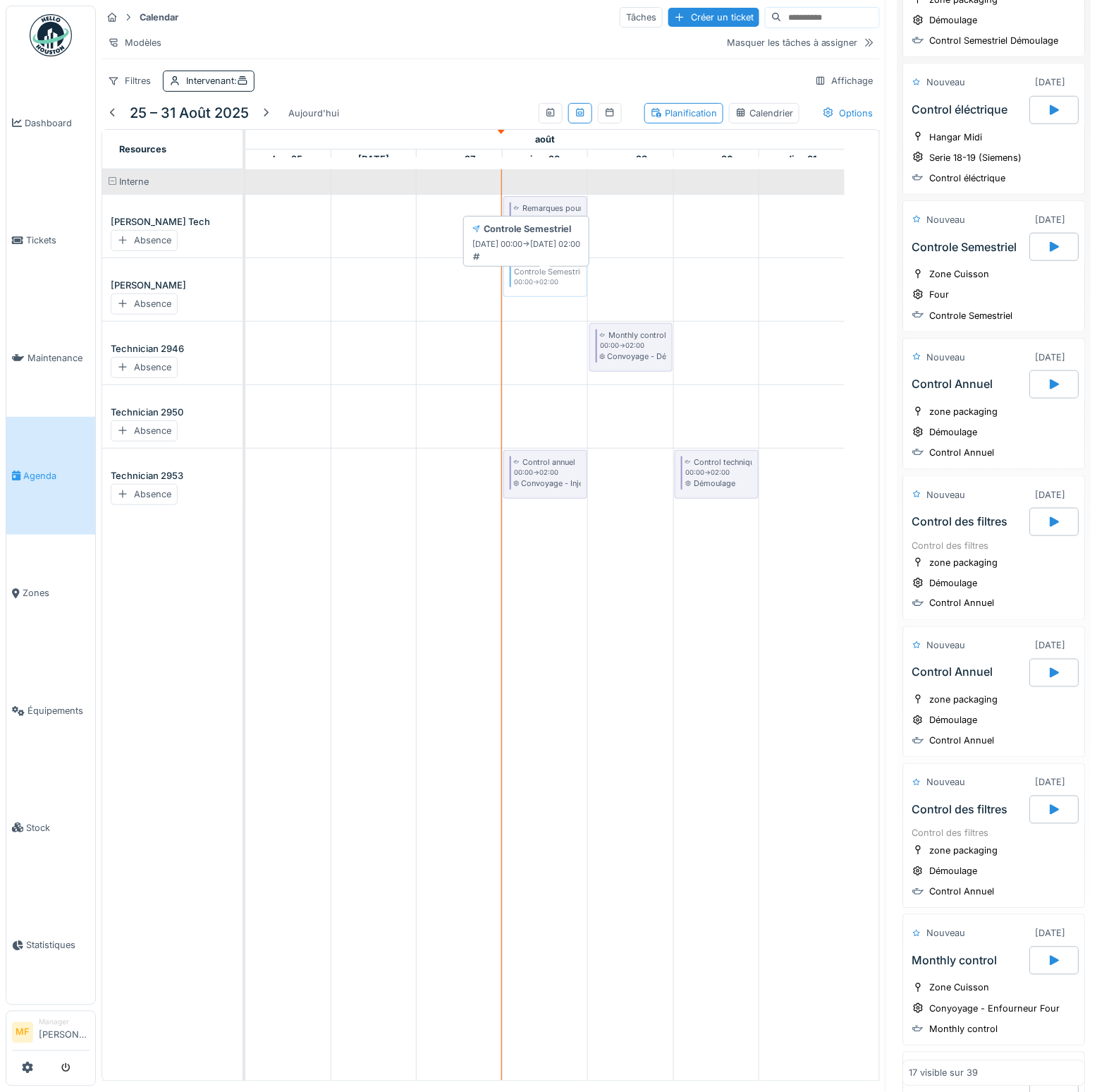
drag, startPoint x: 803, startPoint y: 351, endPoint x: 546, endPoint y: 280, distance: 266.6
click at [546, 280] on div "Calendar Tâches Créer un ticket Modèles Masquer les tâches à assigner Filtres I…" at bounding box center [597, 546] width 1002 height 1092
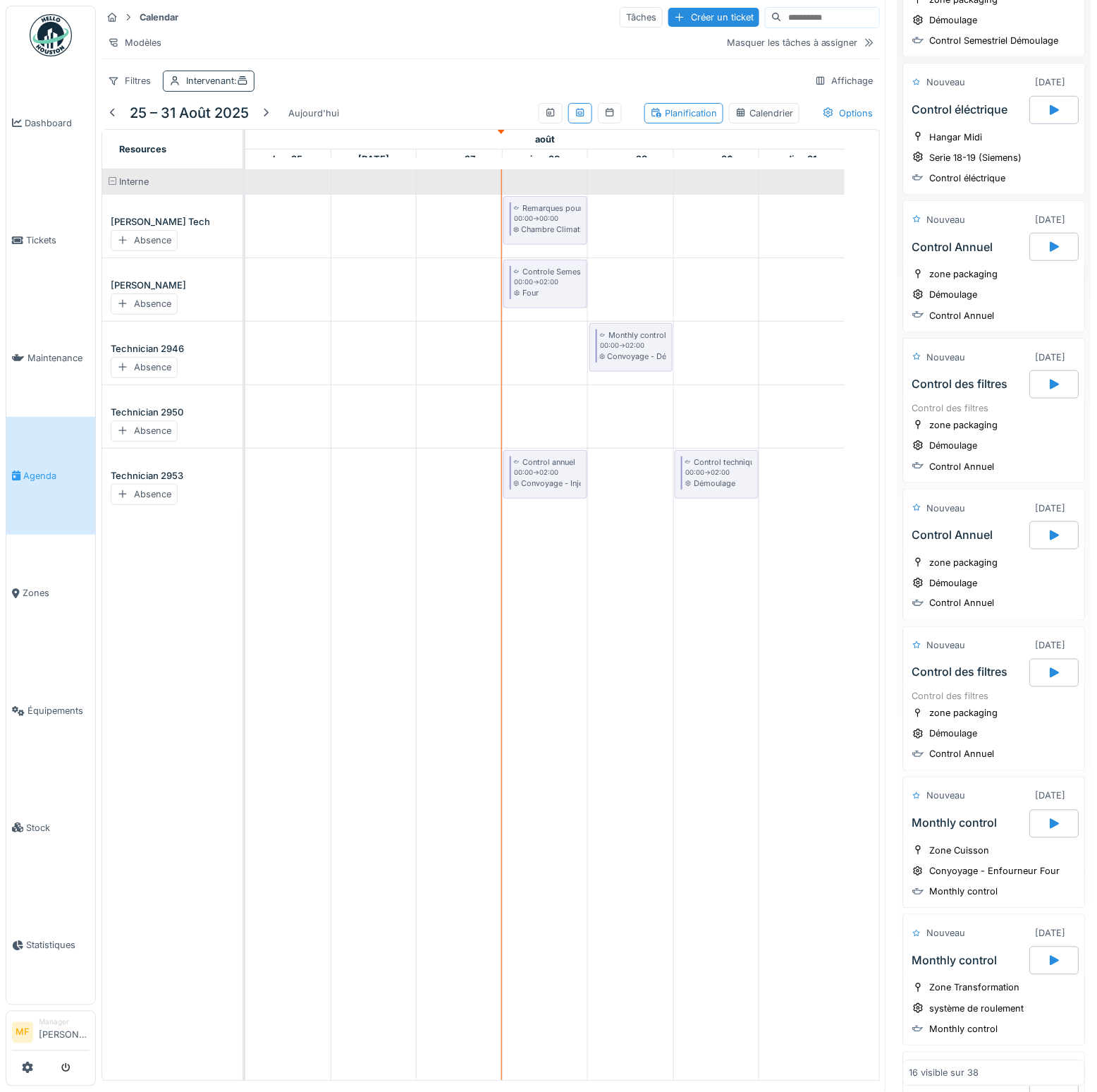
click at [196, 87] on div "Intervenant :" at bounding box center [217, 81] width 62 height 13
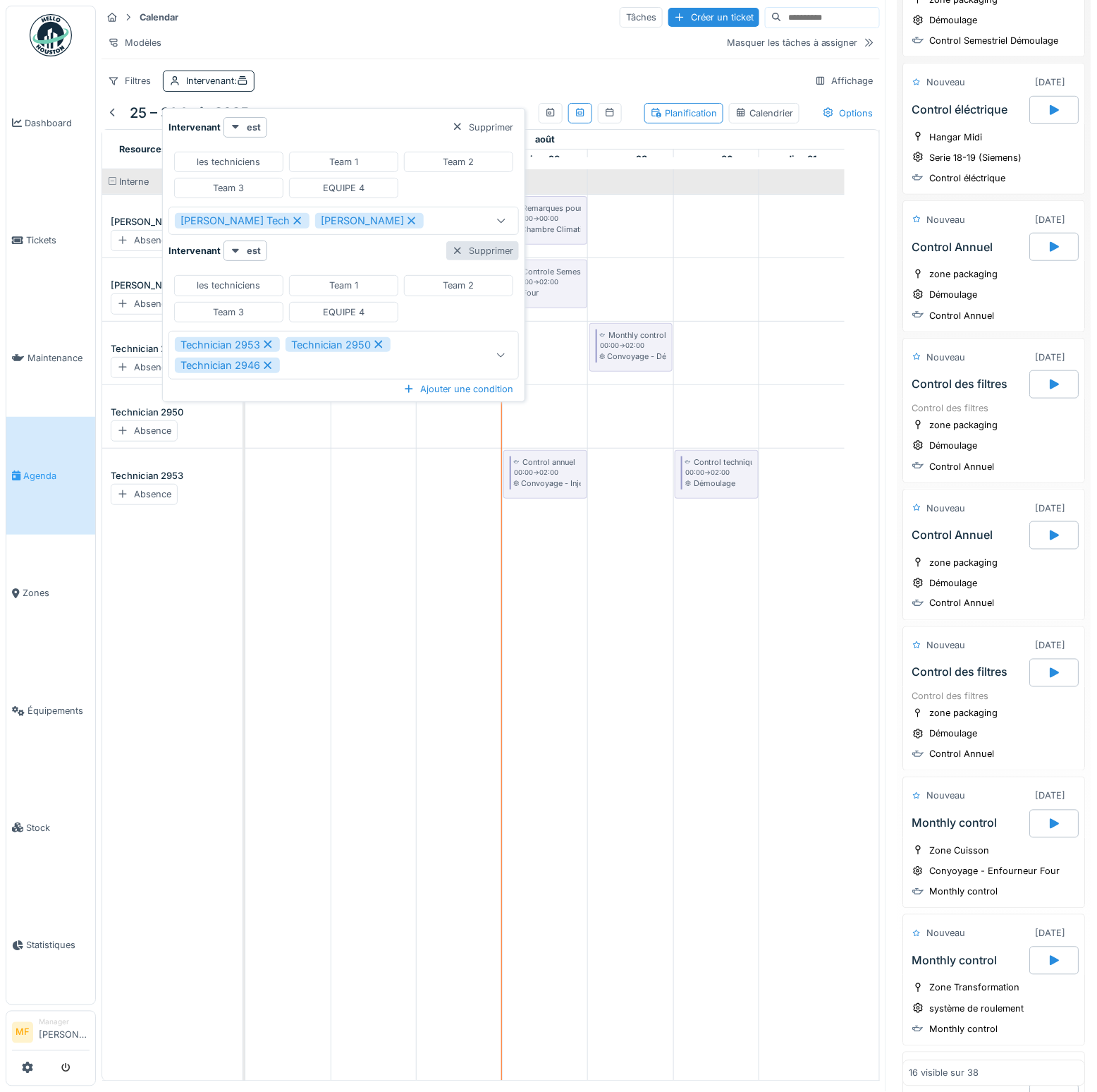
click at [476, 243] on div "Supprimer" at bounding box center [483, 250] width 72 height 19
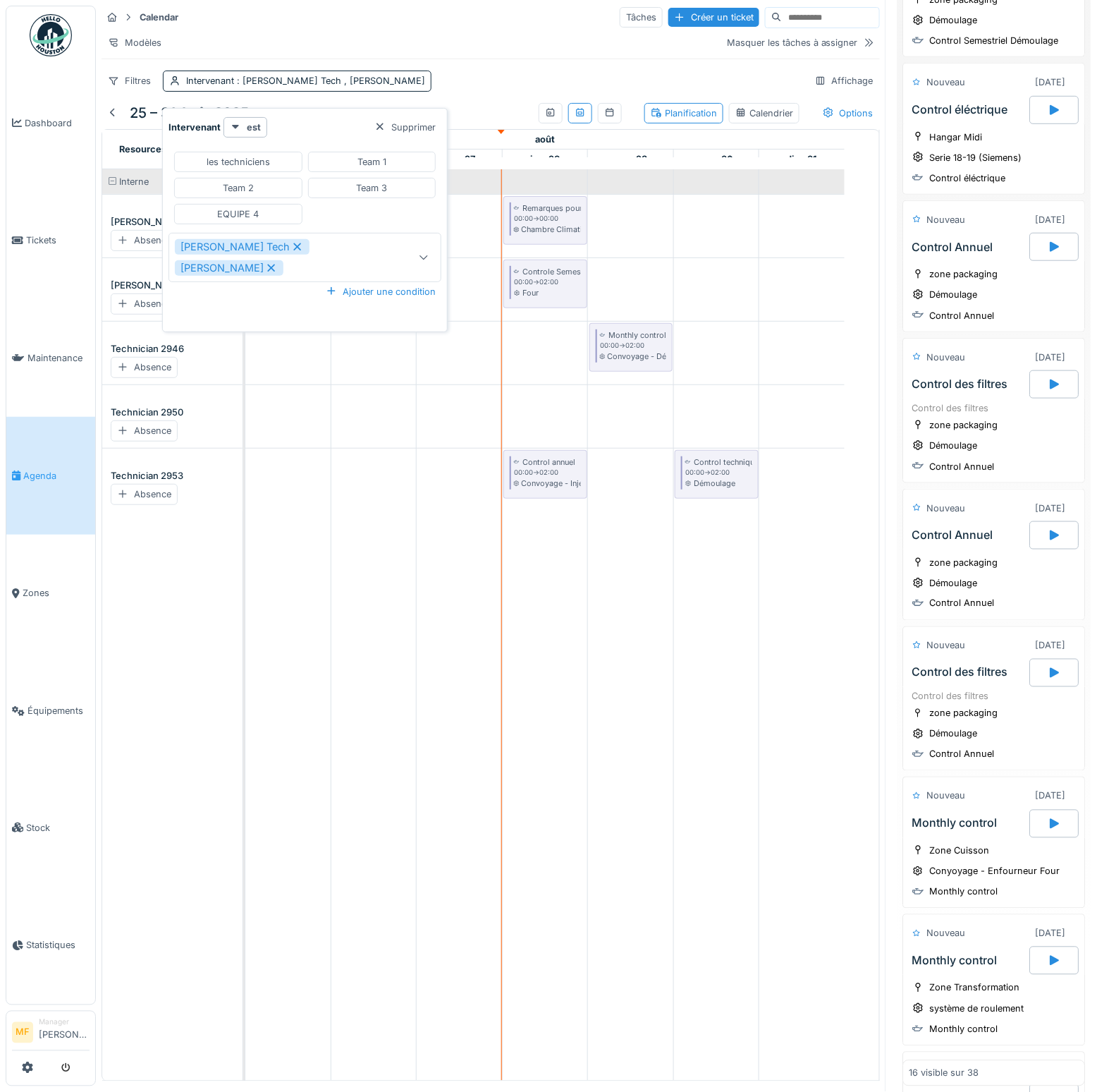
click at [401, 67] on div "Calendar Tâches Créer un ticket Modèles Masquer les tâches à assigner Filtres I…" at bounding box center [491, 48] width 790 height 97
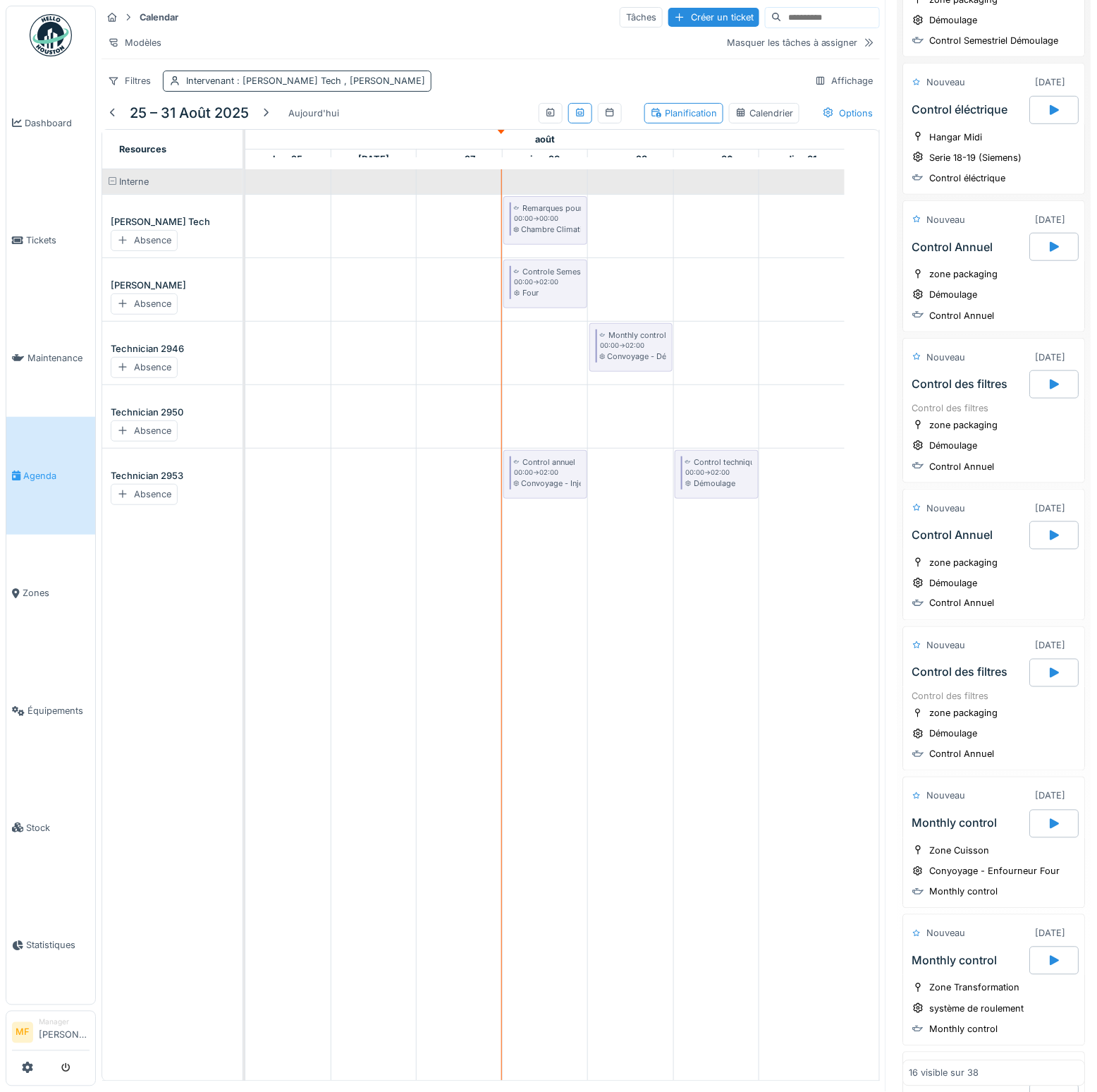
click at [230, 87] on div "Intervenant : John Tech , Mike Mecanic" at bounding box center [305, 81] width 239 height 13
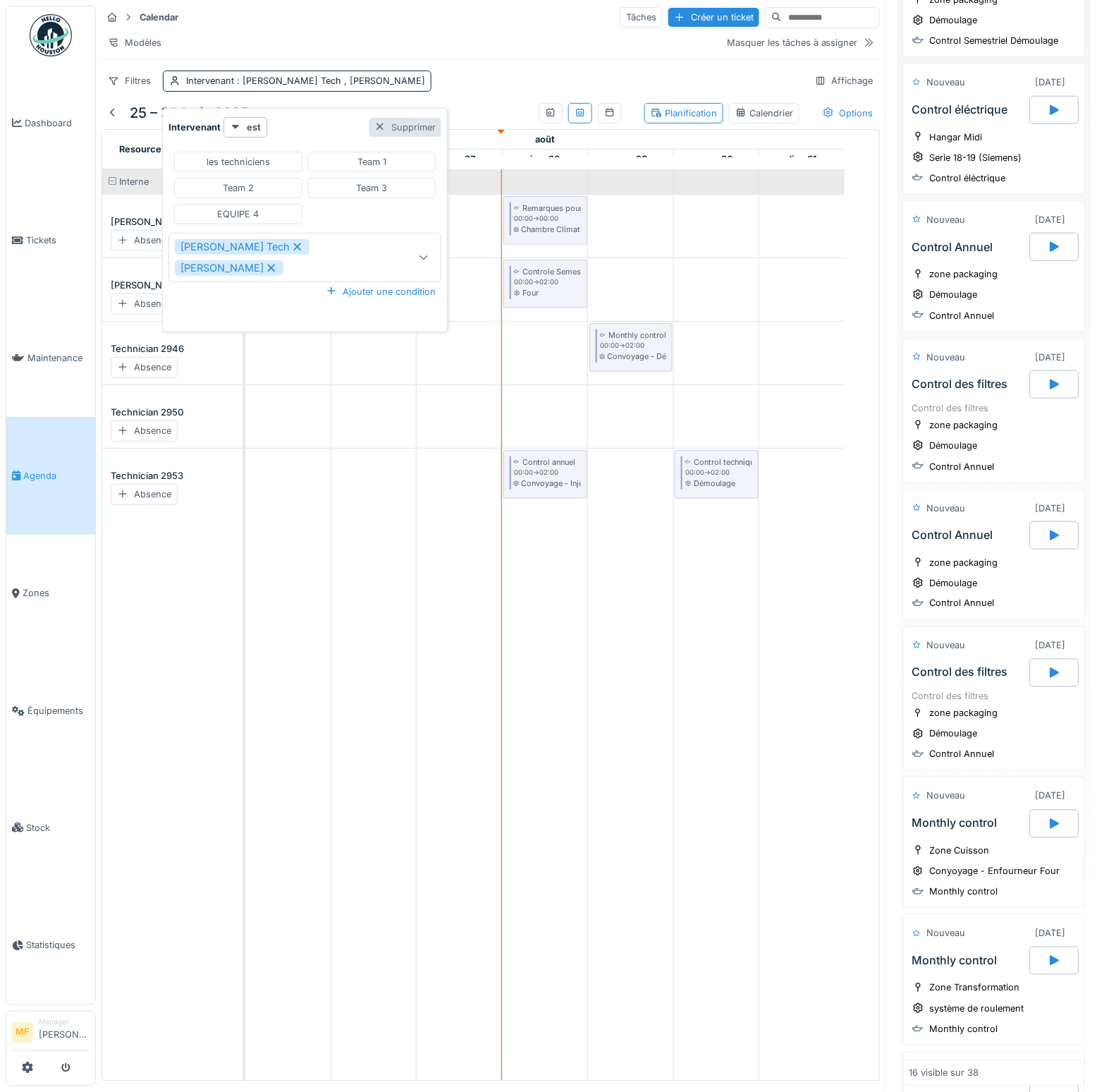
click at [369, 131] on div "Supprimer" at bounding box center [405, 127] width 72 height 19
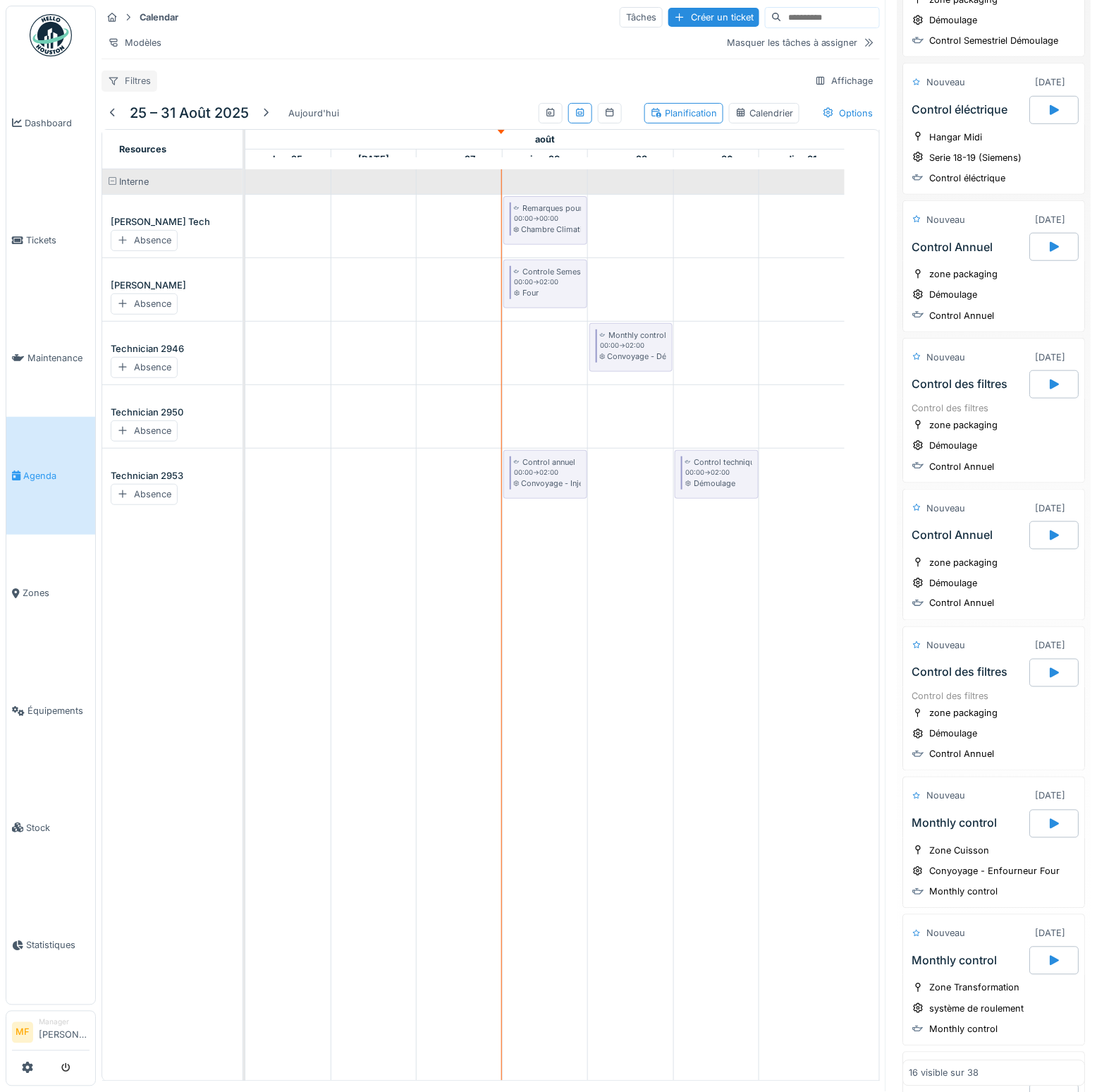
click at [127, 89] on div "Filtres" at bounding box center [130, 81] width 56 height 21
click at [250, 85] on div "Filtres Affichage" at bounding box center [491, 81] width 778 height 21
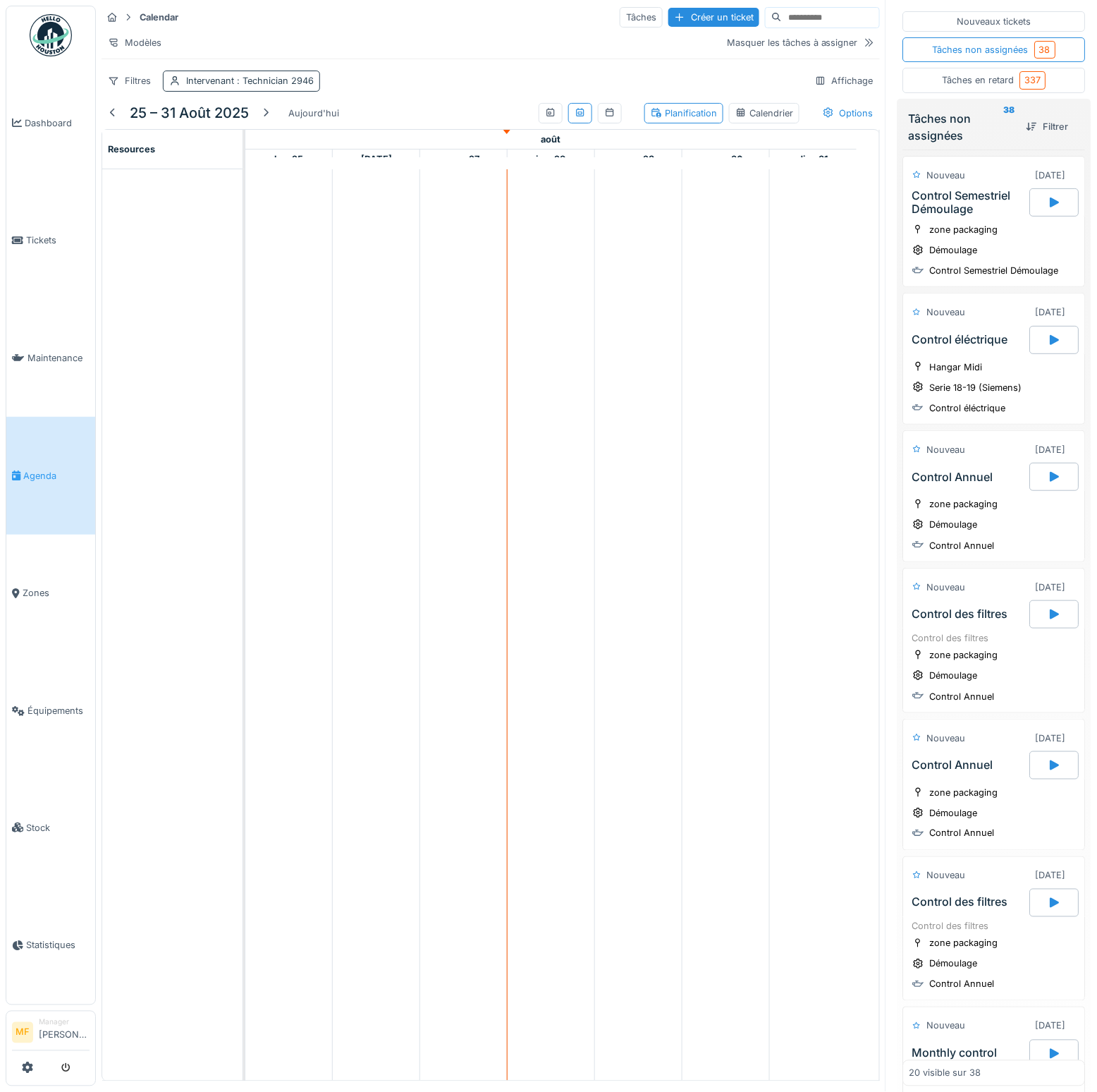
click at [269, 87] on div "Intervenant : Technician 2946" at bounding box center [250, 81] width 127 height 13
click at [319, 295] on icon at bounding box center [321, 300] width 11 height 10
click at [272, 298] on icon at bounding box center [267, 300] width 12 height 10
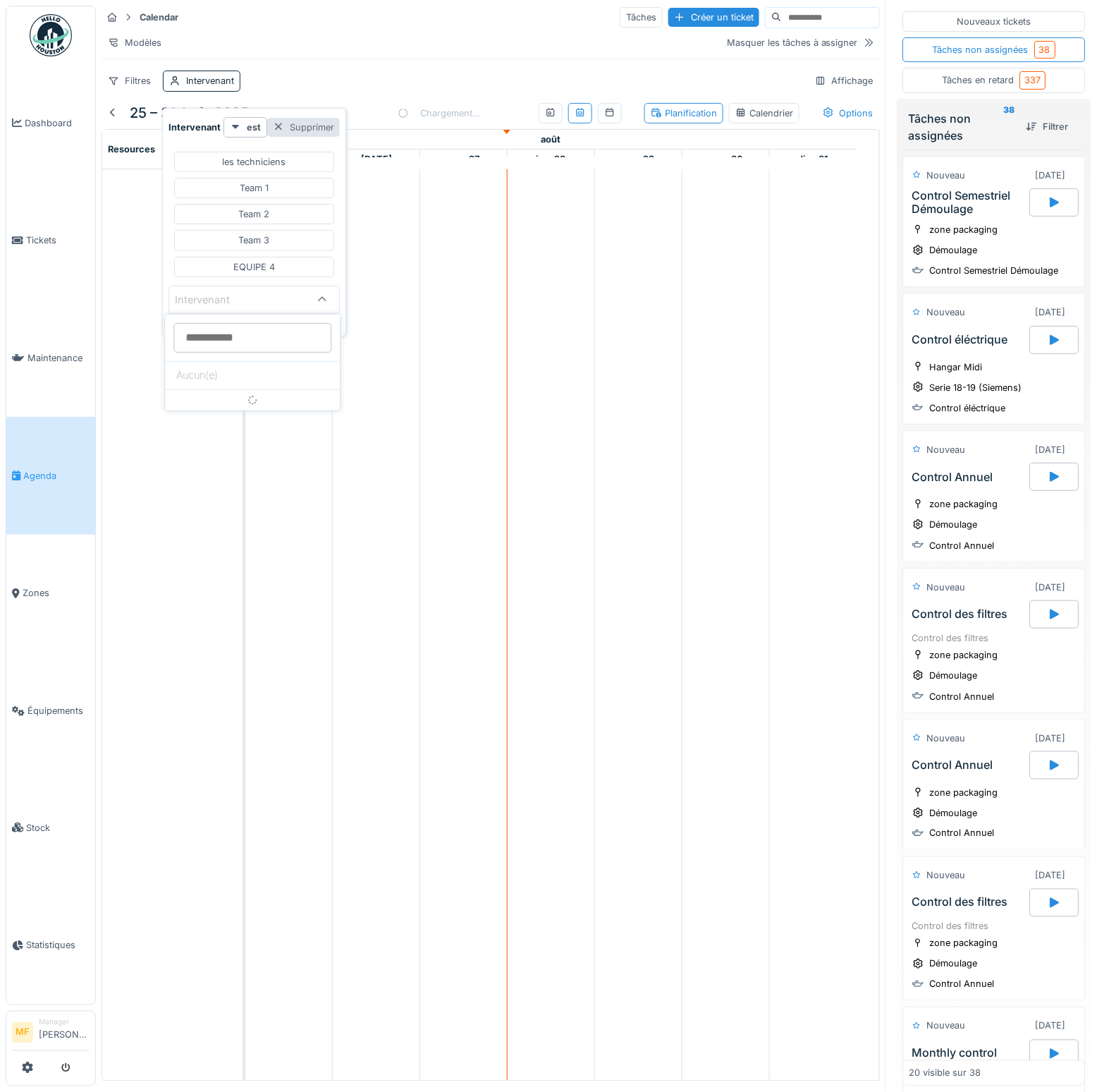
click at [294, 130] on div "Supprimer" at bounding box center [303, 127] width 72 height 19
click at [132, 91] on div "Filtres" at bounding box center [130, 81] width 56 height 21
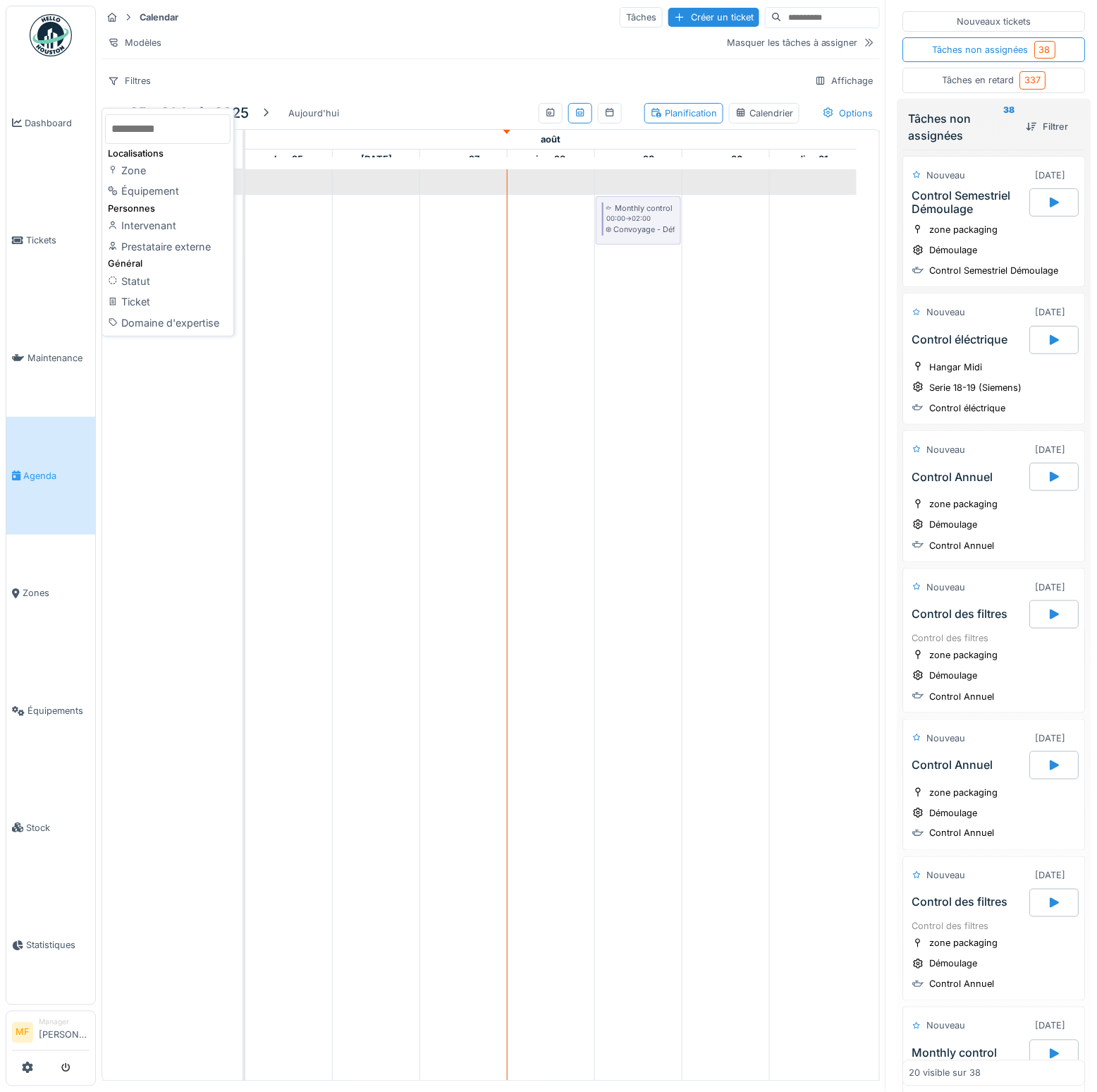
click at [166, 232] on div "Intervenant" at bounding box center [167, 226] width 125 height 21
click at [196, 91] on div "Intervenant" at bounding box center [201, 81] width 78 height 21
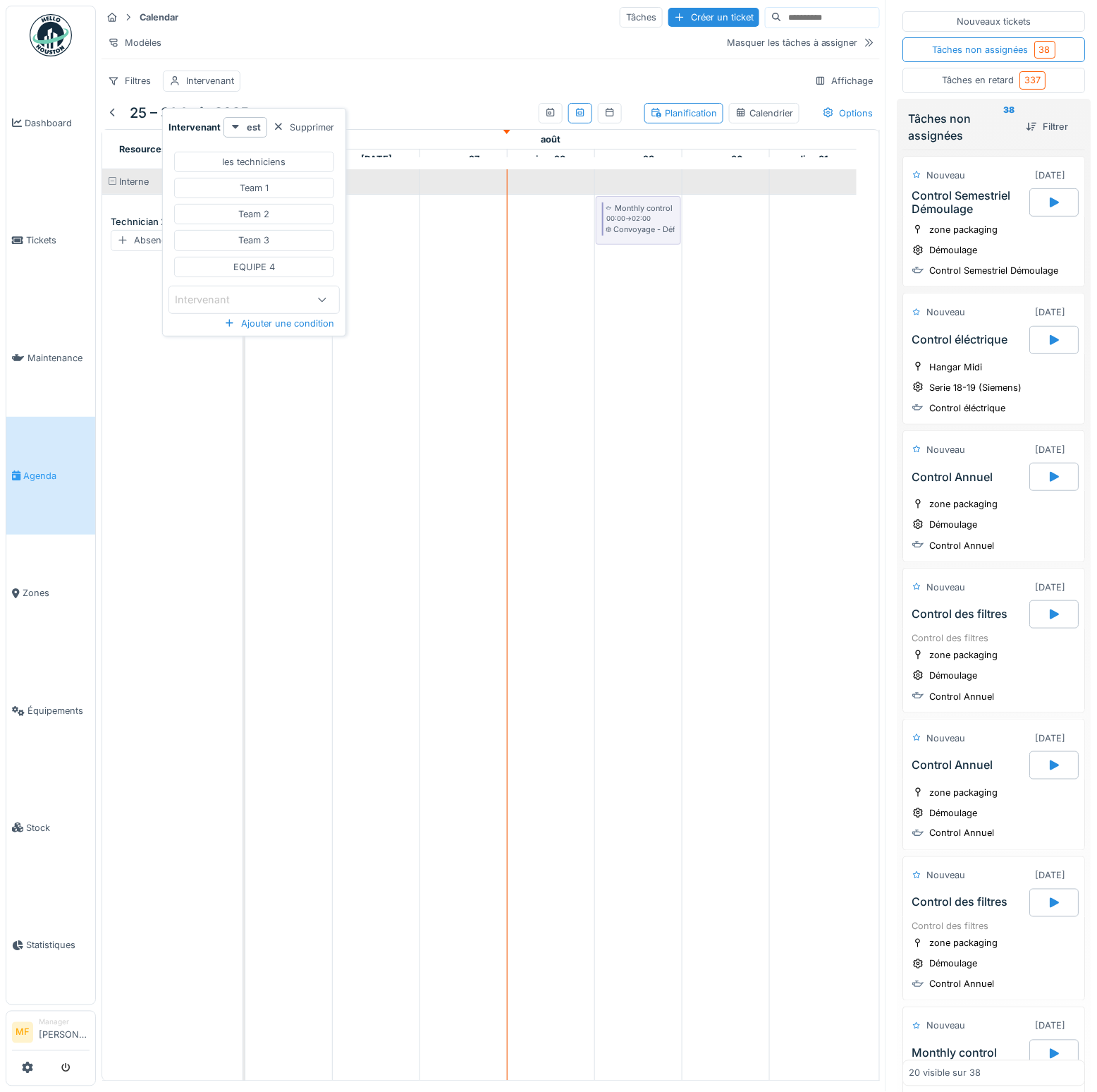
click at [230, 294] on div "Intervenant" at bounding box center [212, 300] width 75 height 15
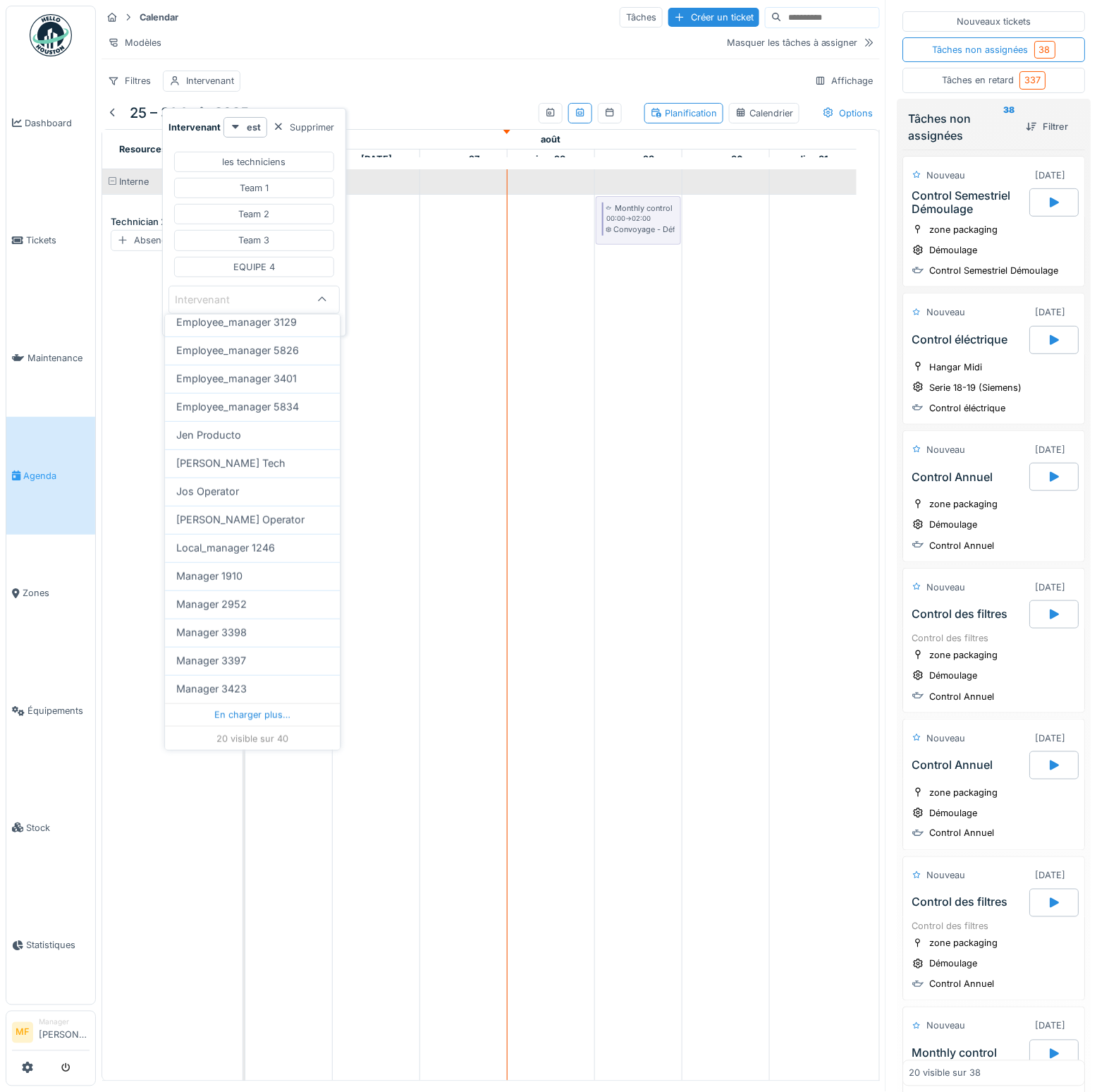
scroll to position [11, 0]
click at [245, 703] on div "En charger plus…" at bounding box center [252, 714] width 175 height 23
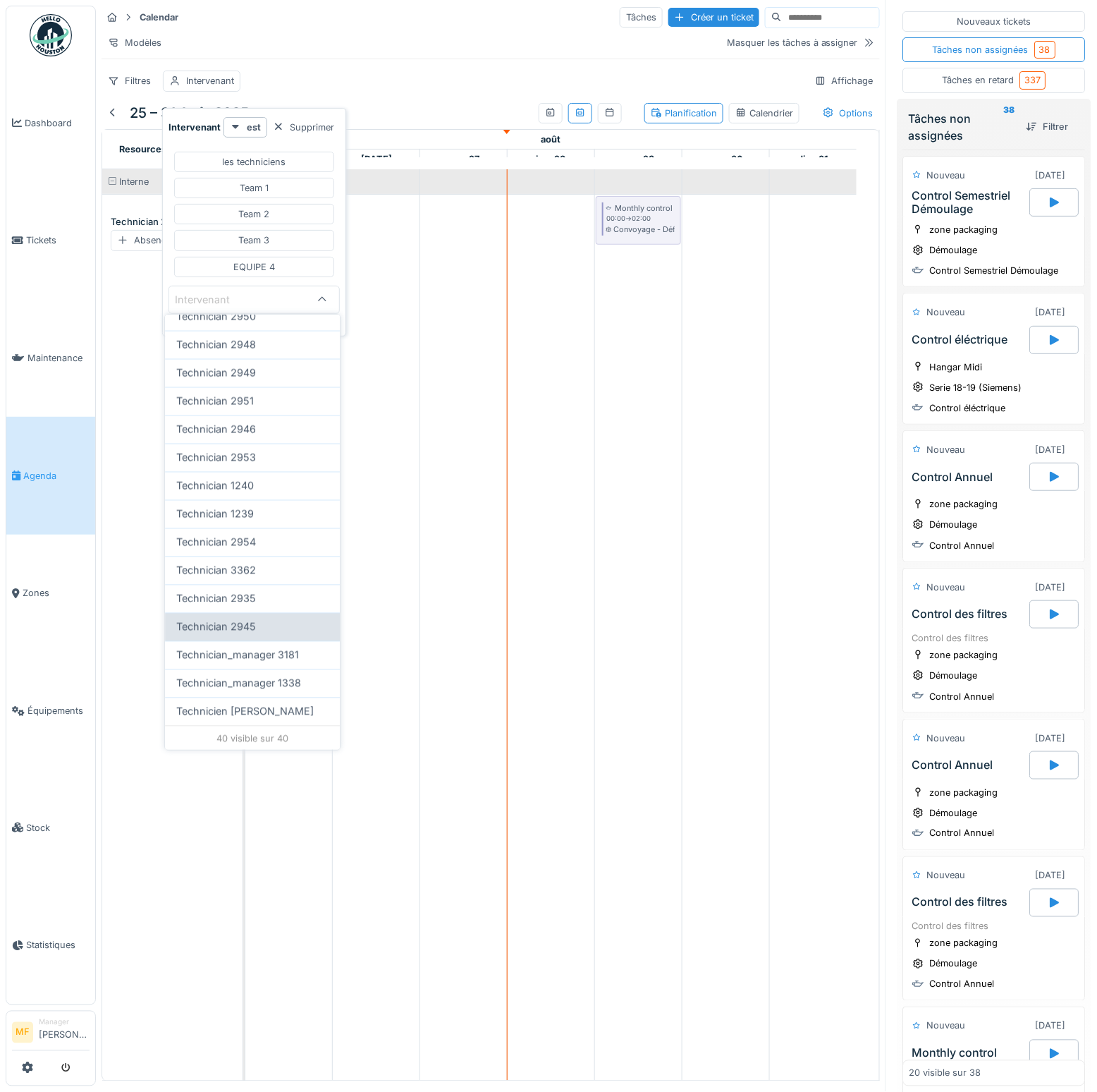
click at [228, 620] on span "Technician 2945" at bounding box center [216, 627] width 80 height 15
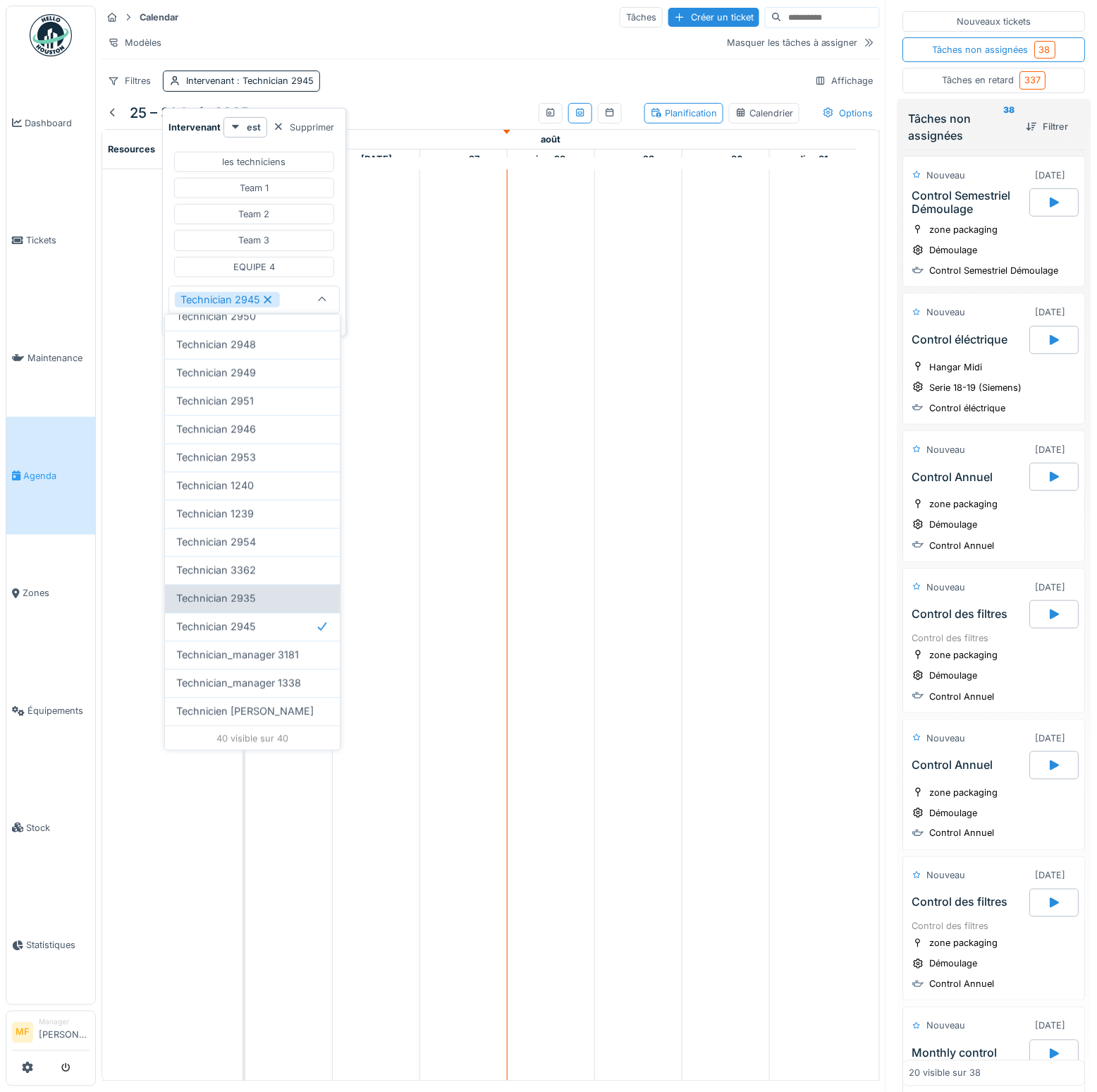
click at [228, 591] on span "Technician 2935" at bounding box center [216, 598] width 80 height 15
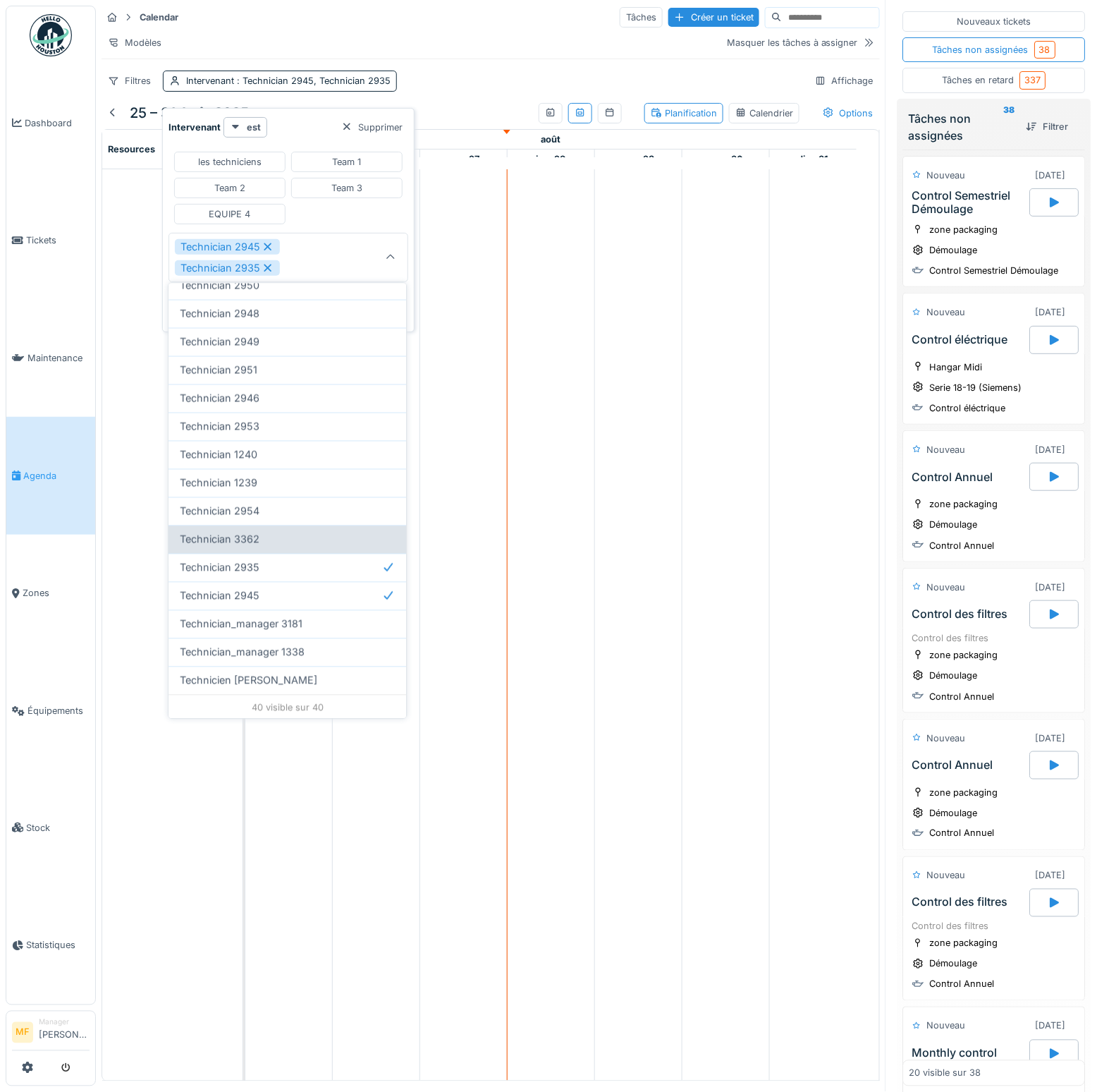
click at [234, 532] on span "Technician 3362" at bounding box center [220, 539] width 80 height 15
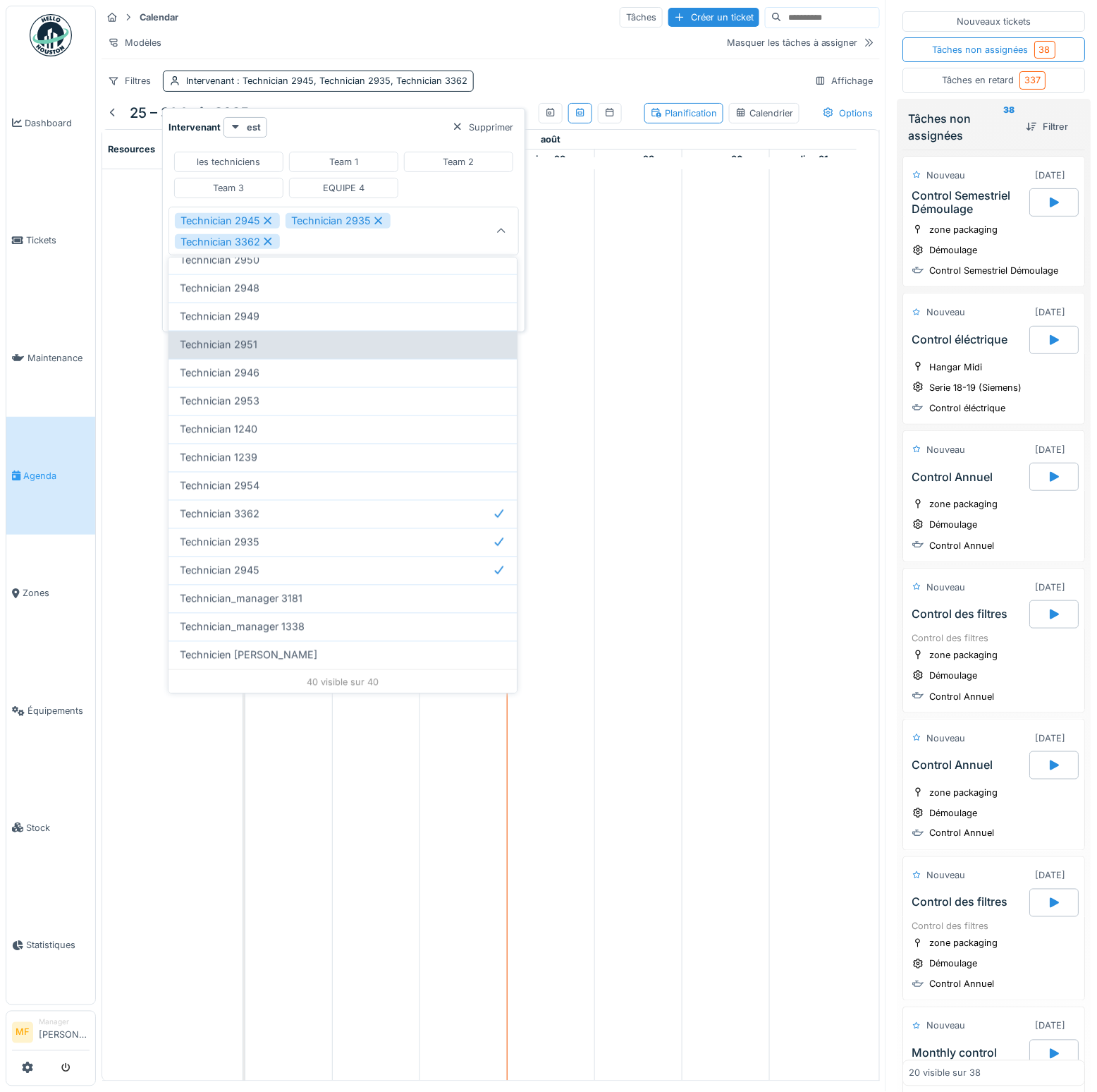
click at [259, 340] on div "Technician 2951" at bounding box center [343, 344] width 349 height 29
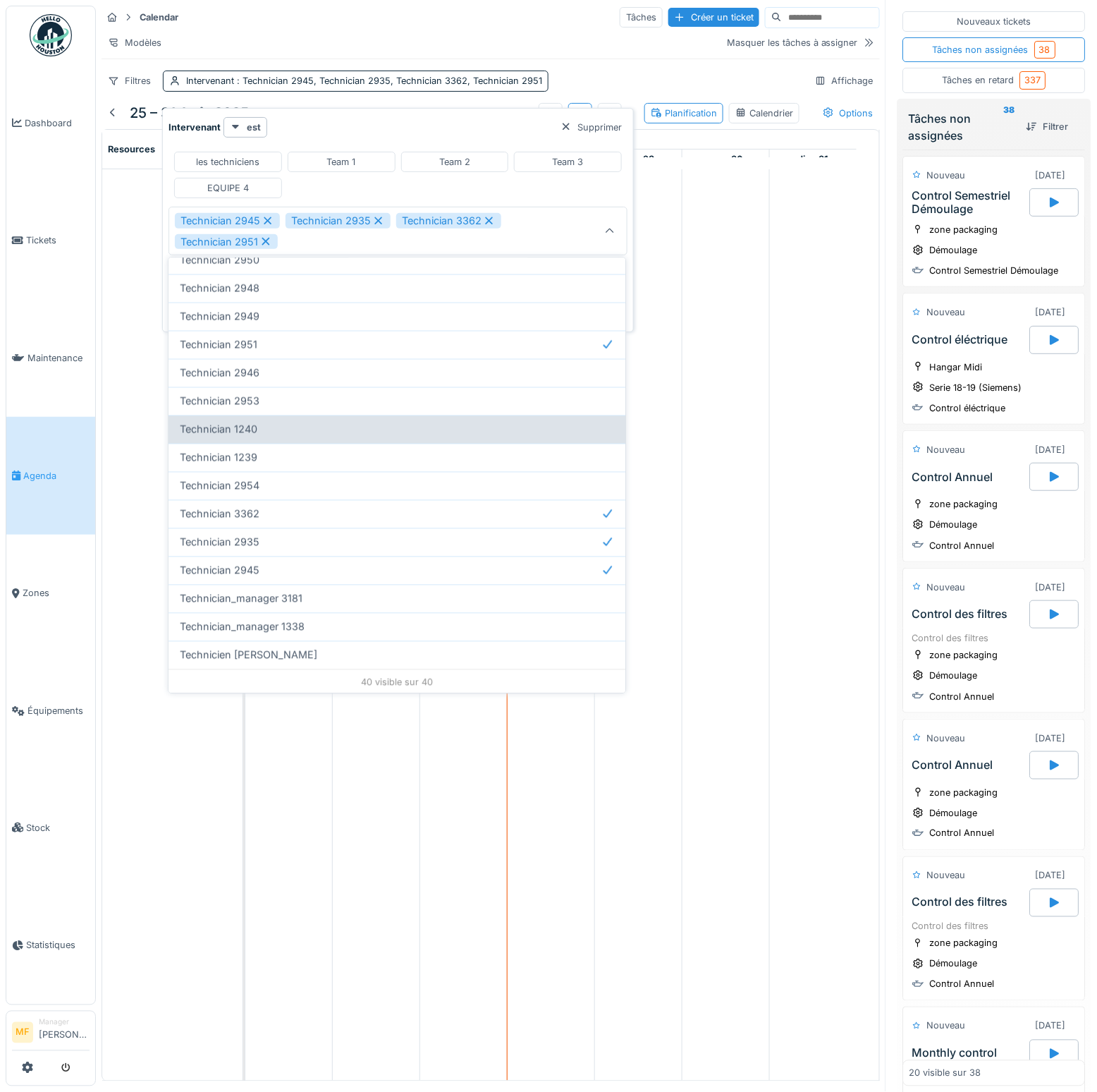
click at [269, 421] on div "Technician 1240" at bounding box center [397, 428] width 434 height 15
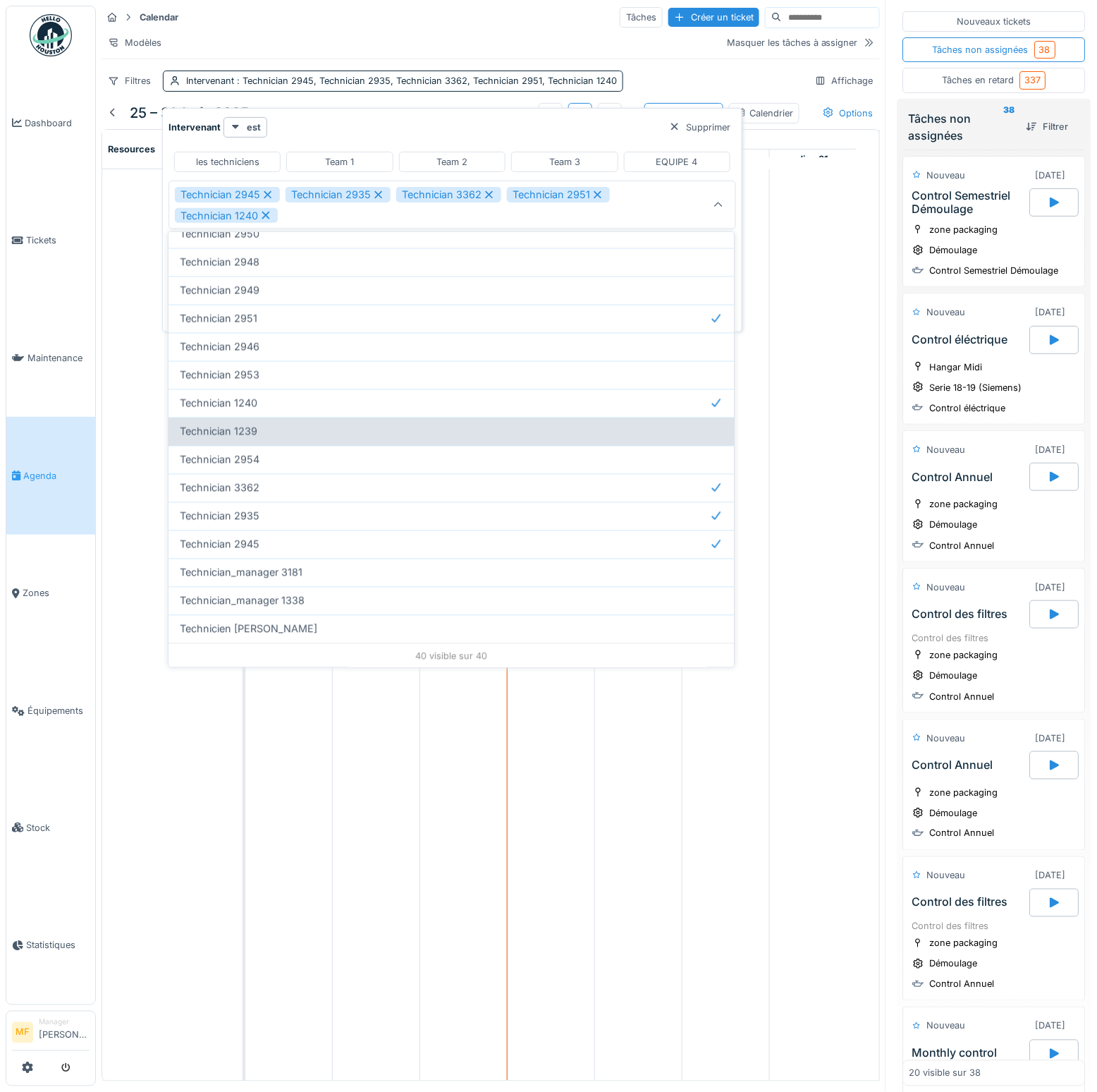
click at [268, 424] on div "Technician 1239" at bounding box center [452, 431] width 543 height 15
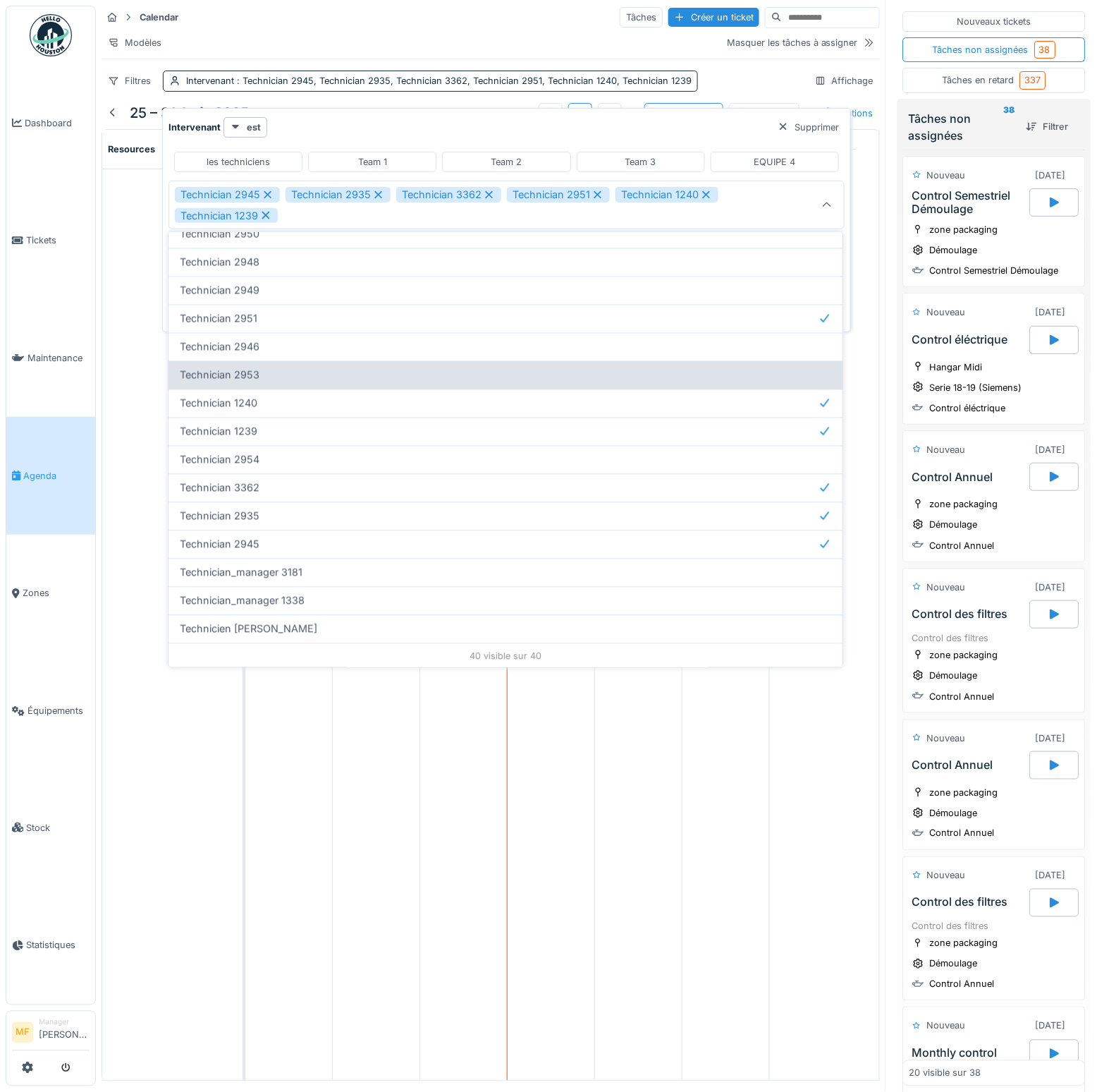
click at [322, 368] on div "Technician 2953" at bounding box center [506, 375] width 652 height 15
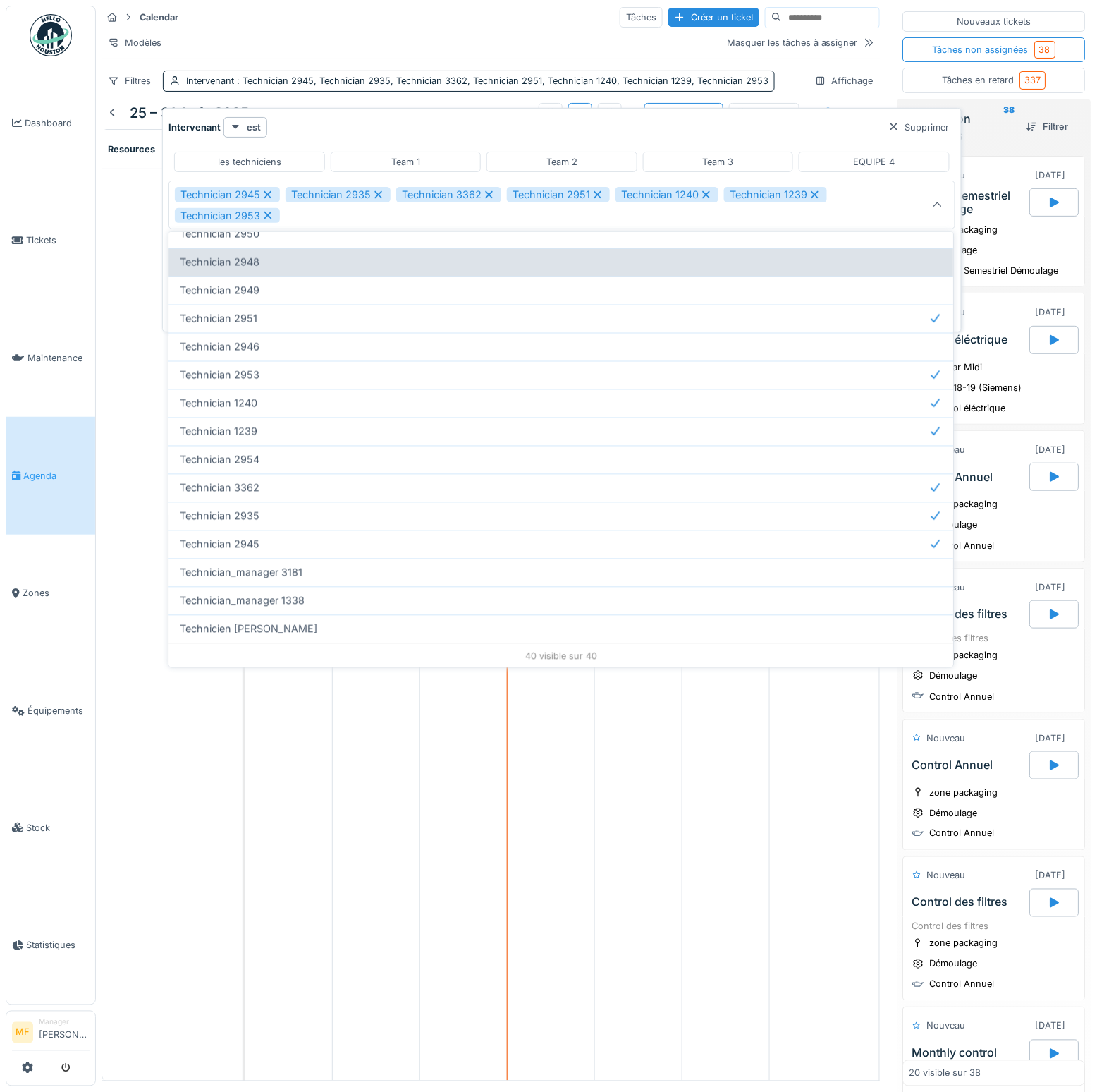
click at [319, 258] on div "Technician 2948" at bounding box center [561, 262] width 785 height 29
type input "**********"
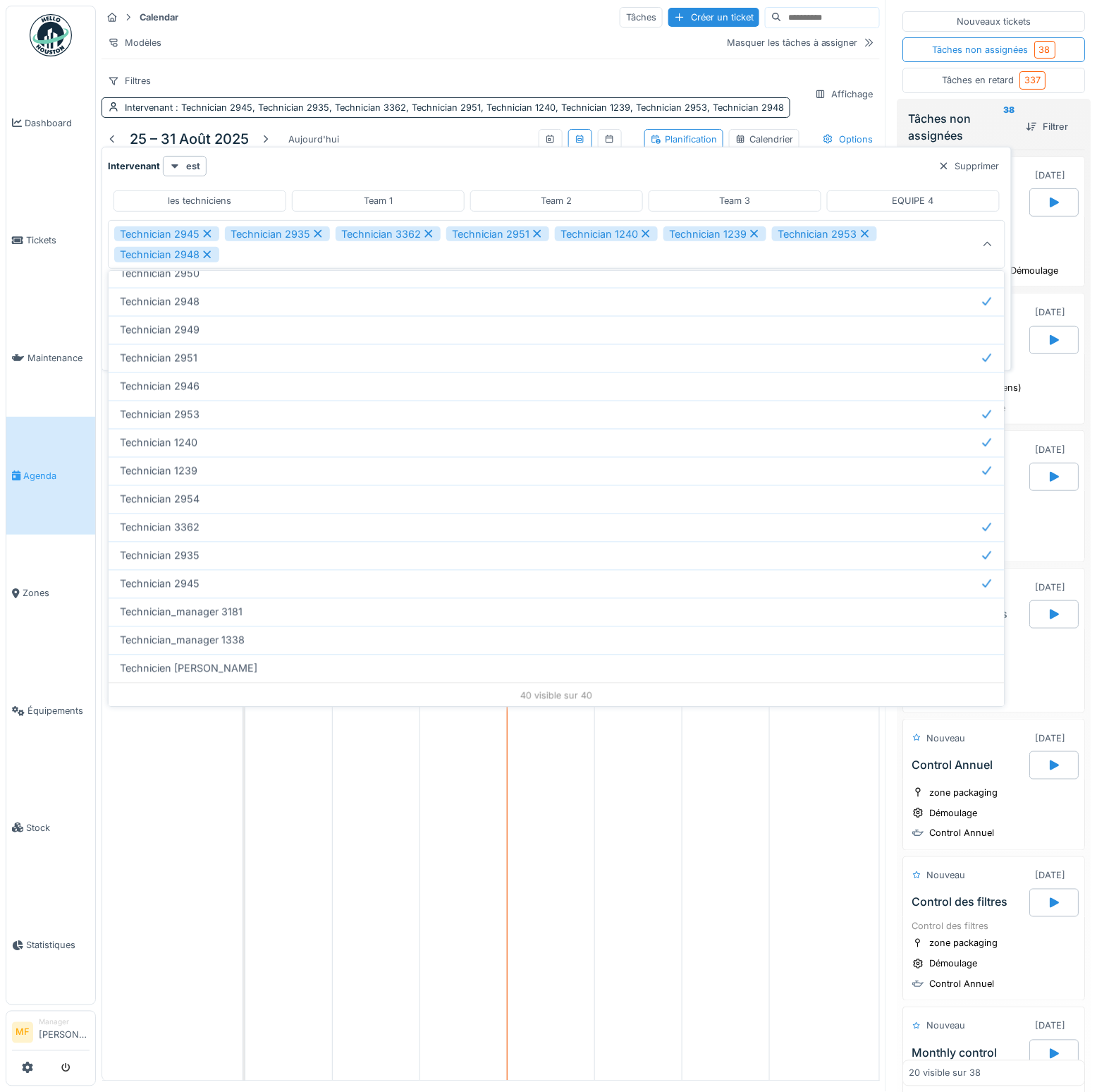
click at [268, 831] on td at bounding box center [289, 638] width 87 height 885
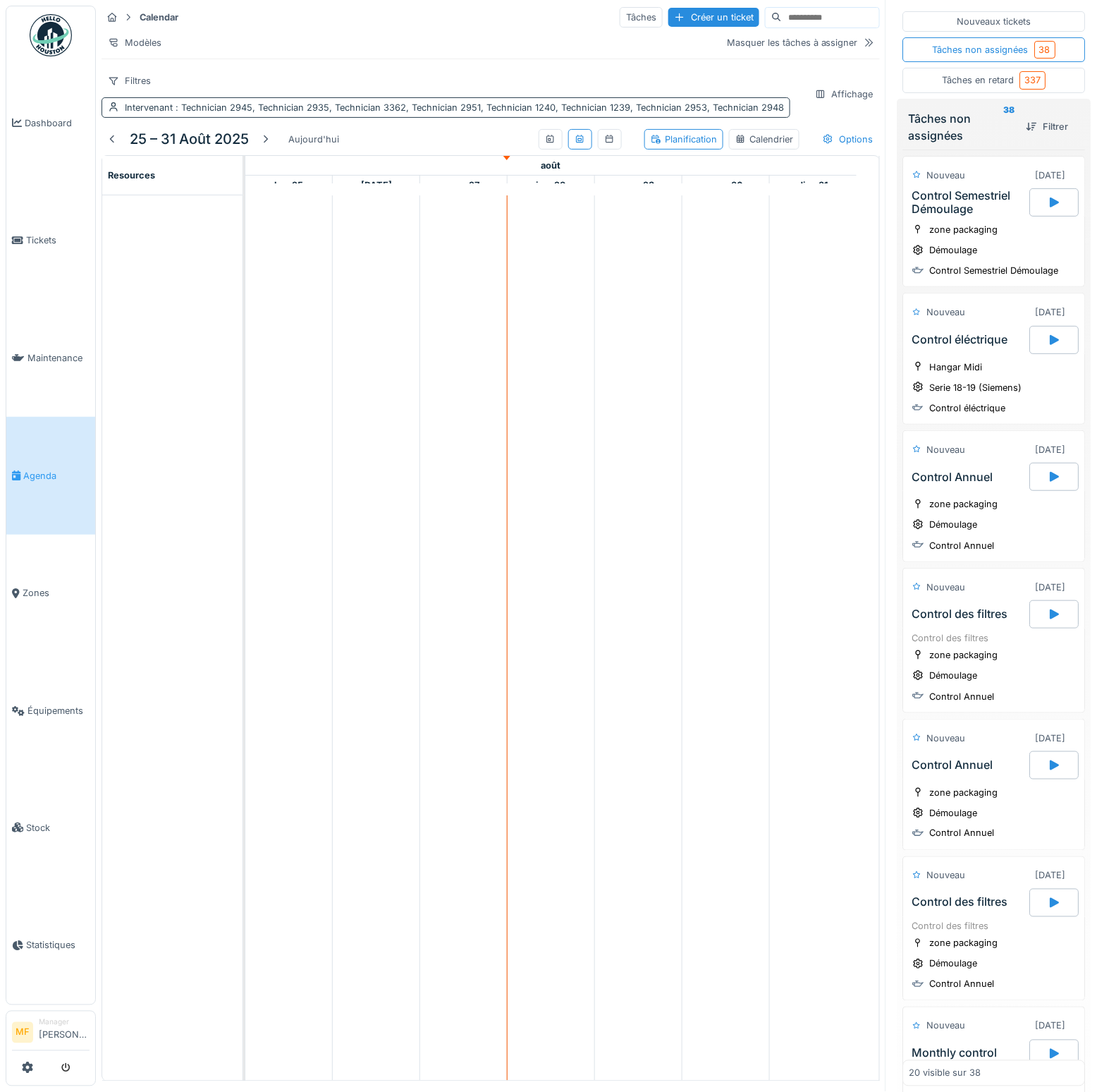
click at [157, 118] on div "Intervenant : Technician 2945, Technician 2935, Technician 3362, Technician 295…" at bounding box center [446, 108] width 689 height 21
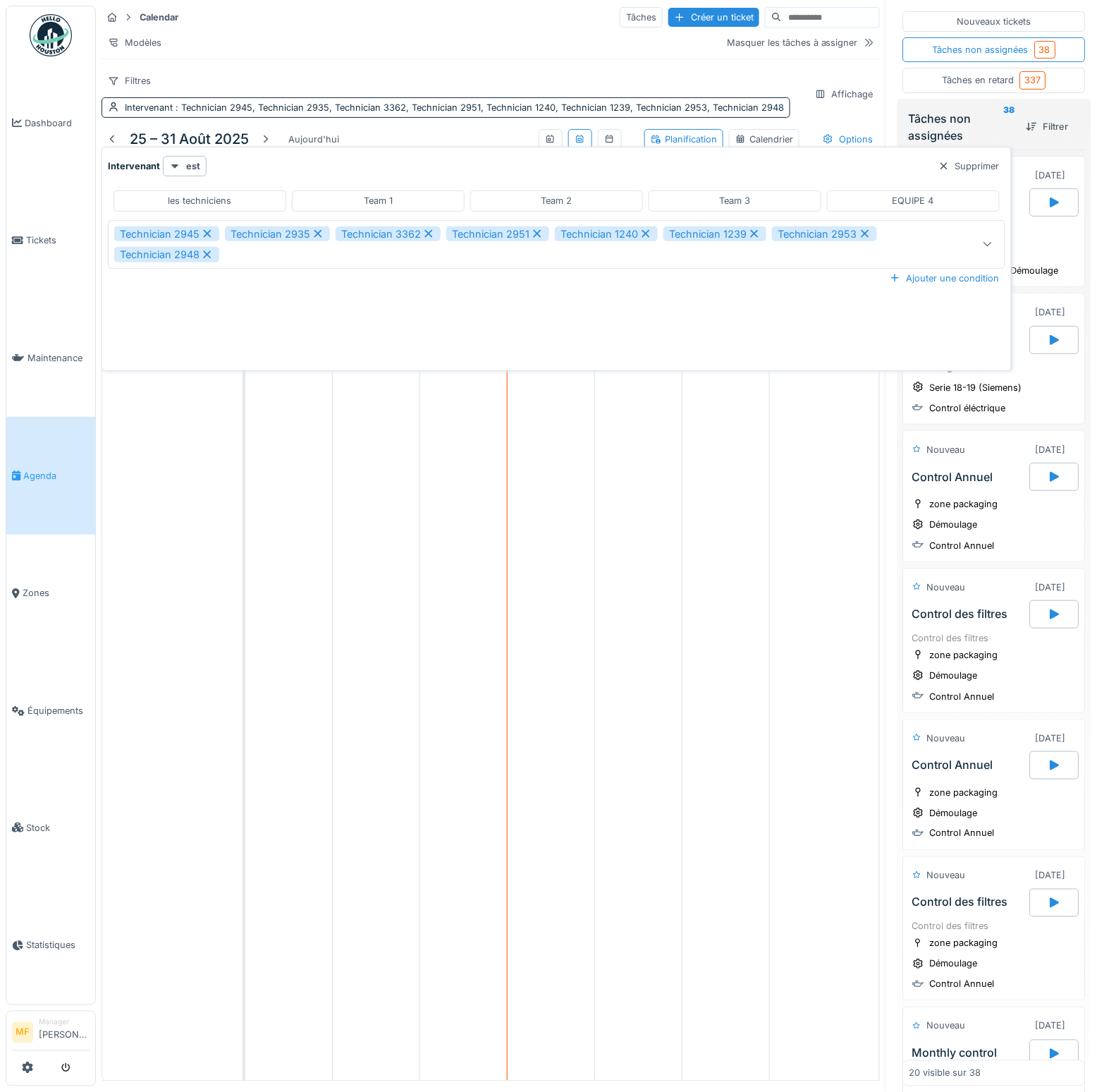
click at [907, 220] on div "Technician 2945 Technician 2935 Technician 3362 Technician 2951 Technician 1240…" at bounding box center [557, 244] width 898 height 48
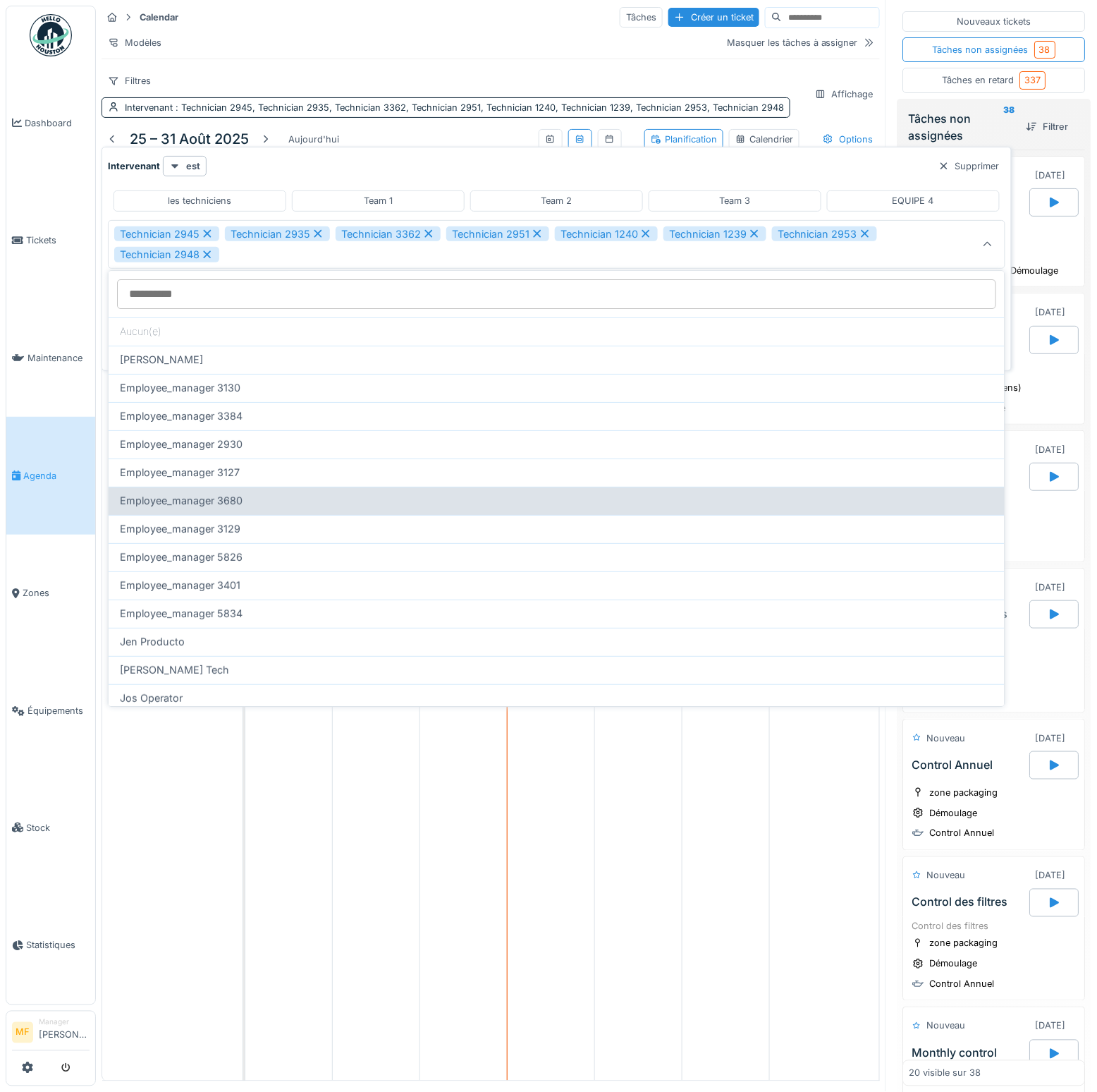
scroll to position [3, 0]
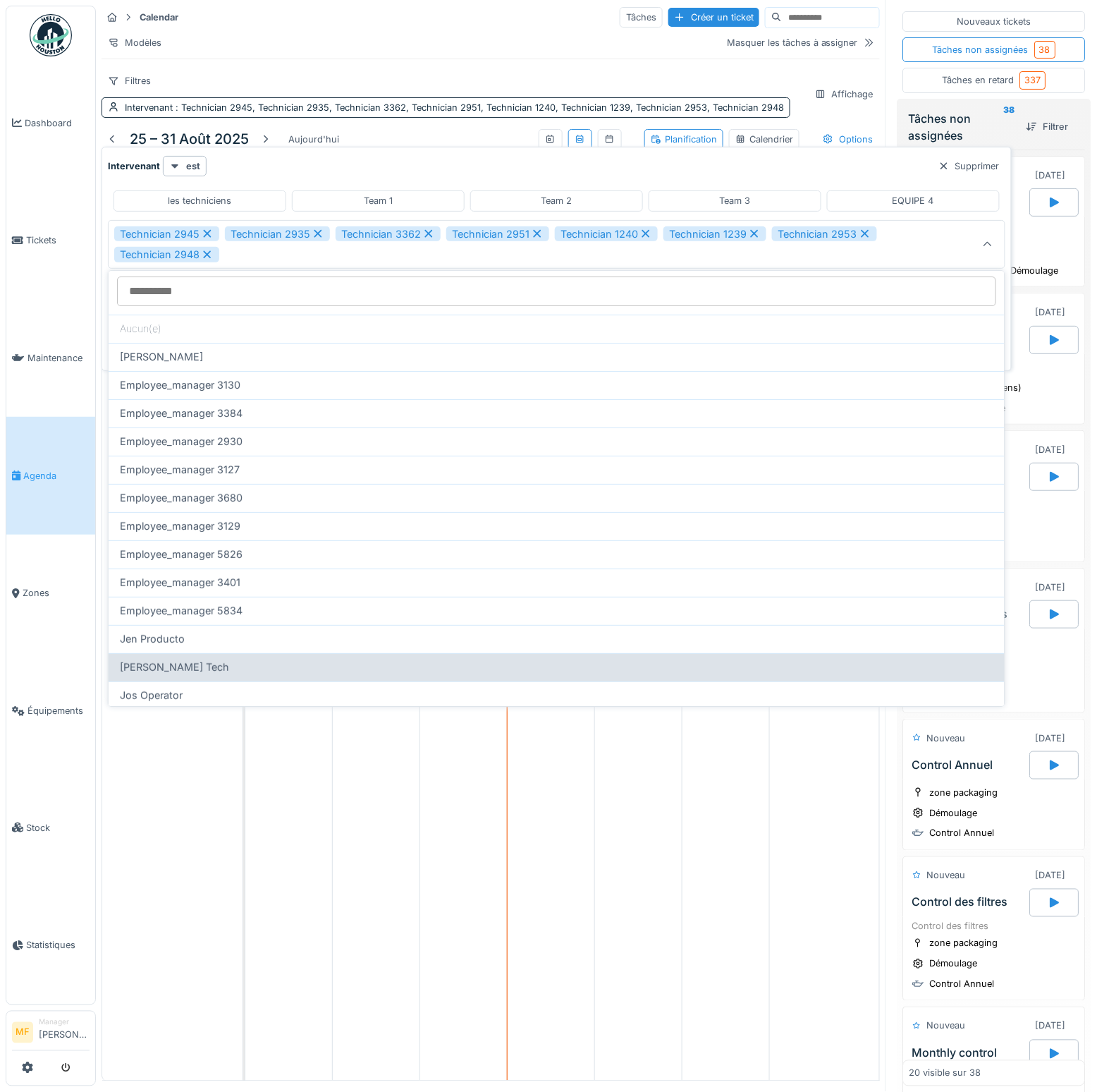
click at [179, 663] on div "[PERSON_NAME] Tech" at bounding box center [557, 666] width 874 height 15
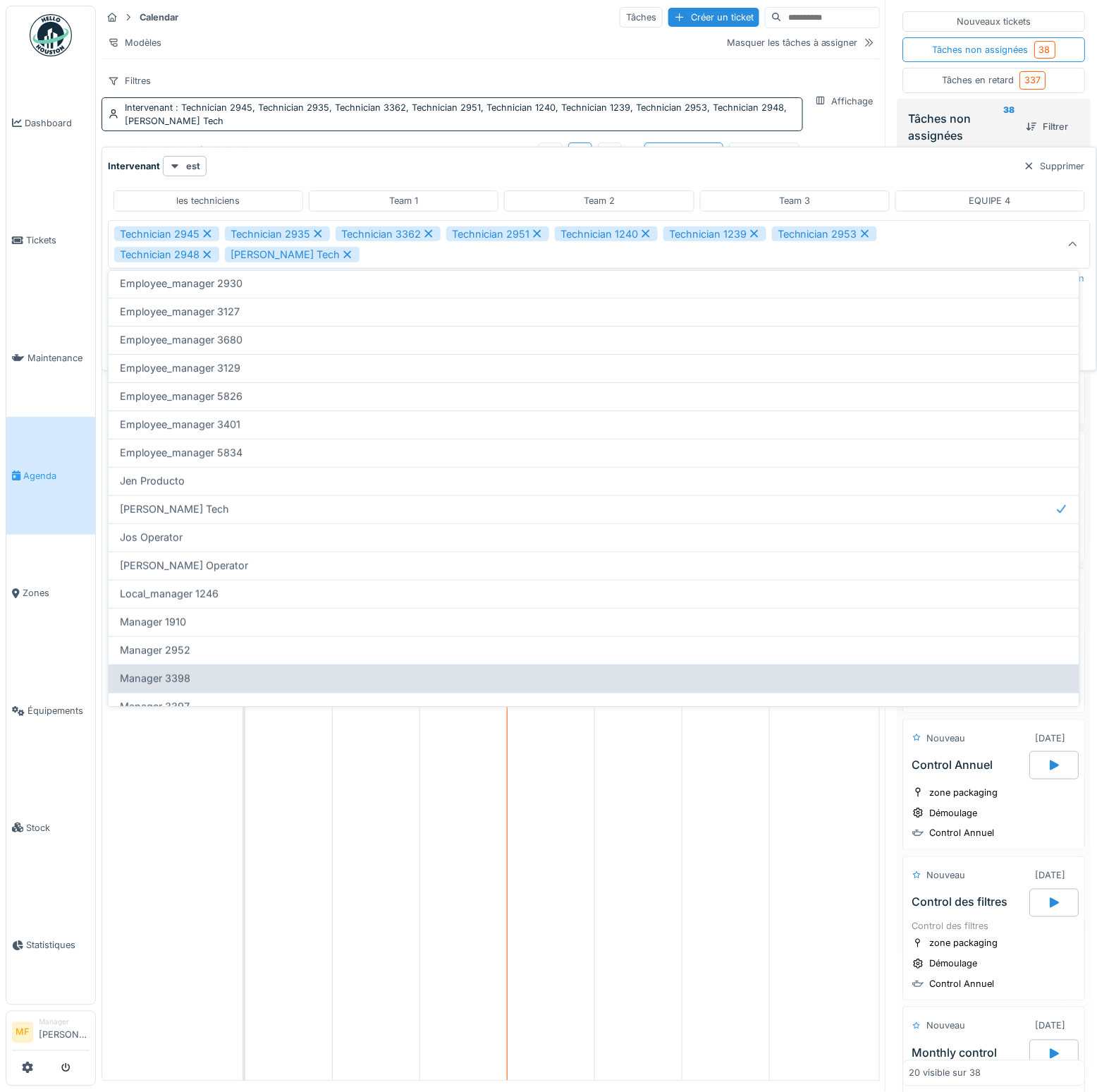
scroll to position [250, 0]
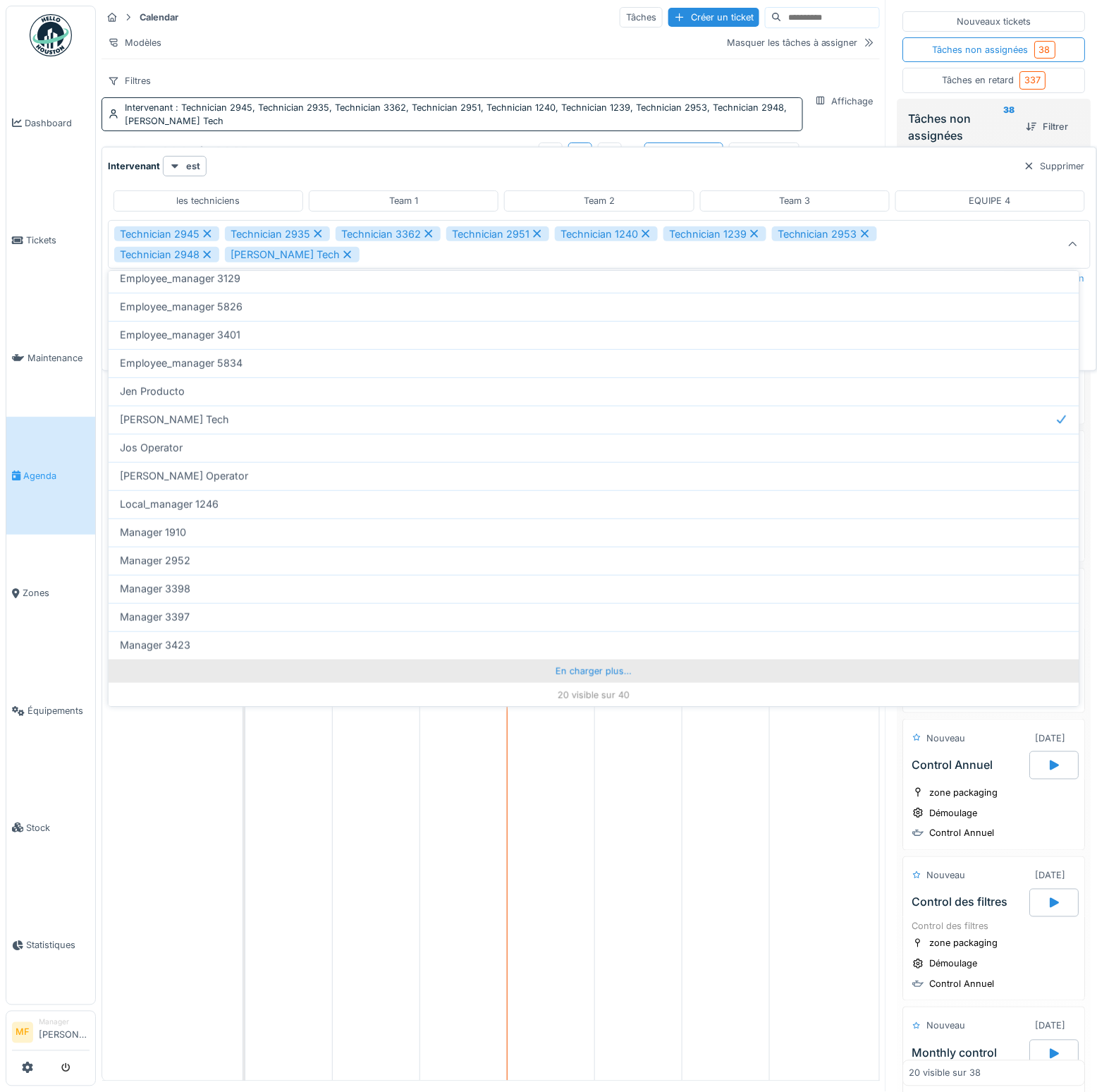
click at [590, 667] on div "En charger plus…" at bounding box center [594, 670] width 971 height 23
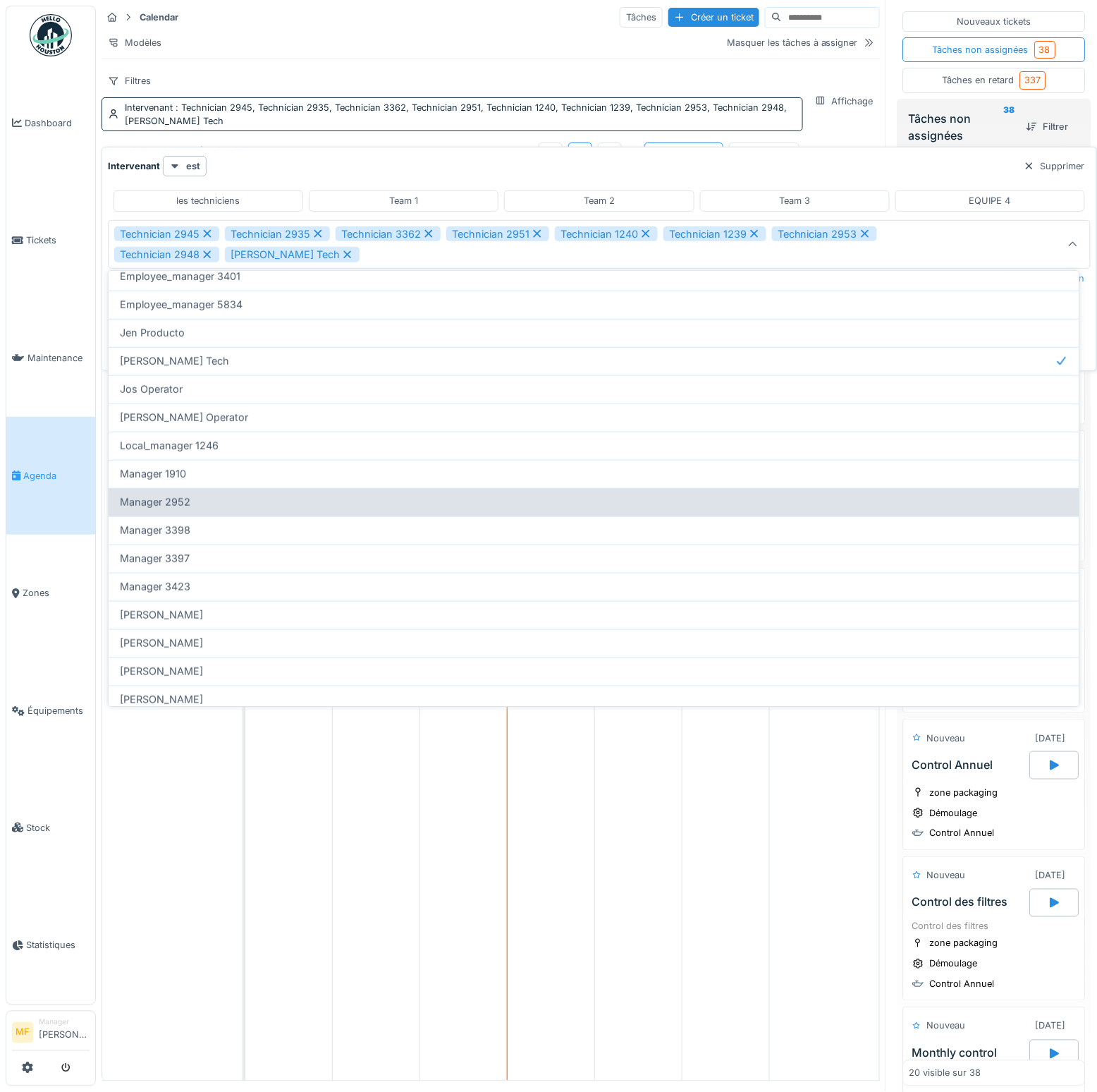
scroll to position [373, 0]
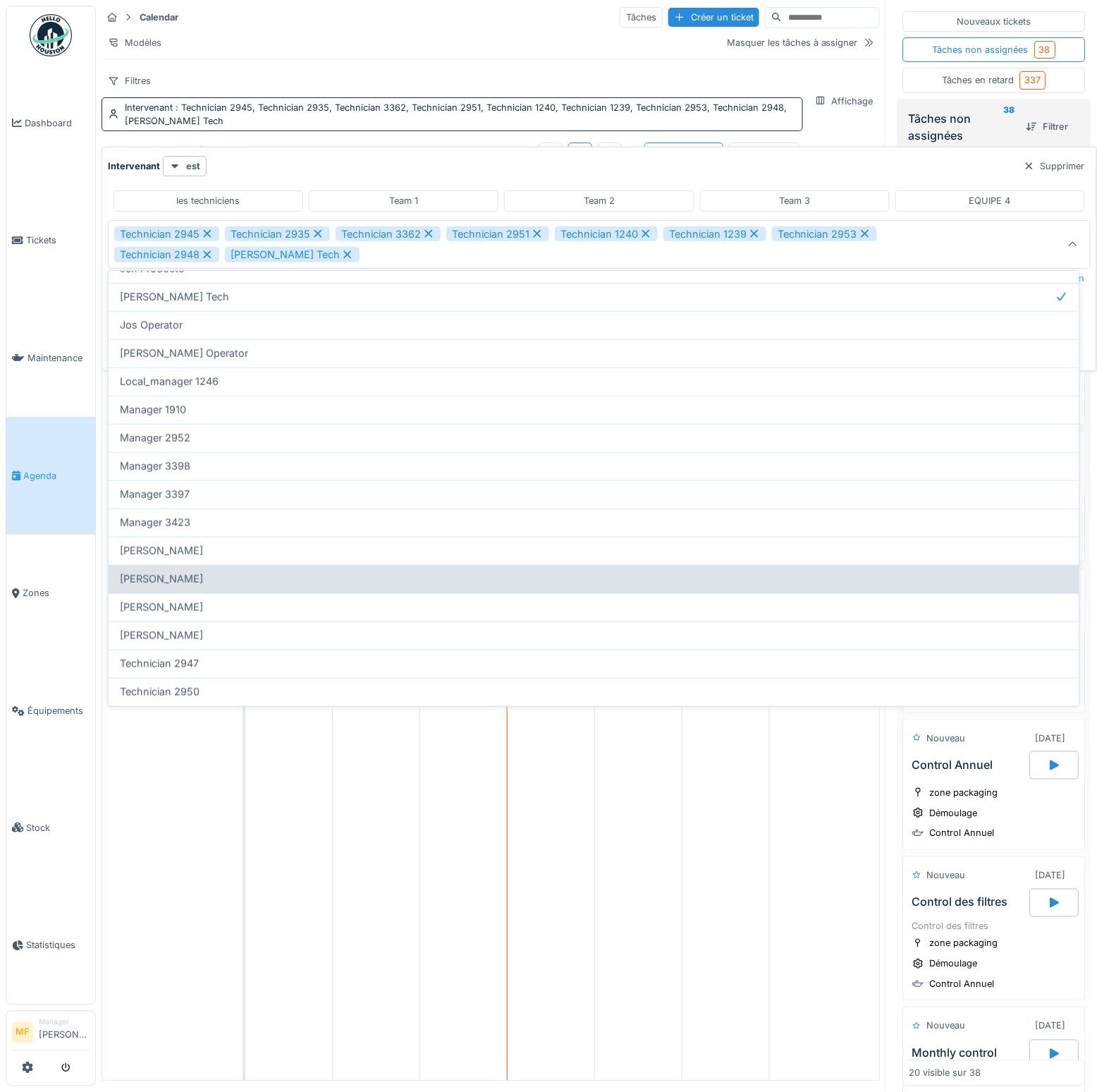
click at [182, 582] on span "[PERSON_NAME]" at bounding box center [162, 579] width 83 height 15
type input "**********"
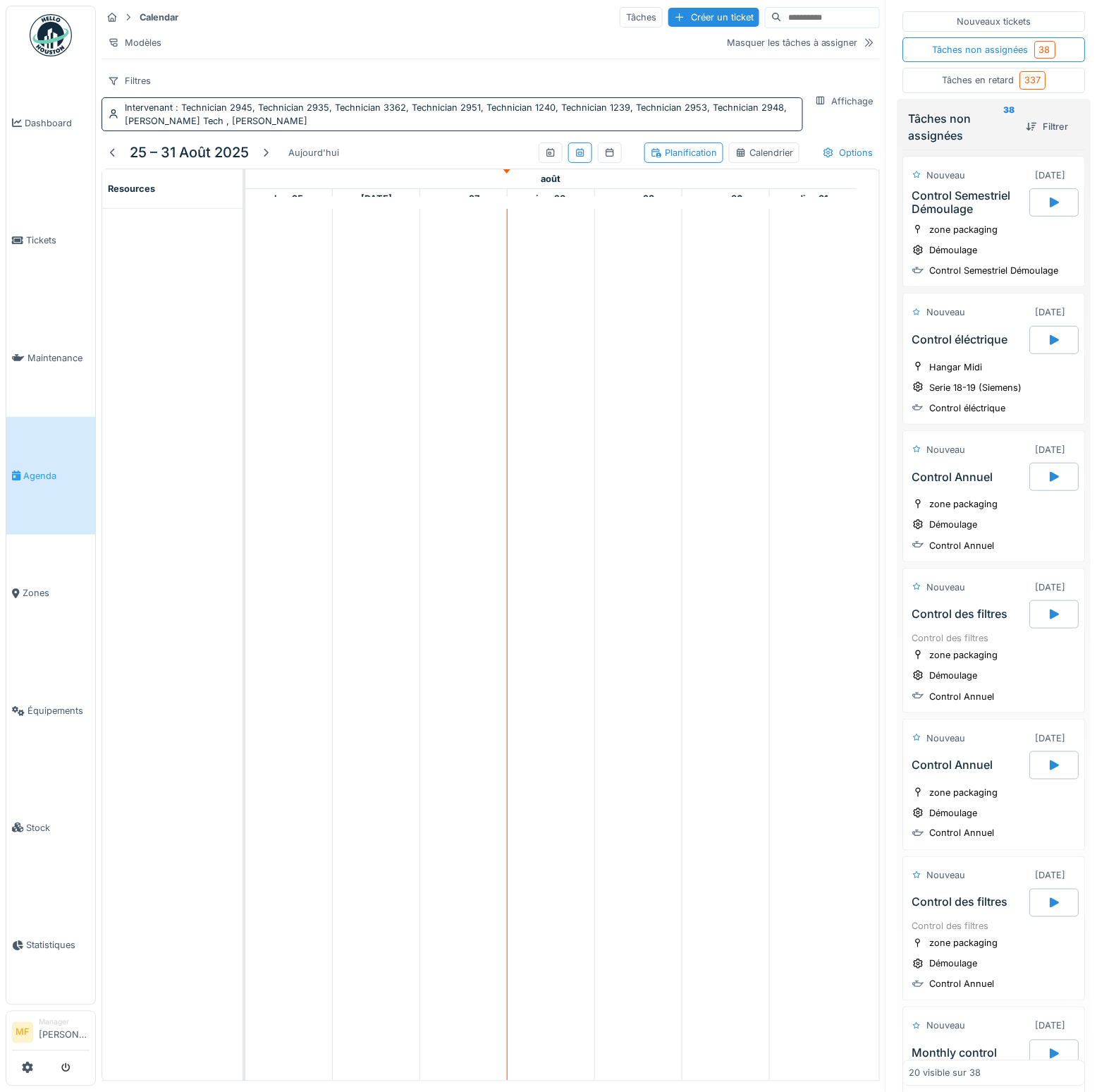
click at [259, 78] on div "Calendar Tâches Créer un ticket Modèles Masquer les tâches à assigner Filtres I…" at bounding box center [491, 68] width 790 height 137
click at [341, 27] on div "Calendar Tâches Créer un ticket" at bounding box center [491, 18] width 778 height 23
click at [751, 156] on div "Calendrier" at bounding box center [764, 152] width 58 height 13
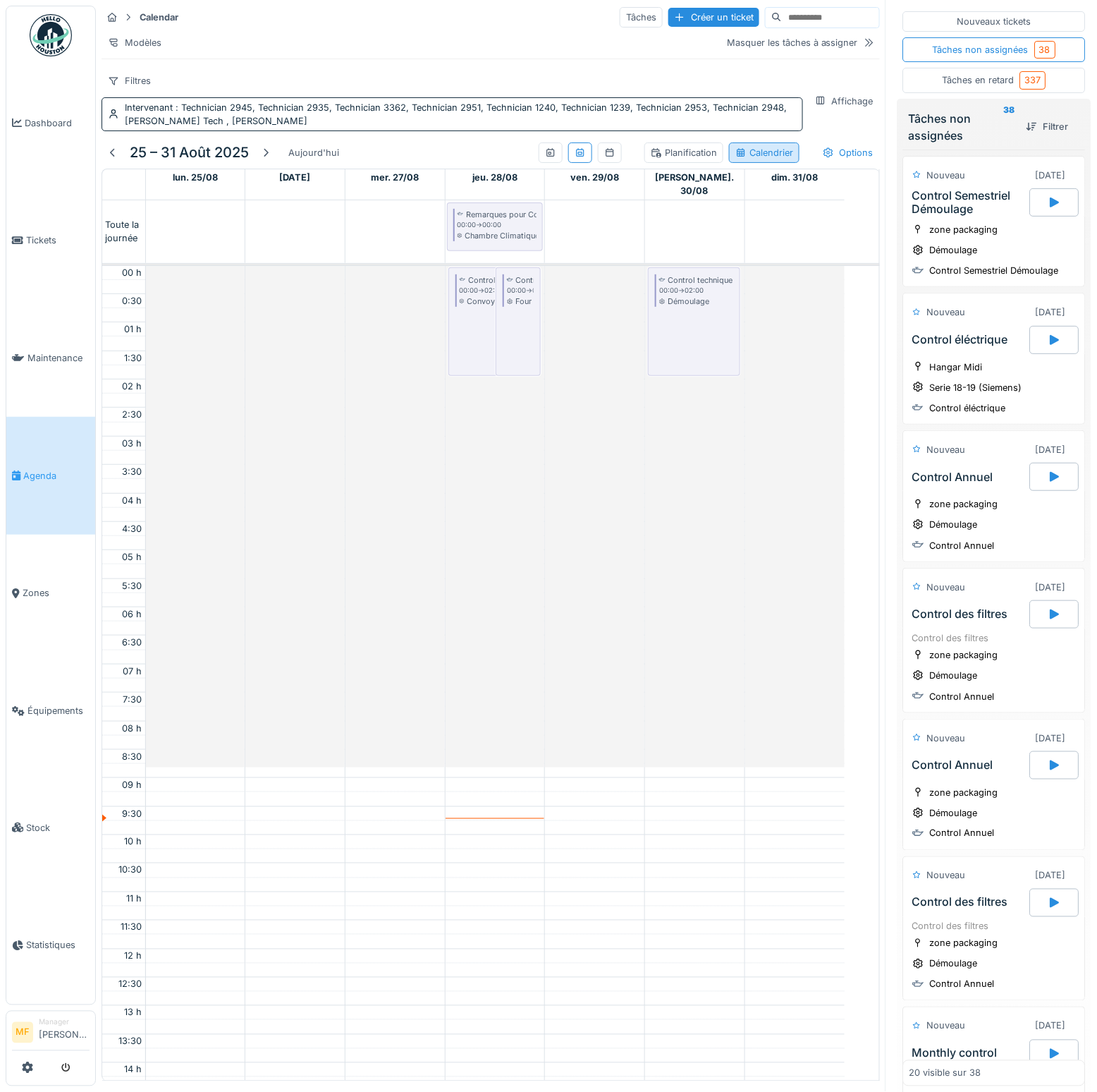
scroll to position [335, 0]
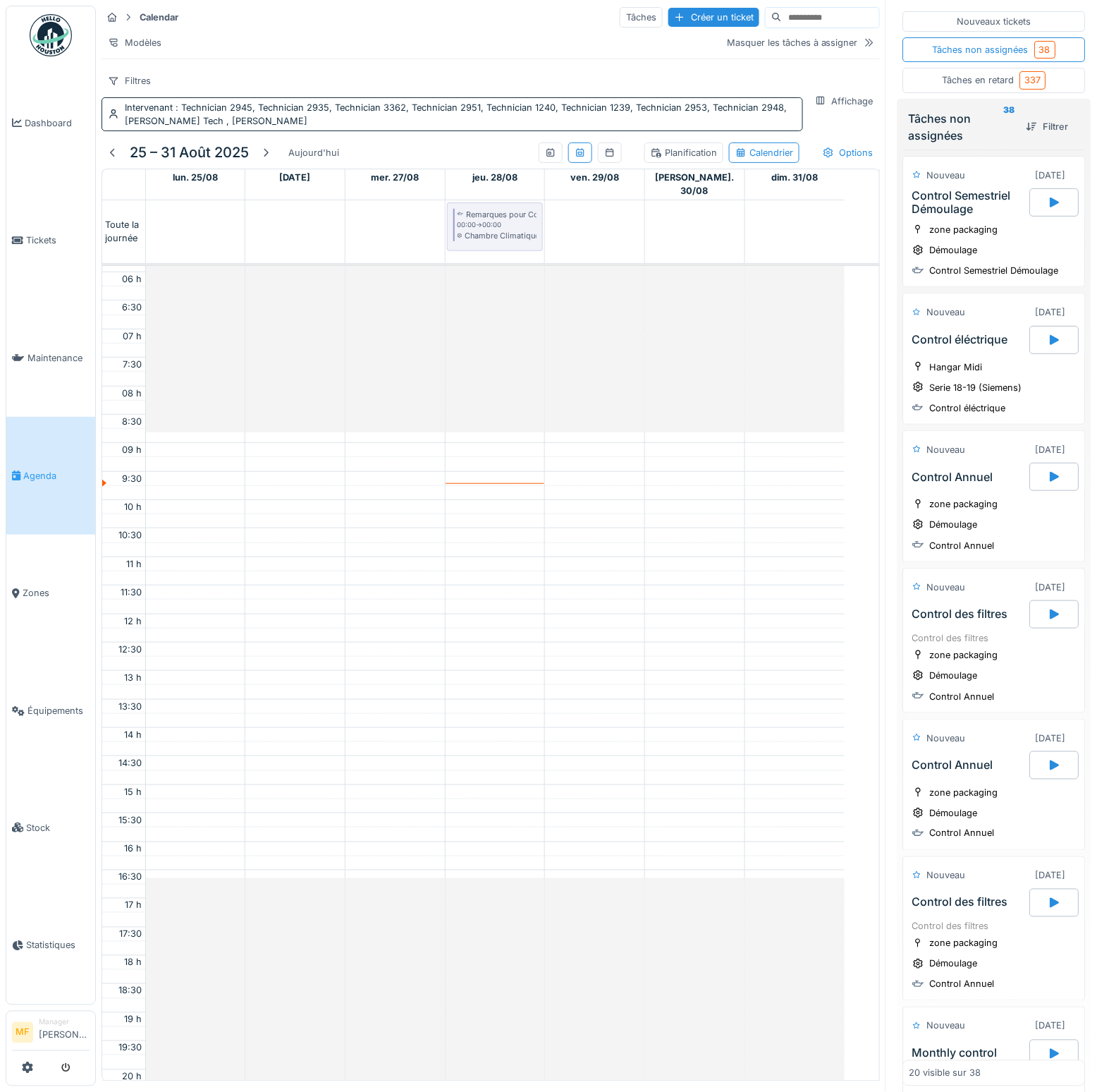
click at [663, 160] on div "Planification" at bounding box center [684, 152] width 67 height 13
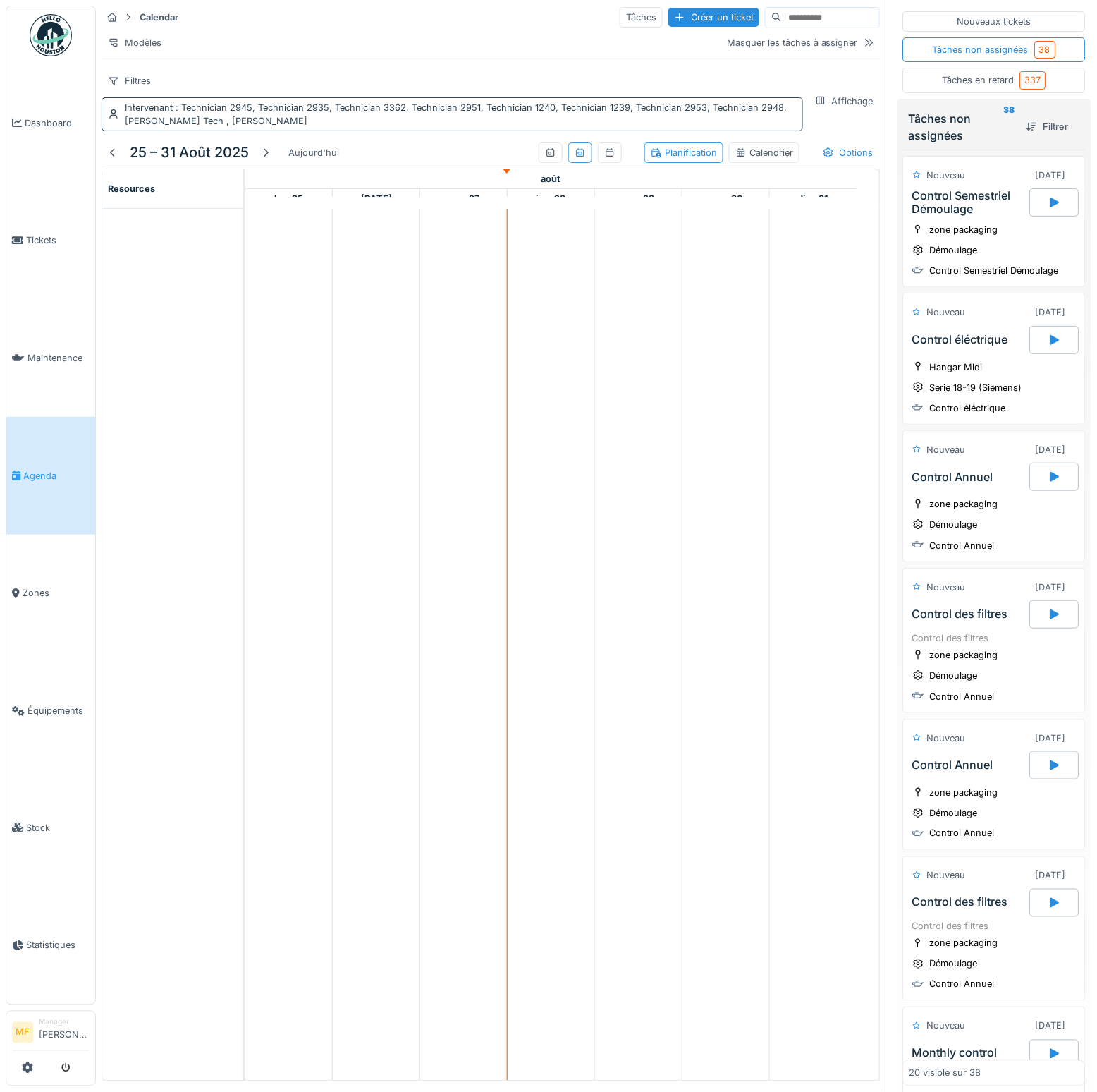
click at [341, 118] on span ": Technician 2945, Technician 2935, Technician 3362, Technician 2951, Technicia…" at bounding box center [455, 114] width 662 height 24
click at [534, 48] on div "Modèles" at bounding box center [409, 42] width 615 height 21
drag, startPoint x: 740, startPoint y: 62, endPoint x: 746, endPoint y: 49, distance: 14.3
click at [740, 53] on div "Modèles Masquer les tâches à assigner" at bounding box center [491, 42] width 778 height 21
click at [746, 49] on div "Masquer les tâches à assigner" at bounding box center [792, 42] width 131 height 13
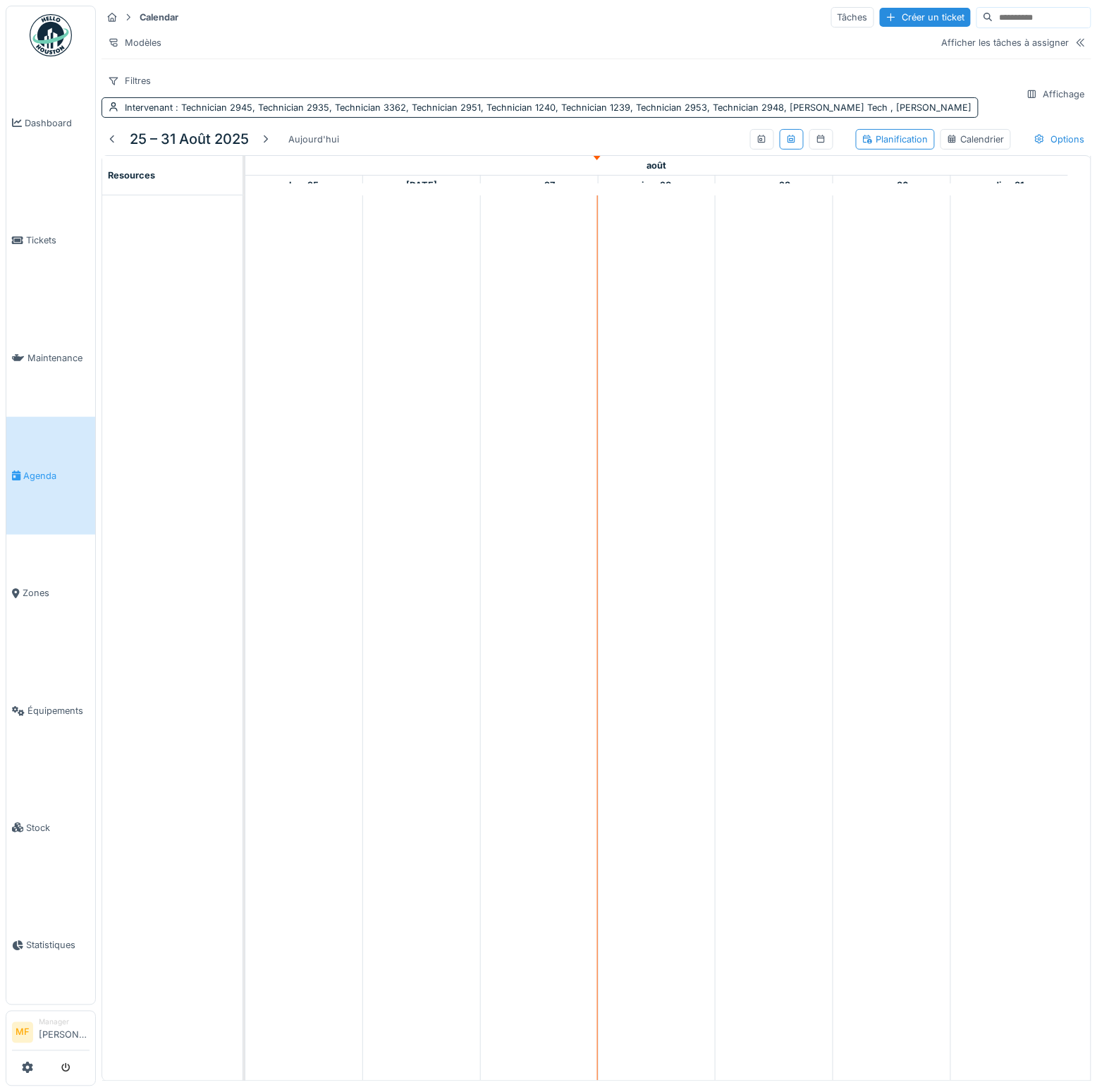
click at [217, 80] on div "Calendar Tâches Créer un ticket Modèles Afficher les tâches à assigner Filtres …" at bounding box center [597, 62] width 1002 height 124
click at [226, 101] on div "Intervenant : Technician 2945, Technician 2935, Technician 3362, Technician 295…" at bounding box center [548, 108] width 848 height 13
click at [182, 395] on div at bounding box center [178, 638] width 152 height 885
click at [119, 103] on icon at bounding box center [113, 107] width 11 height 10
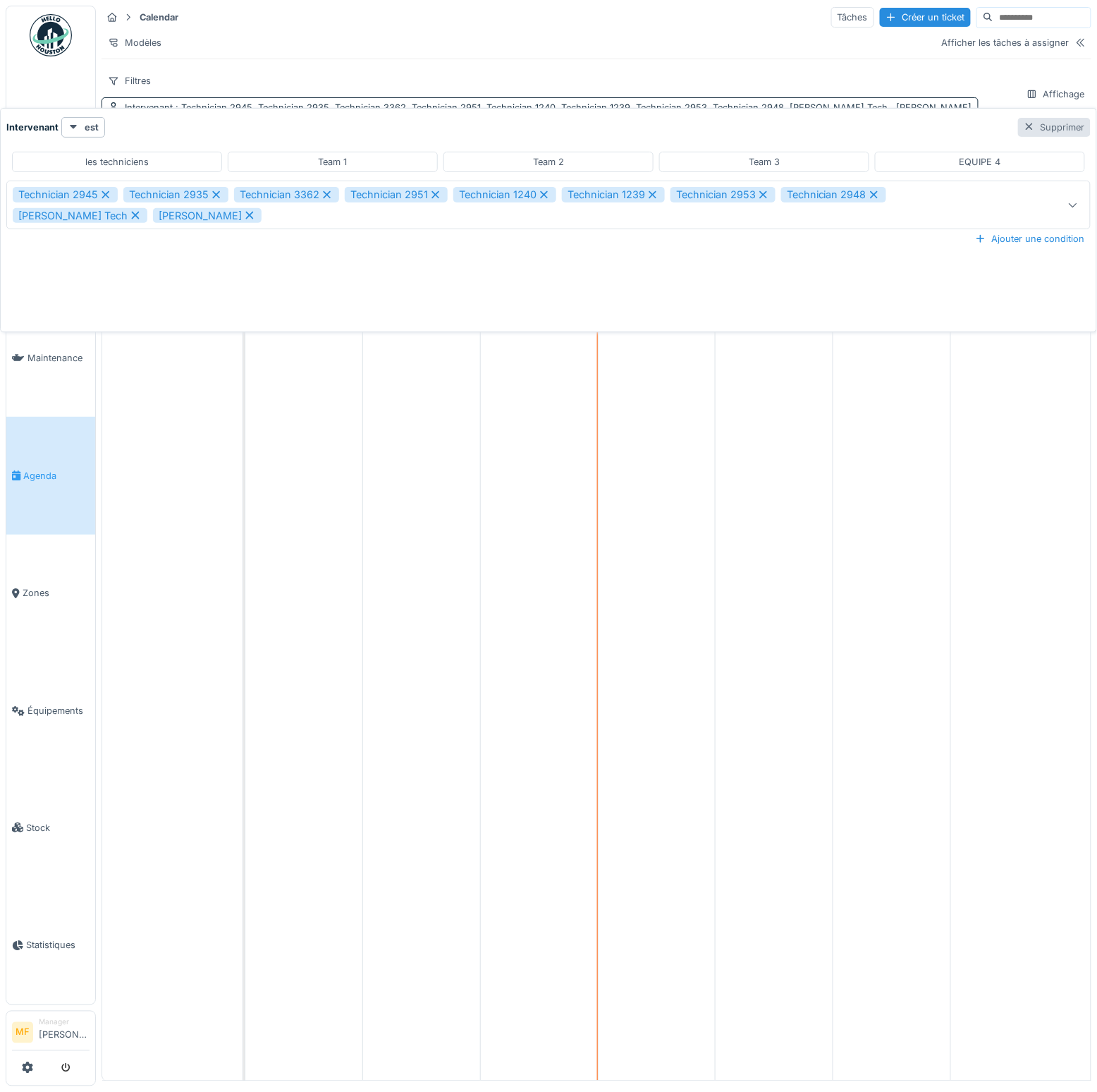
click at [1052, 128] on div "Supprimer" at bounding box center [1055, 127] width 72 height 19
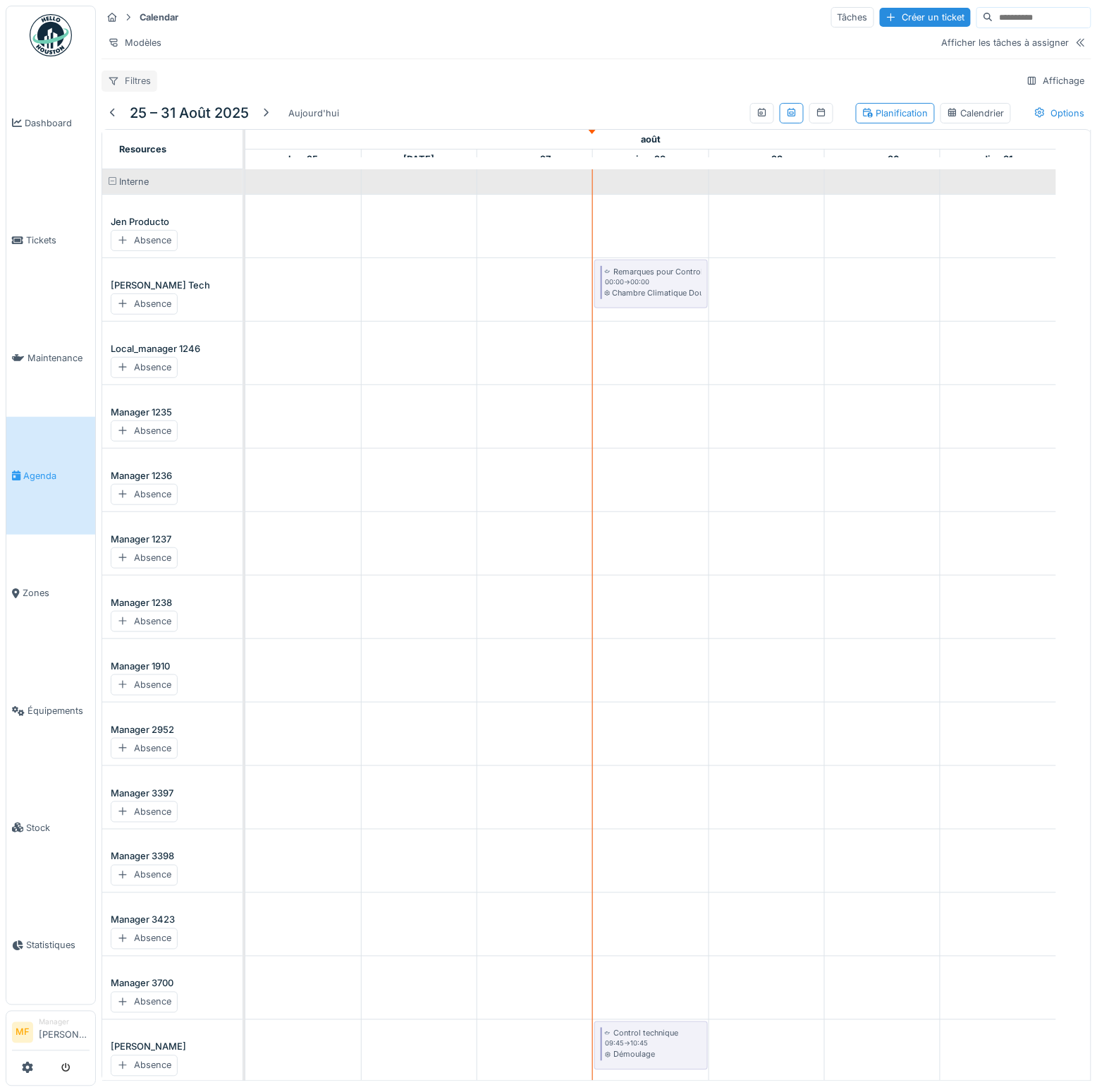
click at [138, 91] on div "Filtres" at bounding box center [130, 81] width 56 height 21
drag, startPoint x: 164, startPoint y: 226, endPoint x: 174, endPoint y: 229, distance: 10.4
click at [164, 226] on div "Intervenant" at bounding box center [167, 226] width 125 height 21
click at [202, 87] on div "Intervenant" at bounding box center [209, 81] width 48 height 13
click at [242, 292] on div "Intervenant" at bounding box center [212, 300] width 75 height 15
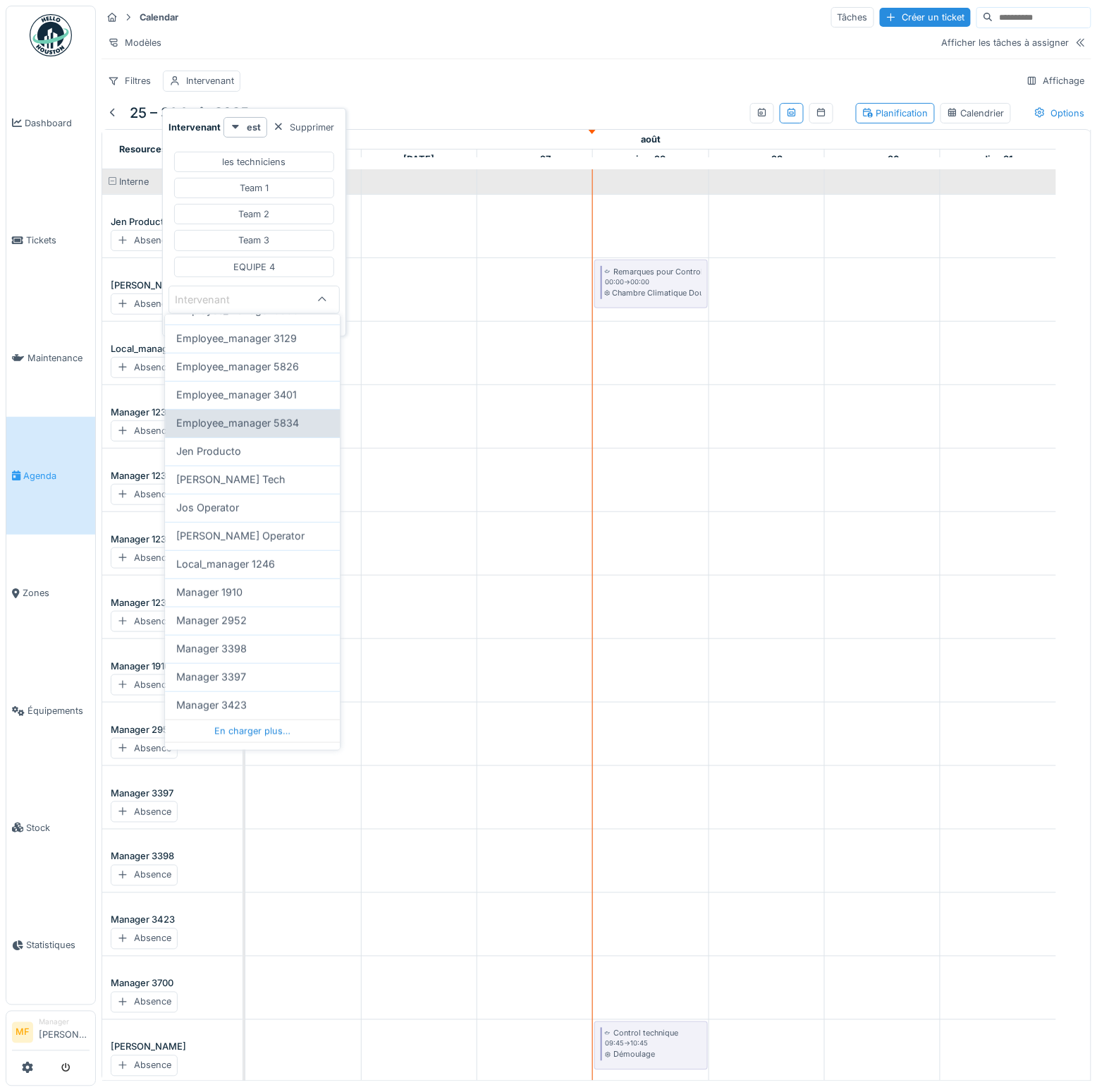
scroll to position [250, 0]
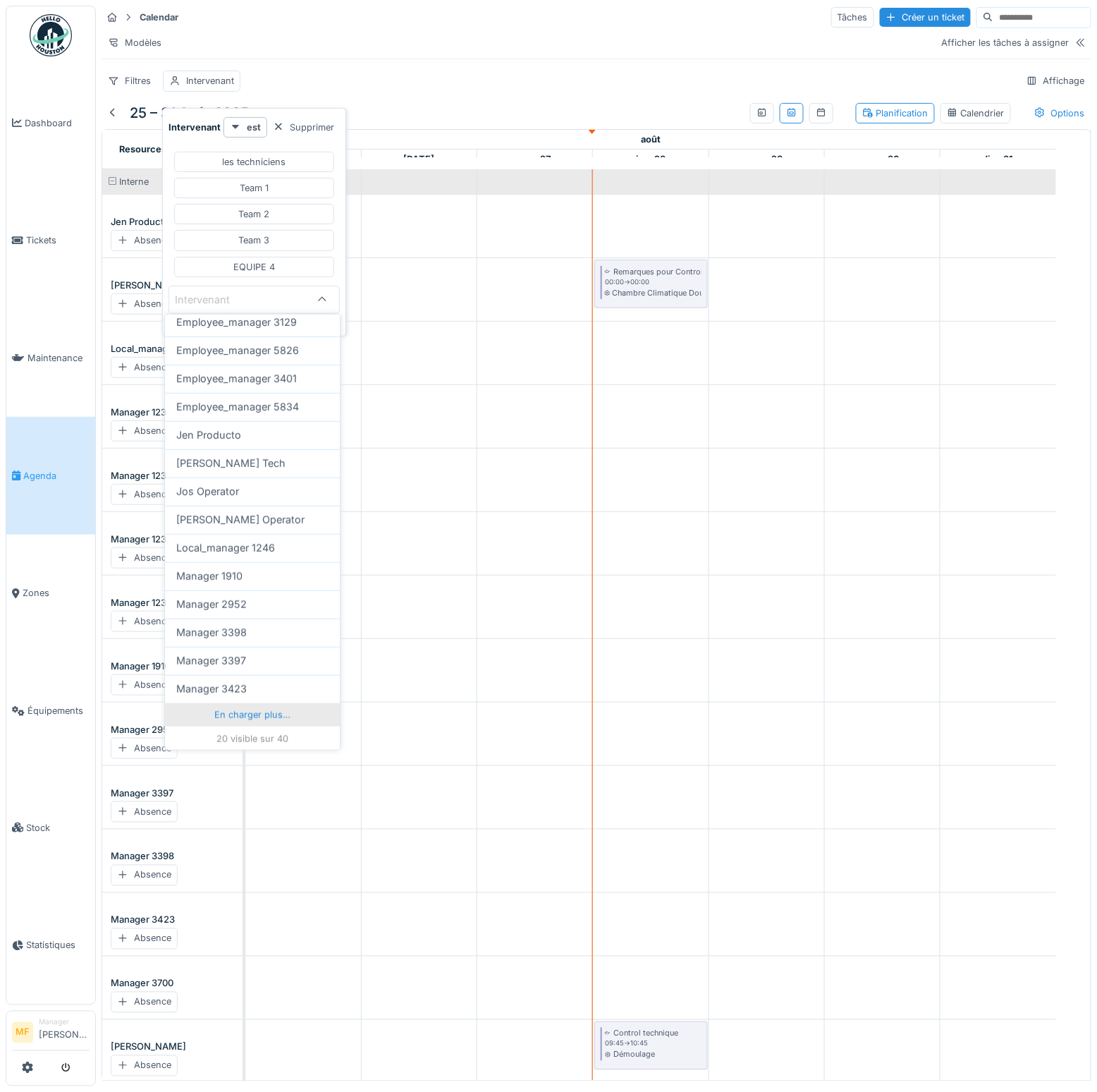
click at [261, 707] on div "En charger plus…" at bounding box center [252, 714] width 175 height 23
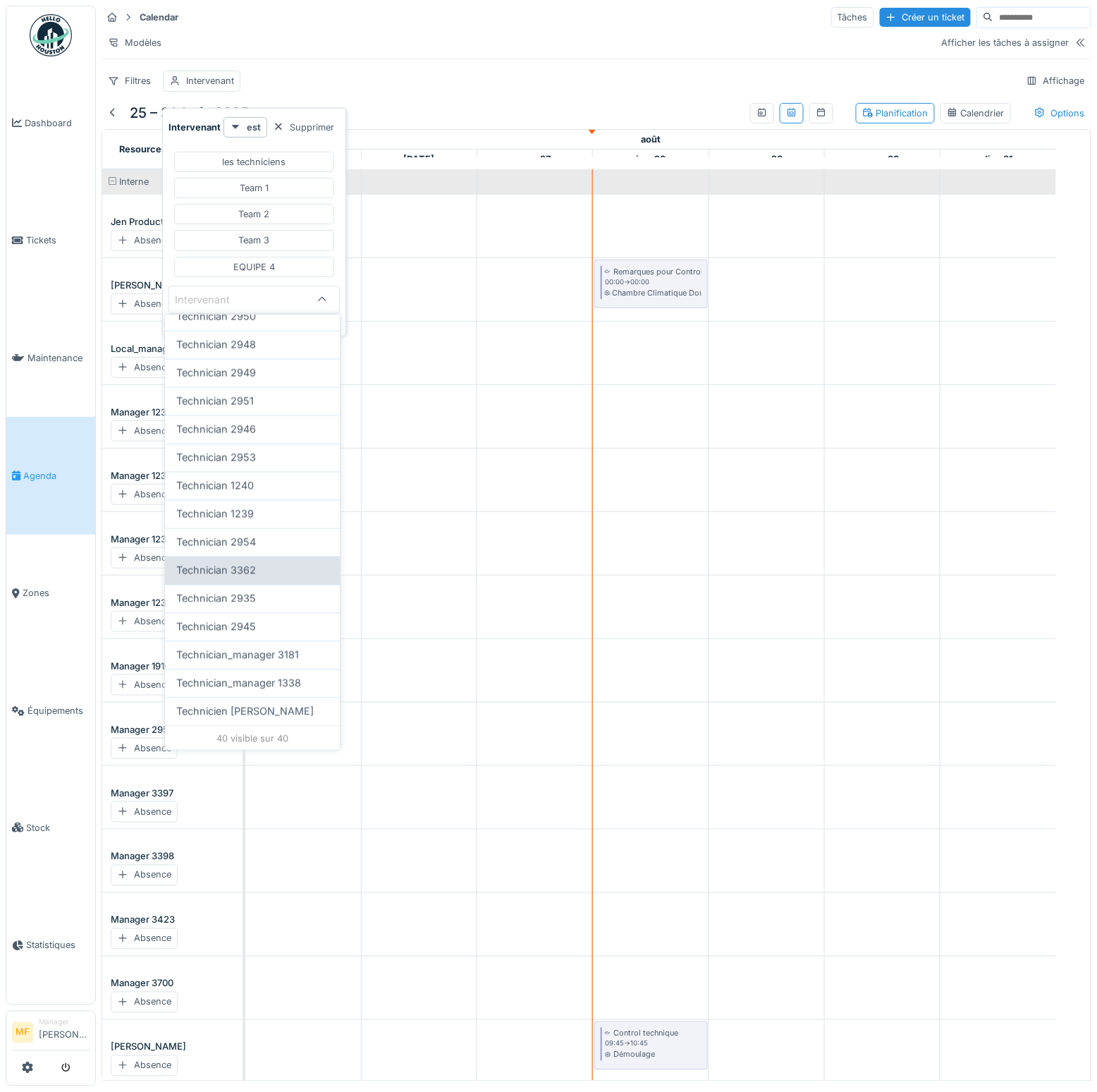
scroll to position [1, 0]
click at [246, 323] on div "Technician 2950" at bounding box center [252, 316] width 175 height 29
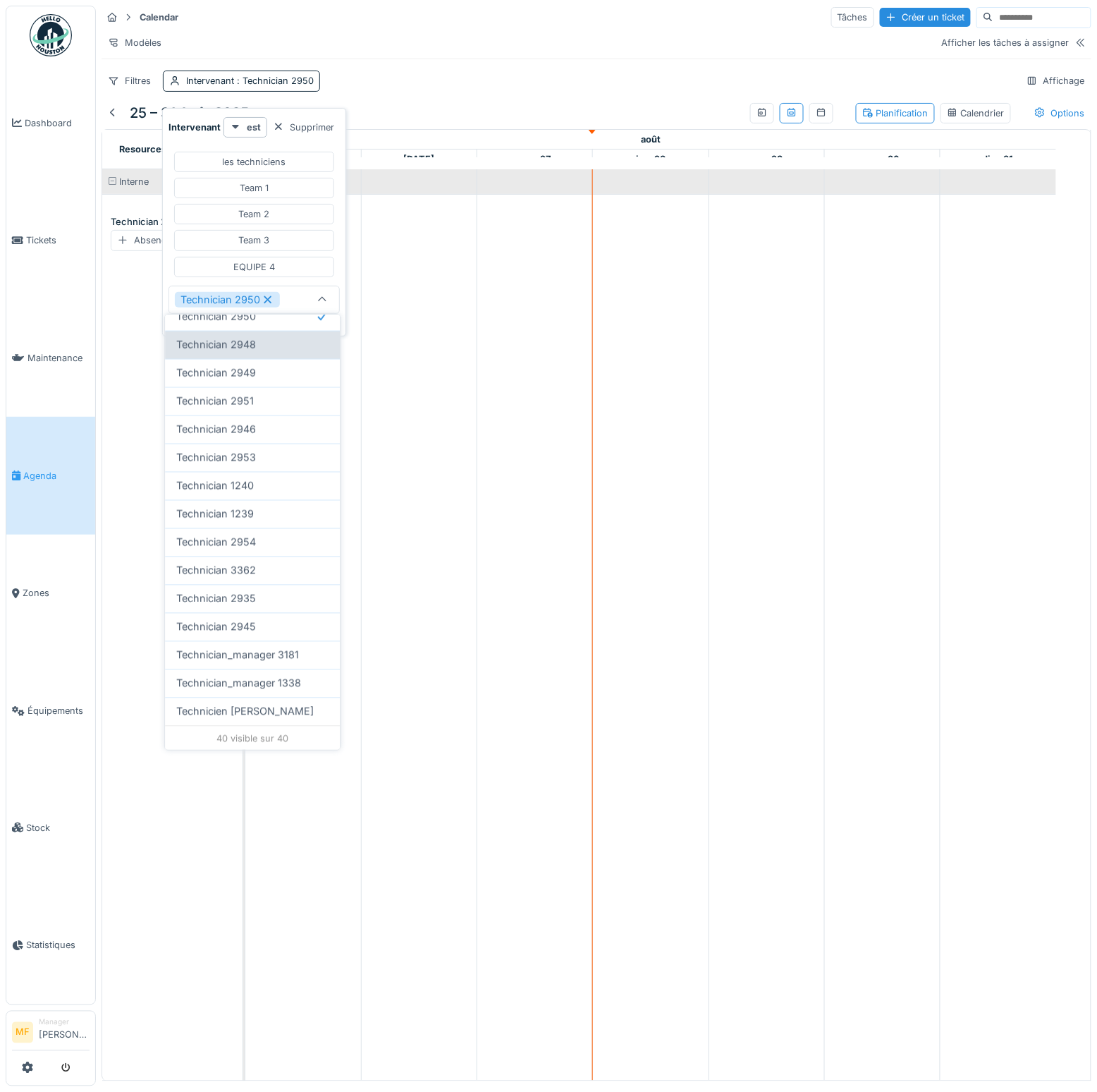
click at [245, 343] on span "Technician 2948" at bounding box center [216, 344] width 80 height 15
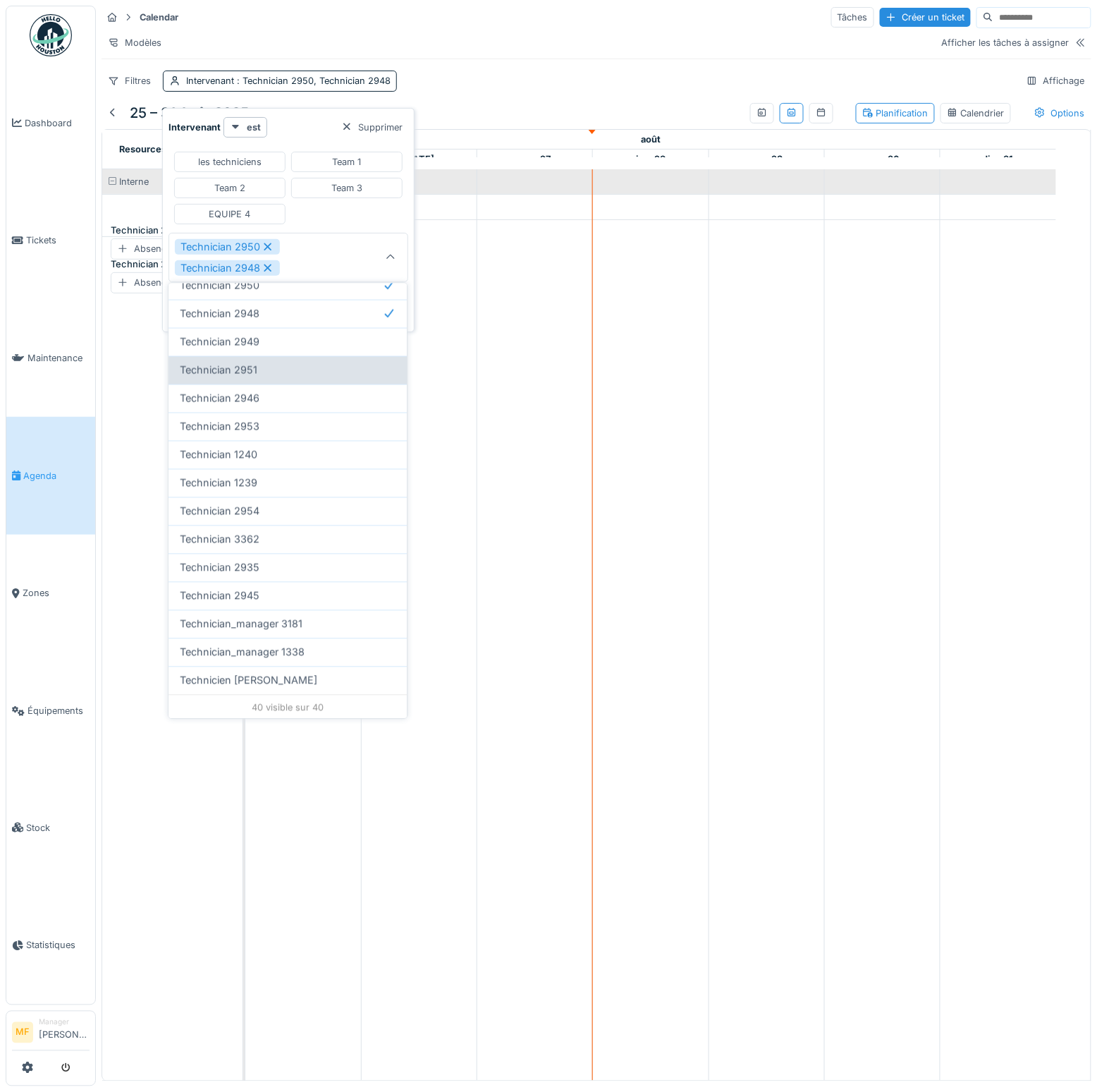
click at [242, 370] on span "Technician 2951" at bounding box center [219, 370] width 78 height 15
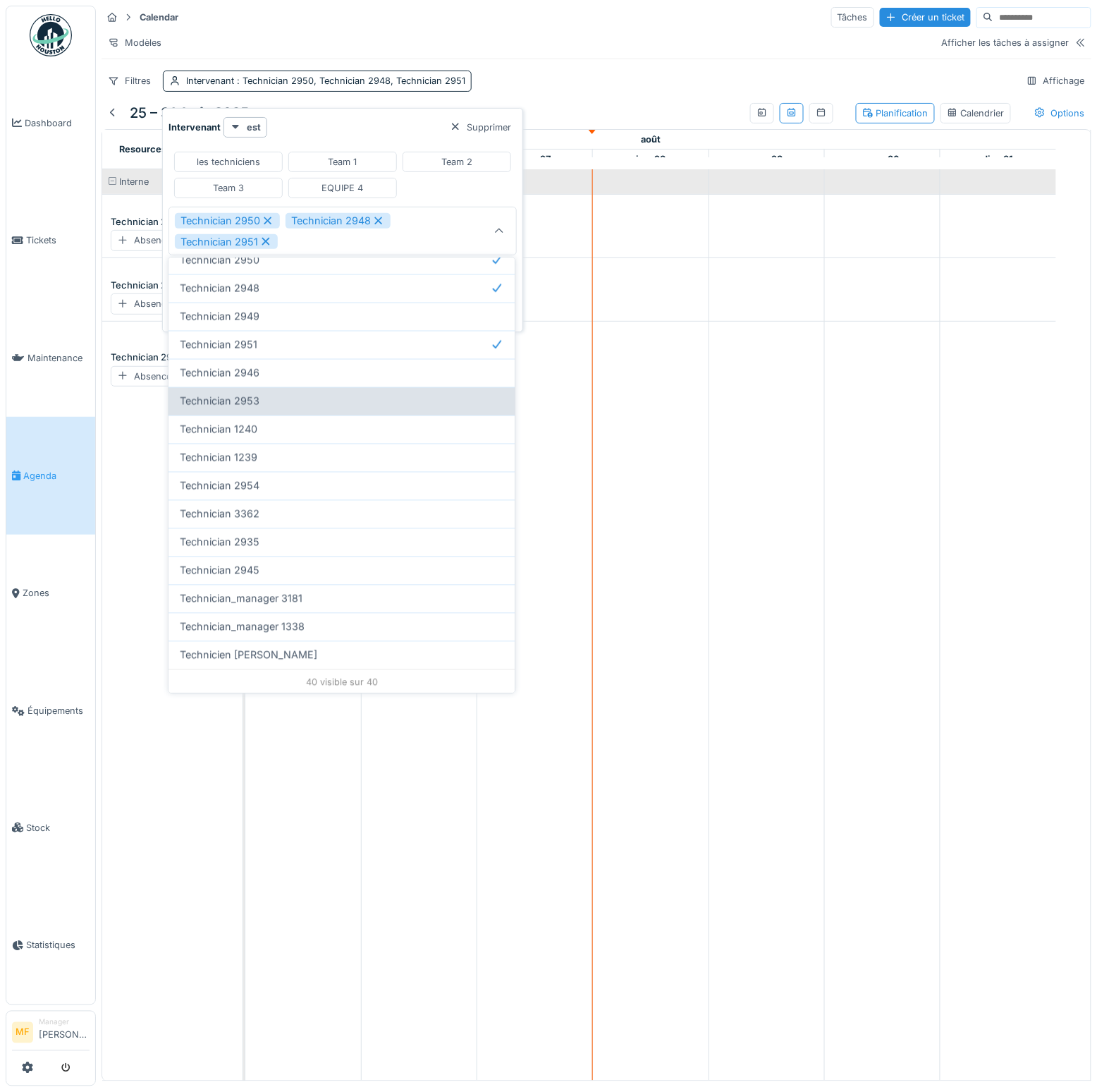
click at [242, 410] on div "Technician 2953" at bounding box center [341, 401] width 346 height 29
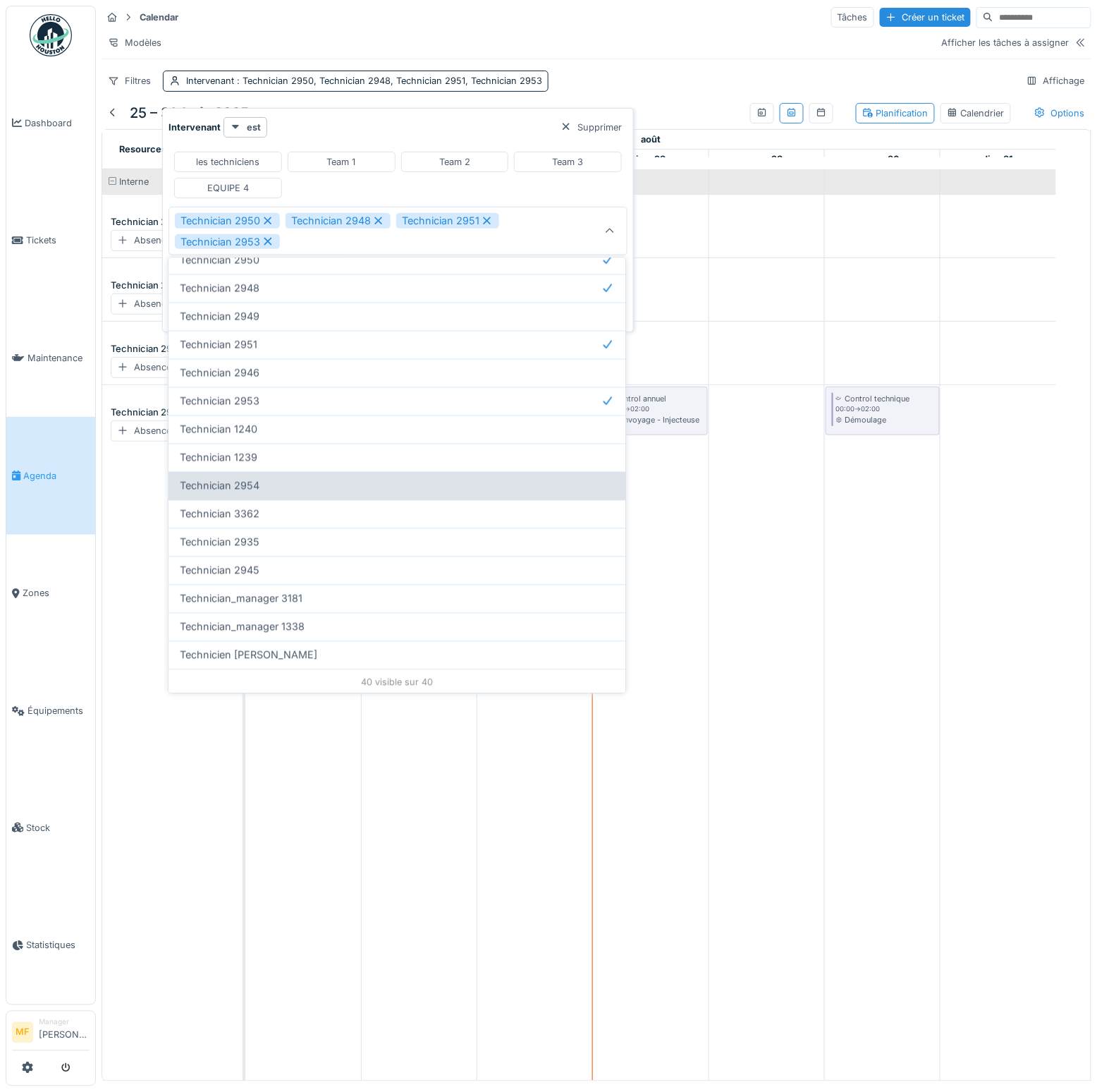
click at [243, 471] on div "Technician 2954" at bounding box center [397, 485] width 457 height 29
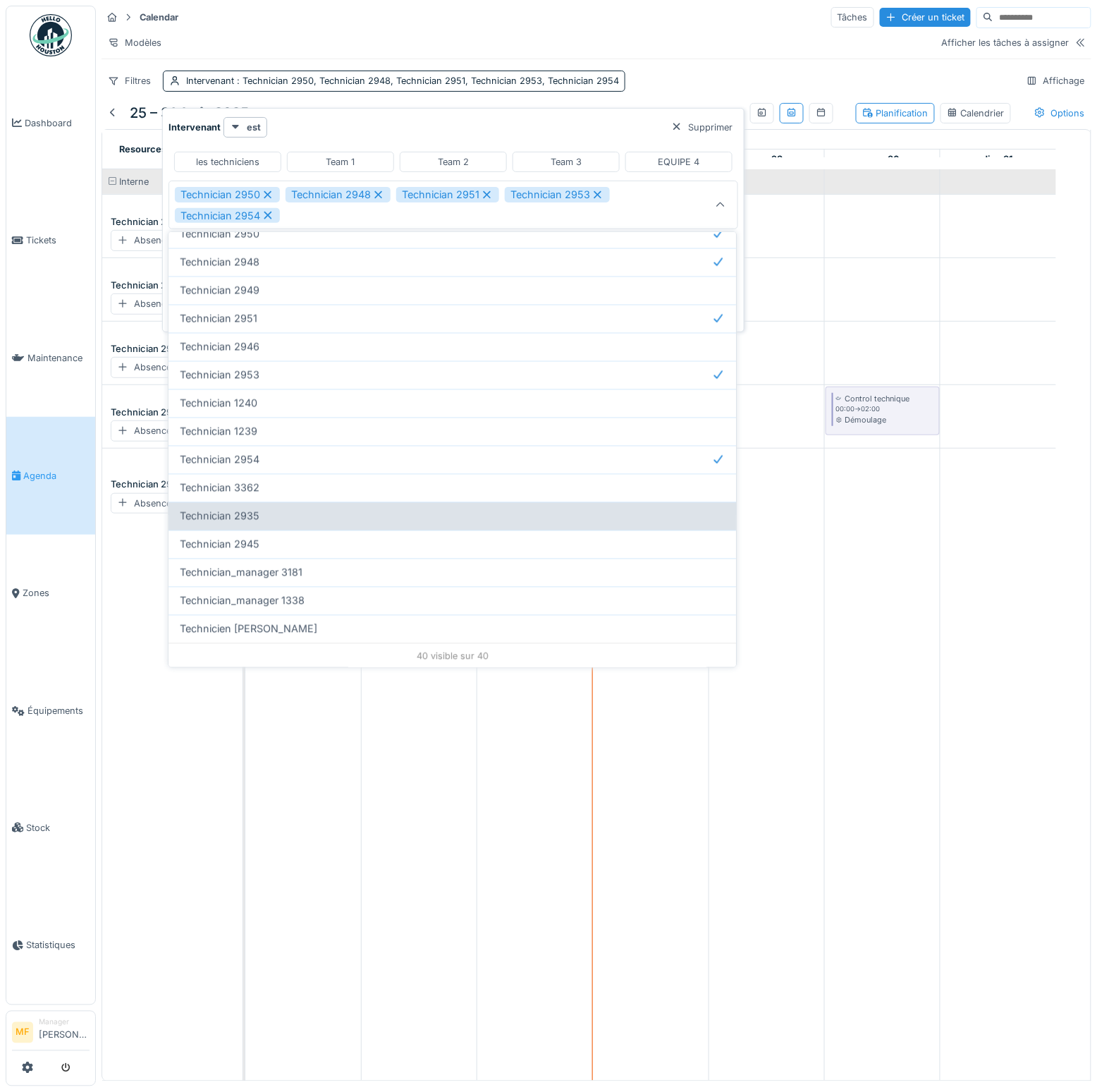
click at [248, 513] on span "Technician 2935" at bounding box center [220, 516] width 80 height 15
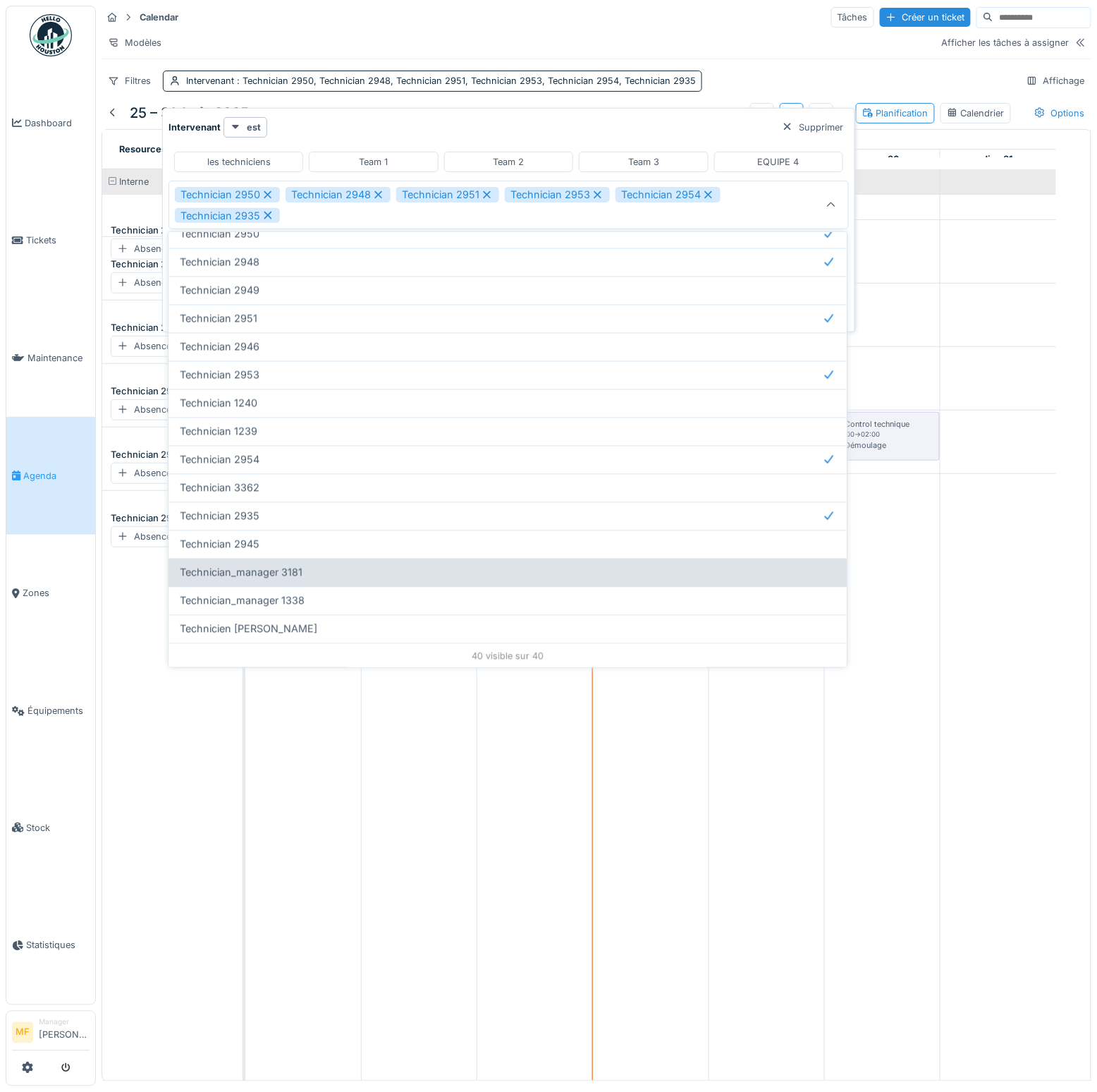
click at [238, 559] on div "Technician_manager 3181" at bounding box center [507, 573] width 678 height 29
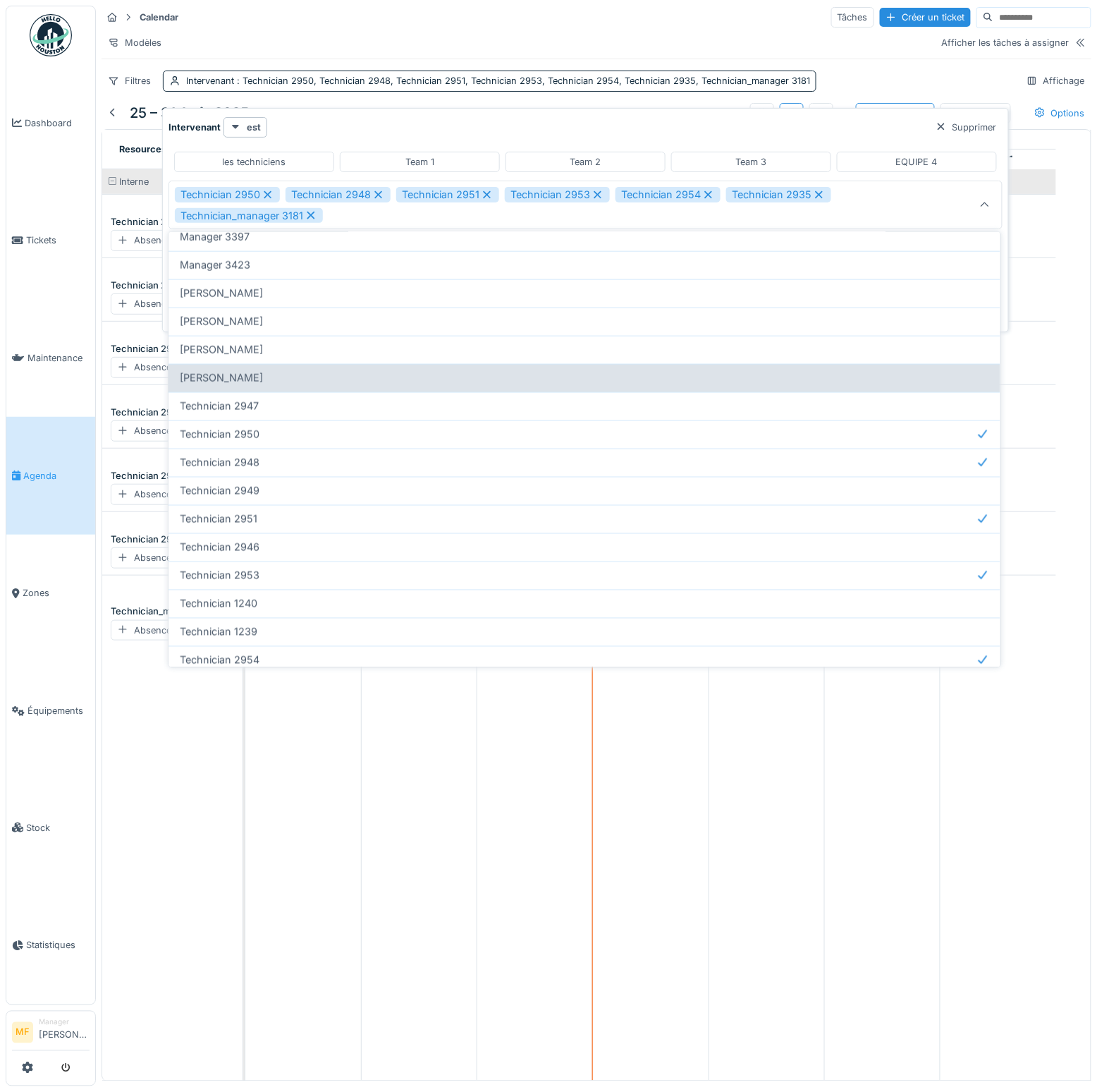
scroll to position [505, 0]
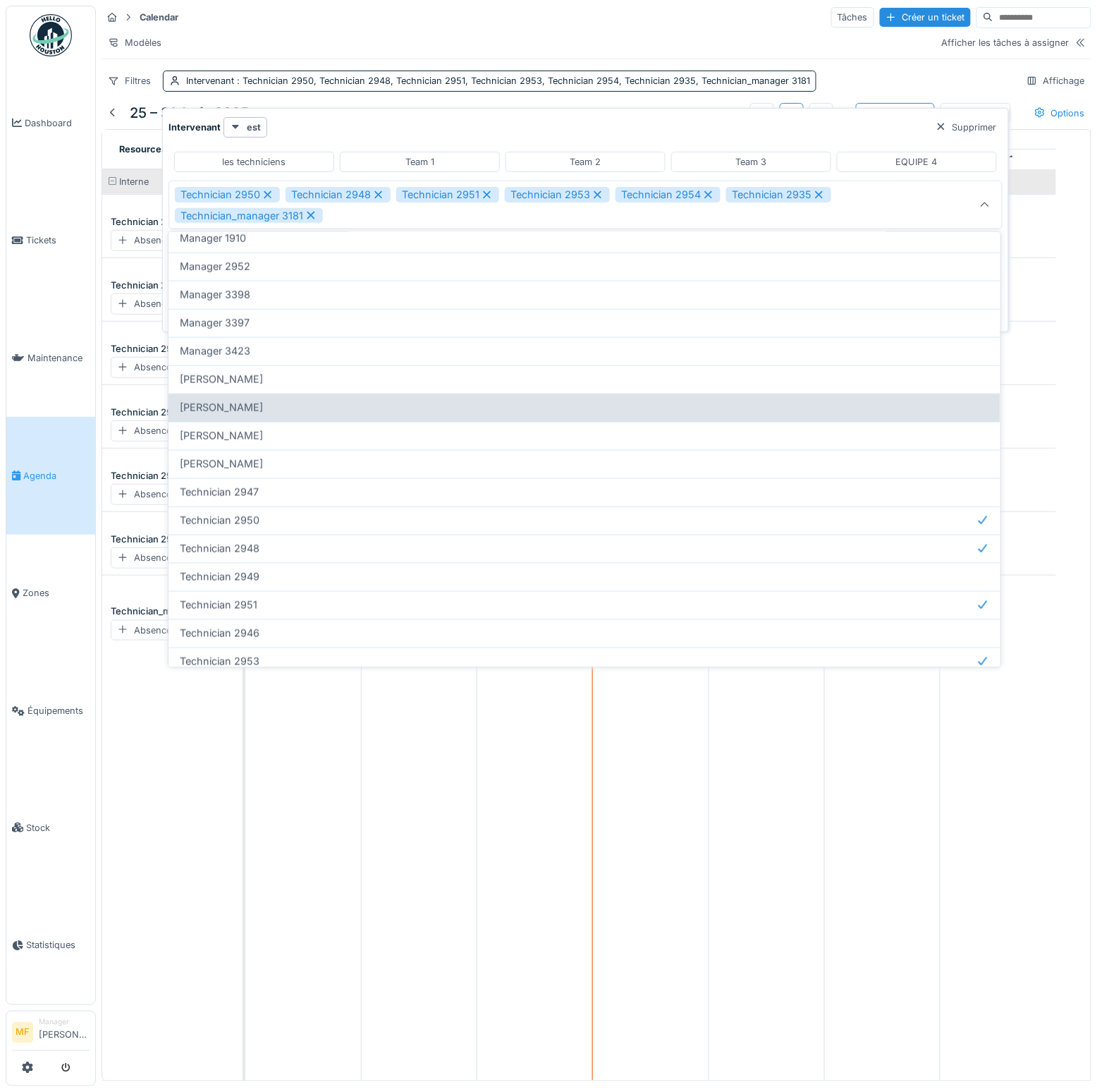
click at [235, 411] on span "[PERSON_NAME]" at bounding box center [222, 407] width 83 height 15
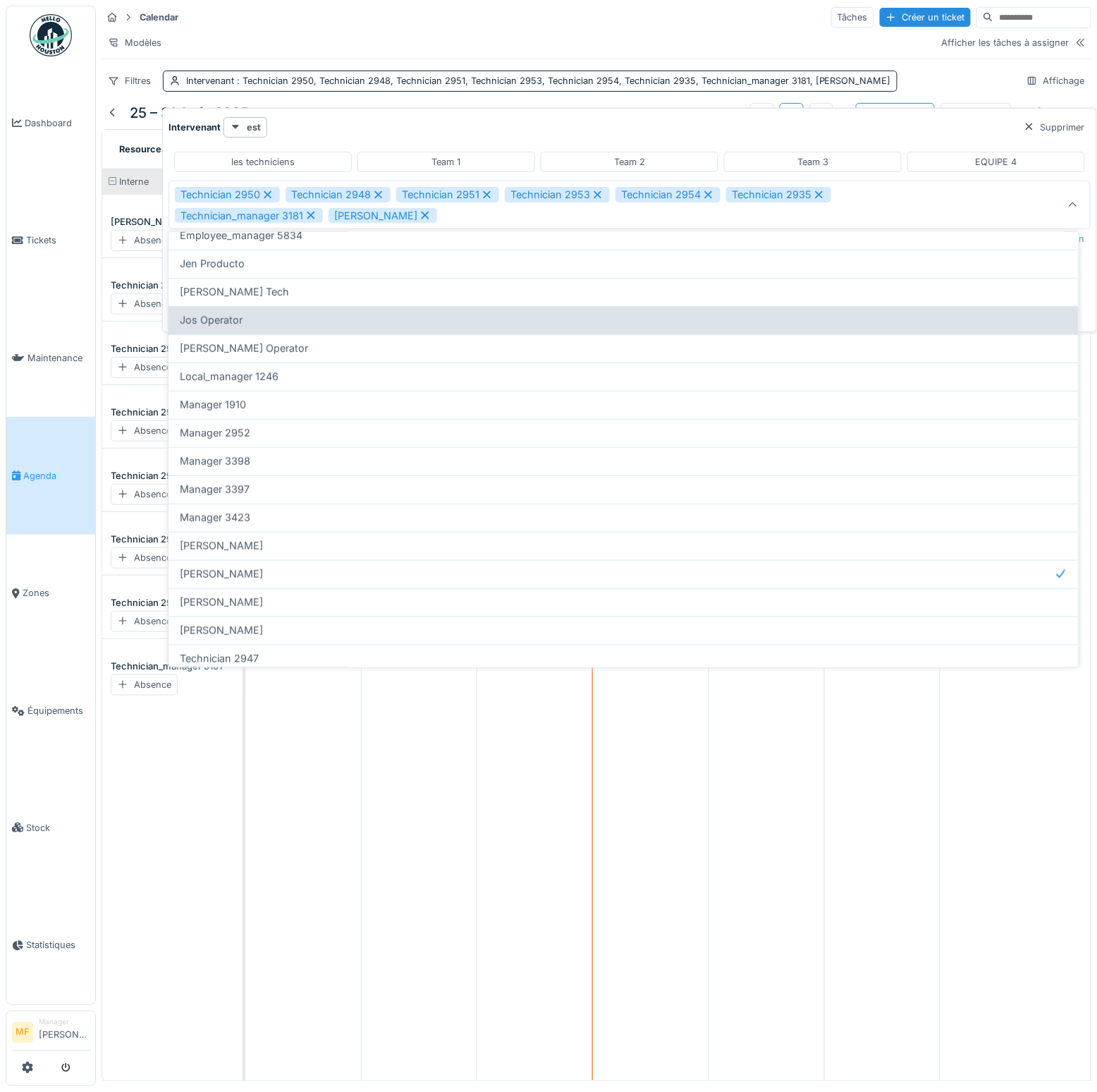
scroll to position [311, 0]
click at [240, 322] on div "[PERSON_NAME] Tech" at bounding box center [624, 320] width 888 height 15
type input "**********"
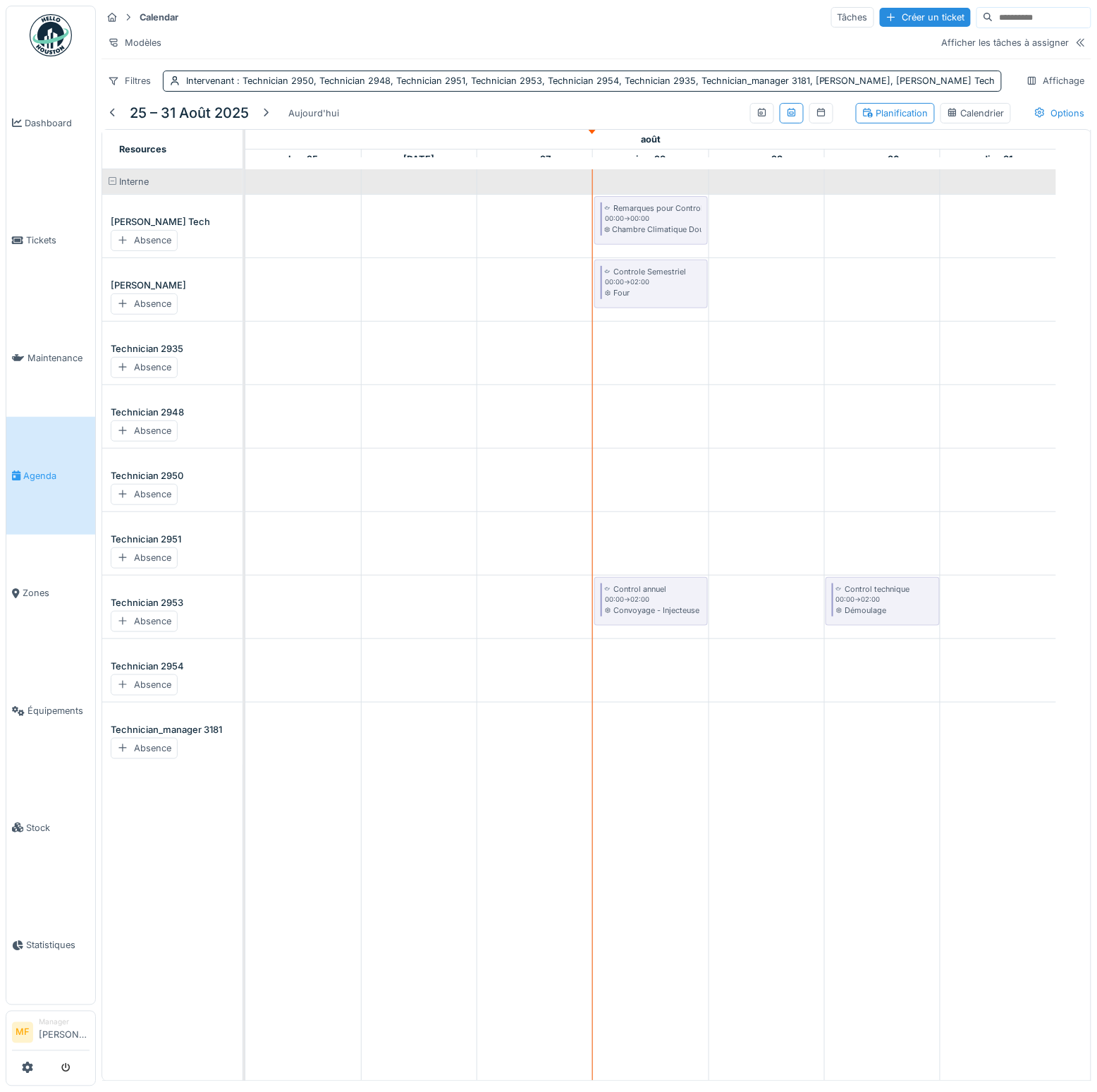
click at [124, 859] on div "Interne John Tech Absence Mike Mecanic Absence Technician 2935 Absence Technici…" at bounding box center [178, 625] width 152 height 911
click at [147, 39] on div "Modèles" at bounding box center [135, 42] width 67 height 21
click at [192, 75] on div "Nouvelle vue" at bounding box center [163, 73] width 118 height 21
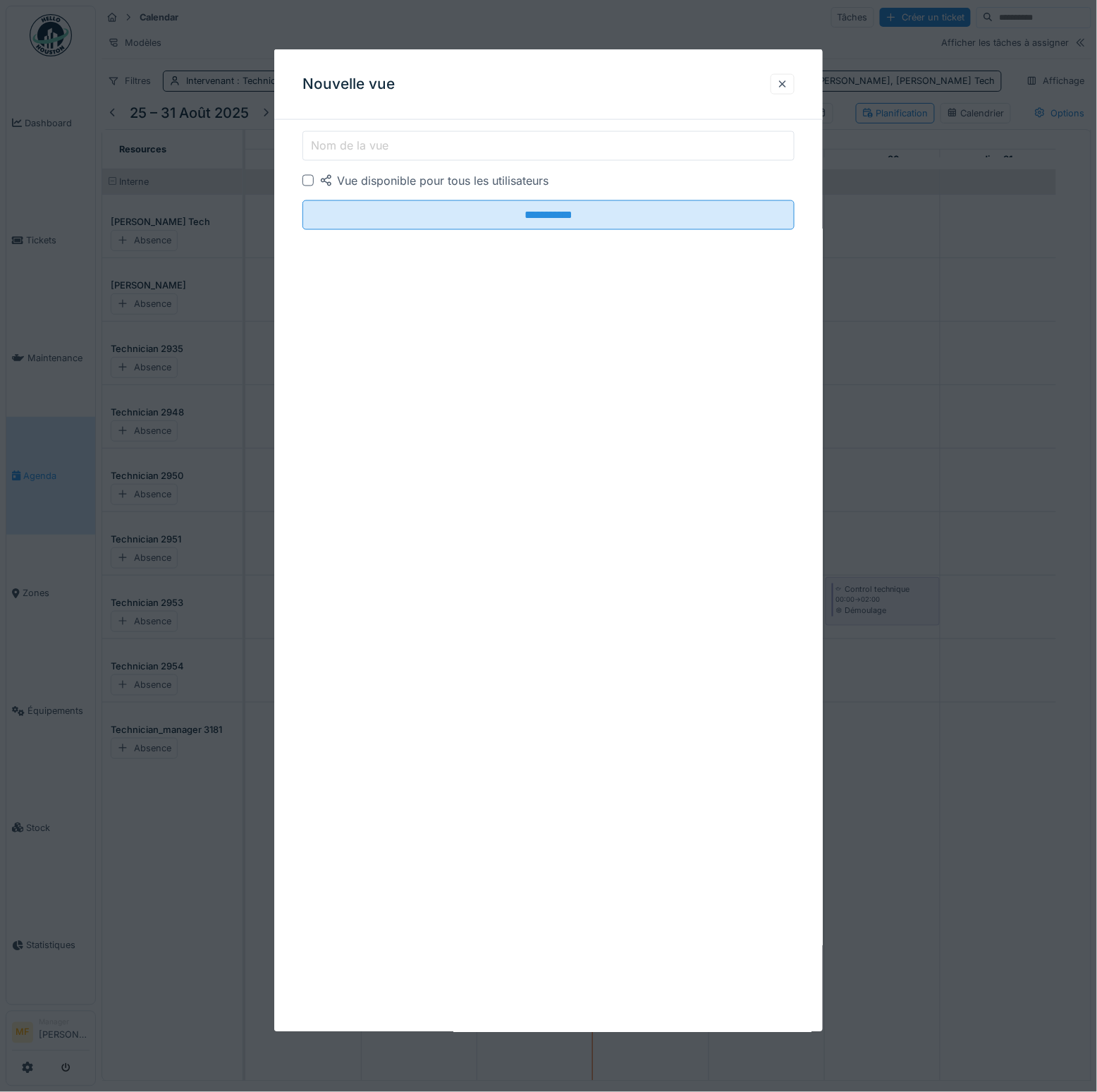
click at [330, 154] on input "Nom de la vue" at bounding box center [548, 146] width 492 height 29
type input "**********"
click at [302, 201] on input "**********" at bounding box center [548, 215] width 492 height 29
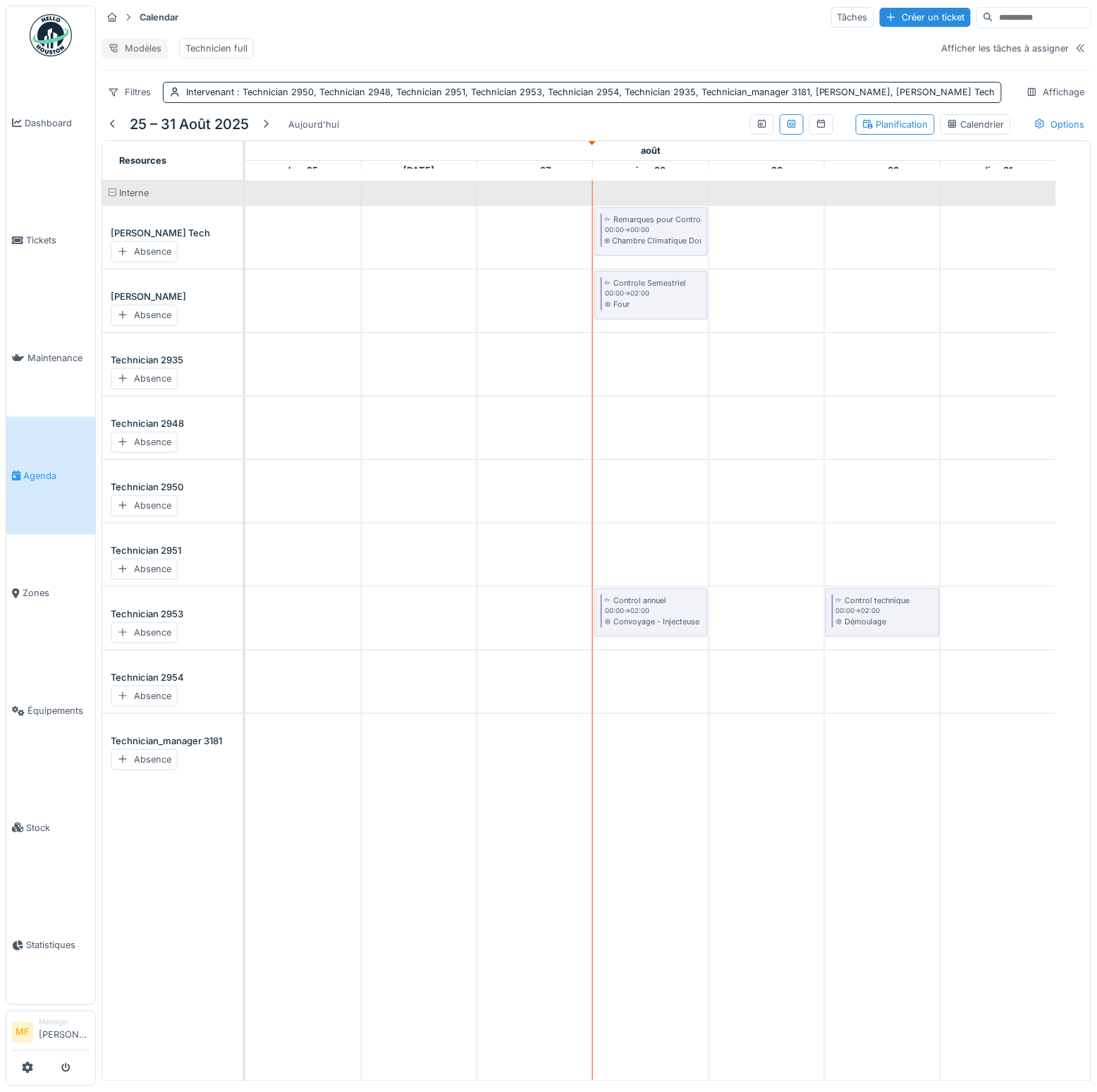
click at [141, 48] on div "Modèles" at bounding box center [135, 48] width 67 height 21
click at [491, 37] on div "Modèles Technicien full" at bounding box center [516, 48] width 830 height 31
click at [258, 97] on span ": Technician 2950, Technician 2948, Technician 2951, Technician 2953, Technicia…" at bounding box center [615, 92] width 762 height 10
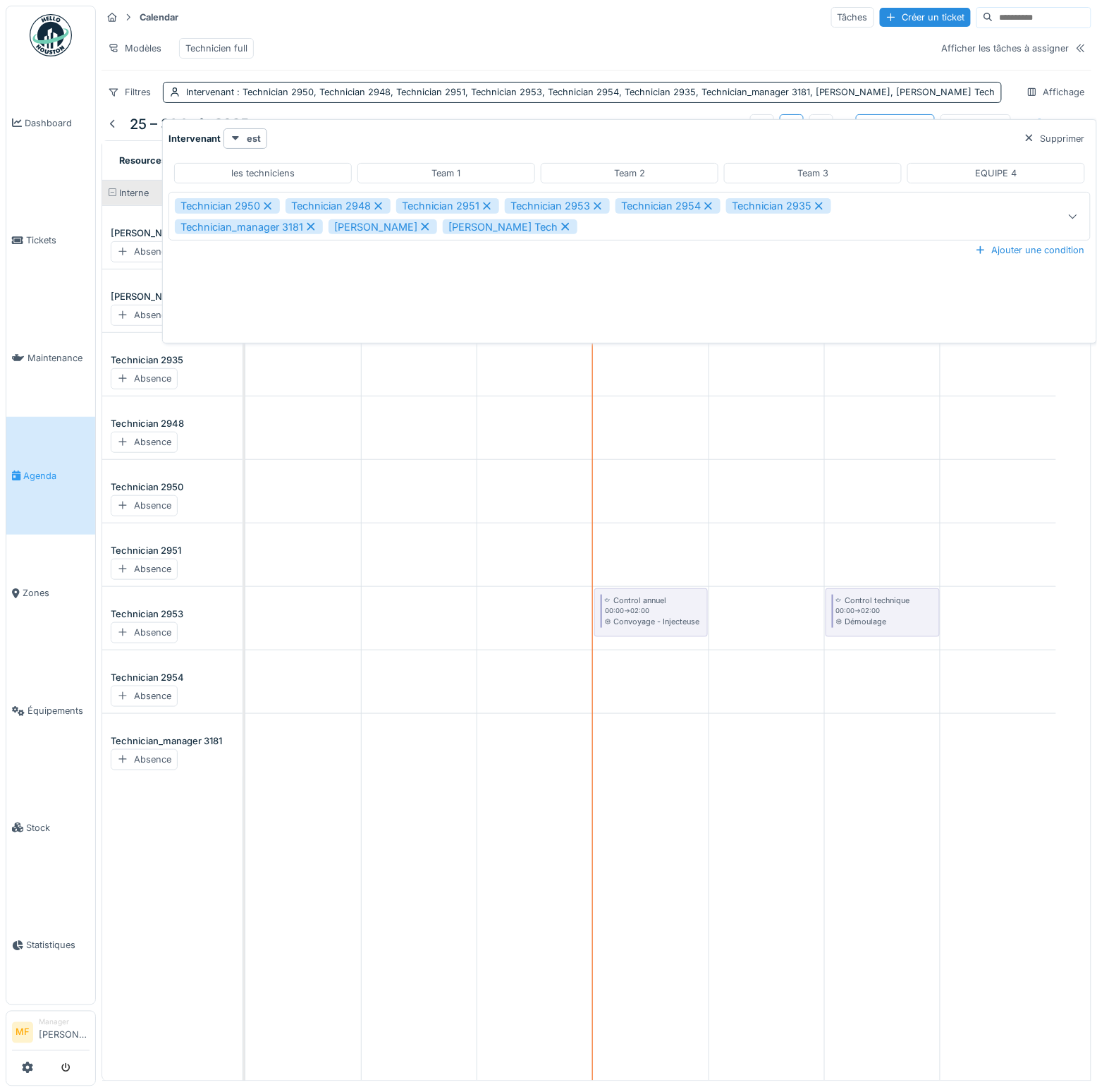
click at [262, 202] on icon at bounding box center [267, 205] width 12 height 10
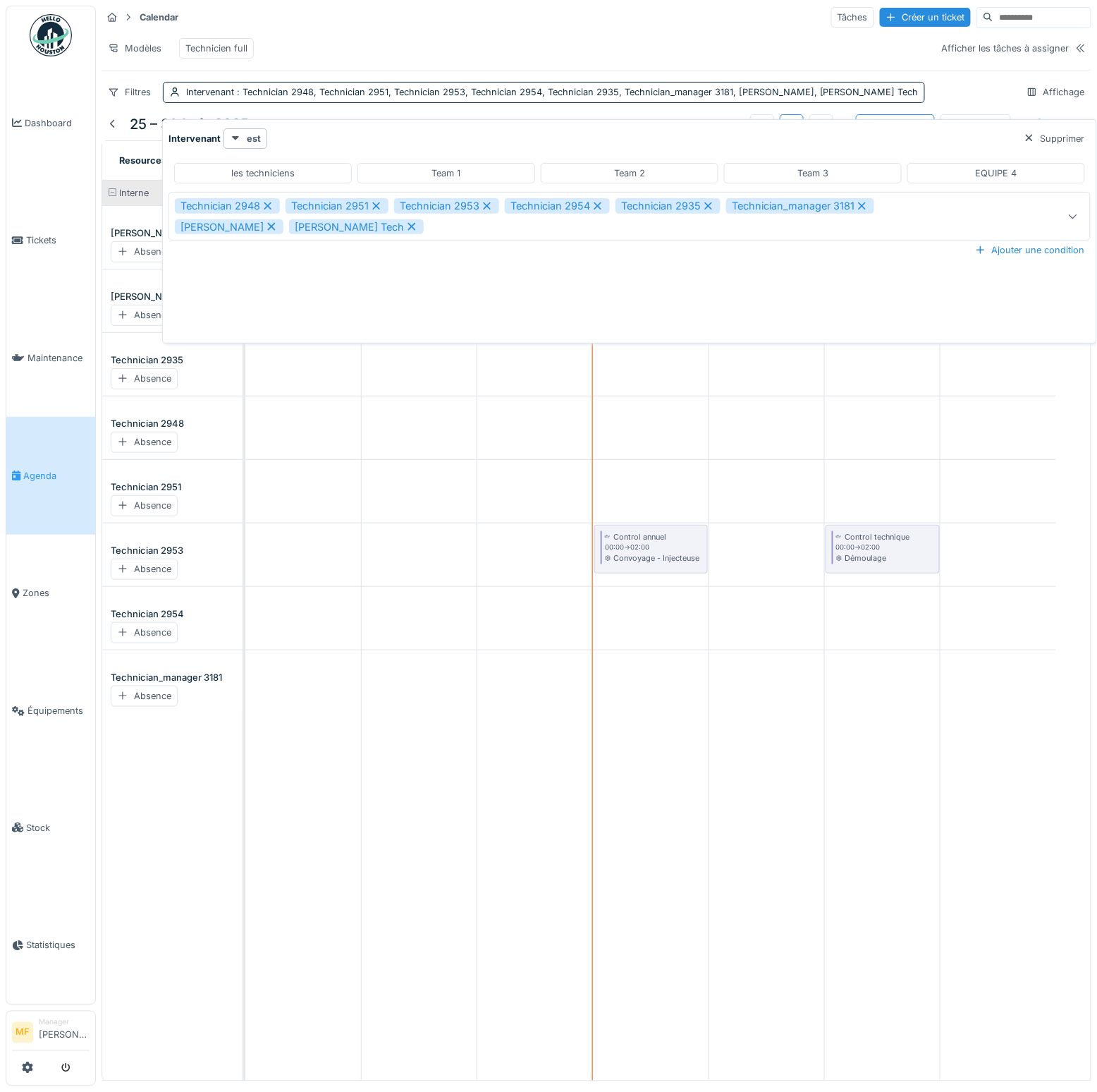
click at [262, 202] on icon at bounding box center [267, 205] width 12 height 10
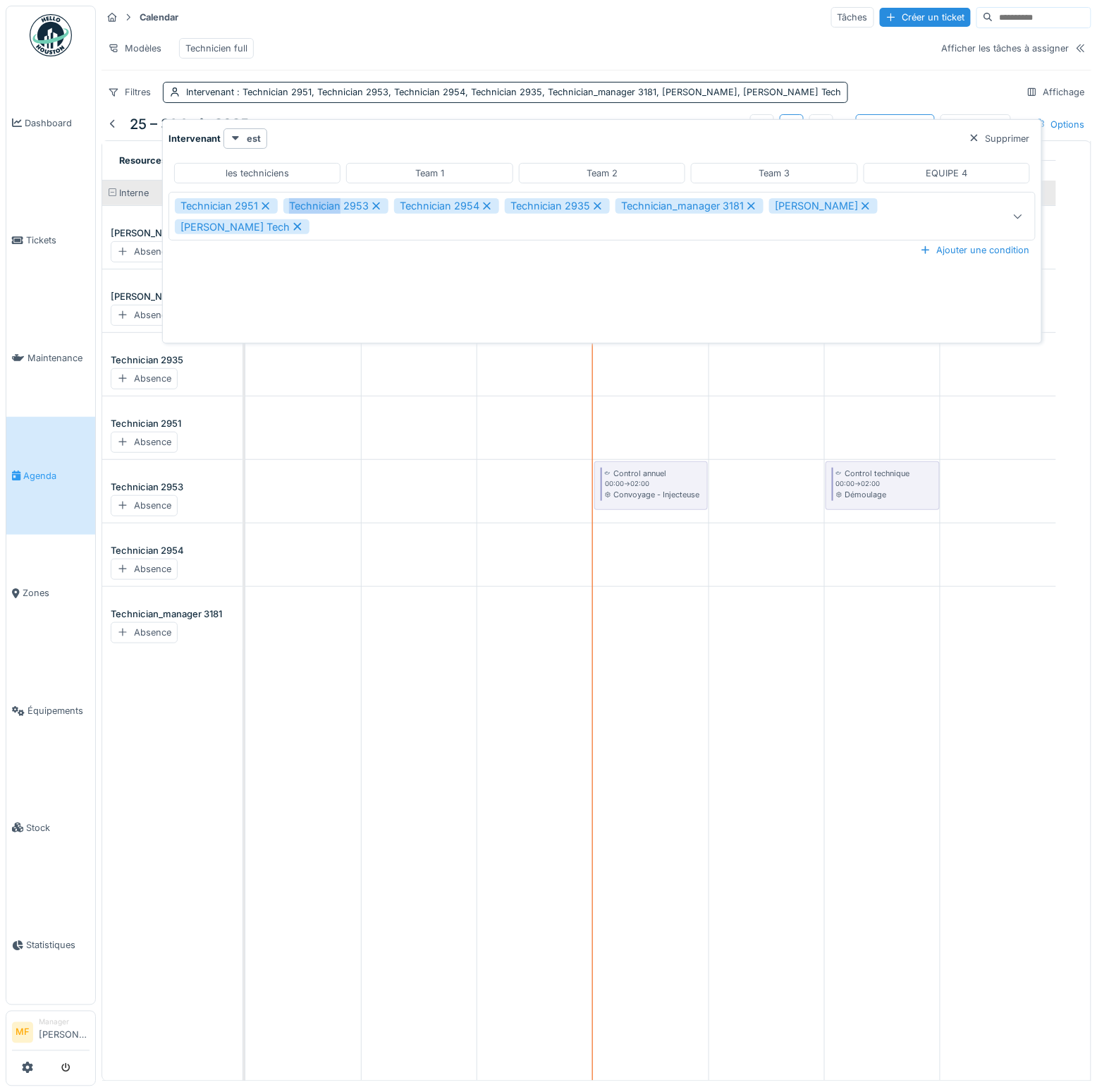
click at [262, 202] on icon at bounding box center [265, 205] width 12 height 10
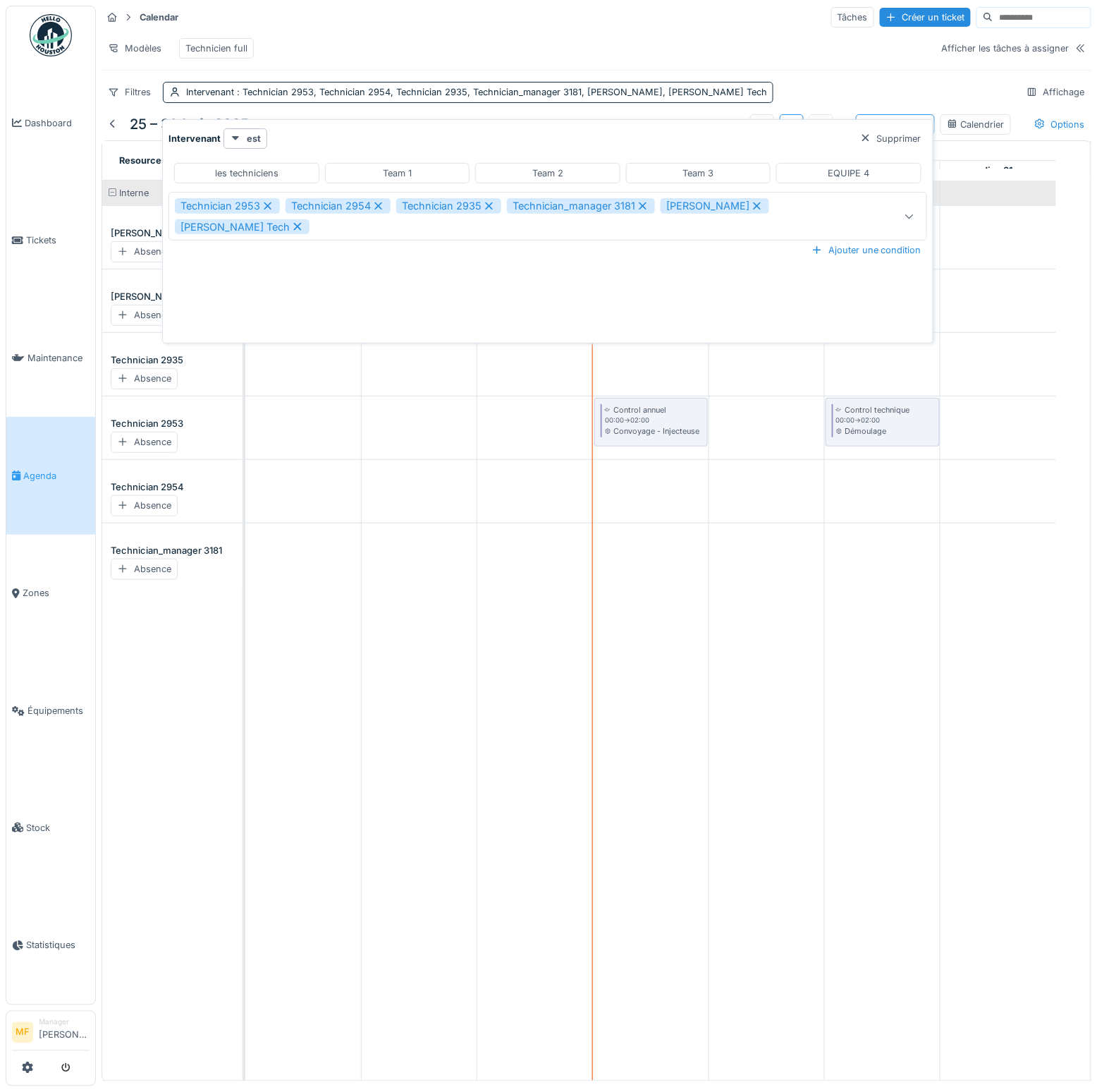
click at [262, 202] on icon at bounding box center [267, 205] width 12 height 10
type input "**********"
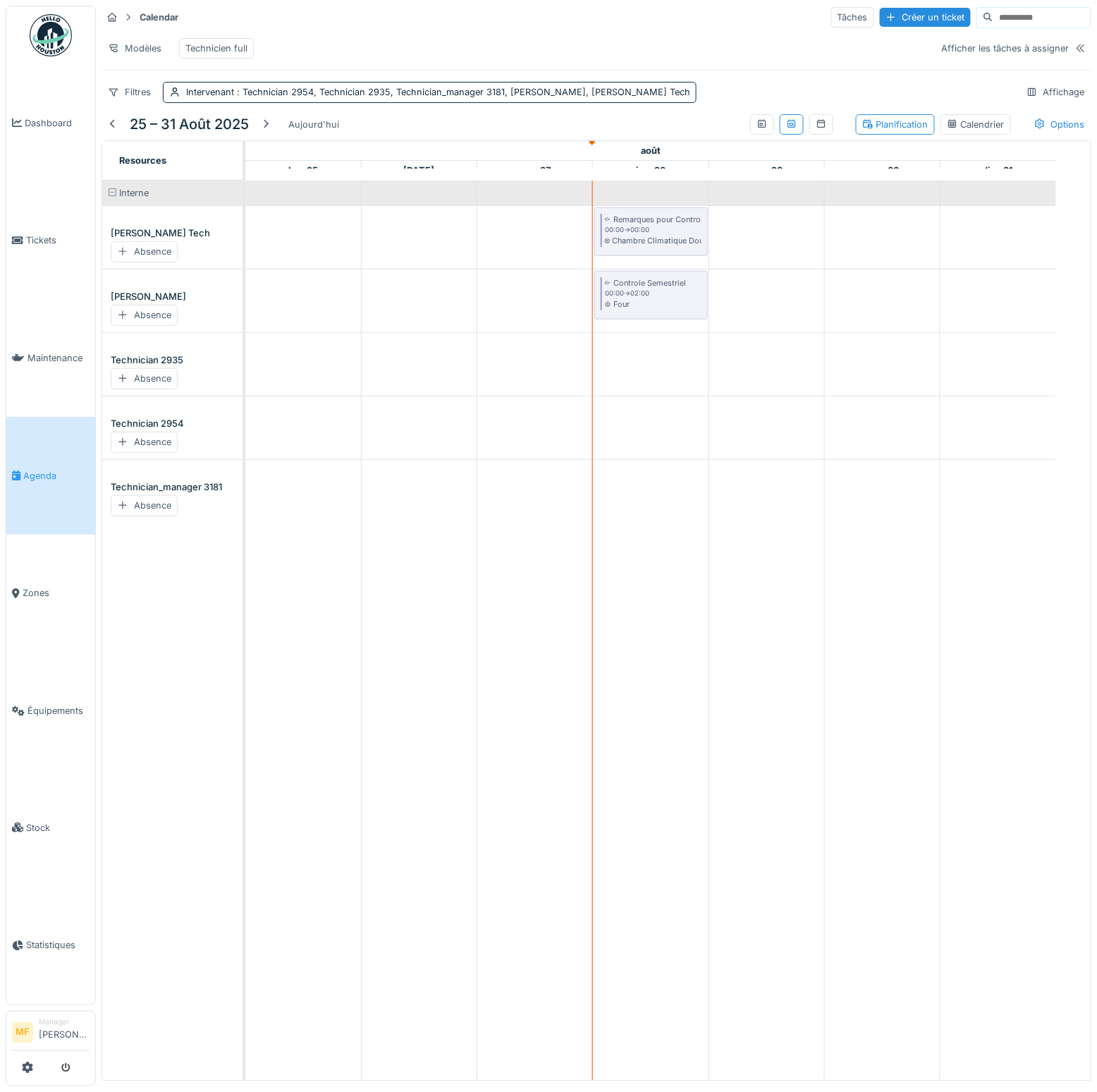
click at [316, 49] on div "Modèles Technicien full" at bounding box center [516, 48] width 830 height 31
click at [140, 41] on div "Modèles" at bounding box center [135, 48] width 67 height 21
click at [157, 76] on div "Nouvelle vue" at bounding box center [163, 78] width 118 height 21
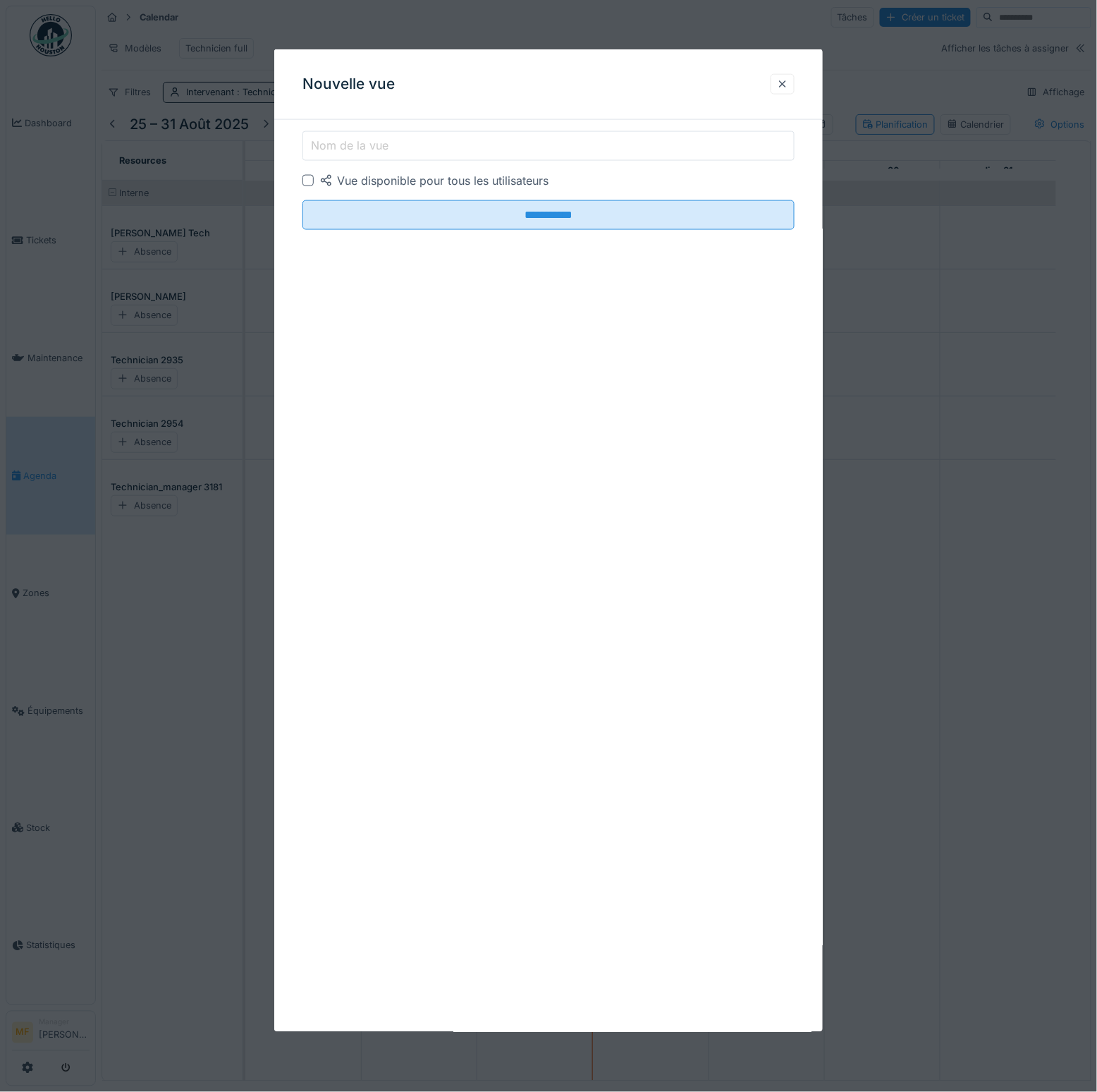
click at [345, 138] on label "Nom de la vue" at bounding box center [350, 145] width 83 height 17
click at [345, 138] on input "Nom de la vue" at bounding box center [548, 146] width 492 height 29
type input "********"
click at [578, 59] on div "Nouvelle vue" at bounding box center [548, 84] width 548 height 70
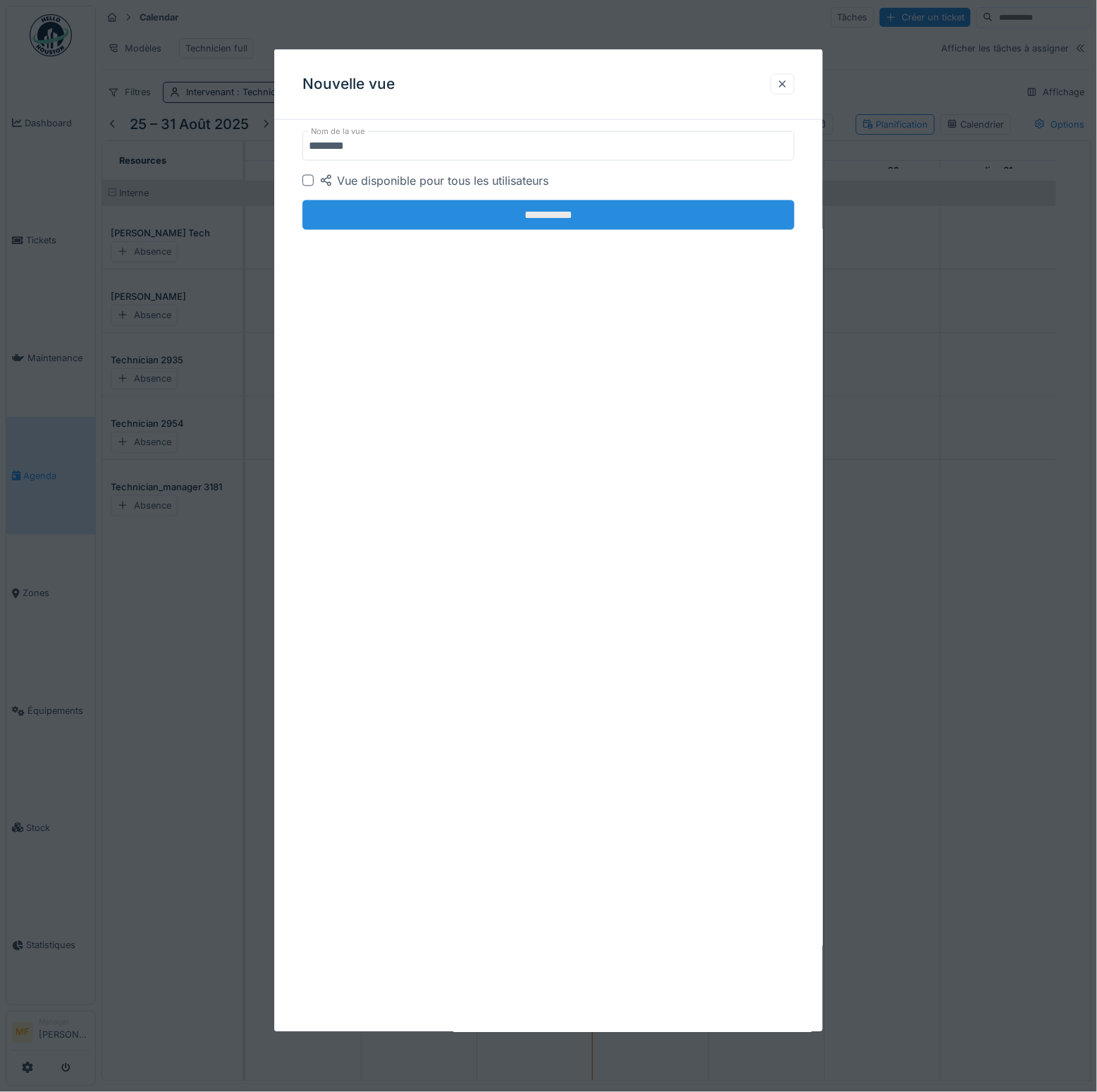
click at [580, 214] on input "**********" at bounding box center [548, 215] width 492 height 29
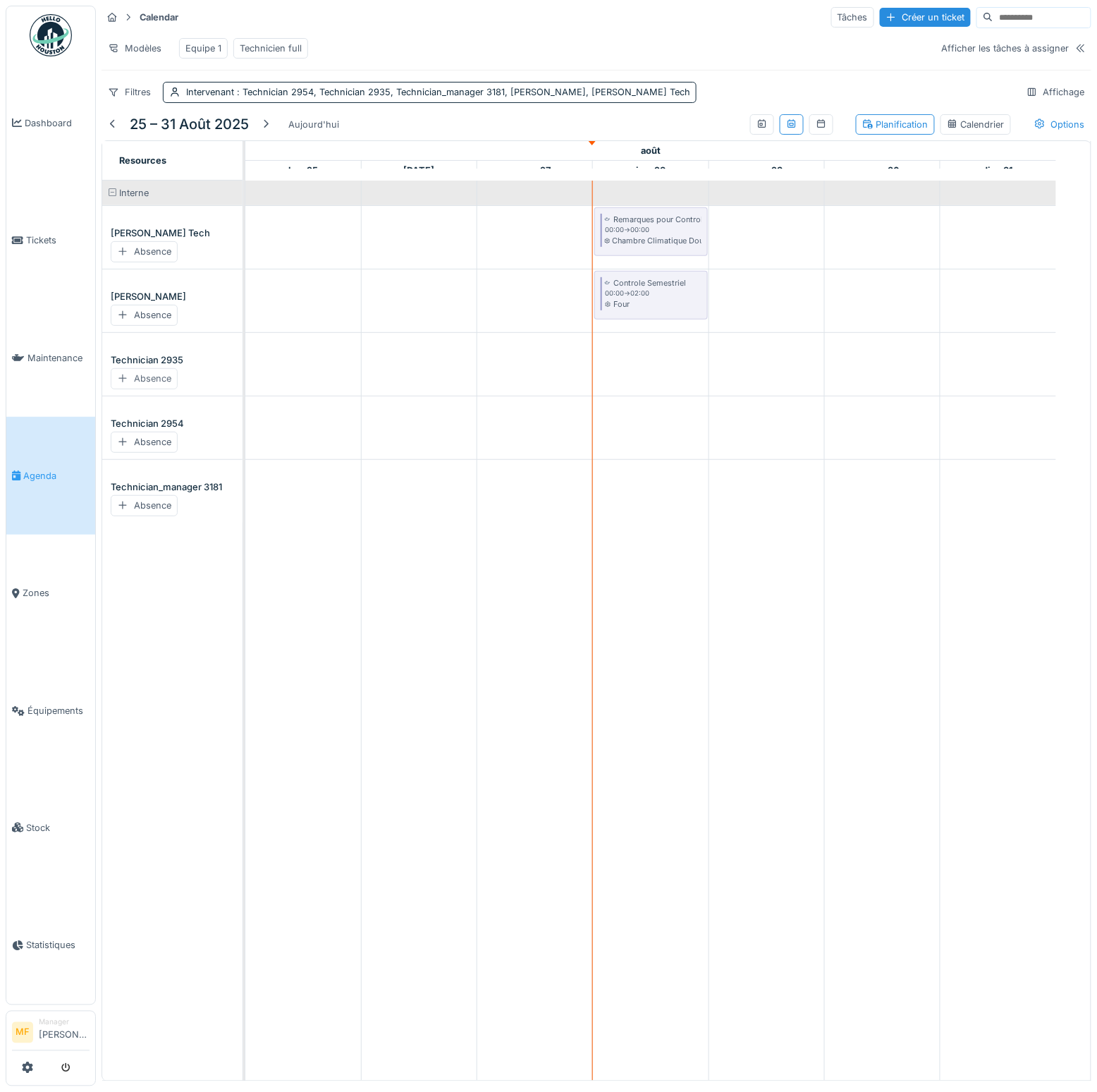
click at [149, 385] on div "Absence" at bounding box center [144, 379] width 67 height 21
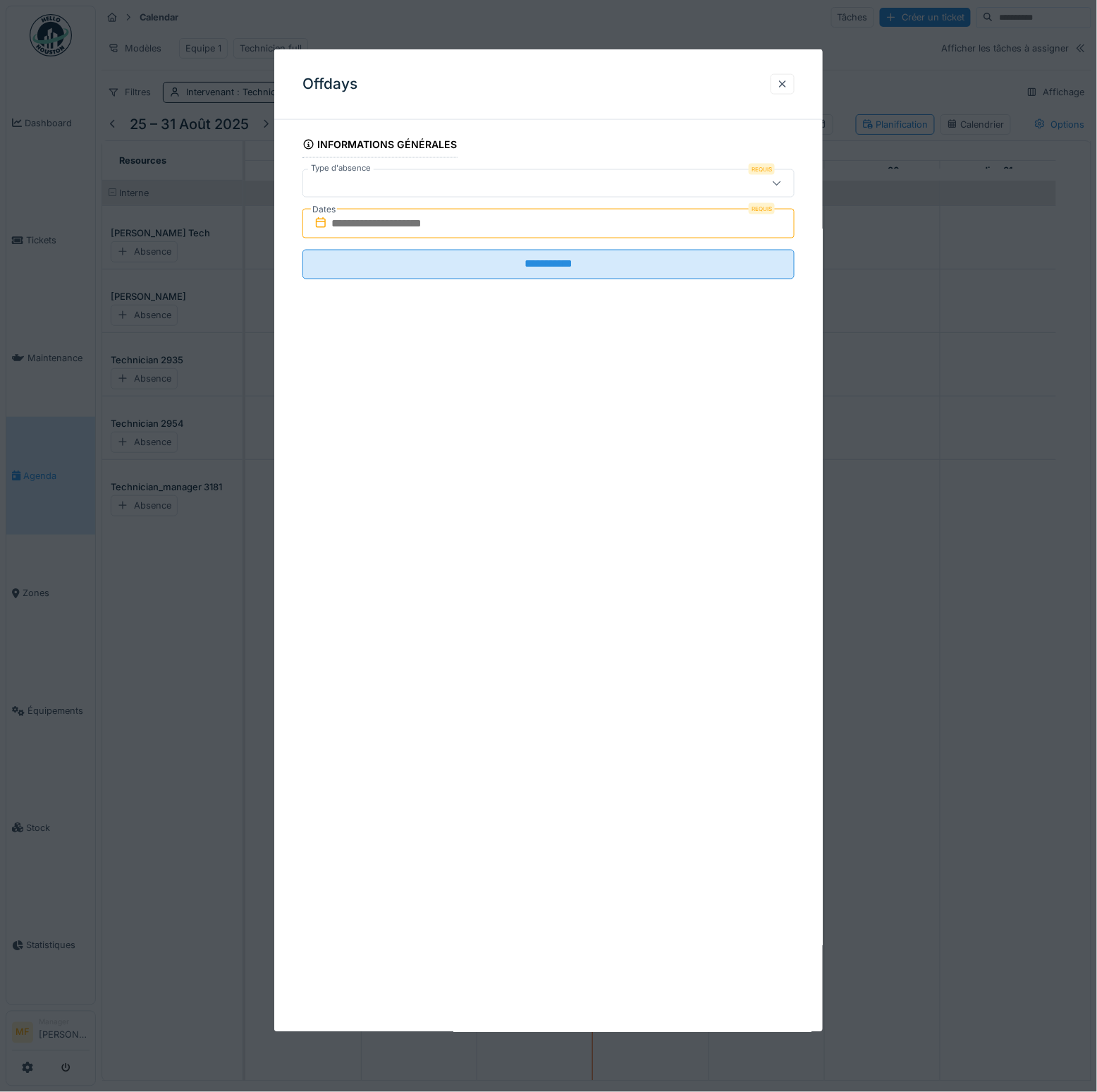
click at [382, 224] on input "text" at bounding box center [548, 223] width 492 height 29
click at [384, 184] on div at bounding box center [519, 183] width 420 height 15
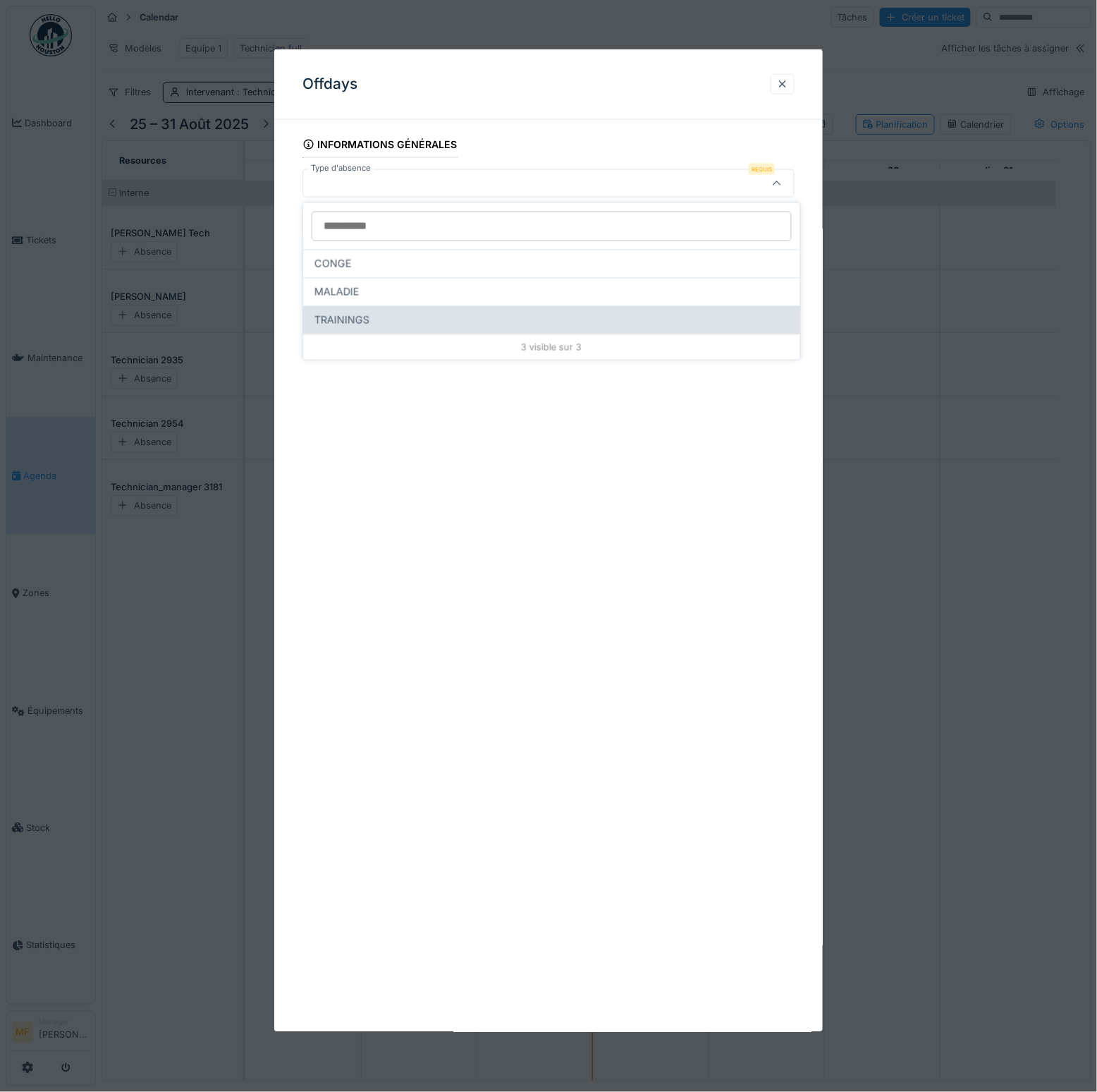
click at [363, 313] on span "TRAININGS" at bounding box center [342, 320] width 55 height 15
type input "***"
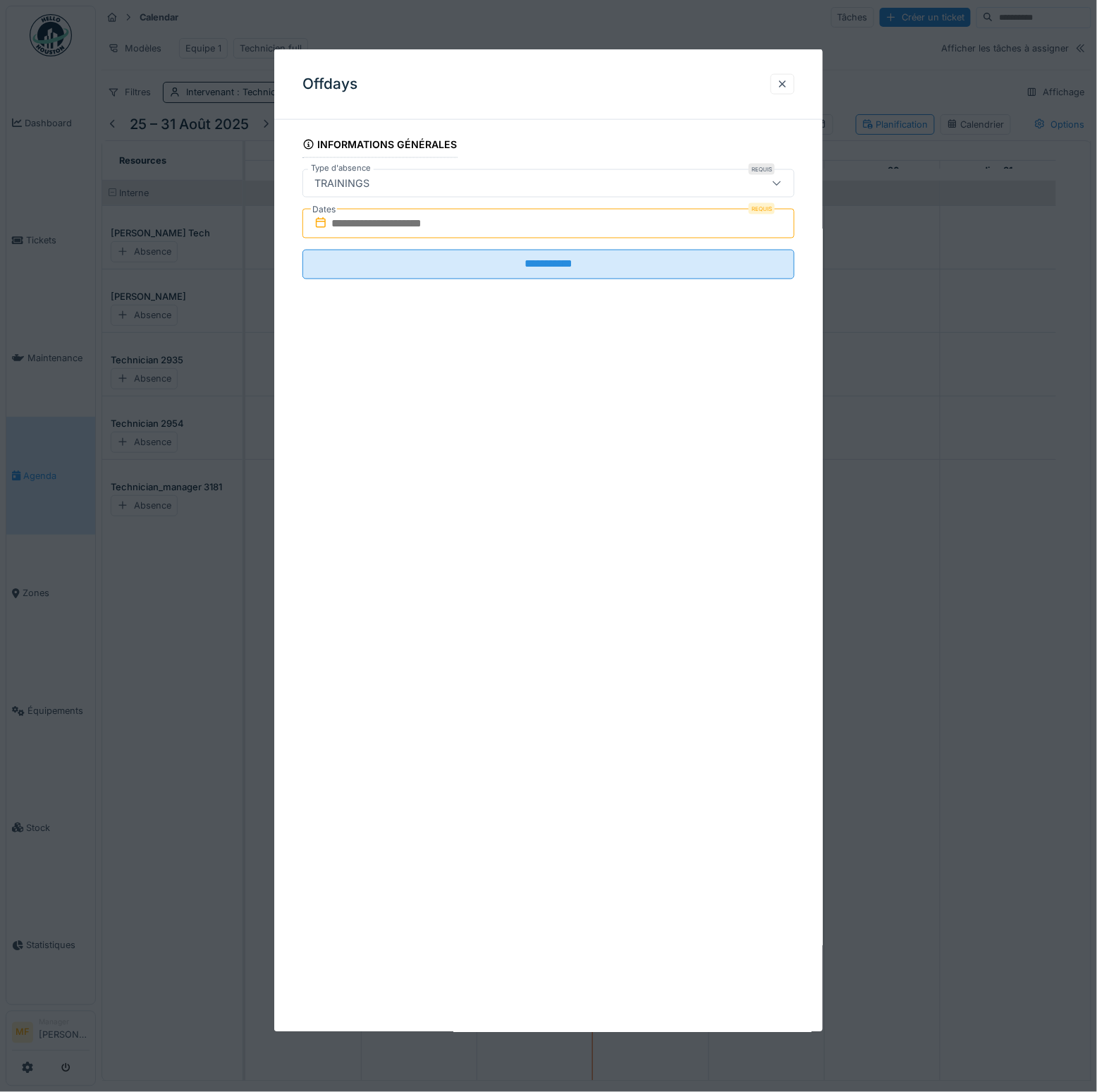
click at [385, 221] on input "text" at bounding box center [548, 223] width 492 height 29
click at [556, 408] on div "28" at bounding box center [552, 407] width 19 height 21
click at [600, 406] on div "30" at bounding box center [598, 407] width 19 height 19
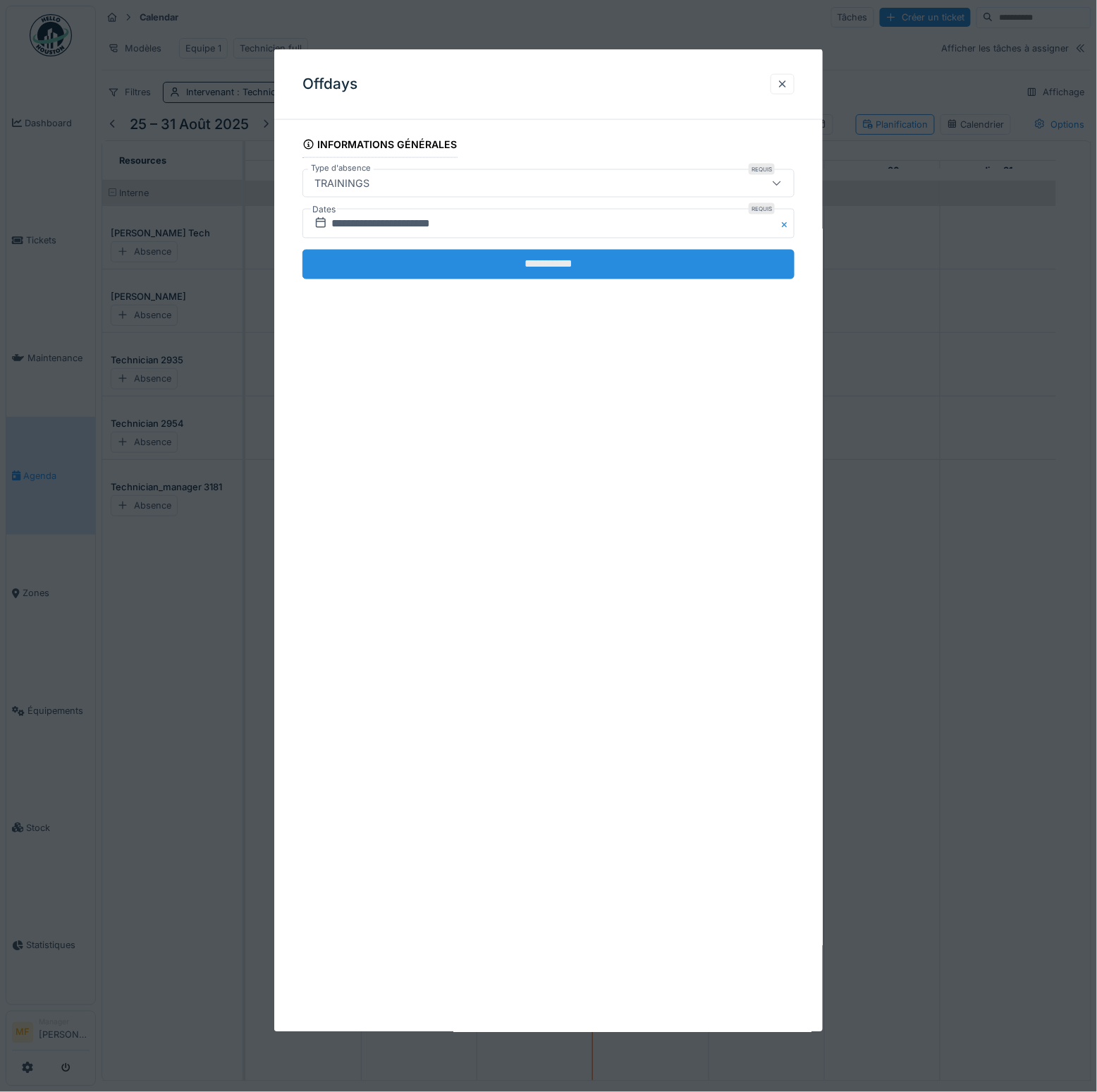
click at [553, 265] on input "**********" at bounding box center [548, 264] width 492 height 29
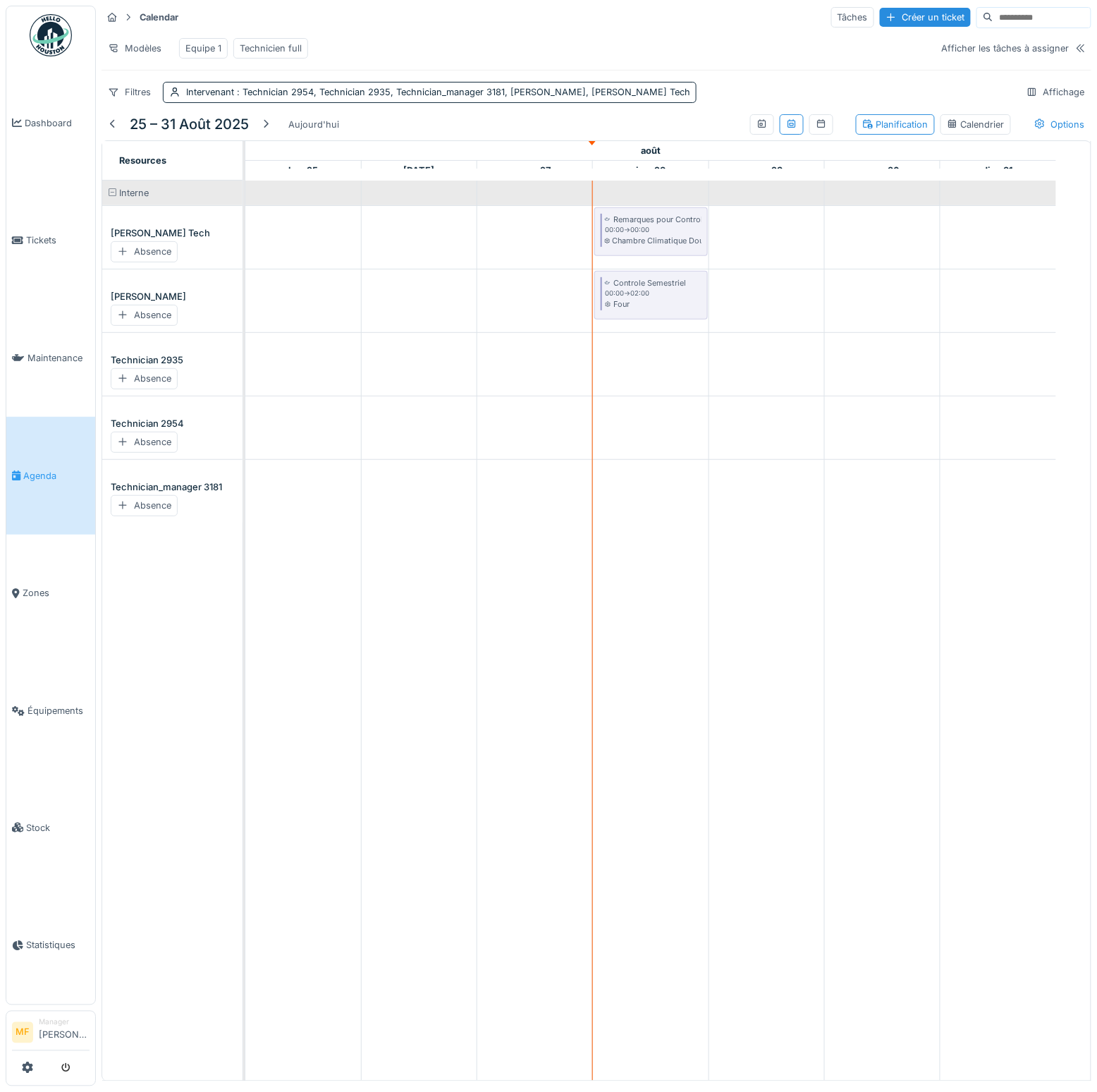
click at [951, 131] on div "Calendrier" at bounding box center [975, 125] width 58 height 13
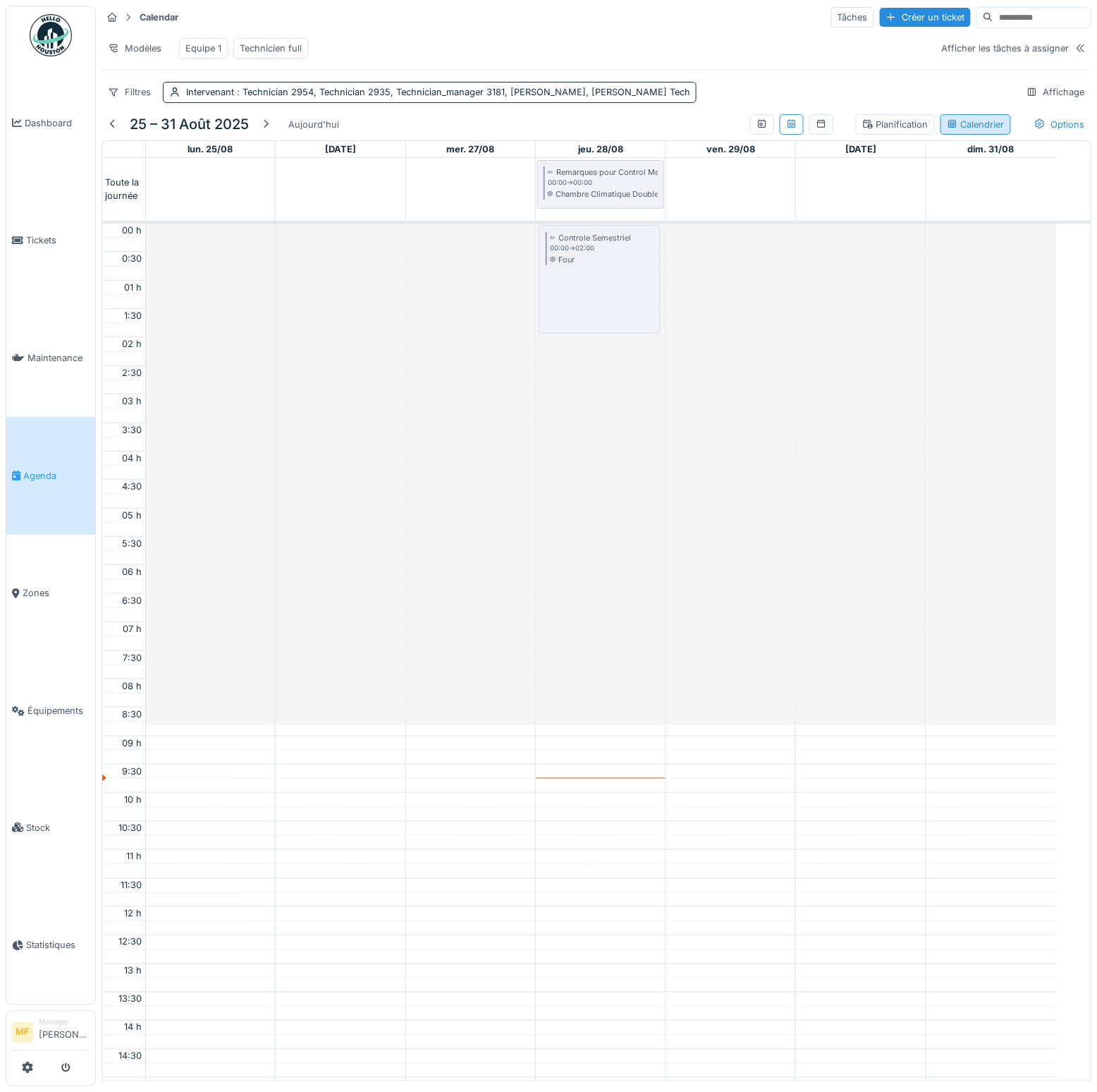
scroll to position [335, 0]
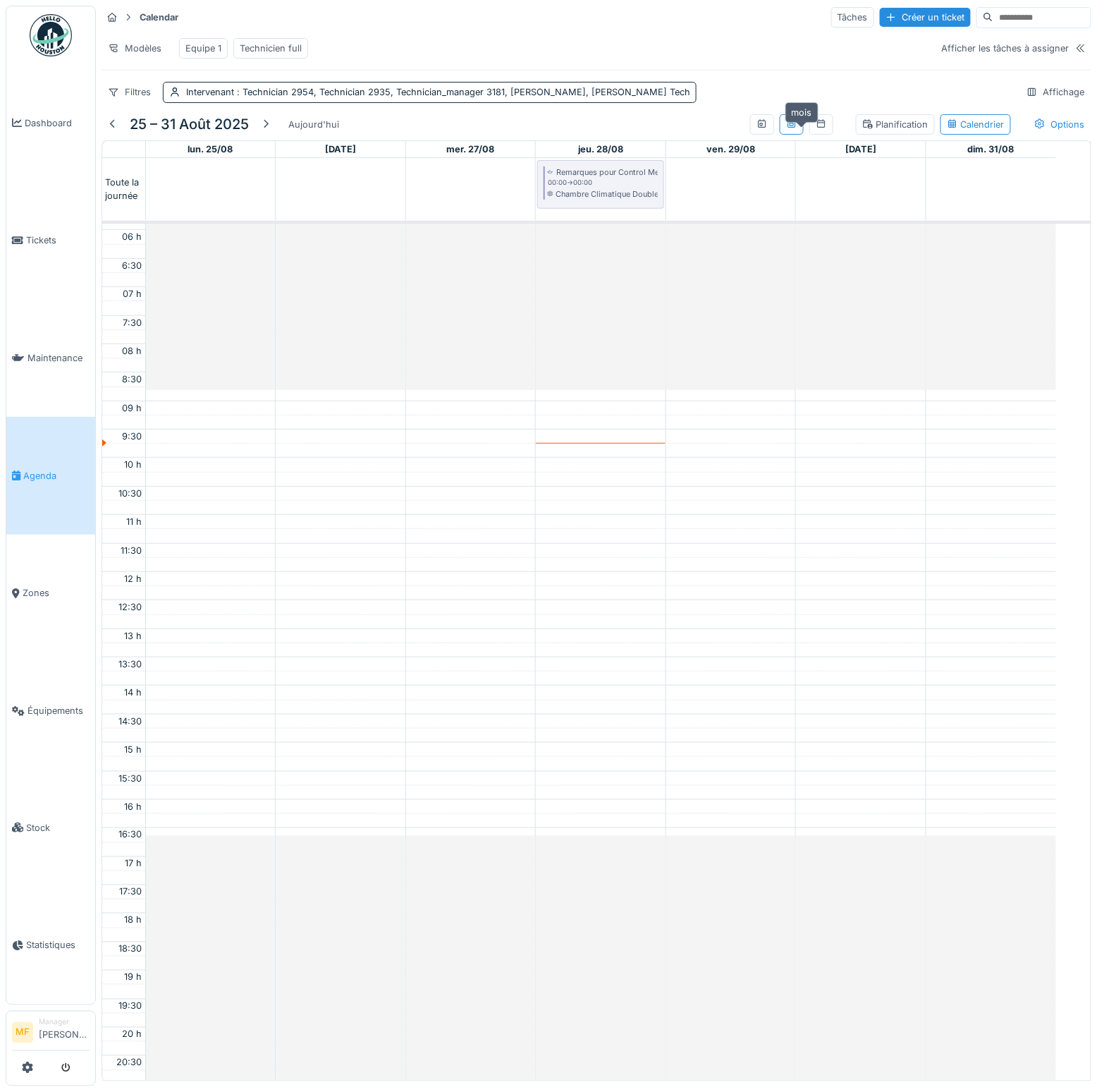
click at [816, 128] on icon at bounding box center [821, 124] width 11 height 10
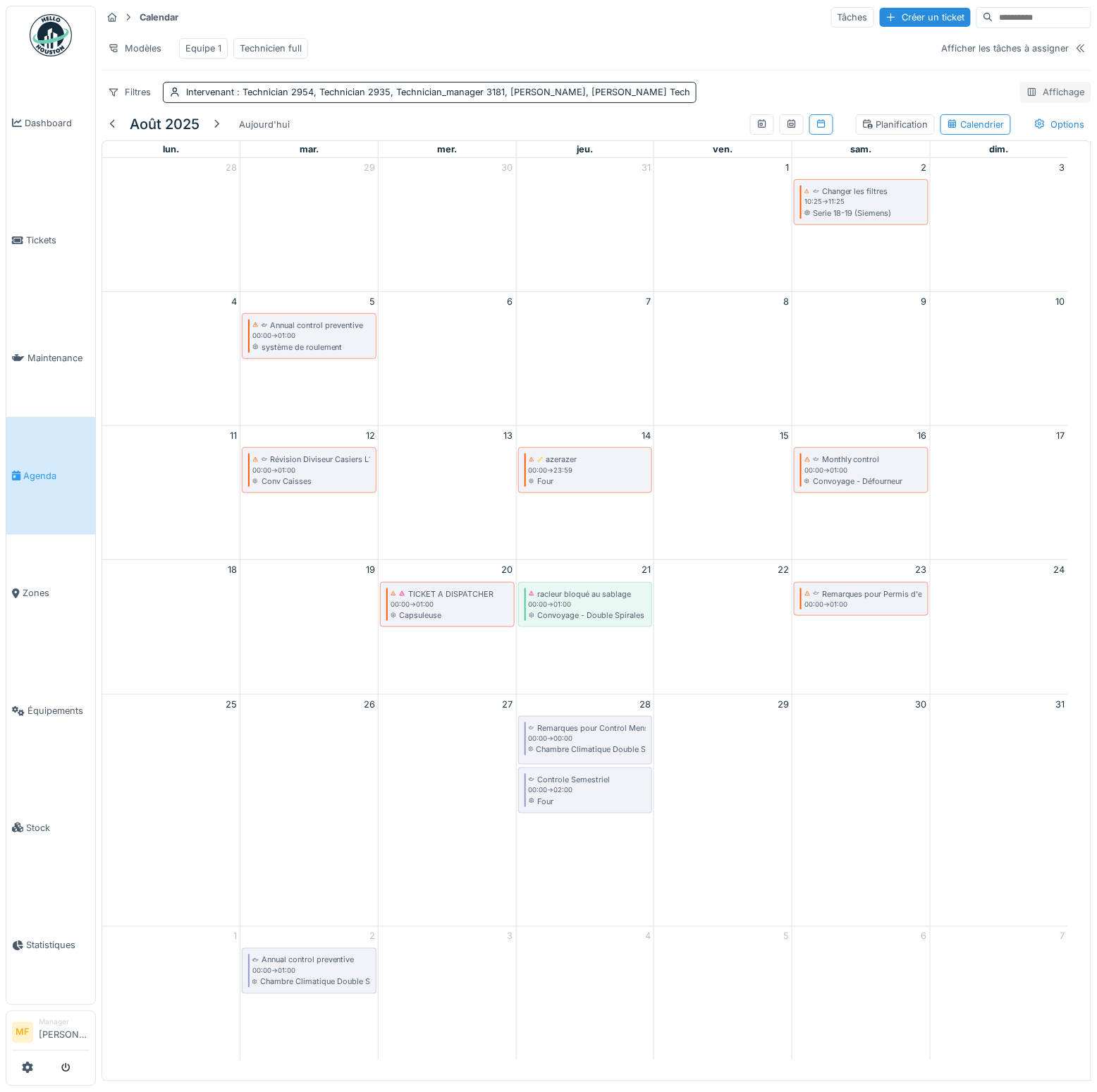
click at [1038, 102] on div "Affichage" at bounding box center [1056, 92] width 71 height 21
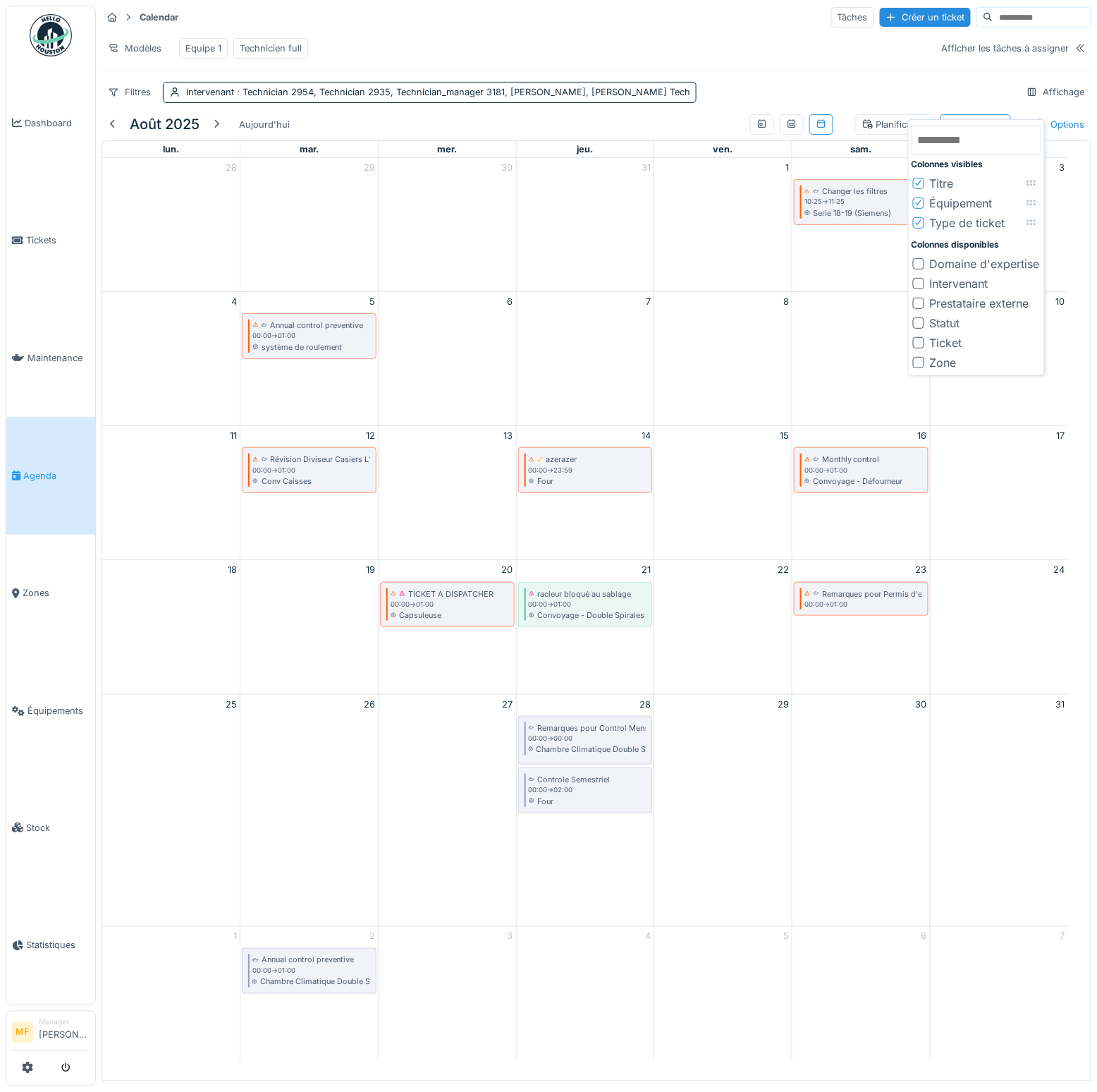
click at [919, 279] on div at bounding box center [918, 283] width 11 height 11
click at [918, 236] on div at bounding box center [919, 242] width 9 height 13
click at [626, 45] on div "Modèles Equipe 1 Technicien full" at bounding box center [516, 48] width 830 height 31
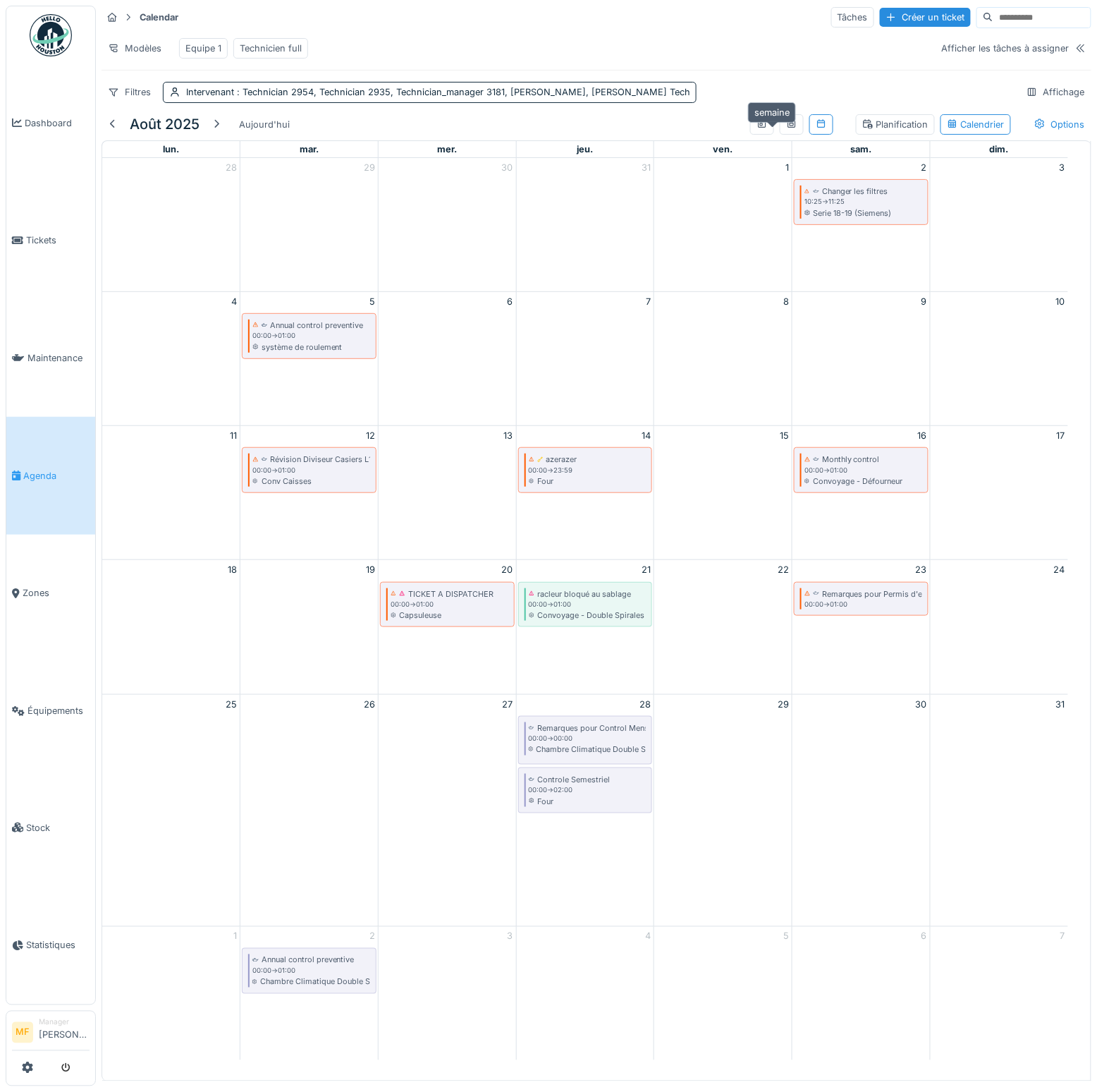
click at [788, 127] on icon at bounding box center [792, 124] width 8 height 9
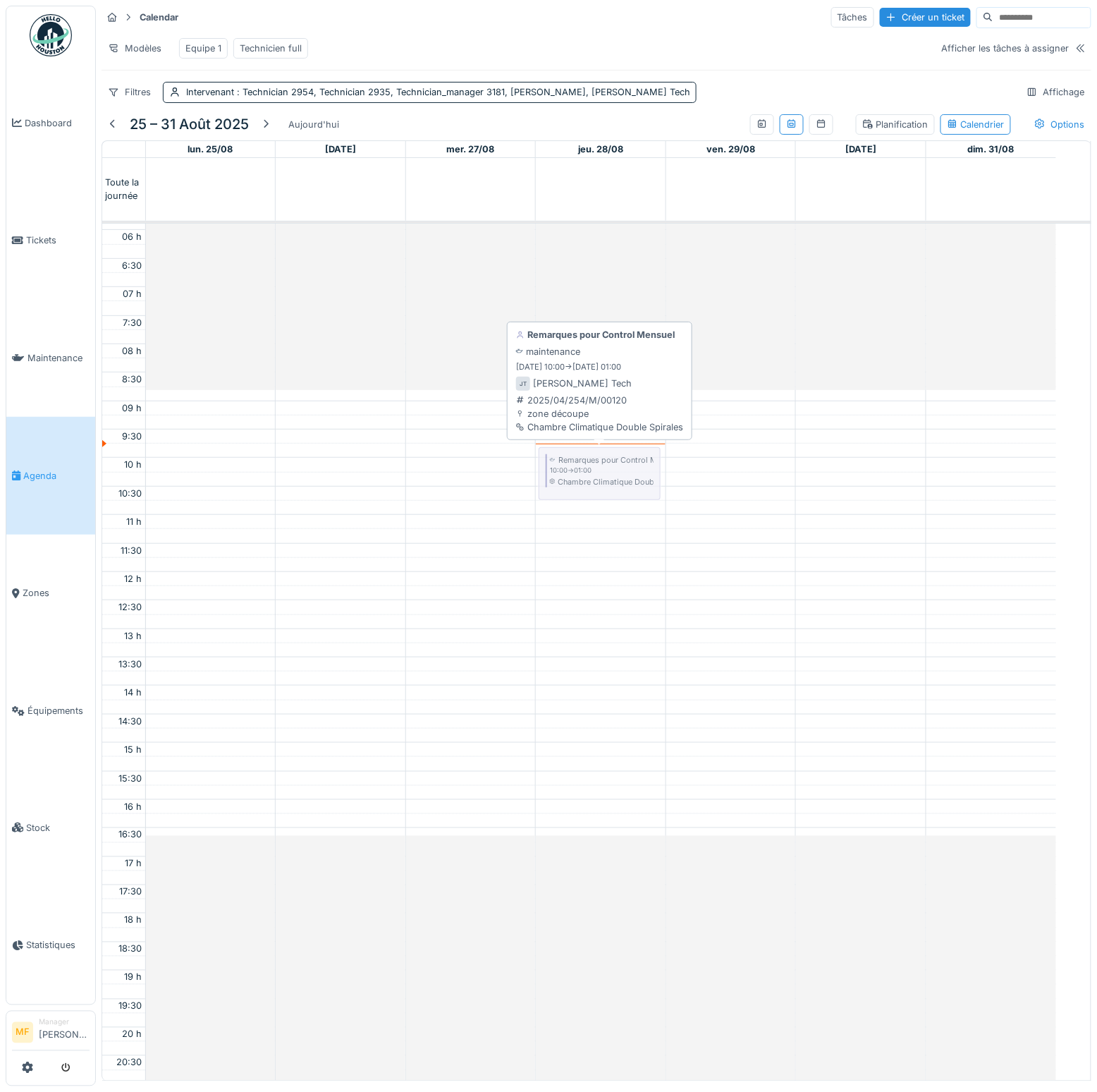
drag, startPoint x: 614, startPoint y: 196, endPoint x: 603, endPoint y: 467, distance: 271.2
click at [603, 467] on tbody "Toute la journée Remarques pour Control Mensuel 00:00 -> 00:00 Chambre Climatiq…" at bounding box center [597, 620] width 989 height 924
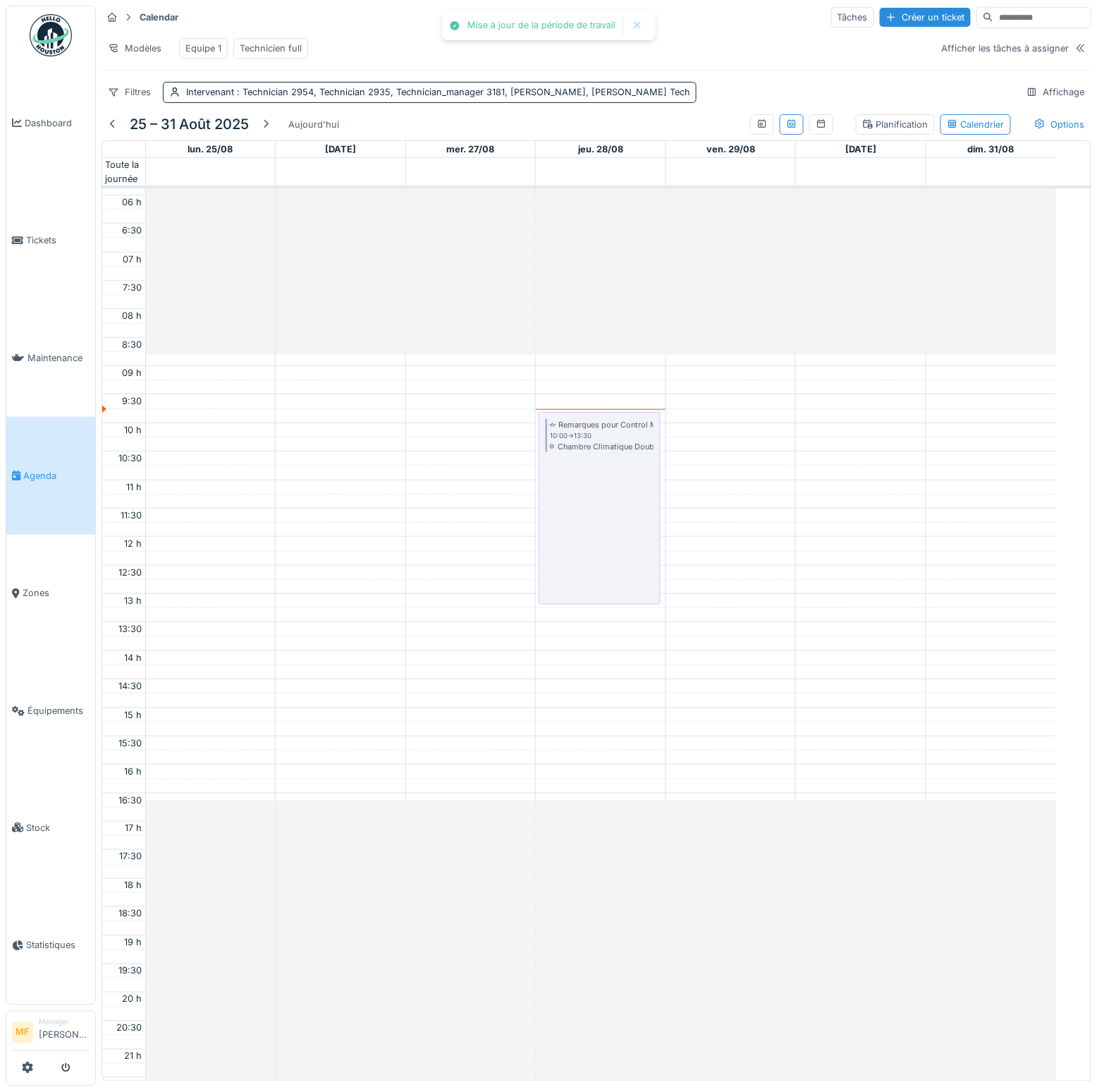
drag, startPoint x: 601, startPoint y: 471, endPoint x: 605, endPoint y: 602, distance: 131.1
click at [605, 602] on div "Controle Semestriel 00:00 -> 02:00 Four Remarques pour Control Mensuel 10:00 ->…" at bounding box center [600, 536] width 130 height 1366
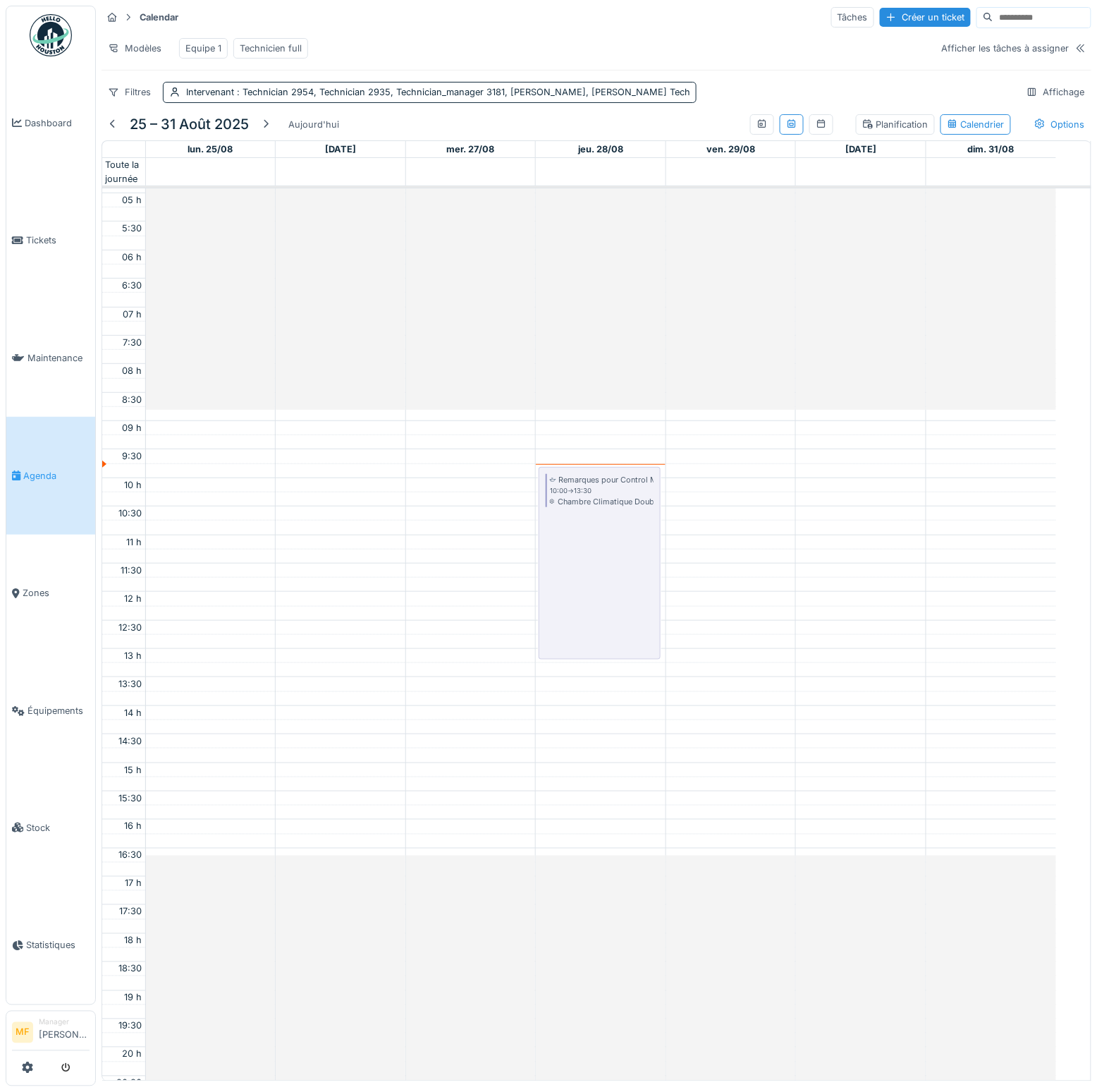
scroll to position [222, 0]
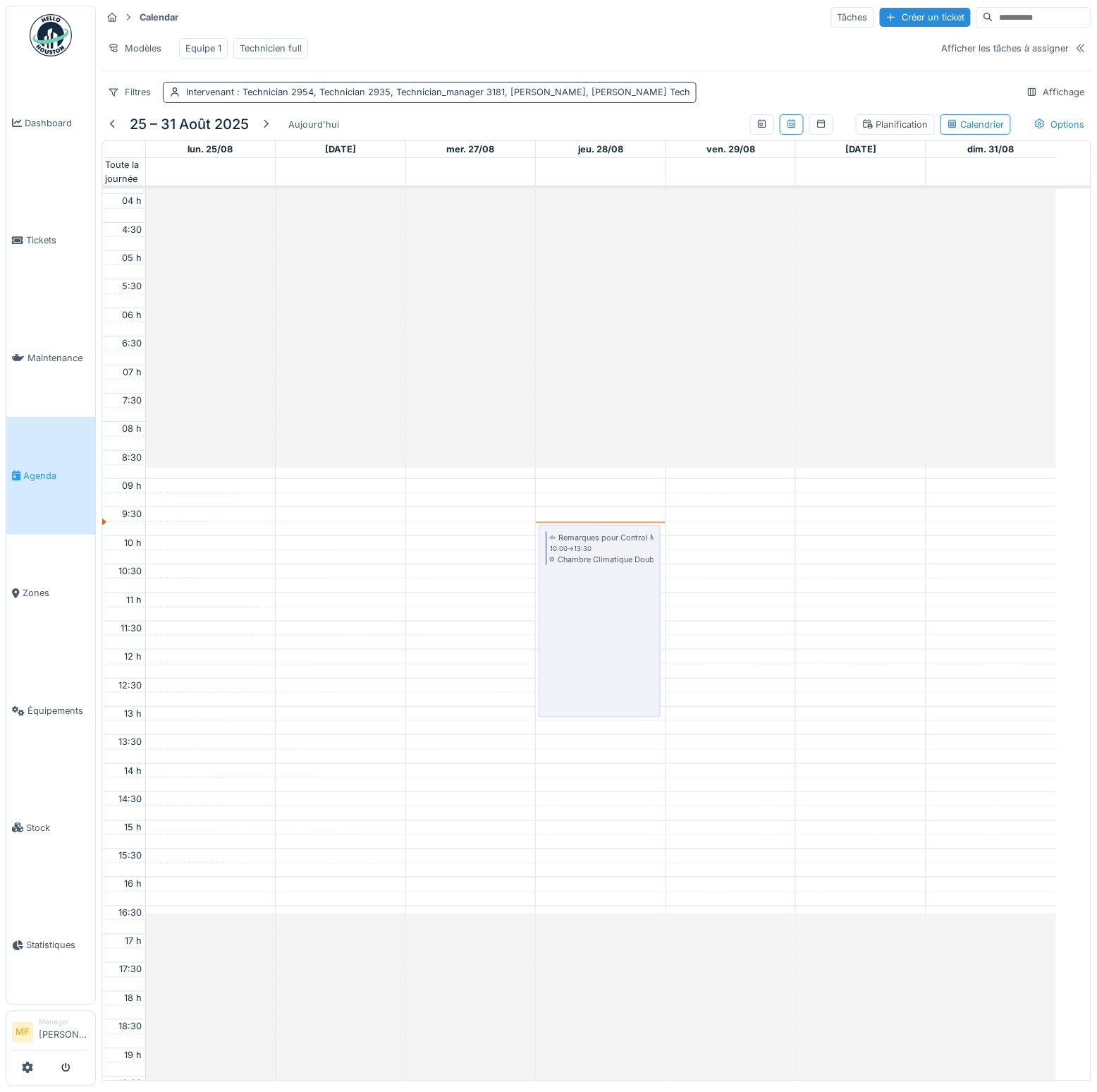
click at [541, 97] on span ": Technician 2954, Technician 2935, Technician_manager 3181, Mike Mecanic, John…" at bounding box center [462, 92] width 456 height 10
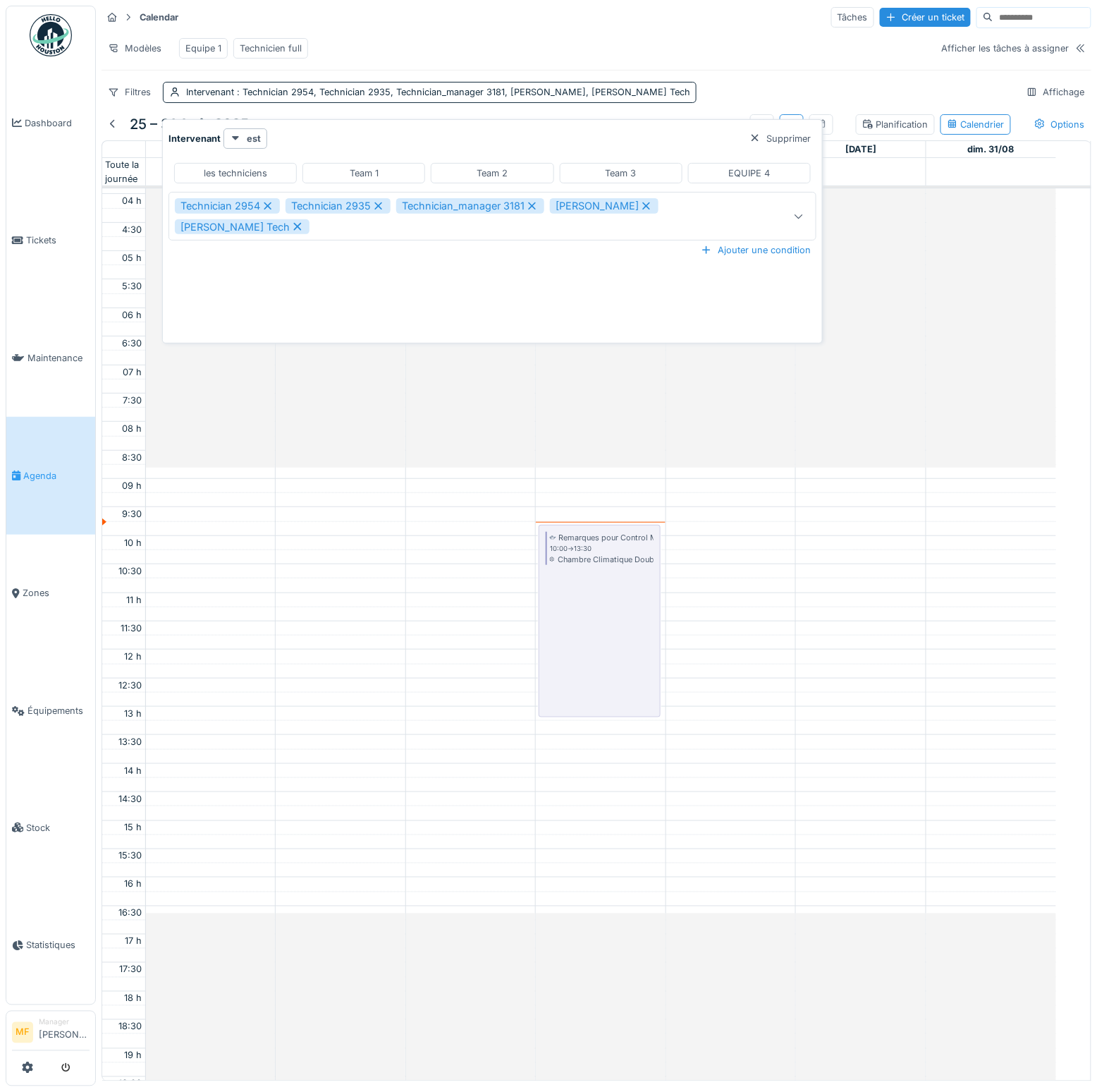
click at [750, 136] on div at bounding box center [755, 138] width 11 height 13
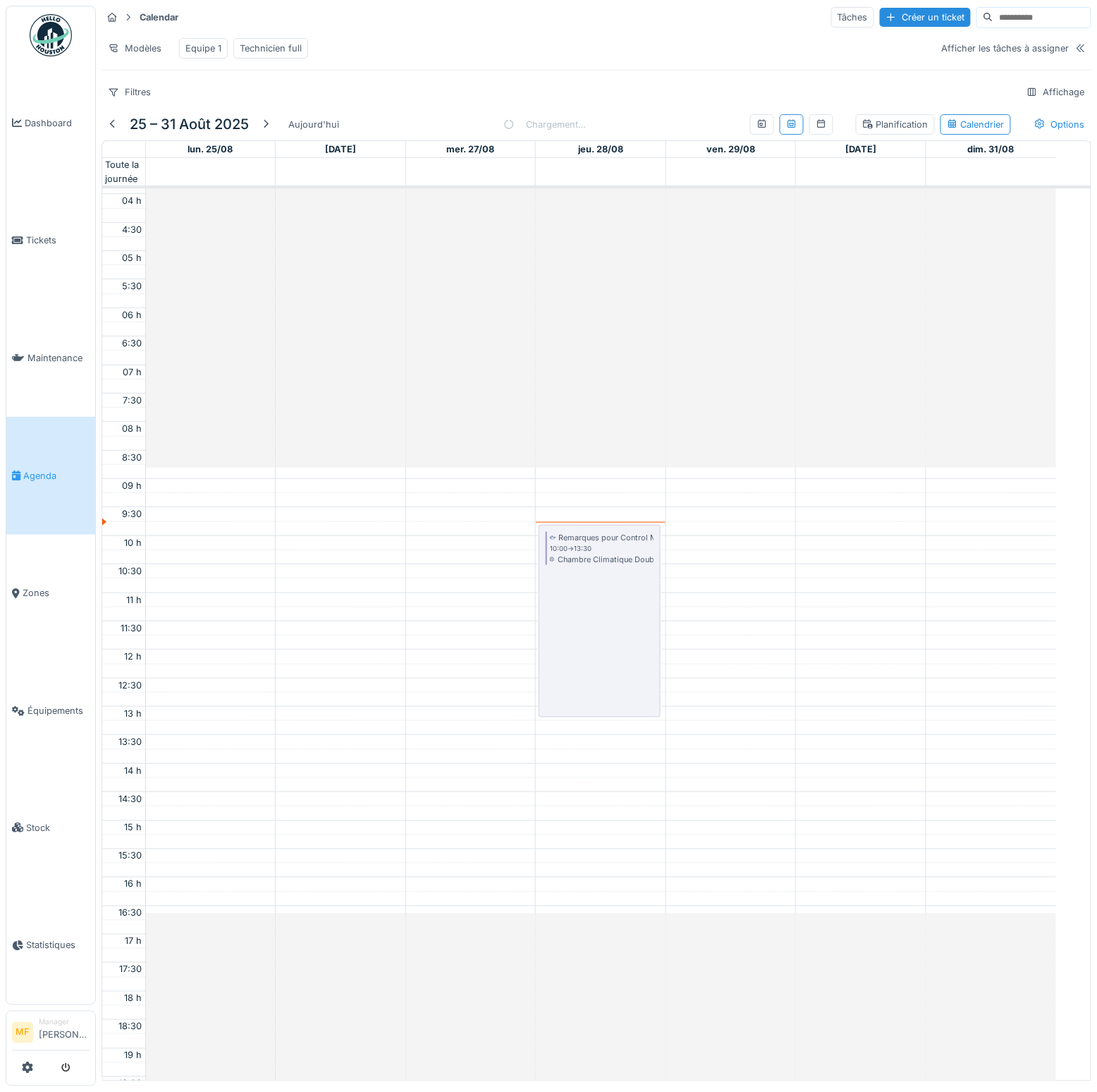
scroll to position [335, 0]
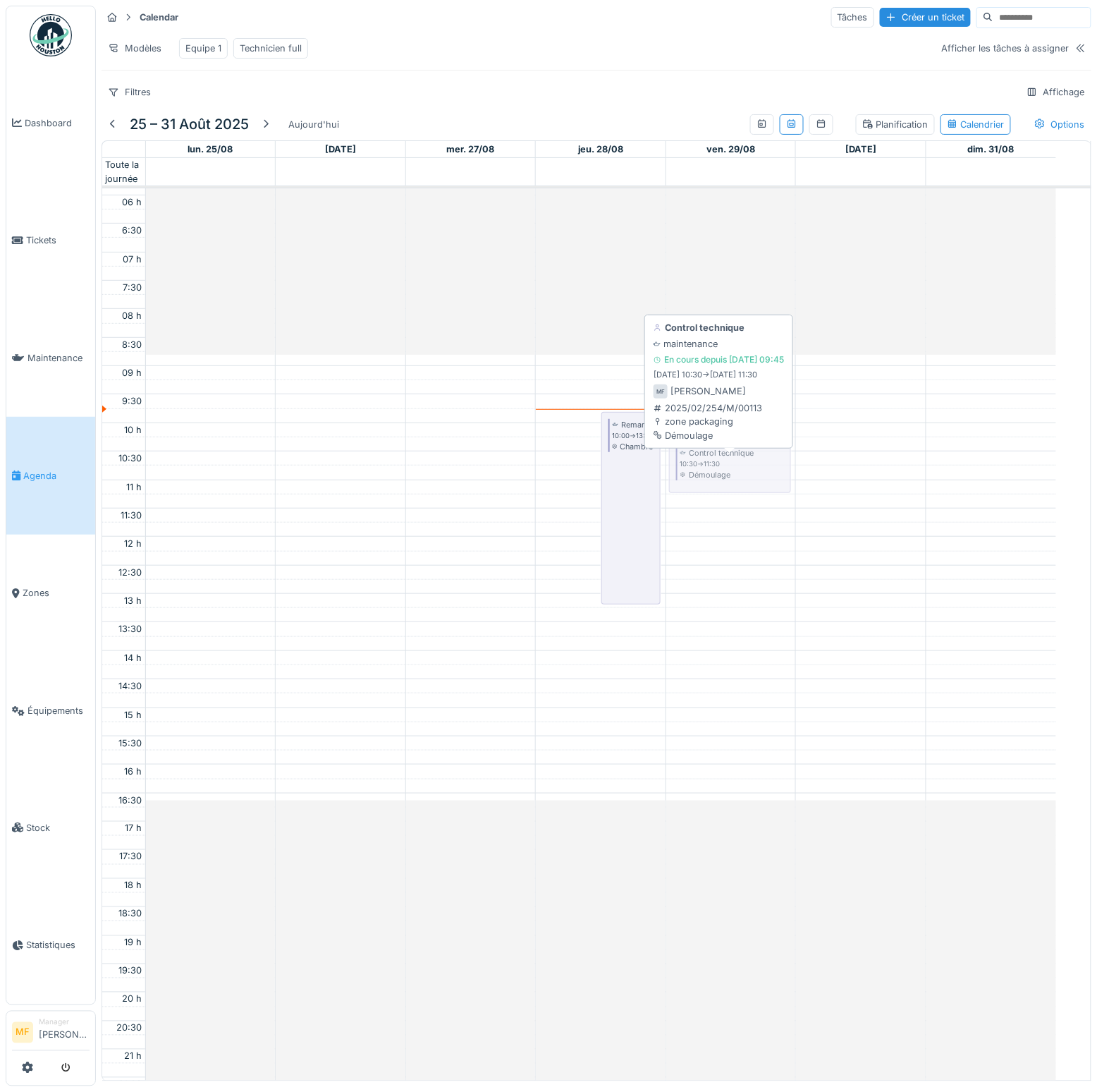
drag, startPoint x: 636, startPoint y: 506, endPoint x: 710, endPoint y: 487, distance: 76.4
click at [710, 487] on tr "Control annuel 00:00 -> 02:00 Convoyage - Injecteuse Controle Semestriel 00:00 …" at bounding box center [579, 536] width 954 height 1366
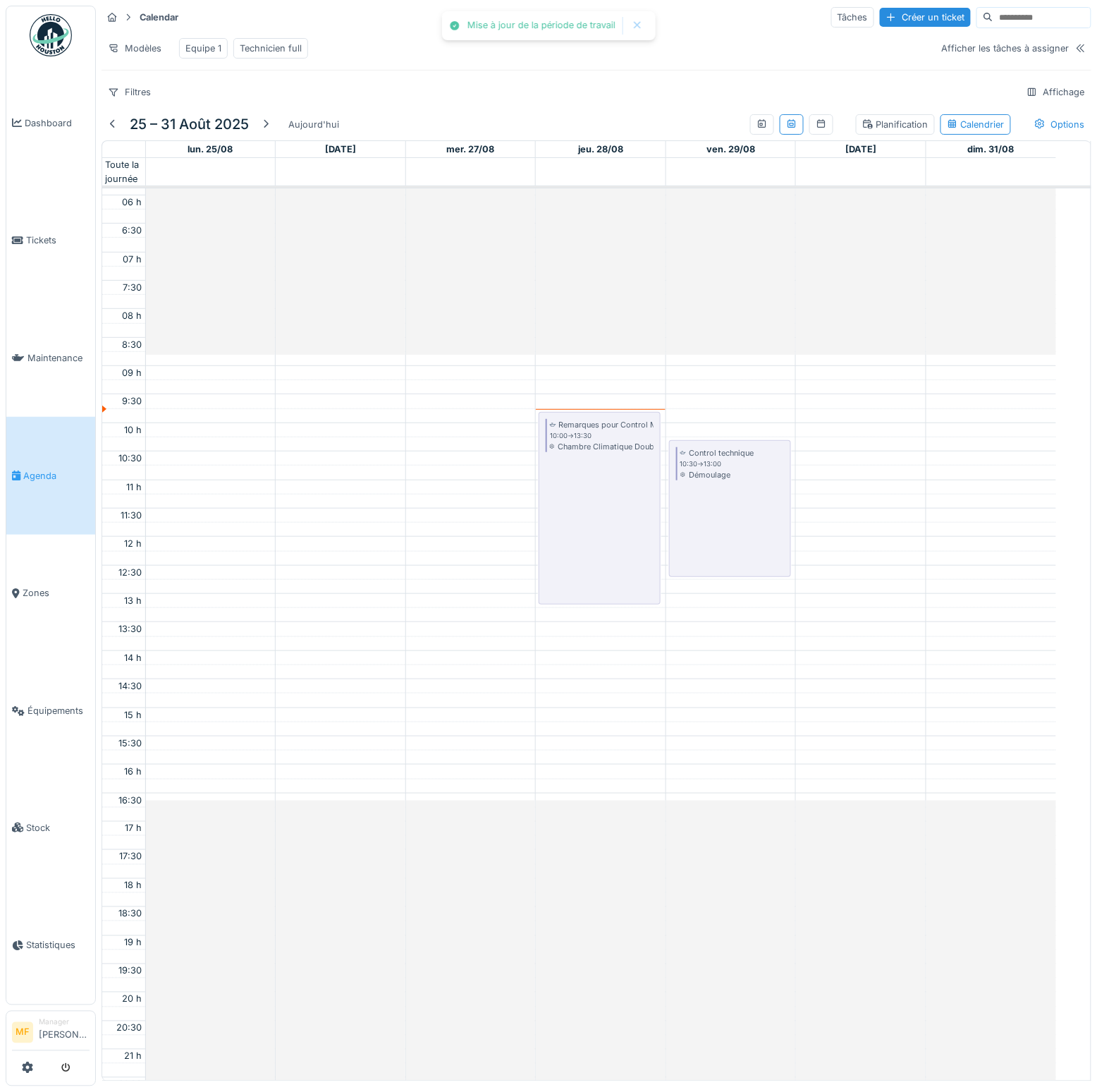
drag, startPoint x: 721, startPoint y: 499, endPoint x: 718, endPoint y: 574, distance: 75.1
click at [718, 575] on div "Monthly control 00:00 -> 02:00 Convoyage - Défourneur Control technique 10:30 -…" at bounding box center [731, 536] width 130 height 1366
click at [374, 30] on div "Calendar Tâches Créer un ticket Modèles Equipe 1 Technicien full Afficher les t…" at bounding box center [597, 54] width 1002 height 108
click at [135, 48] on div "Modèles" at bounding box center [135, 48] width 67 height 21
click at [155, 79] on div "Nouvelle vue" at bounding box center [163, 78] width 118 height 21
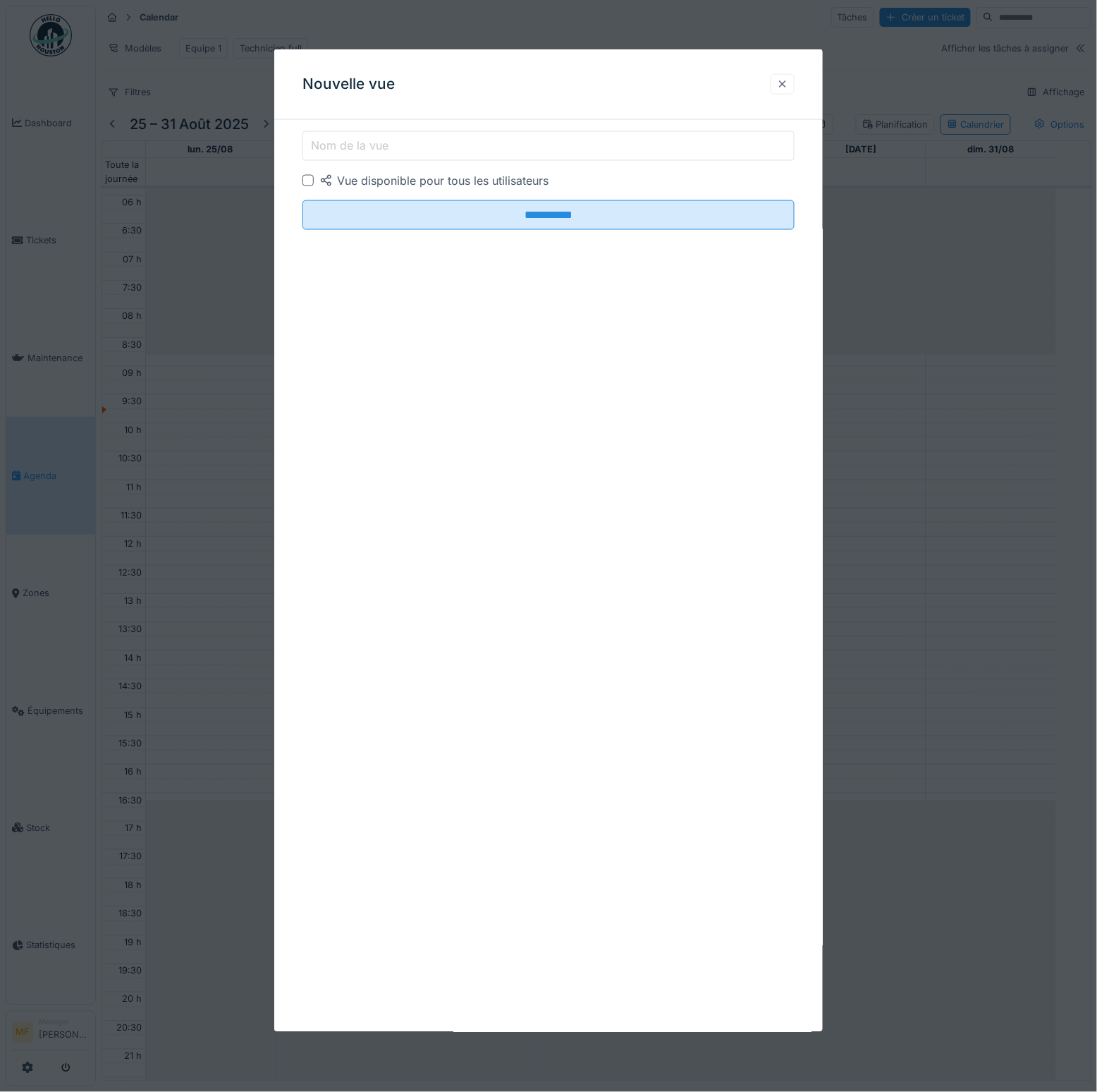
click at [785, 82] on div at bounding box center [782, 84] width 11 height 13
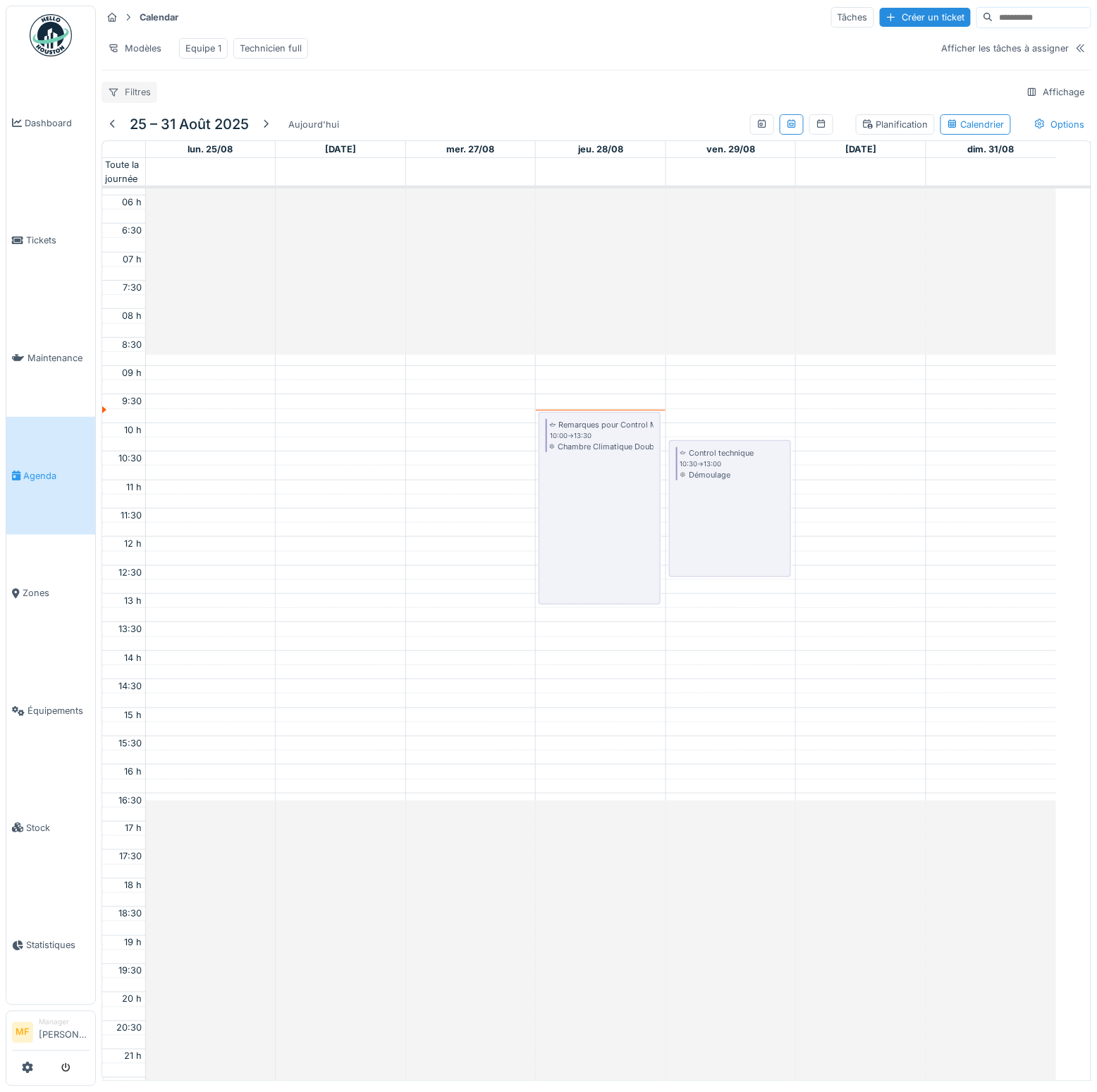
click at [141, 103] on div "Filtres" at bounding box center [130, 92] width 56 height 21
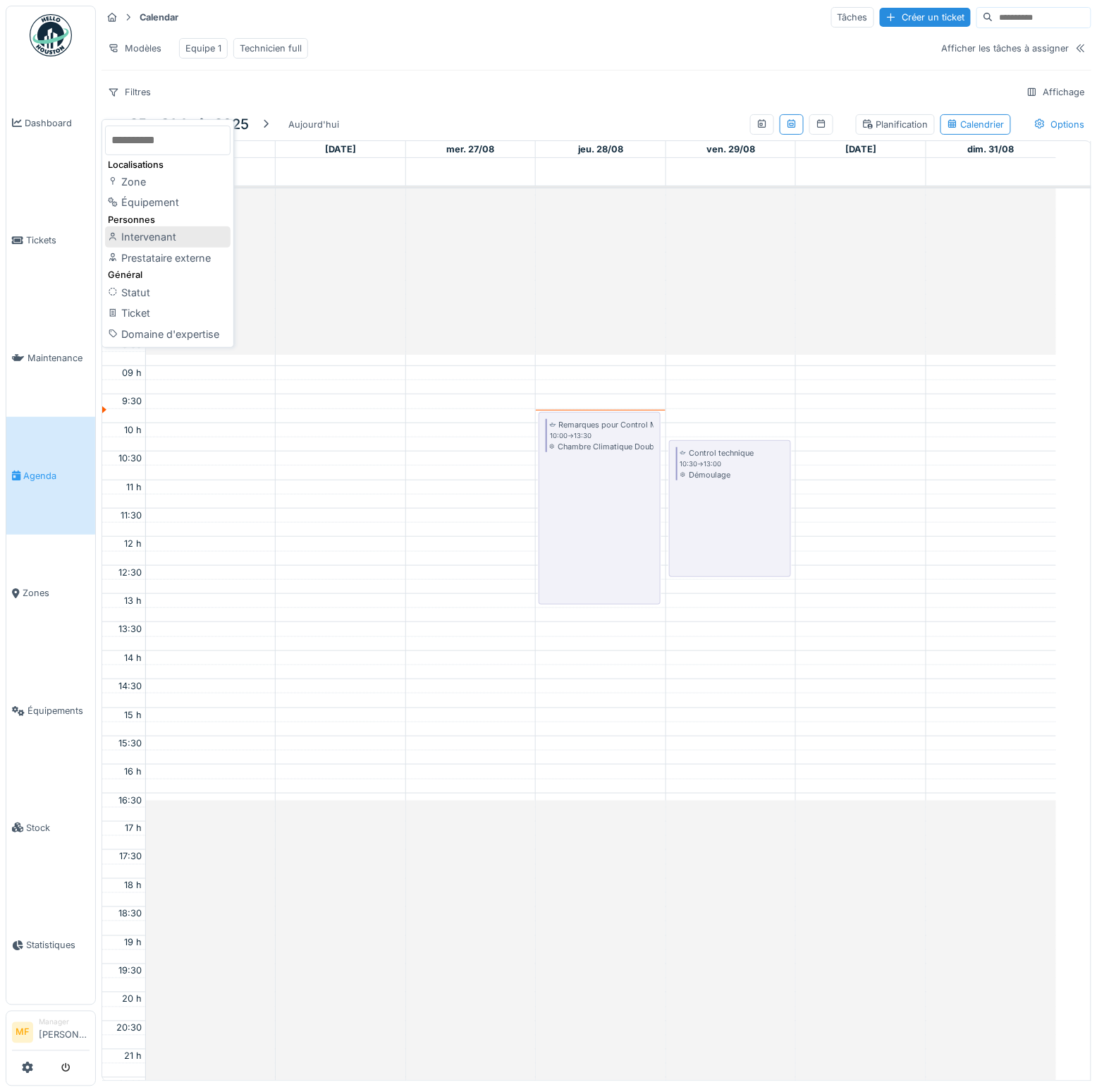
click at [158, 238] on div "Intervenant" at bounding box center [167, 237] width 125 height 21
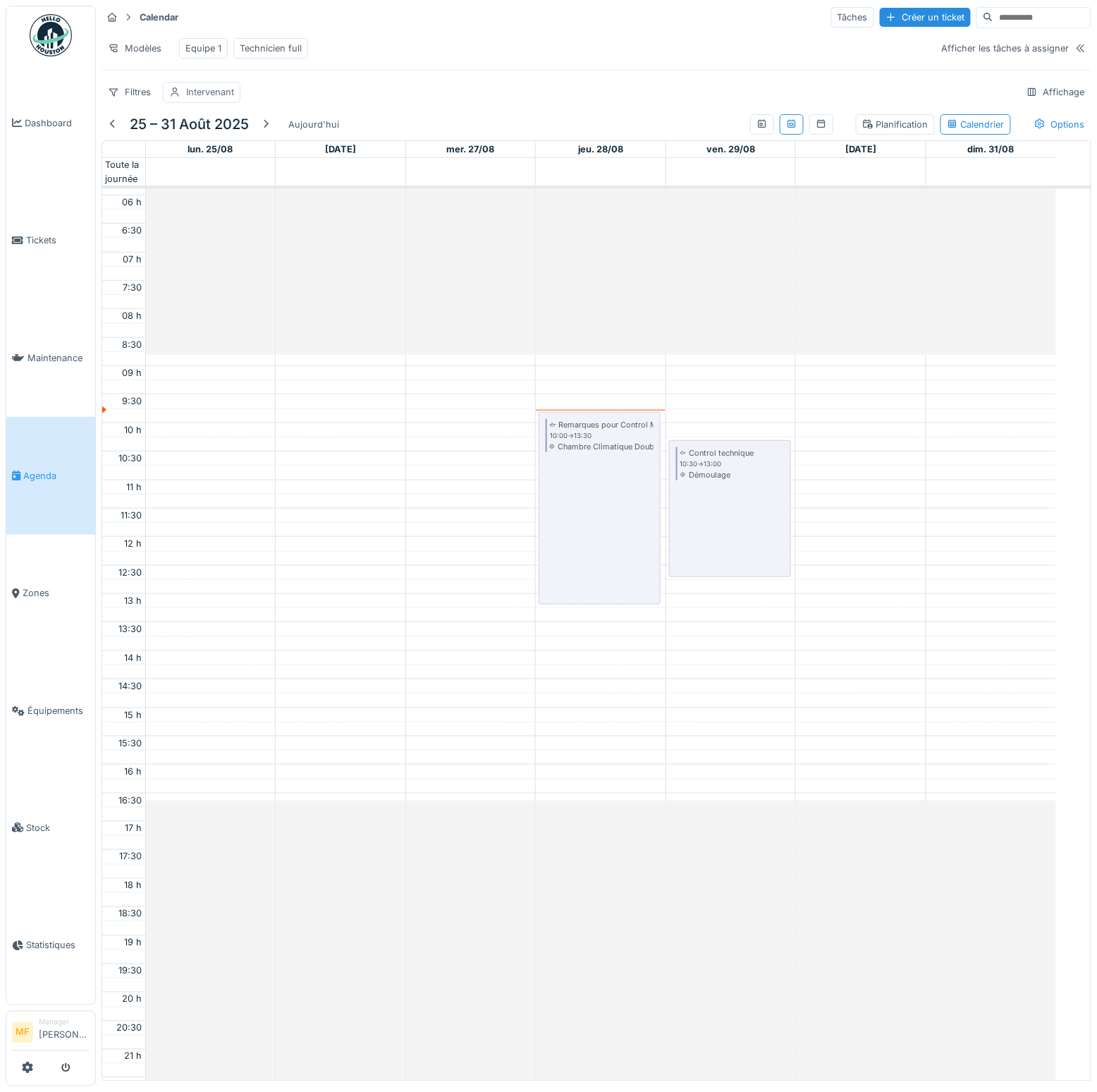
click at [223, 99] on div "Intervenant" at bounding box center [209, 92] width 48 height 13
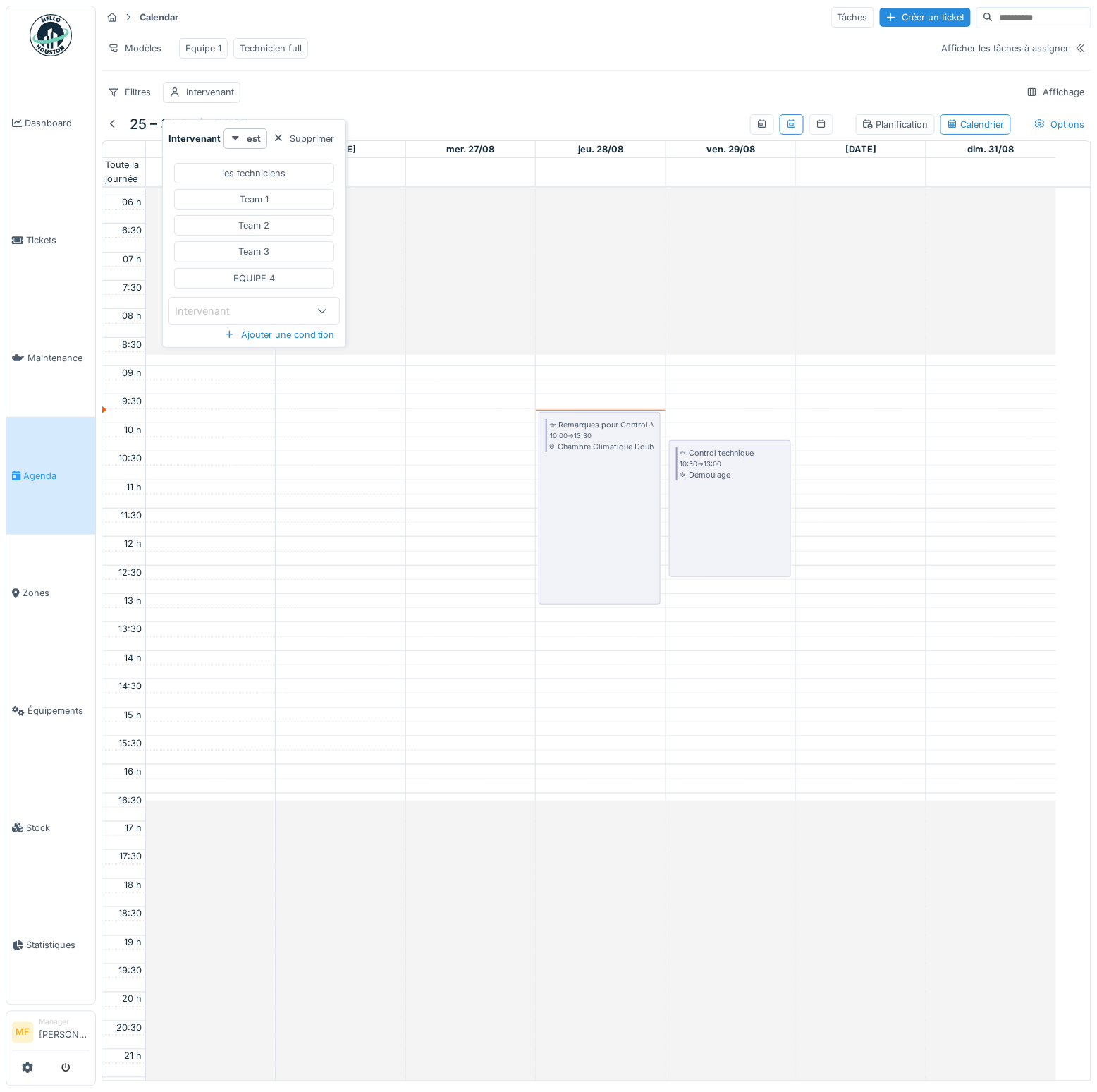
click at [252, 307] on div "Intervenant" at bounding box center [241, 311] width 132 height 15
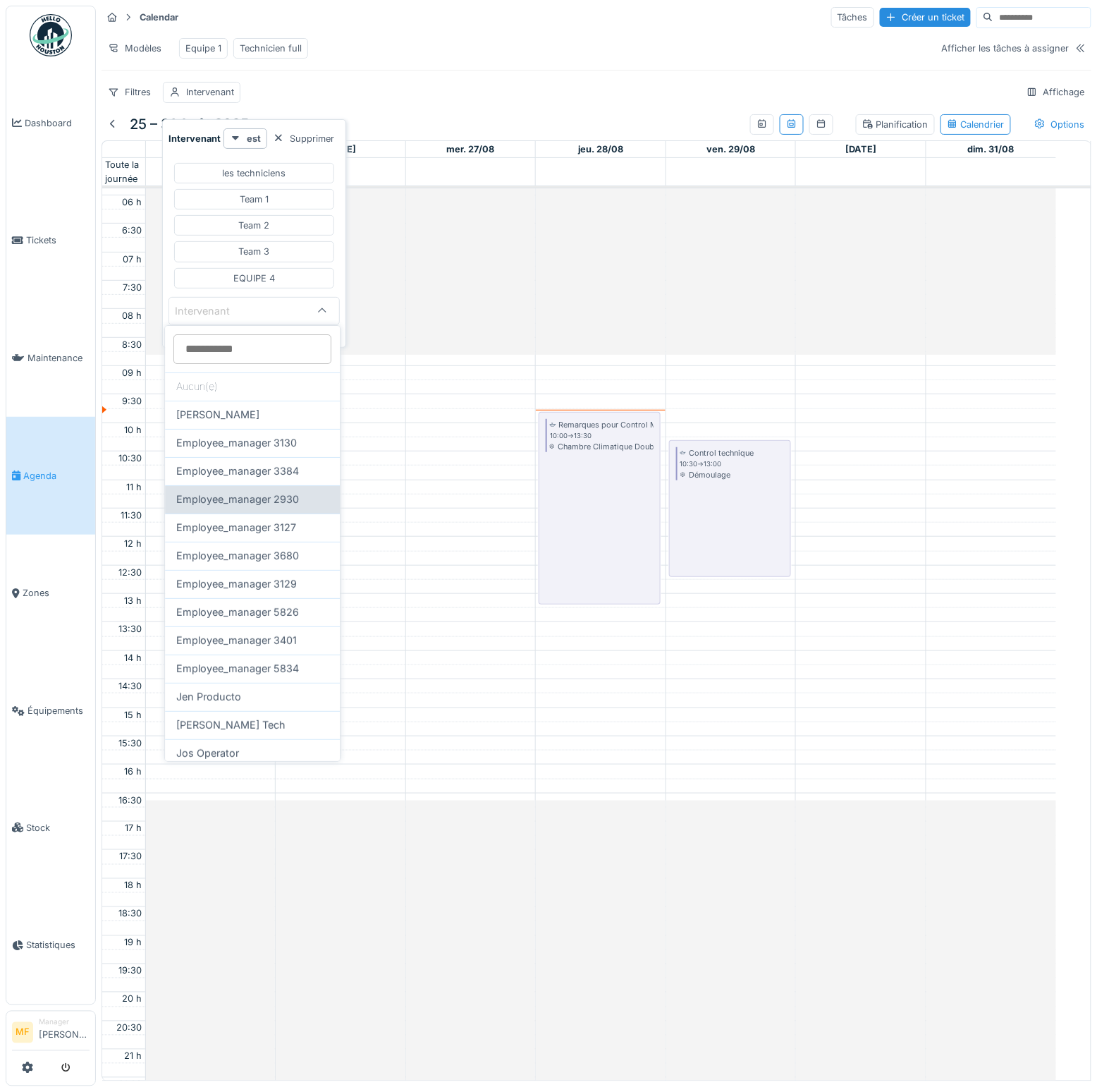
scroll to position [87, 0]
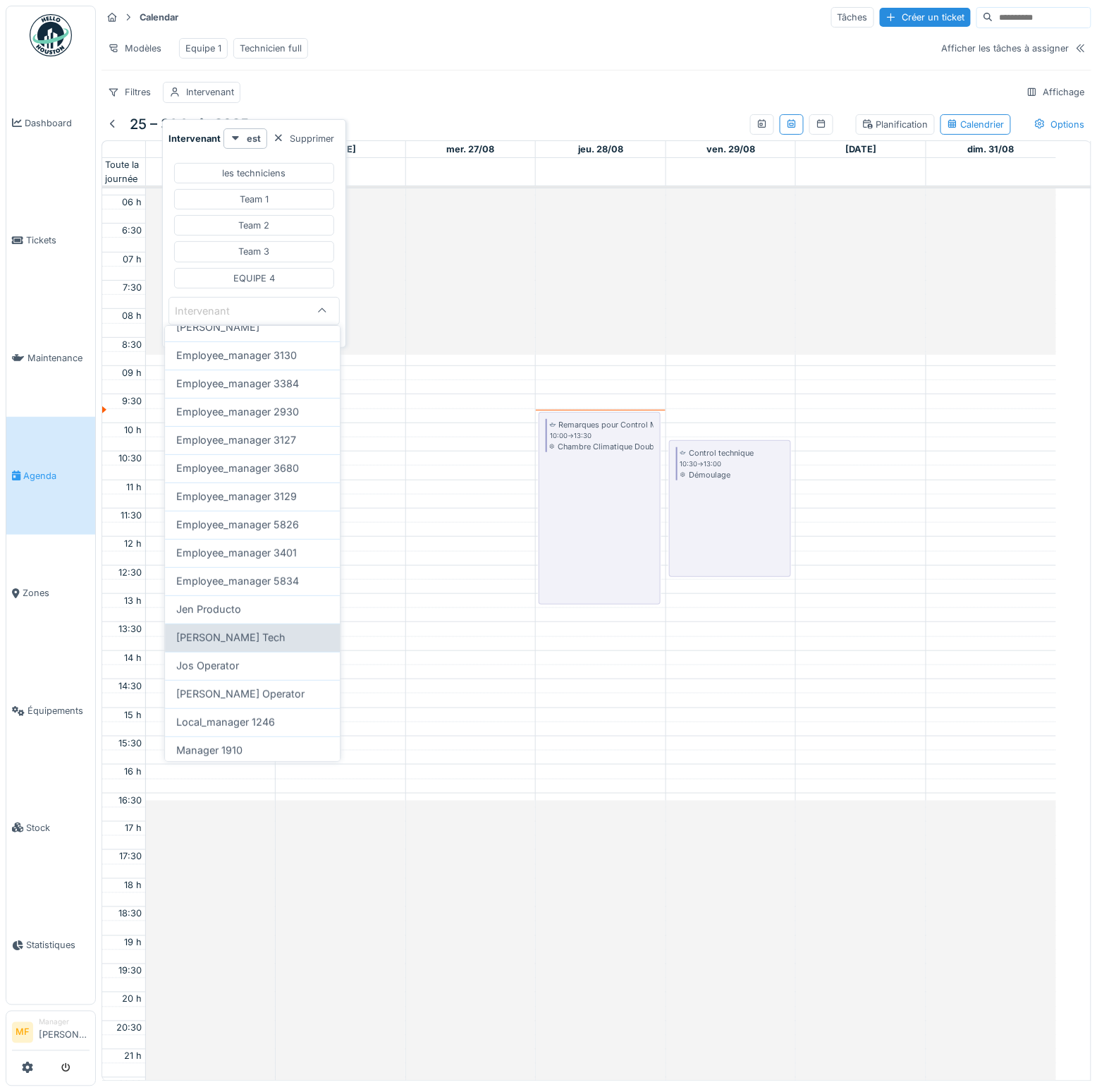
click at [217, 645] on div "[PERSON_NAME] Tech" at bounding box center [252, 637] width 175 height 29
type input "****"
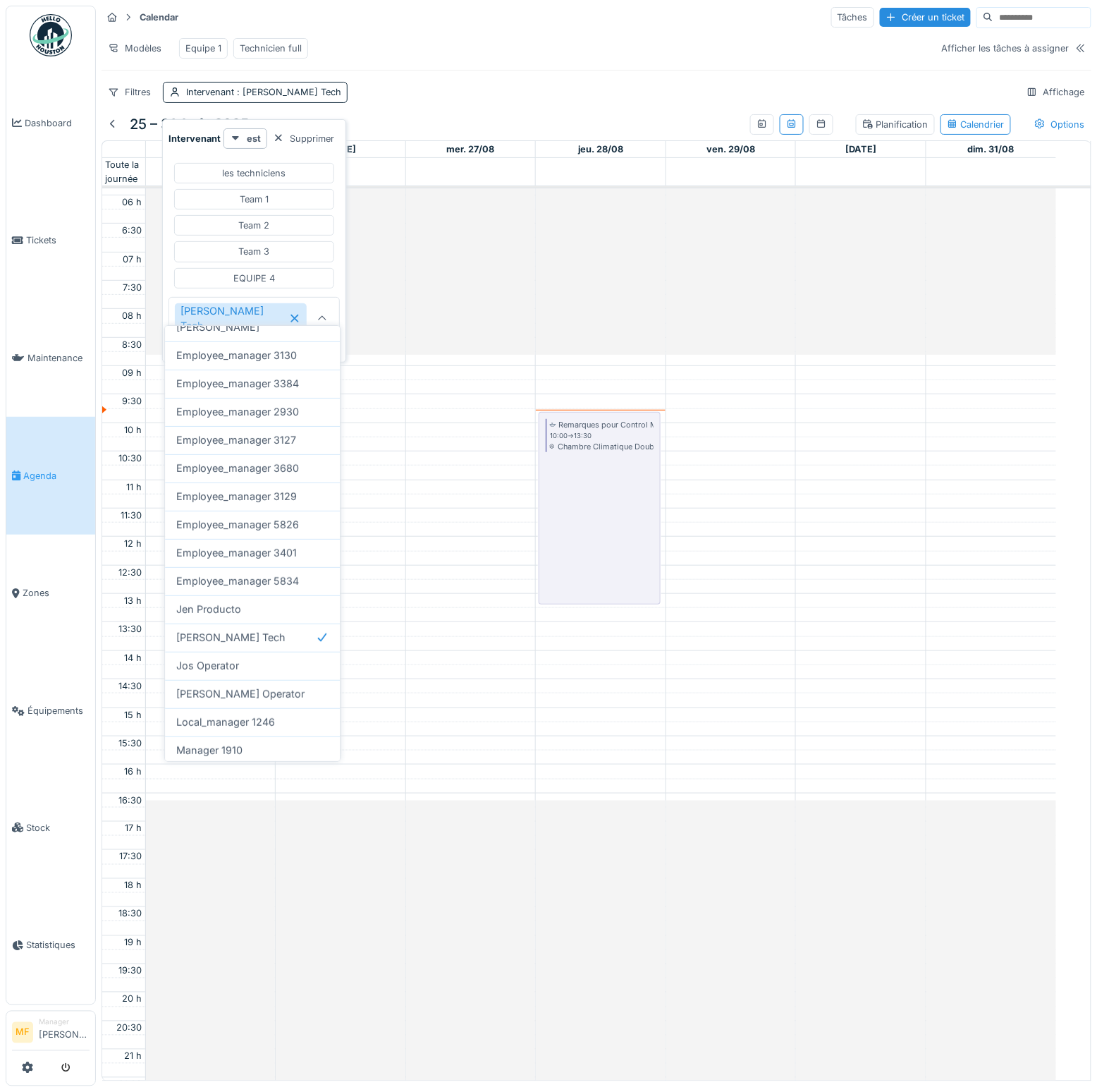
click at [448, 38] on div "Modèles Equipe 1 Technicien full" at bounding box center [516, 48] width 830 height 31
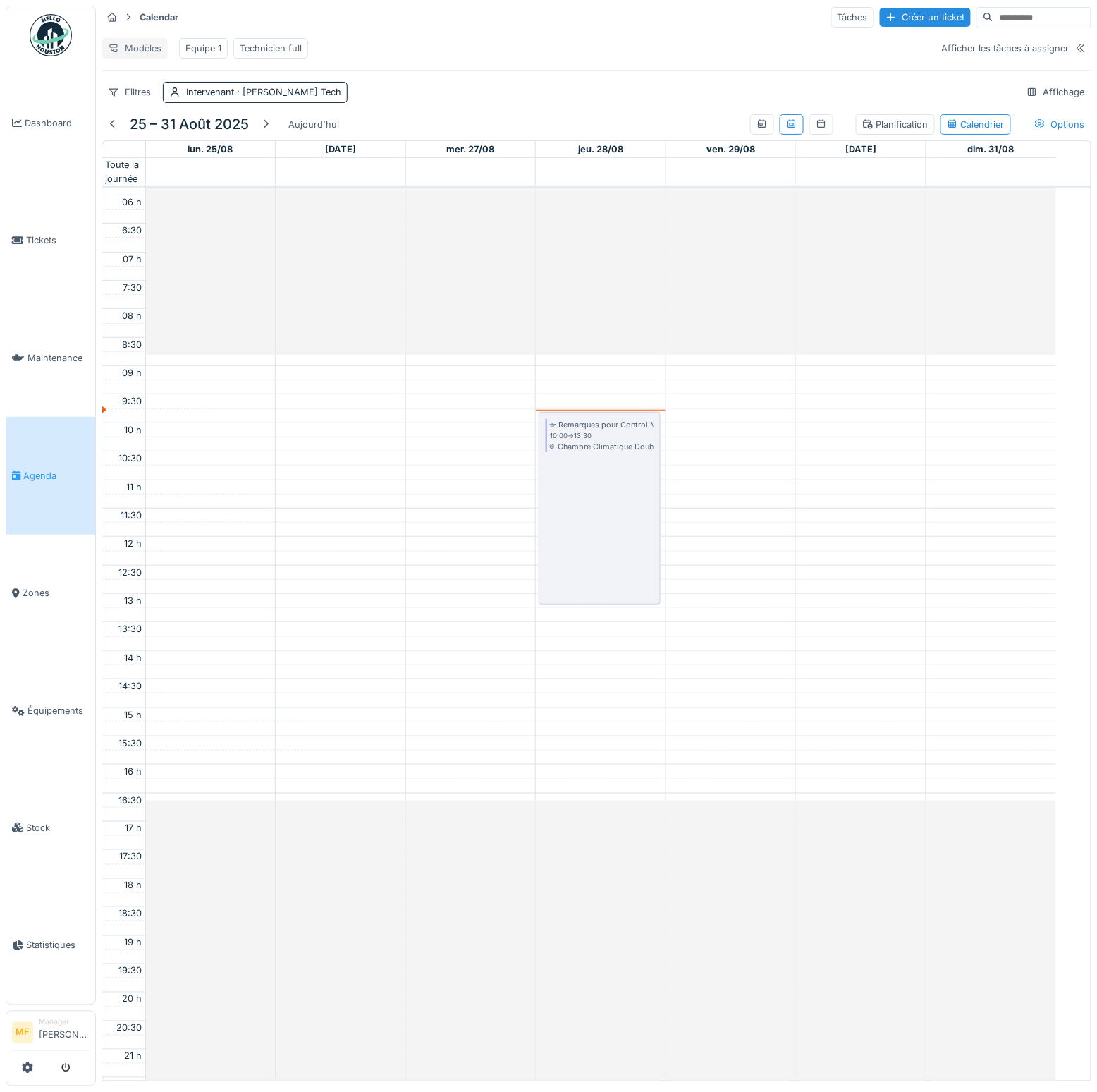
click at [132, 37] on div "Modèles Equipe 1 Technicien full" at bounding box center [516, 48] width 830 height 31
click at [136, 40] on div "Modèles" at bounding box center [135, 48] width 67 height 21
click at [153, 75] on div "Nouvelle vue" at bounding box center [163, 78] width 118 height 21
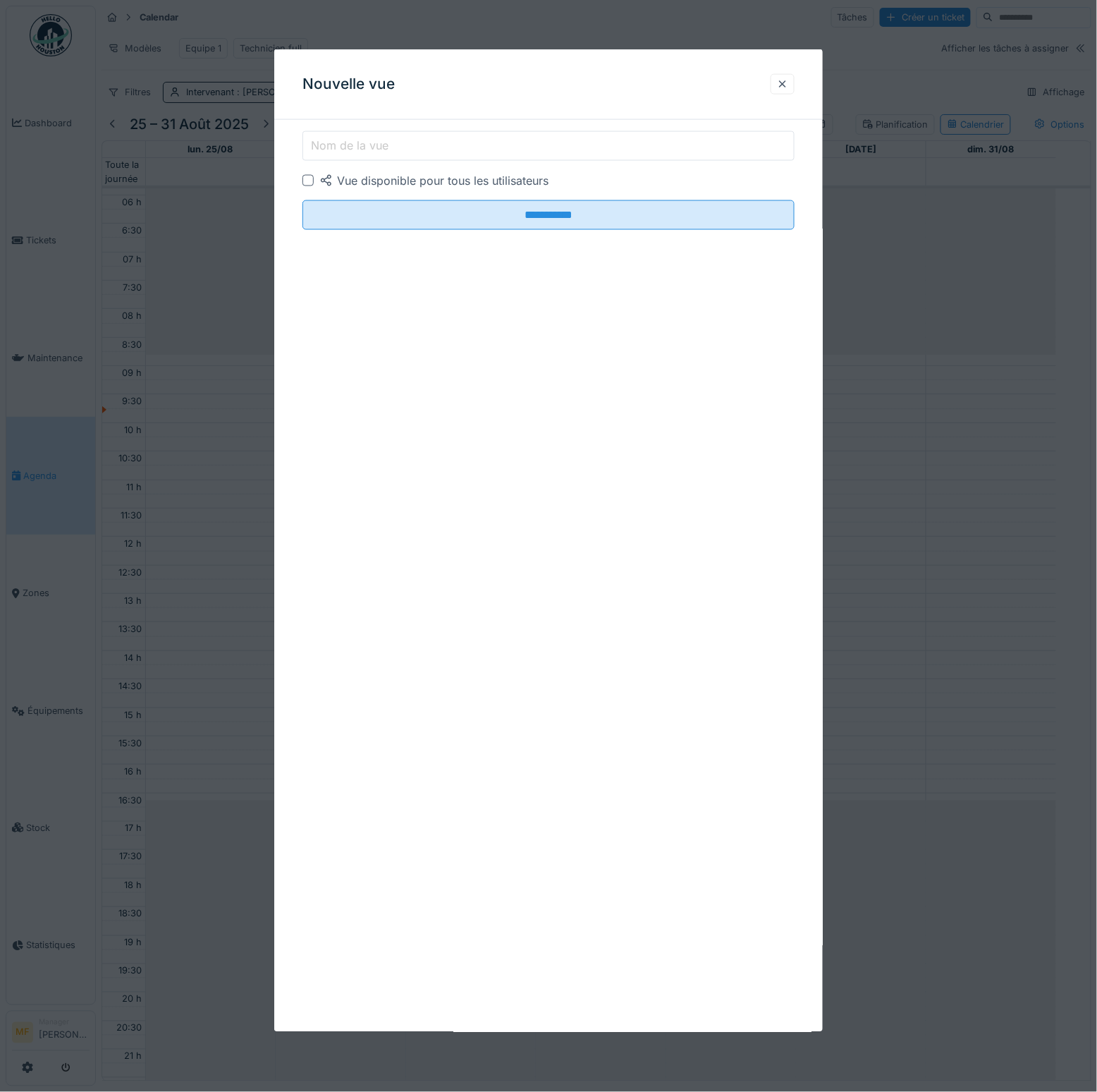
click at [339, 150] on label "Nom de la vue" at bounding box center [350, 145] width 83 height 17
click at [339, 150] on input "Nom de la vue" at bounding box center [548, 146] width 492 height 29
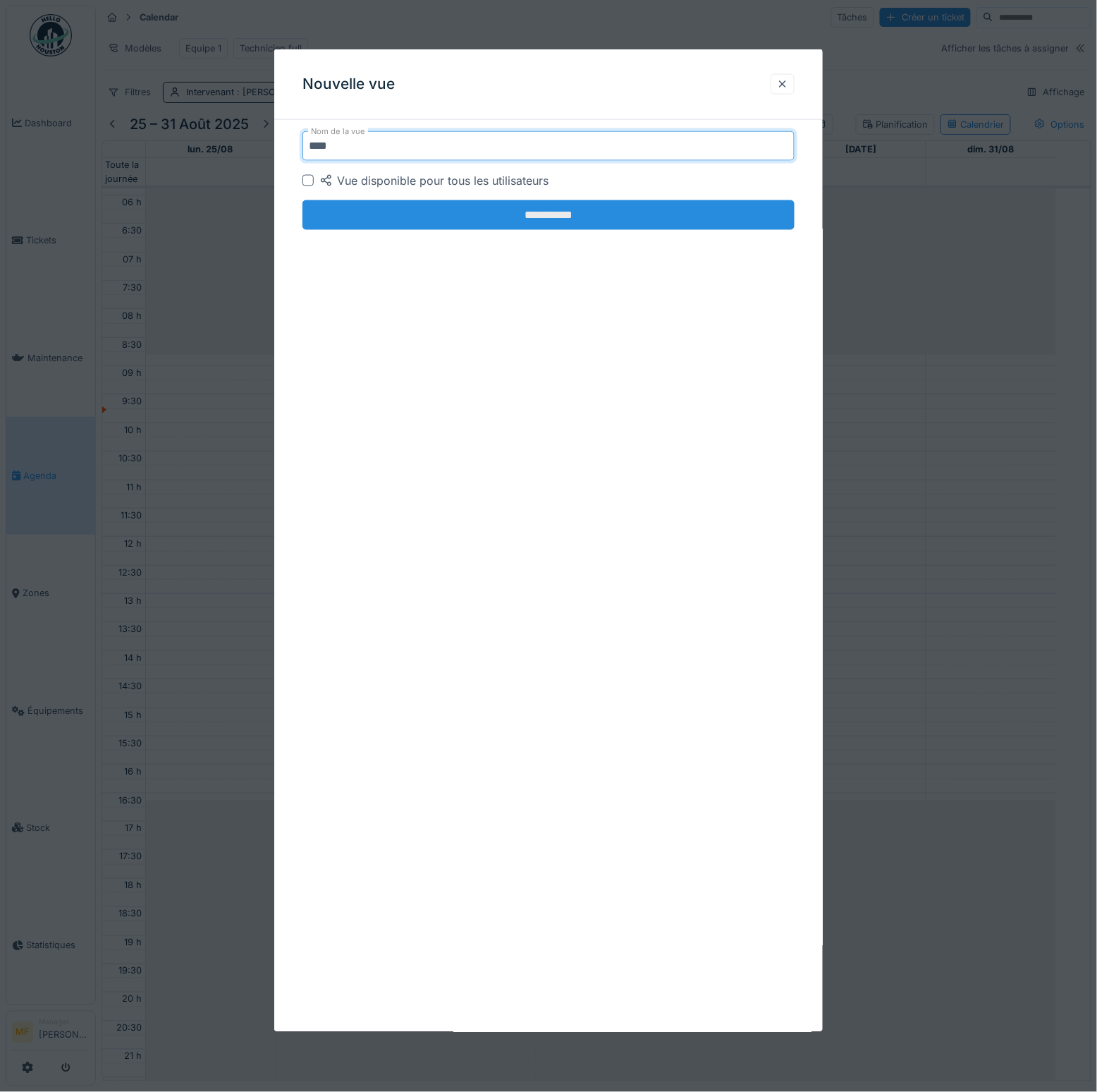
type input "****"
click at [712, 224] on input "**********" at bounding box center [548, 215] width 492 height 29
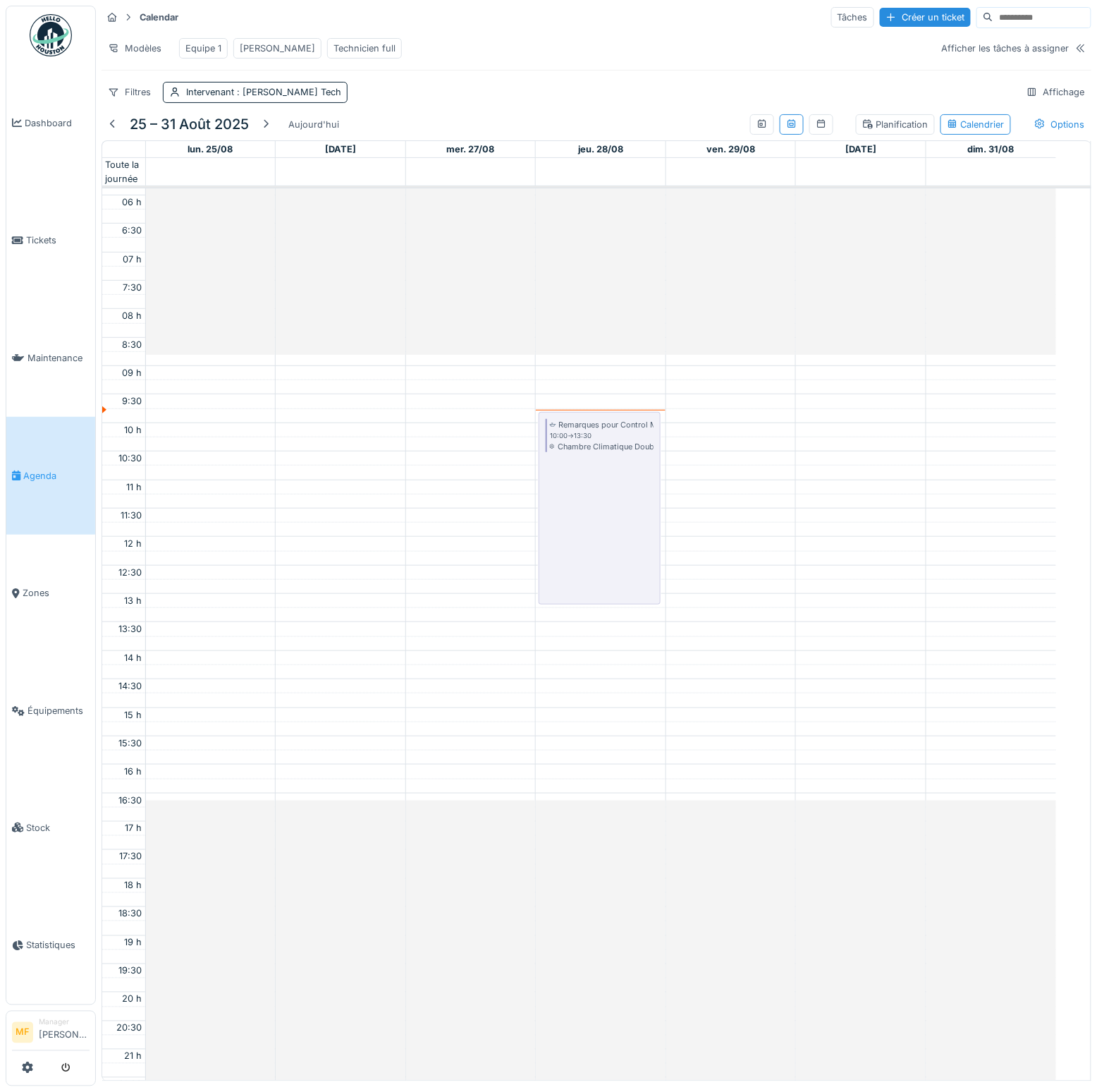
drag, startPoint x: 247, startPoint y: 45, endPoint x: 390, endPoint y: 55, distance: 143.3
click at [387, 47] on div "Modèles Equipe 1 John Technicien full" at bounding box center [516, 48] width 830 height 31
click at [239, 42] on div "[PERSON_NAME]" at bounding box center [277, 48] width 75 height 13
click at [334, 46] on div "Technicien full" at bounding box center [365, 48] width 62 height 13
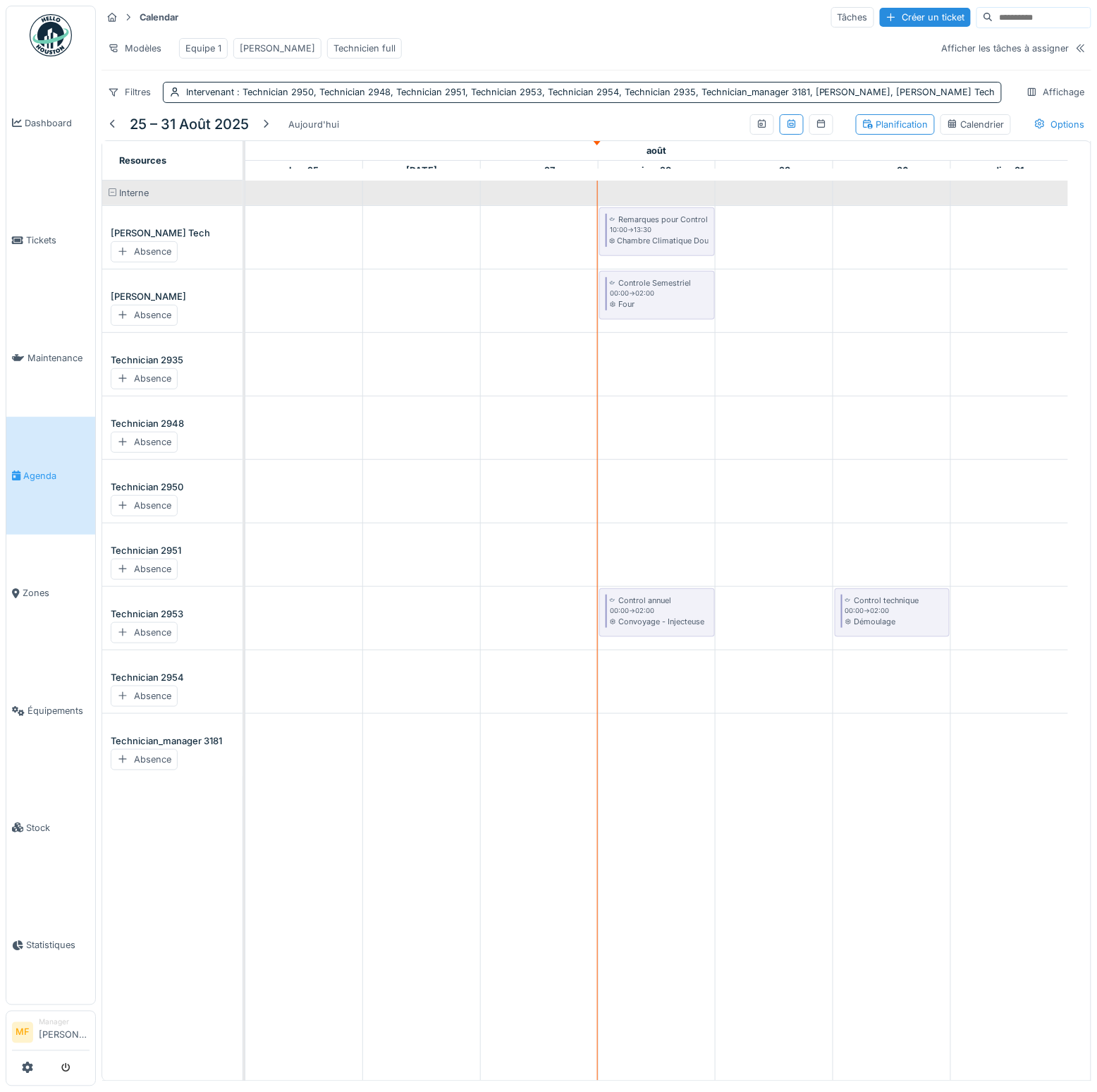
click at [215, 47] on div "Equipe 1" at bounding box center [203, 48] width 36 height 13
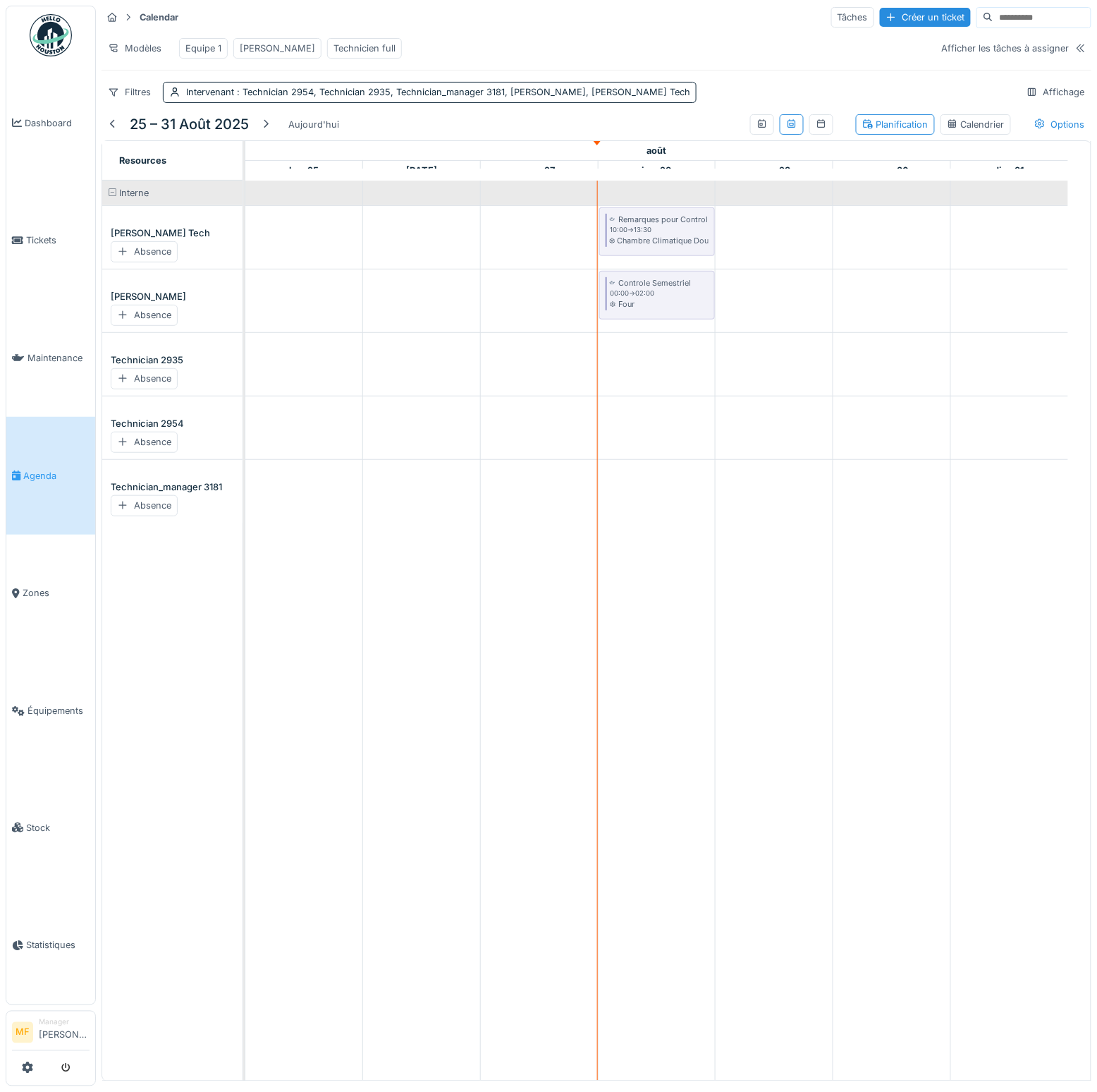
click at [252, 48] on div "[PERSON_NAME]" at bounding box center [277, 48] width 75 height 13
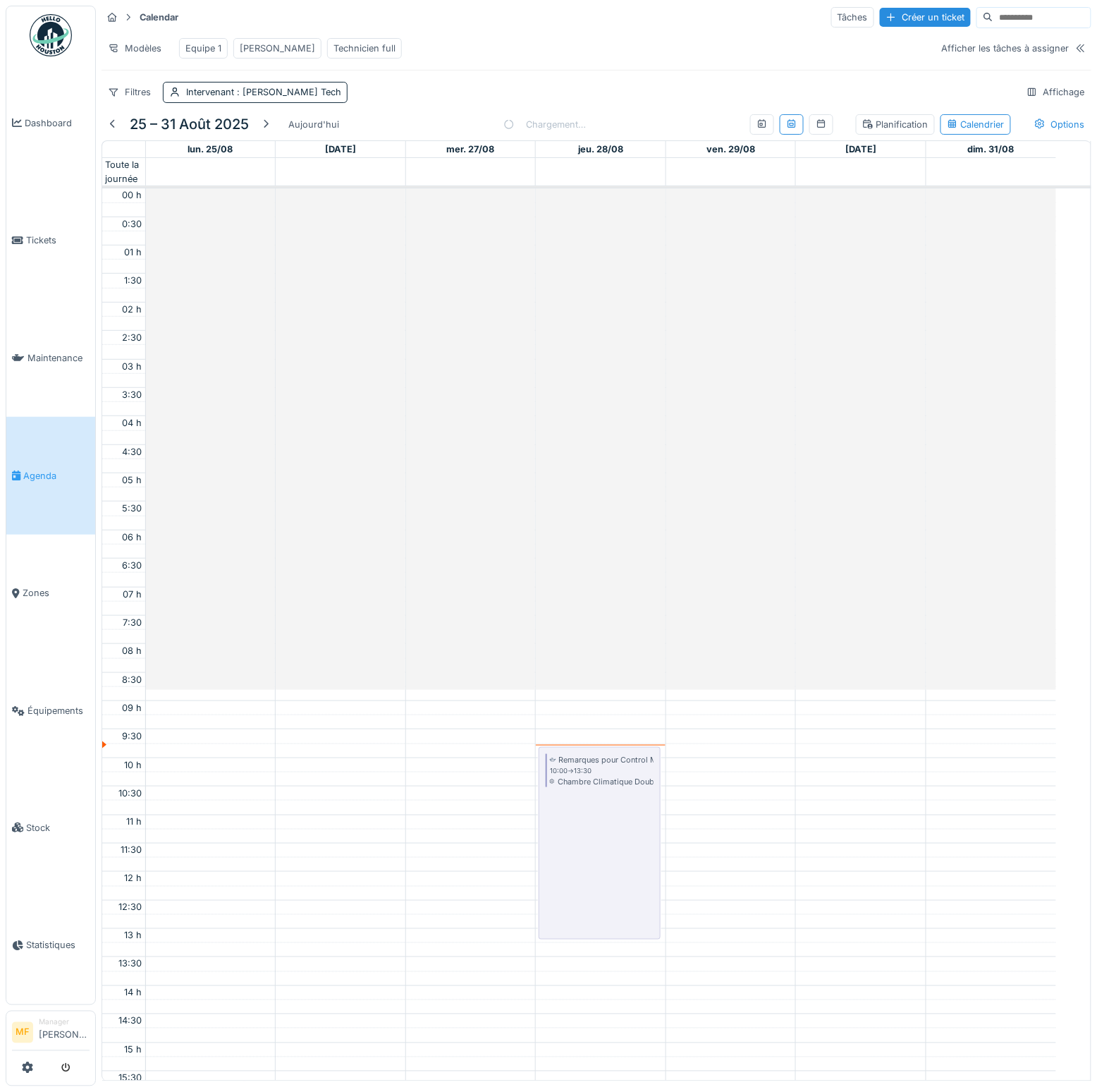
scroll to position [335, 0]
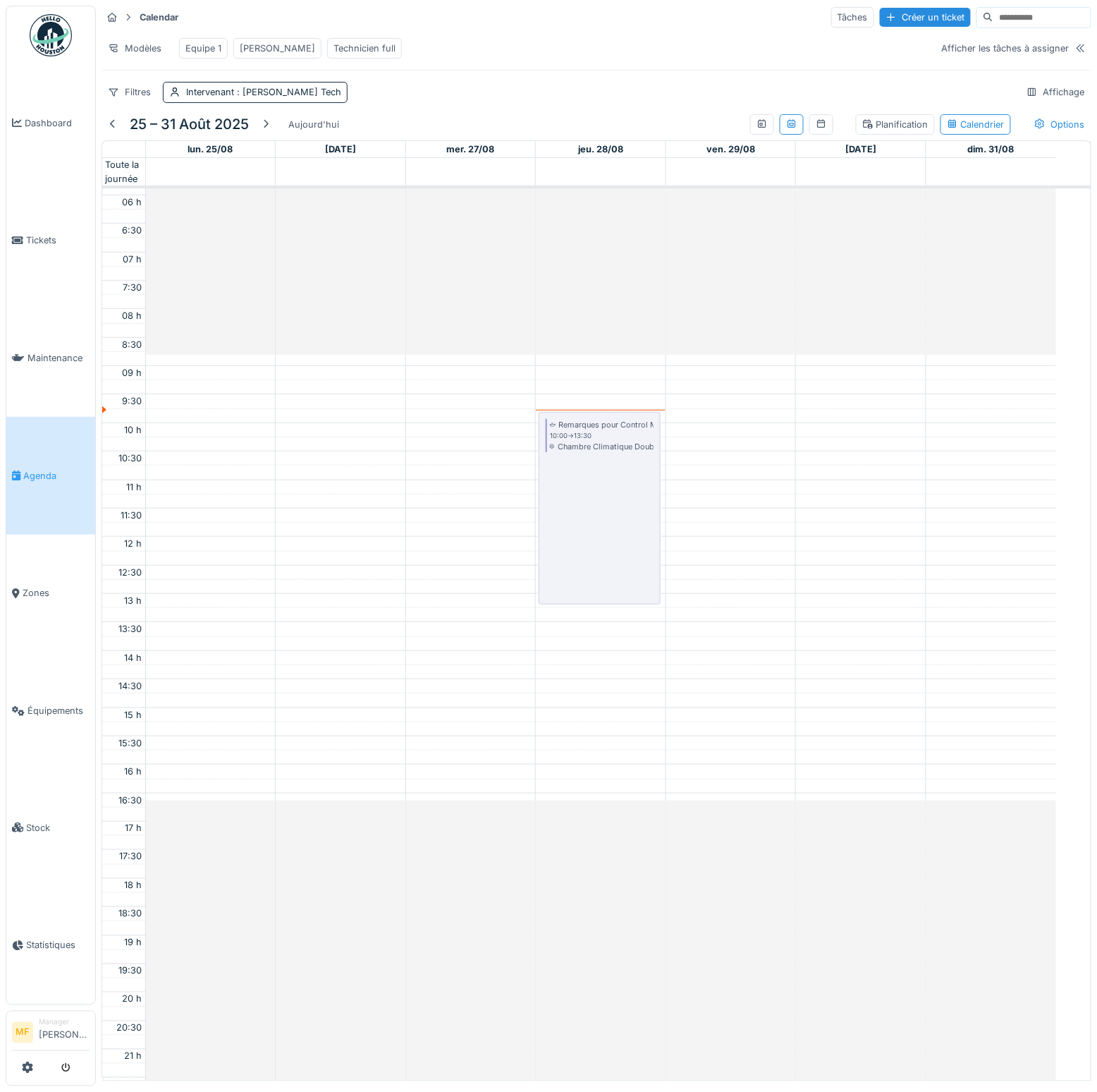
click at [209, 45] on div "Equipe 1" at bounding box center [203, 48] width 36 height 13
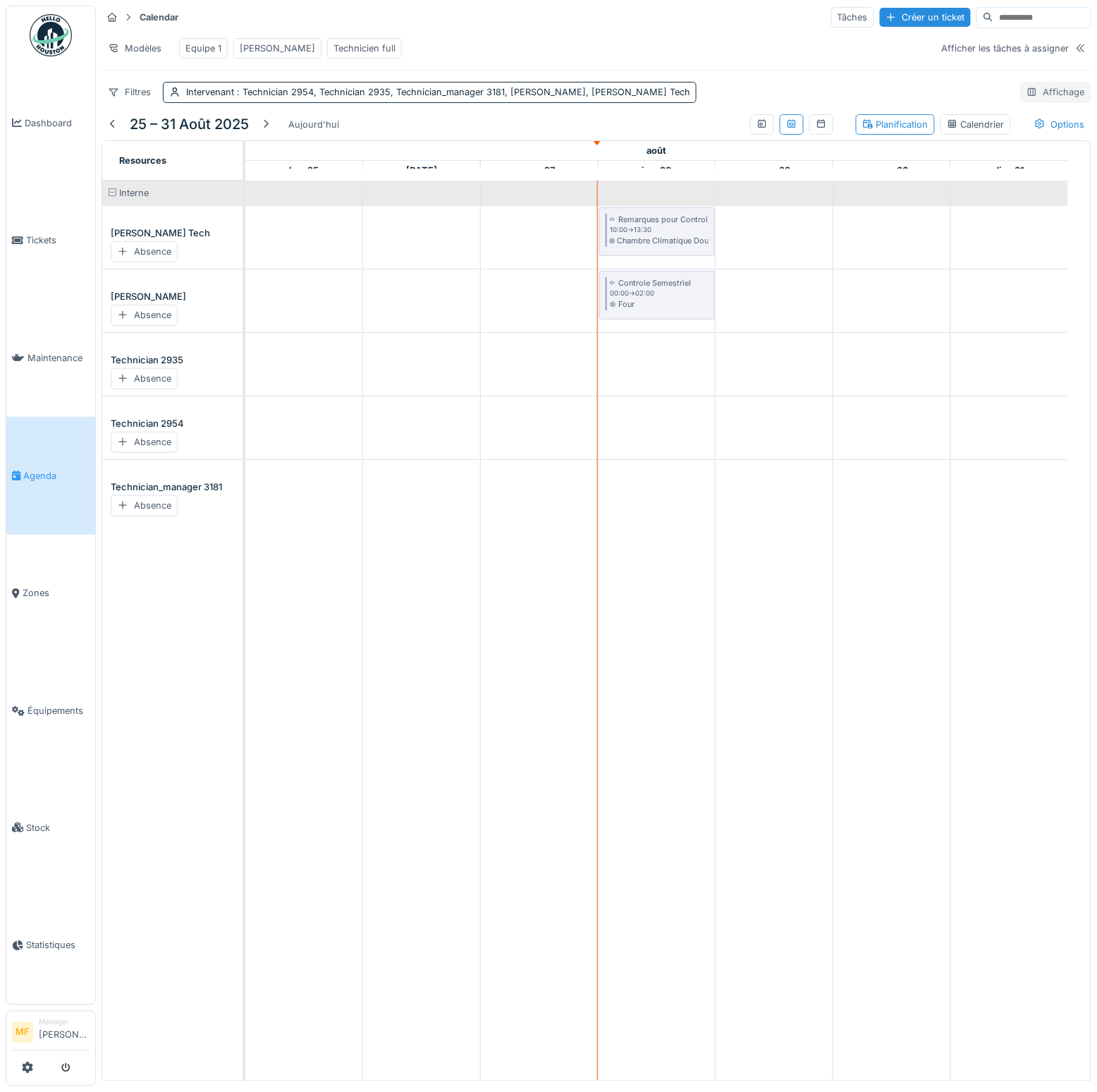
click at [1025, 100] on div "Affichage" at bounding box center [1056, 92] width 71 height 21
click at [912, 88] on div "Calendar Tâches Créer un ticket Modèles Equipe 1 John Technicien full Afficher …" at bounding box center [597, 54] width 1002 height 108
click at [1044, 100] on div "Affichage" at bounding box center [1056, 92] width 71 height 21
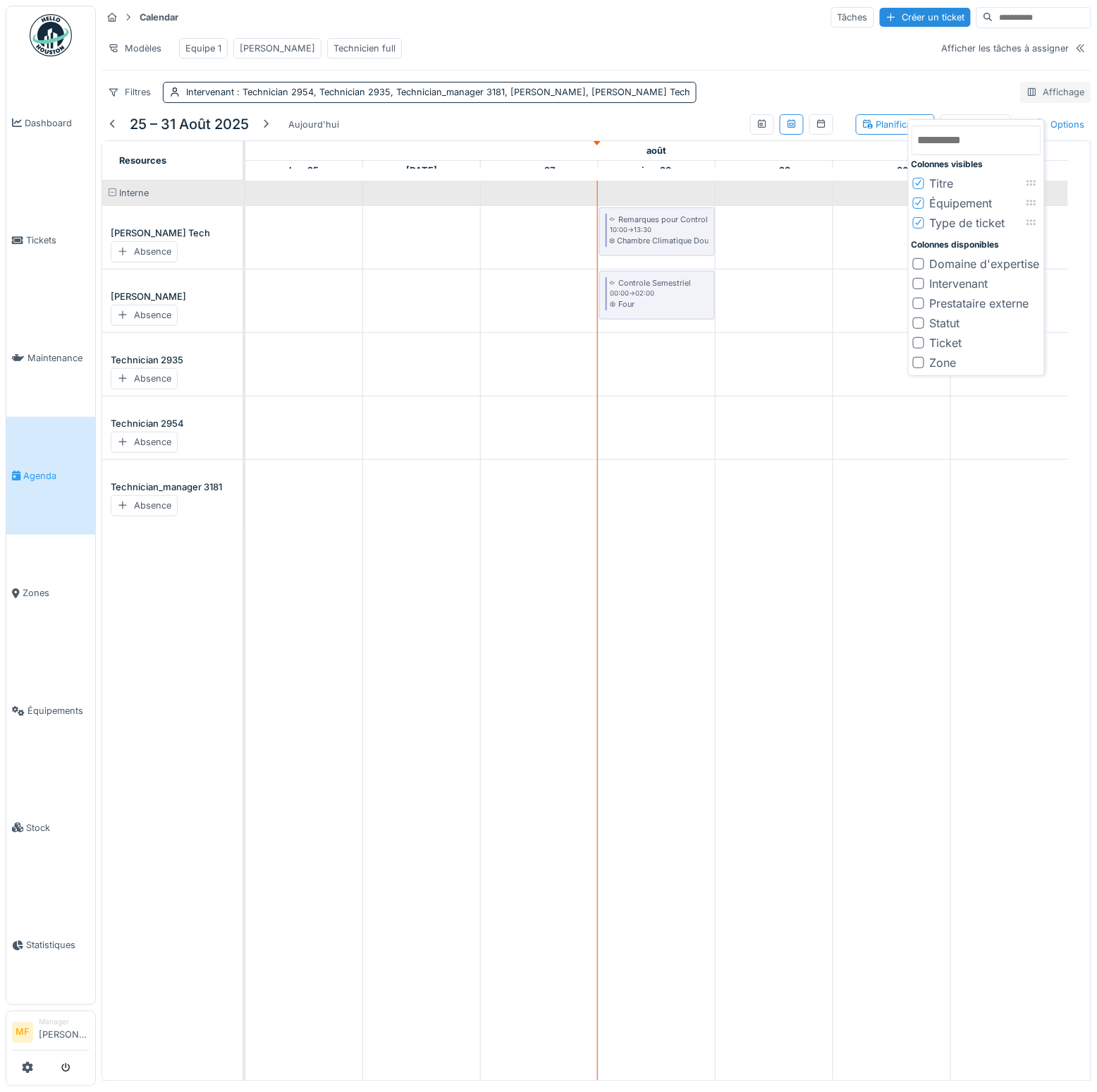
click at [1044, 100] on div "Affichage" at bounding box center [1056, 92] width 71 height 21
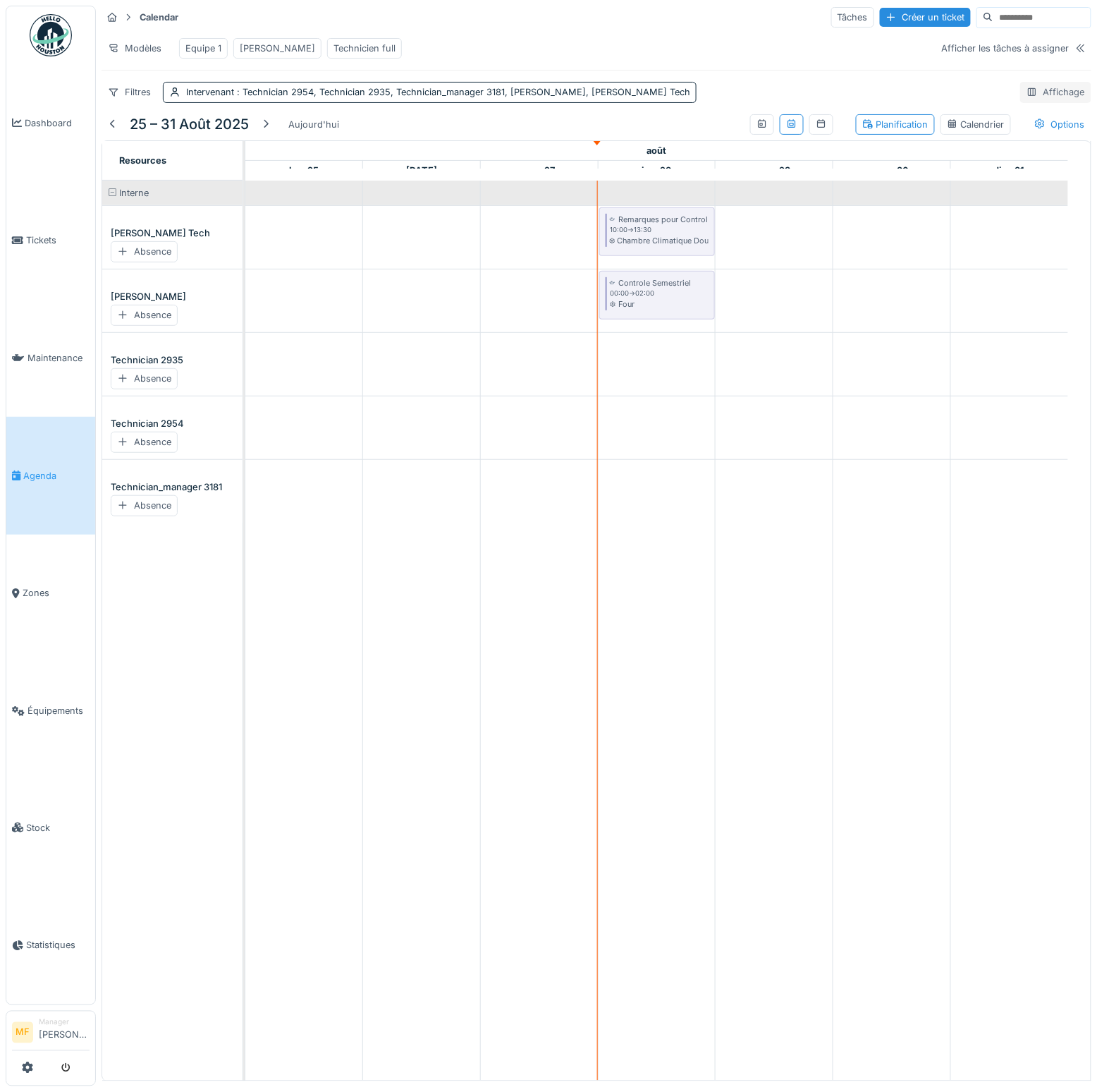
click at [1044, 100] on div "Affichage" at bounding box center [1056, 92] width 71 height 21
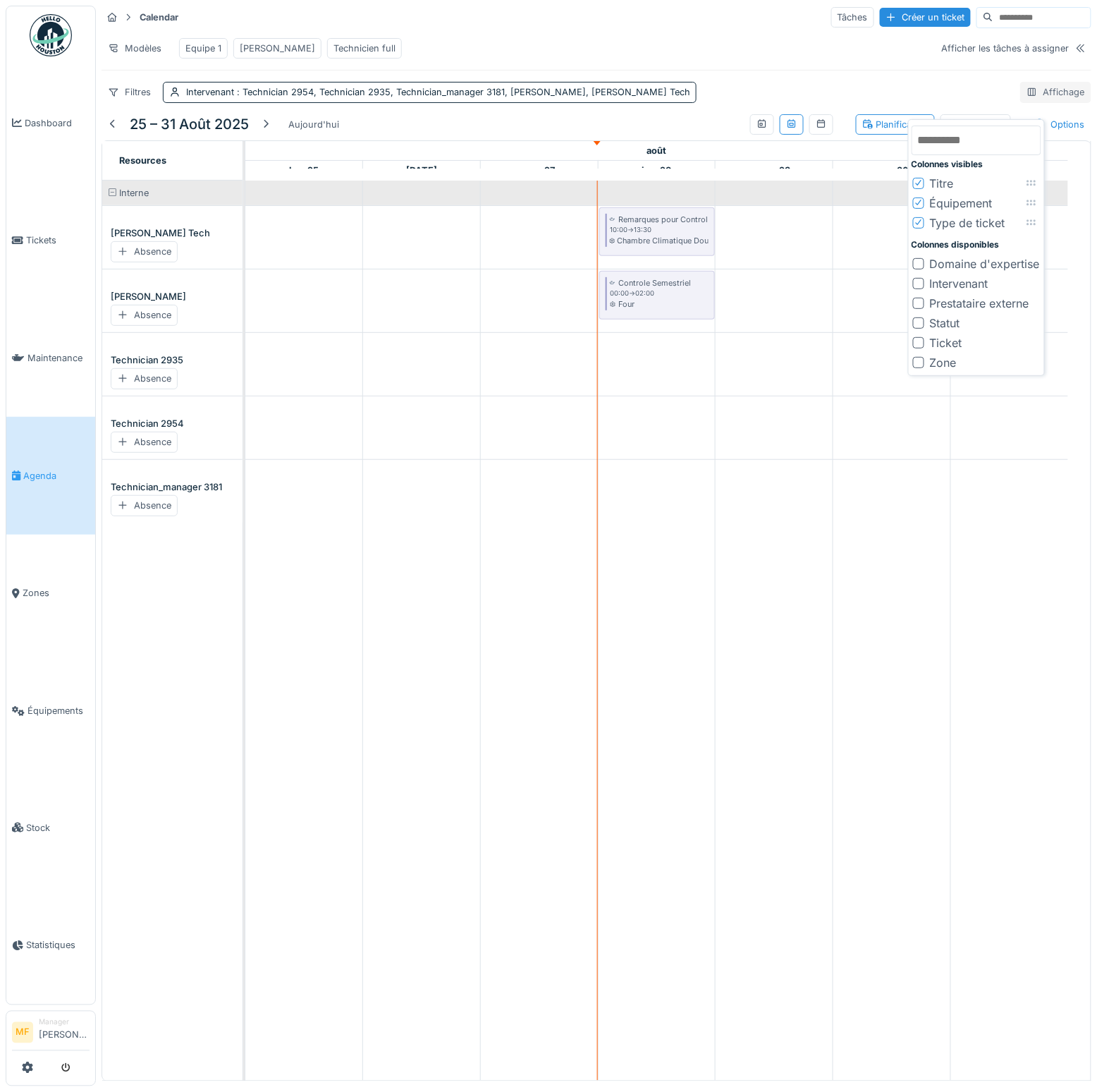
click at [1044, 100] on div "Affichage" at bounding box center [1056, 92] width 71 height 21
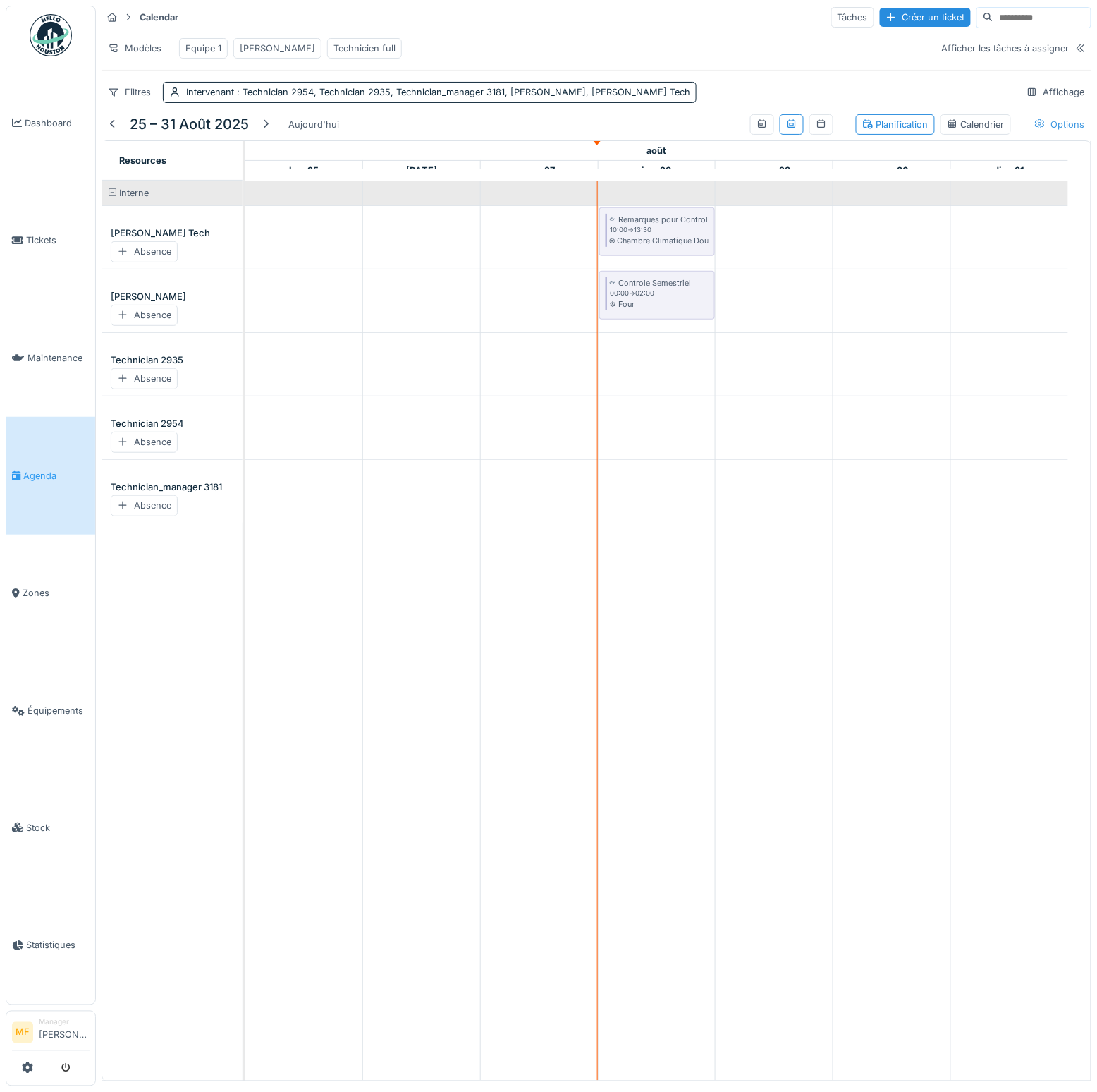
click at [1034, 130] on div "Options" at bounding box center [1060, 125] width 64 height 21
click at [929, 189] on div "Afficher le temps travaillé" at bounding box center [942, 185] width 135 height 17
click at [929, 188] on div "Afficher le temps travaillé" at bounding box center [942, 185] width 135 height 17
click at [929, 187] on div "Afficher le temps travaillé" at bounding box center [942, 185] width 135 height 17
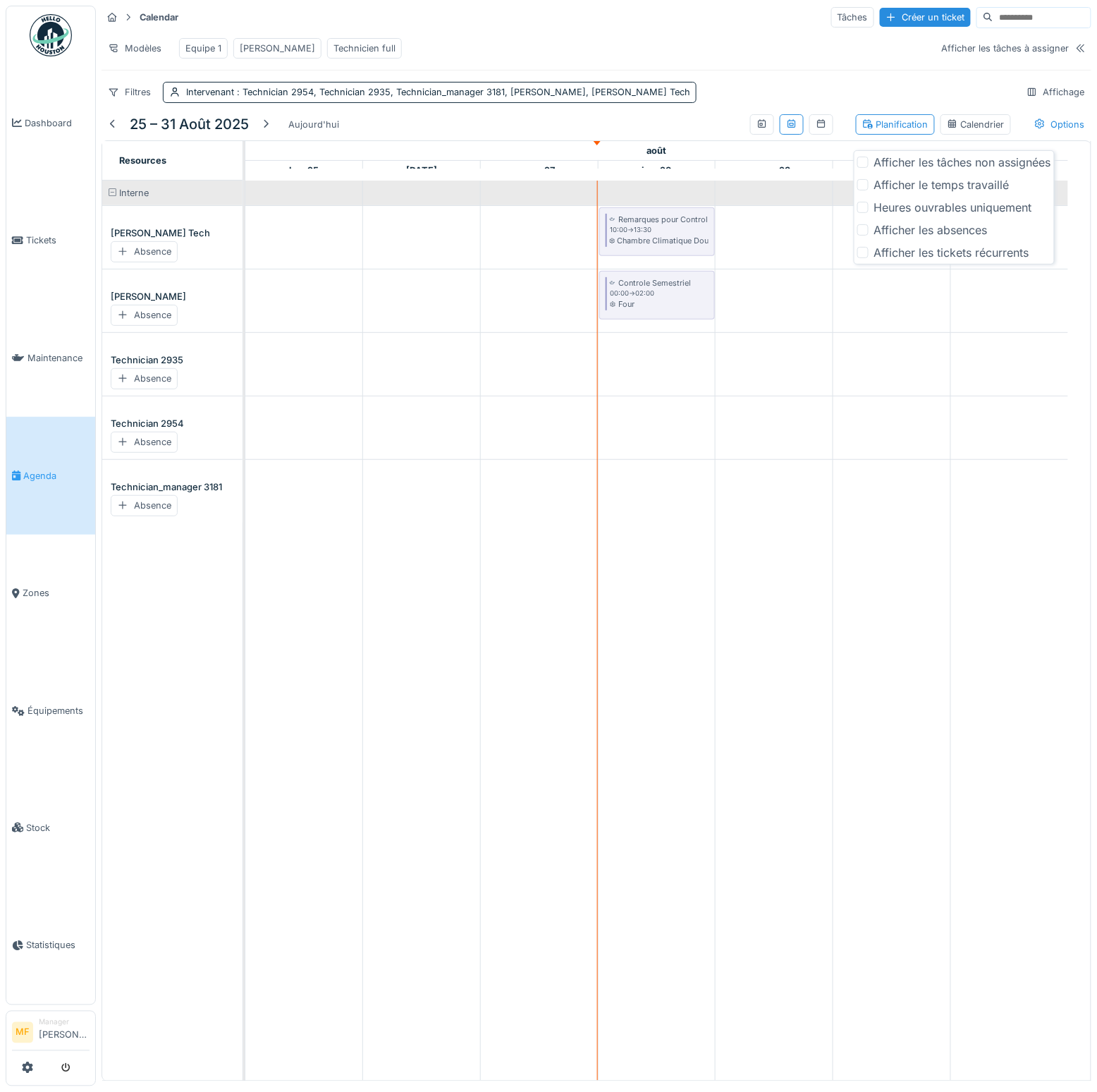
click at [929, 187] on div "Afficher le temps travaillé" at bounding box center [942, 185] width 135 height 17
click at [867, 253] on div at bounding box center [863, 252] width 11 height 11
click at [863, 162] on div at bounding box center [863, 162] width 11 height 11
click at [864, 163] on icon at bounding box center [863, 163] width 9 height 7
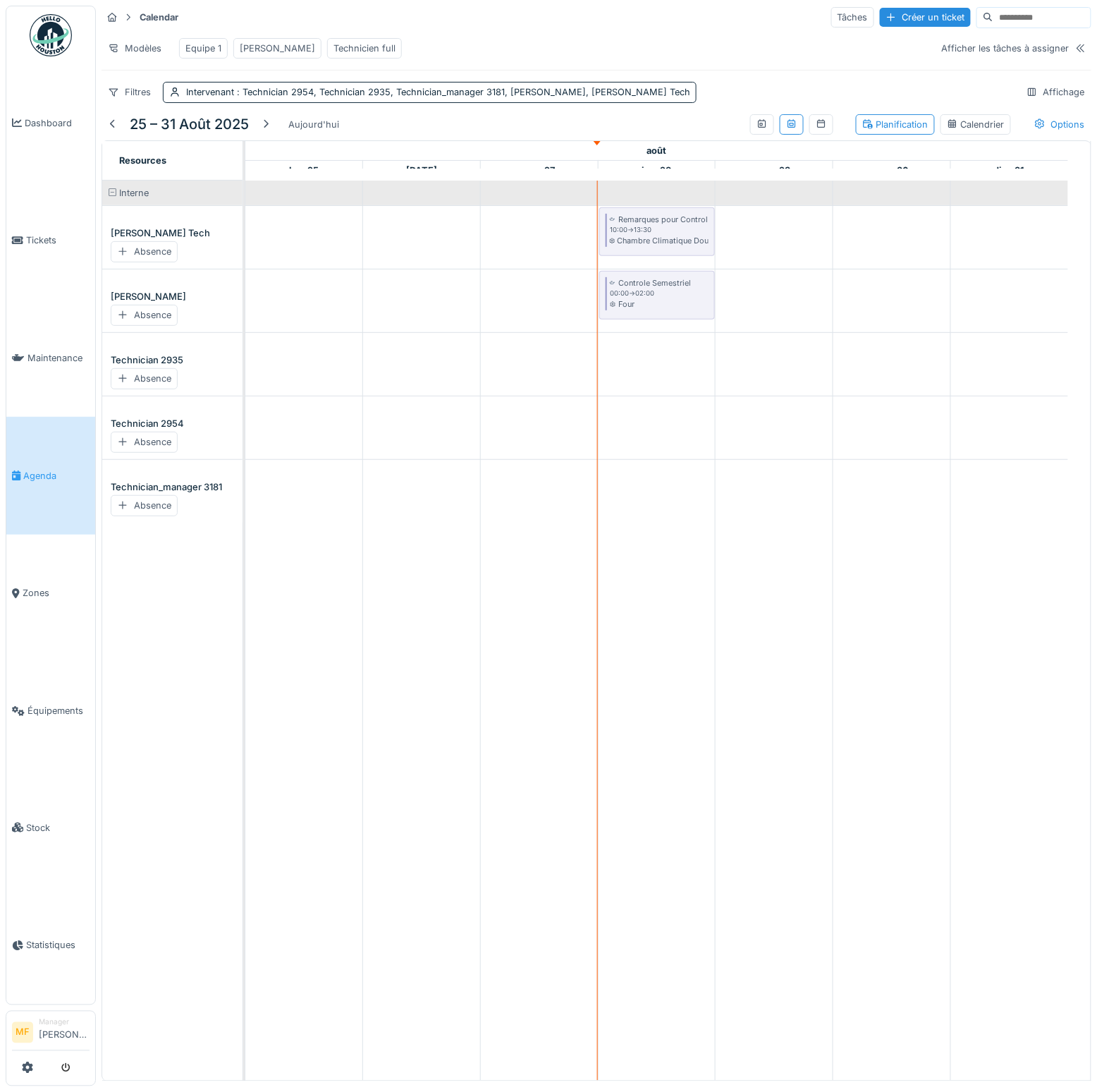
click at [833, 59] on div "Modèles Equipe 1 John Technicien full" at bounding box center [516, 48] width 830 height 31
click at [1023, 55] on div "Afficher les tâches à assigner" at bounding box center [1006, 48] width 127 height 13
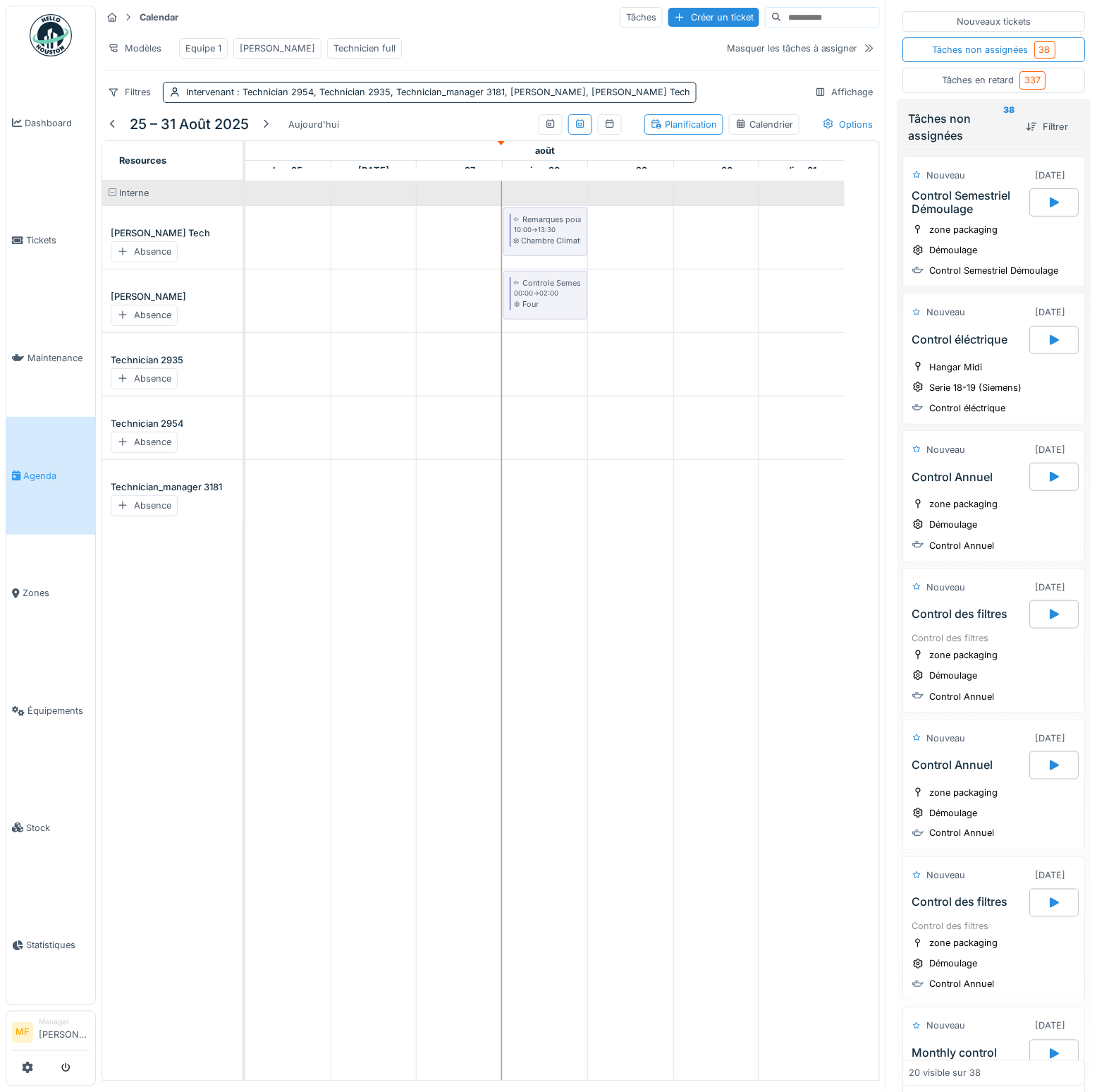
click at [1005, 18] on div "Nouveaux tickets" at bounding box center [994, 21] width 74 height 13
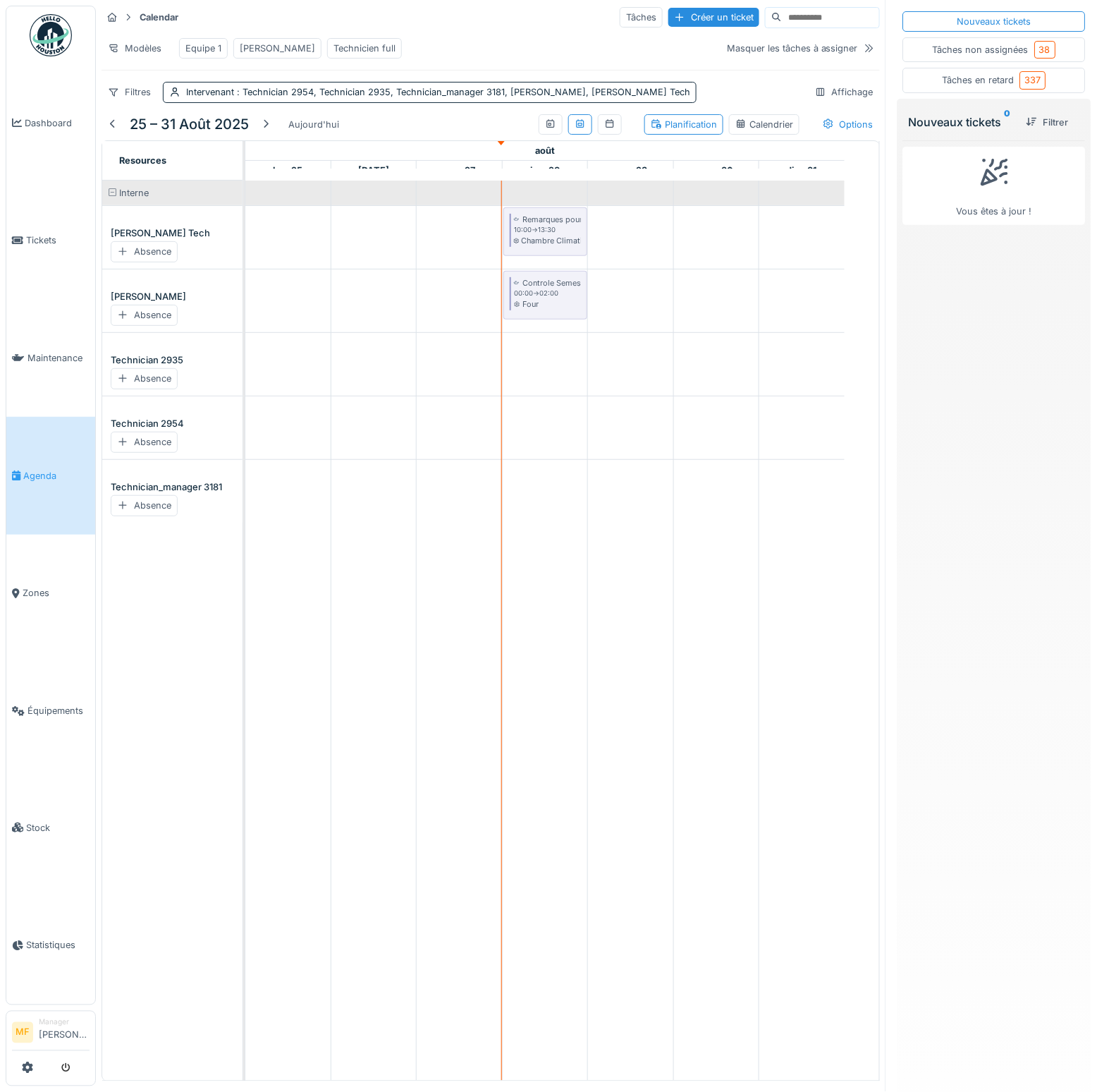
click at [989, 77] on div "Tâches en retard 337" at bounding box center [995, 80] width 104 height 18
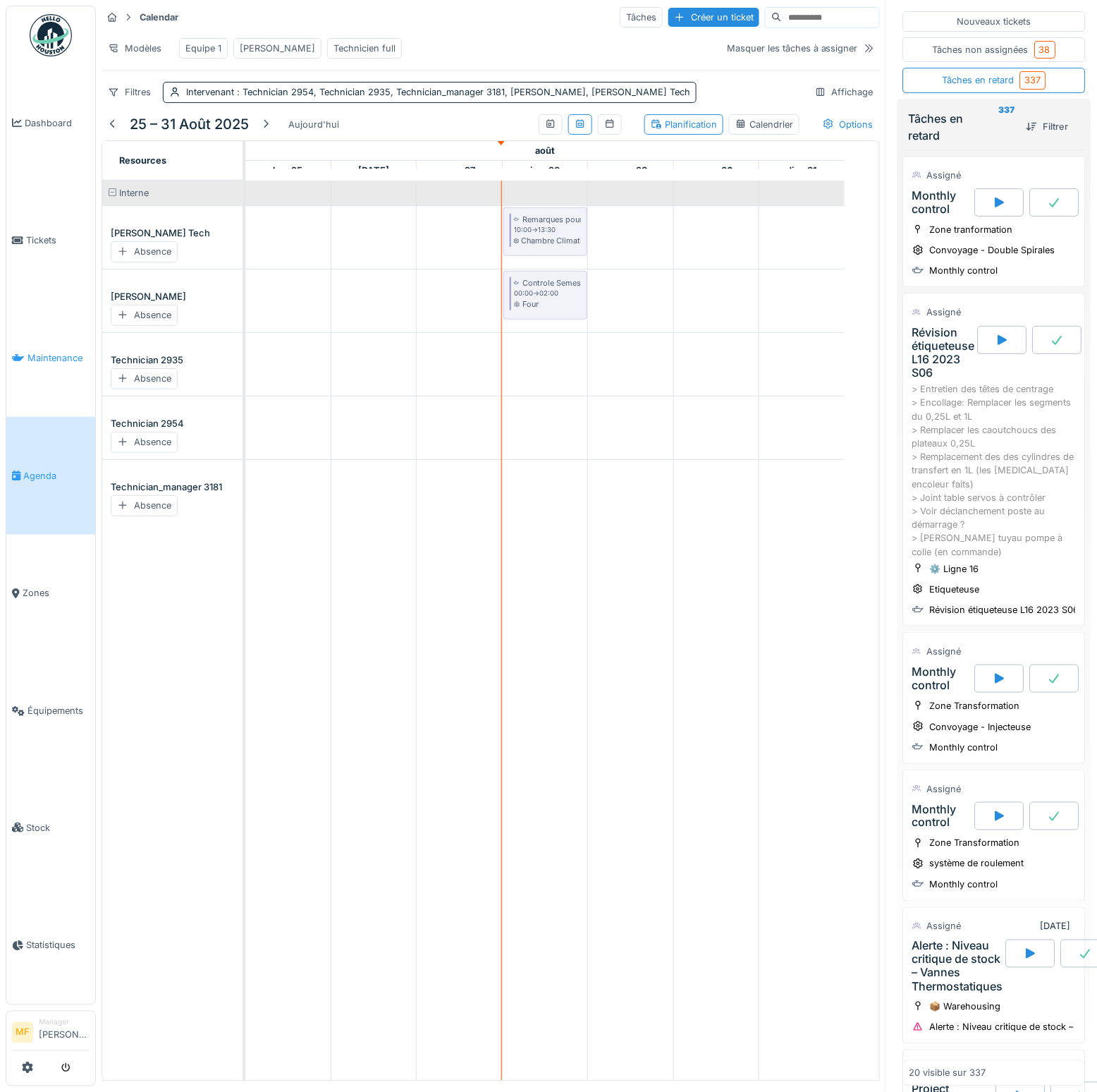
click at [34, 361] on link "Maintenance" at bounding box center [51, 357] width 89 height 118
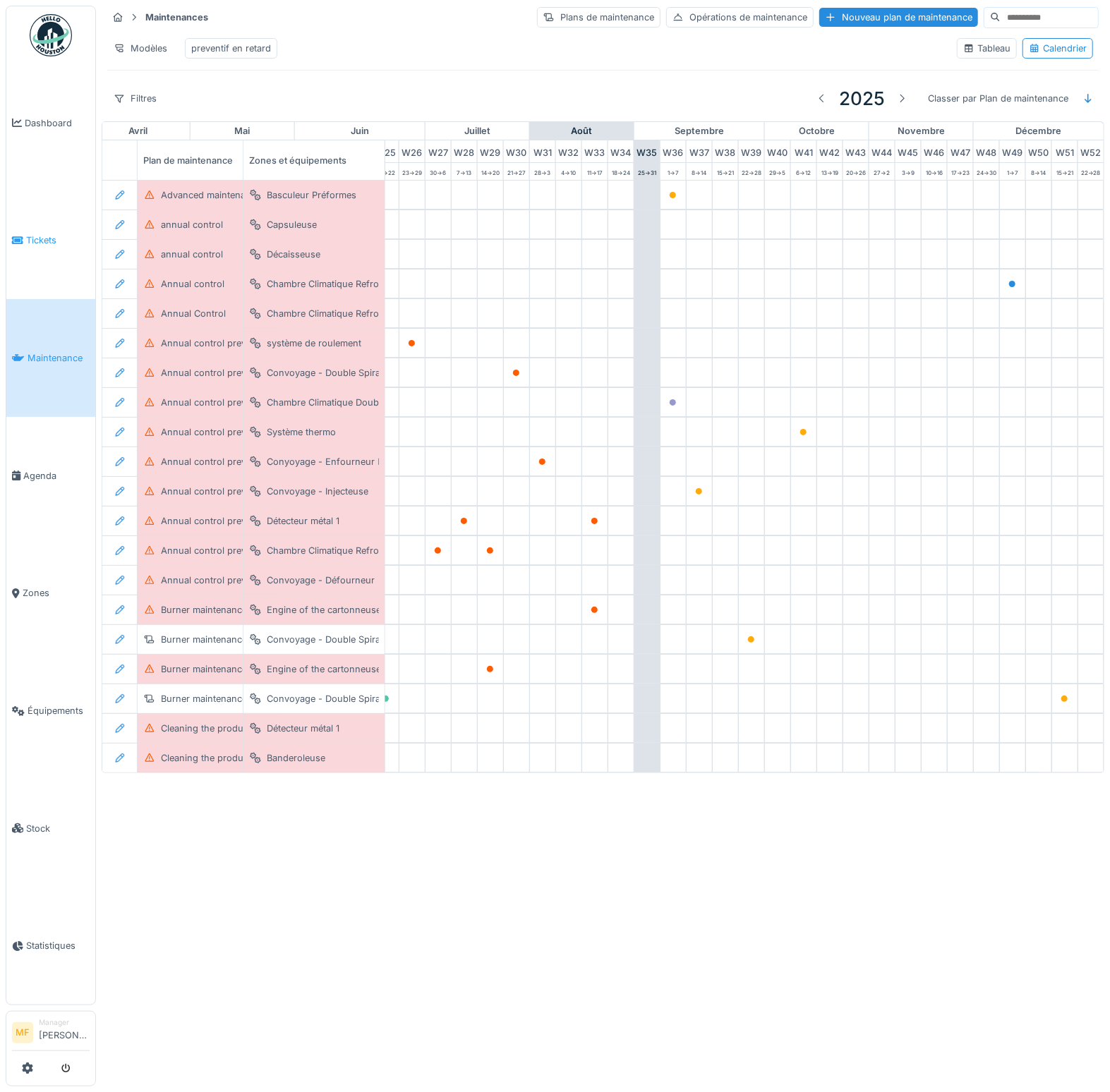
scroll to position [0, 709]
click at [61, 243] on span "Tickets" at bounding box center [58, 240] width 64 height 13
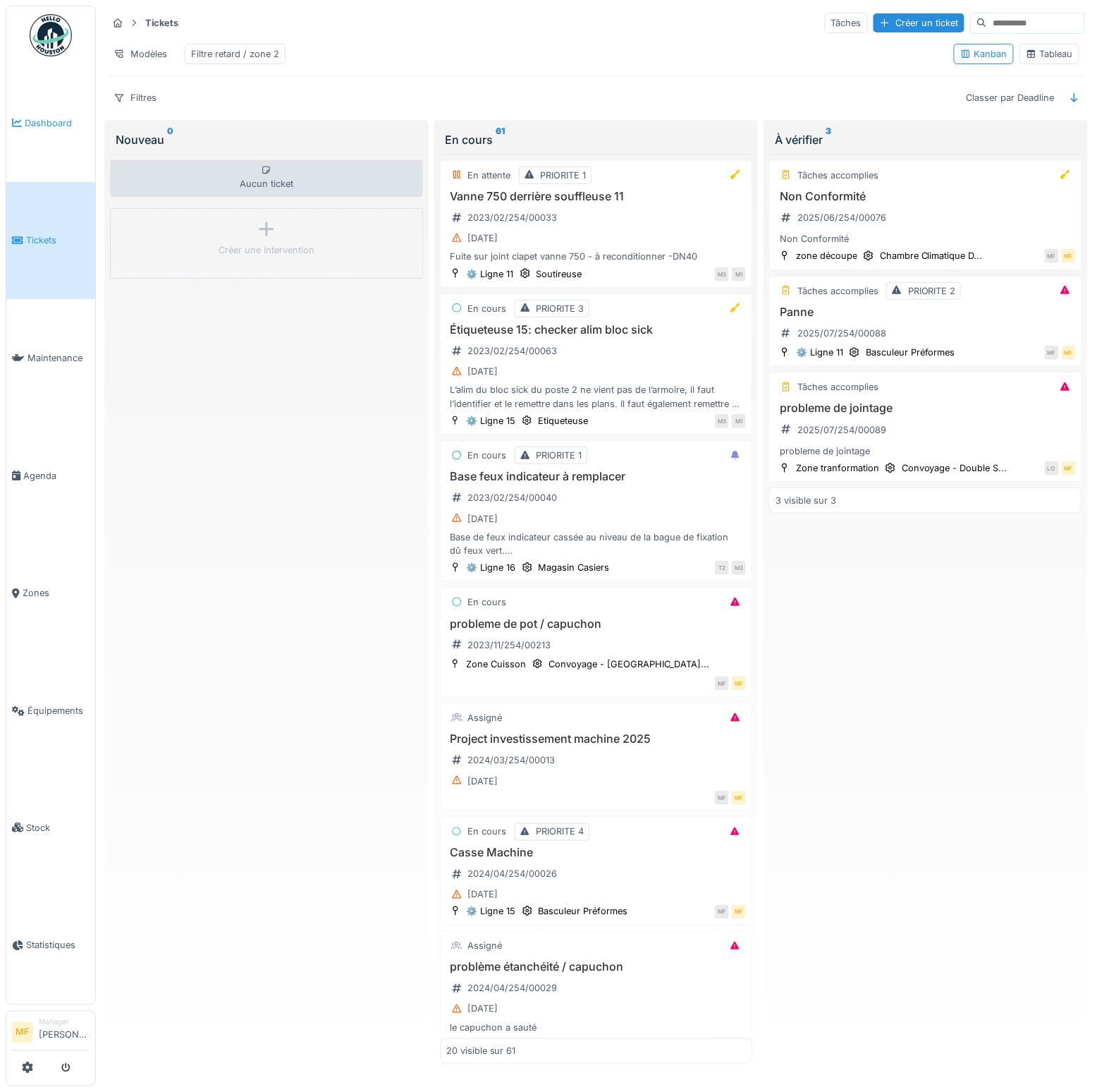
click at [45, 124] on span "Dashboard" at bounding box center [57, 123] width 65 height 13
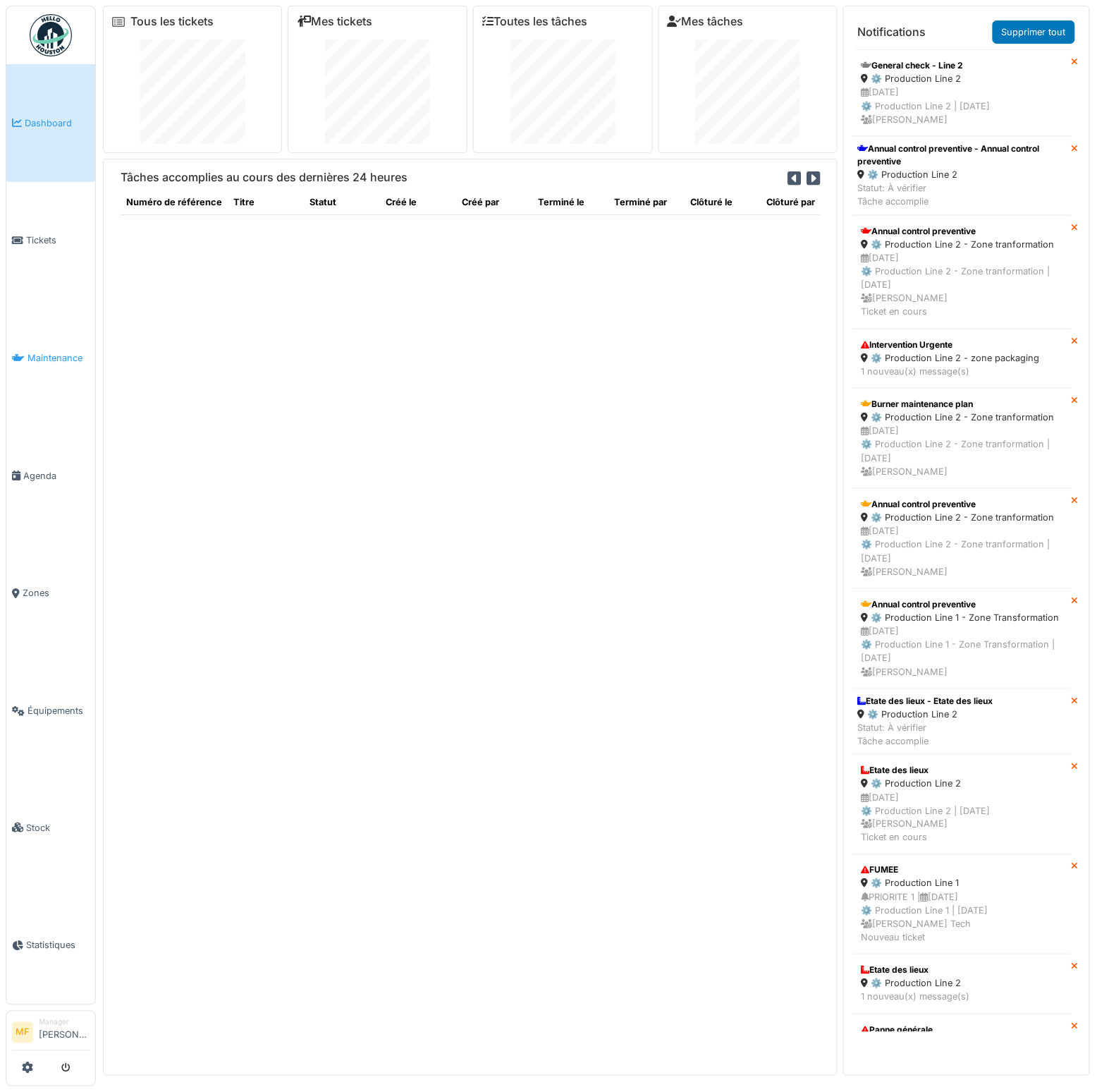
click at [72, 341] on link "Maintenance" at bounding box center [51, 357] width 89 height 118
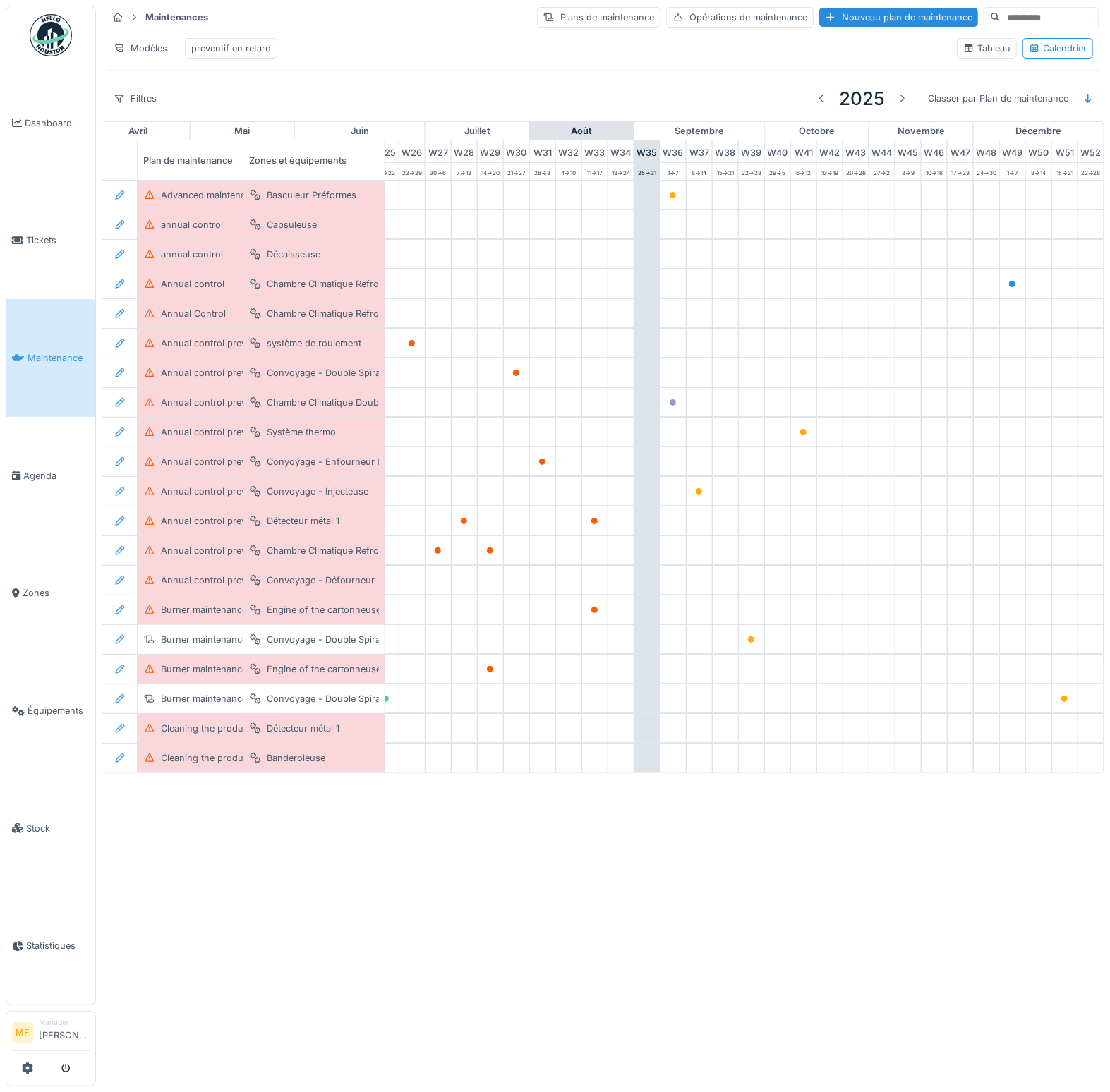
scroll to position [0, 709]
click at [41, 559] on link "Zones" at bounding box center [51, 593] width 89 height 118
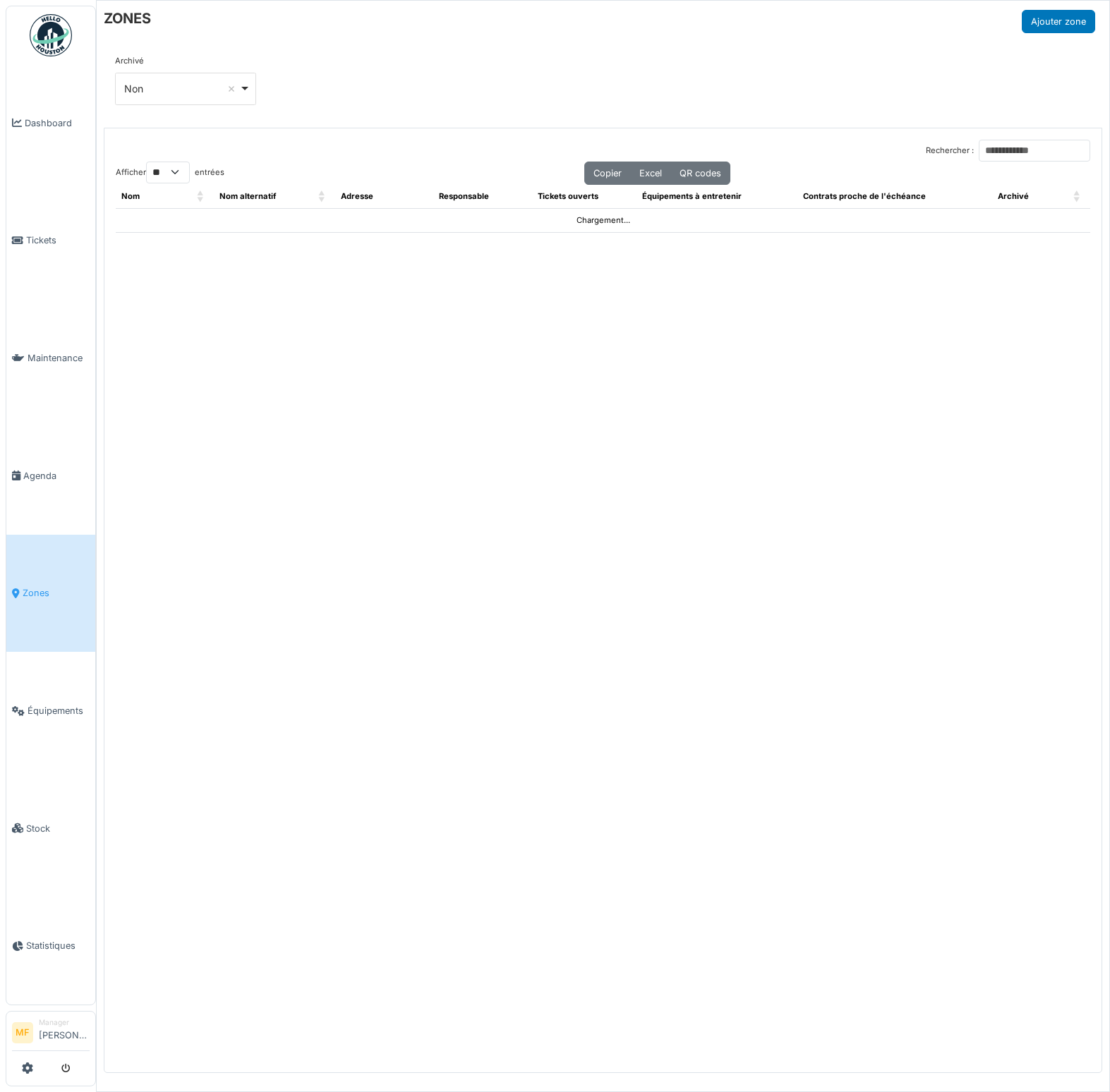
select select "**"
